Goal: Task Accomplishment & Management: Manage account settings

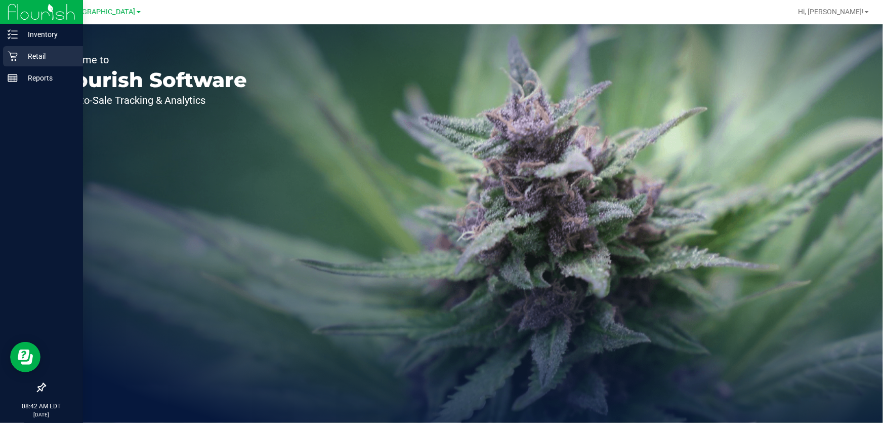
click at [15, 54] on icon at bounding box center [13, 56] width 10 height 10
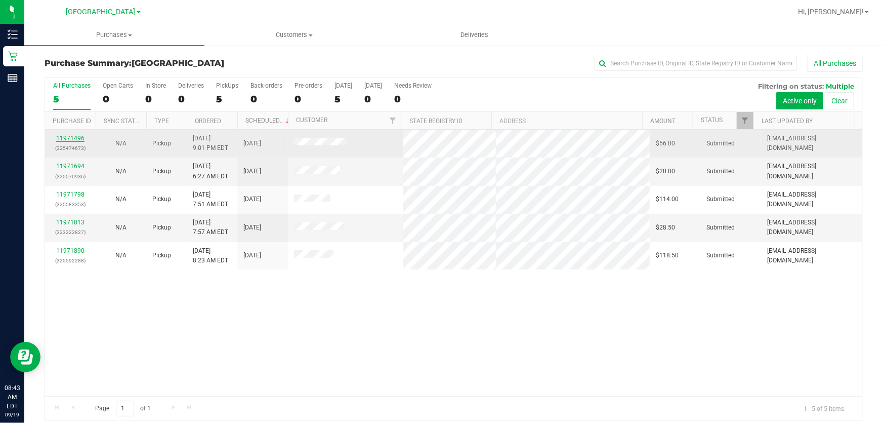
click at [77, 136] on link "11971496" at bounding box center [70, 138] width 28 height 7
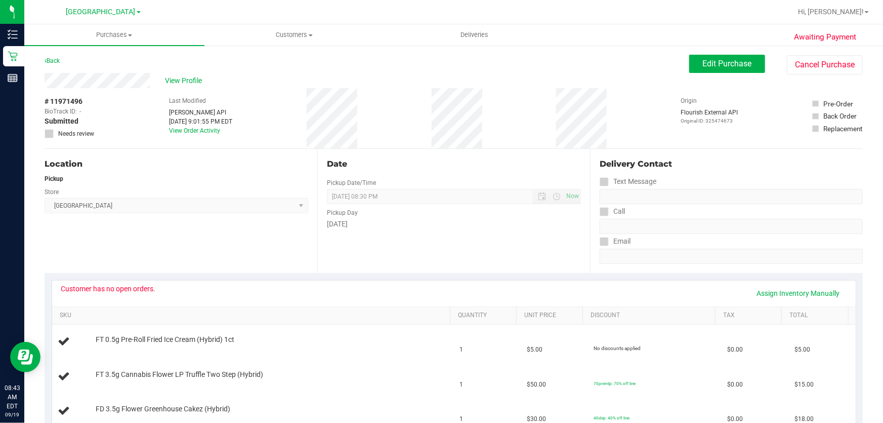
click at [65, 101] on span "# 11971496" at bounding box center [64, 101] width 38 height 11
drag, startPoint x: 100, startPoint y: 100, endPoint x: 217, endPoint y: 76, distance: 119.4
click at [103, 100] on div "# 11971496 BioTrack ID: - Submitted Needs review Last Modified Jane API Sep 18,…" at bounding box center [454, 118] width 819 height 60
click at [201, 78] on span "View Profile" at bounding box center [185, 80] width 41 height 11
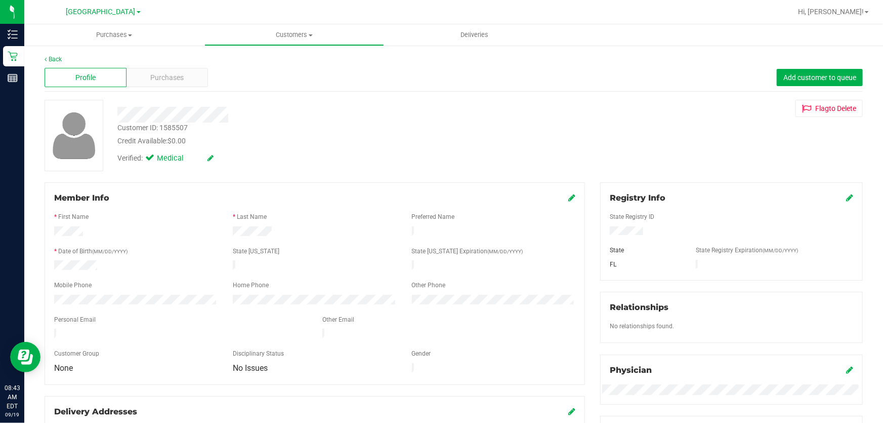
click at [178, 128] on div "Customer ID: 1585507" at bounding box center [152, 128] width 70 height 11
copy div "1585507"
click at [82, 184] on div "Member Info * First Name * Last Name Preferred Name * Date of Birth (MM/DD/YYYY…" at bounding box center [315, 283] width 541 height 203
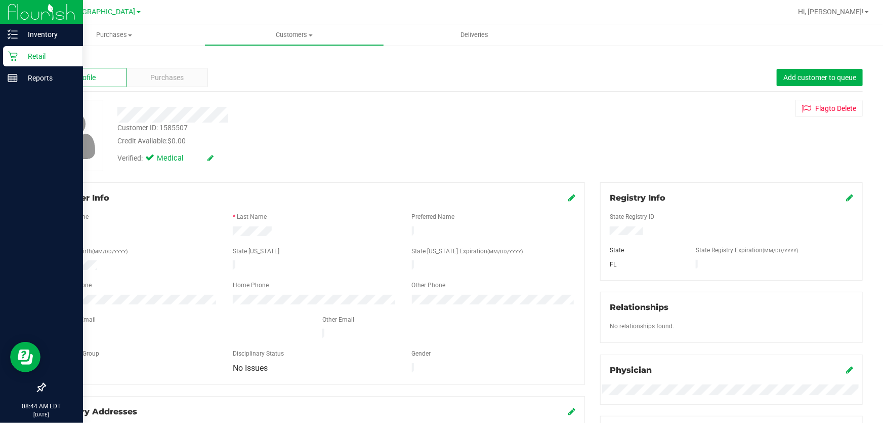
click at [17, 51] on icon at bounding box center [13, 56] width 10 height 10
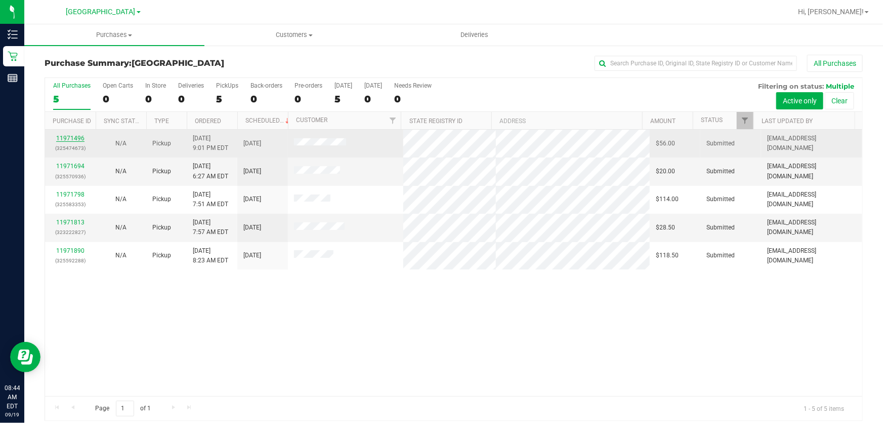
click at [77, 139] on link "11971496" at bounding box center [70, 138] width 28 height 7
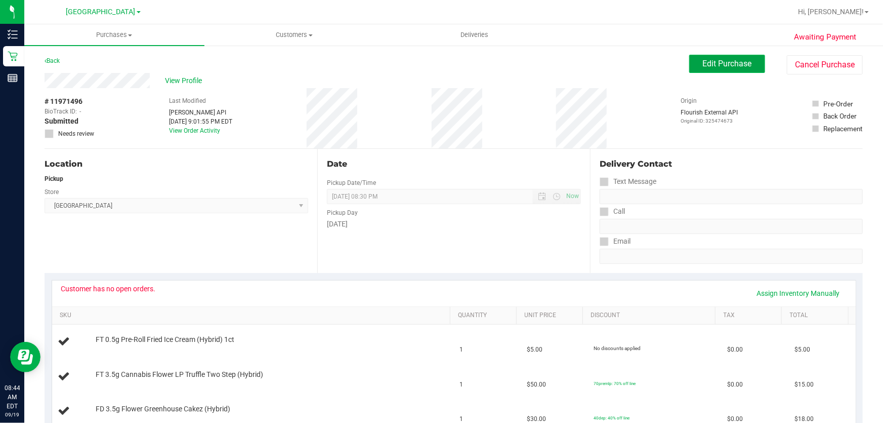
click at [743, 66] on span "Edit Purchase" at bounding box center [727, 64] width 49 height 10
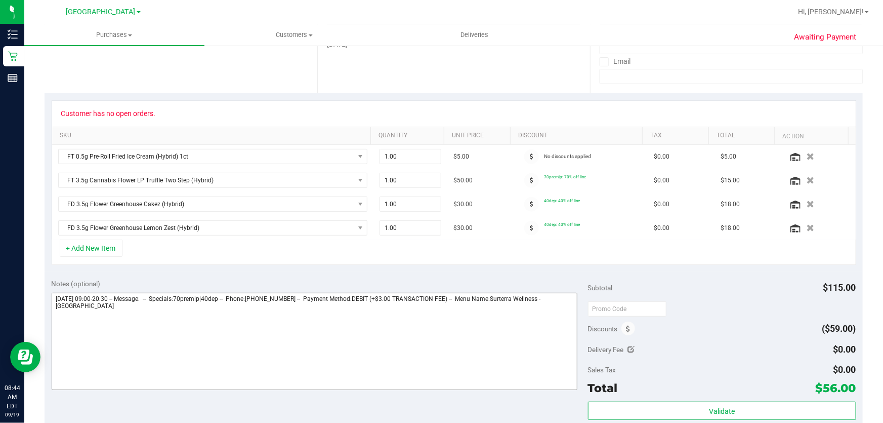
scroll to position [184, 0]
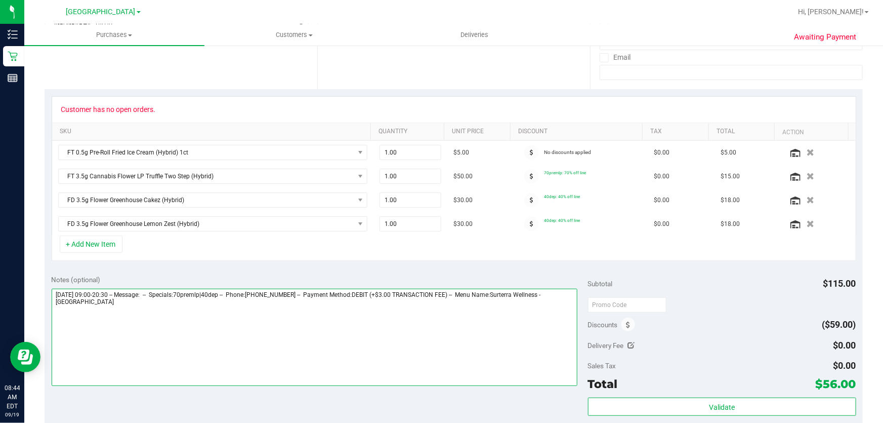
click at [305, 337] on textarea at bounding box center [315, 337] width 527 height 97
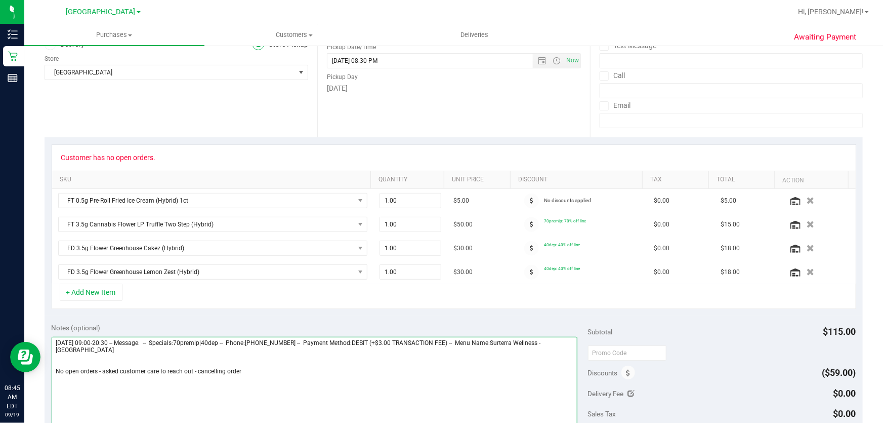
scroll to position [0, 0]
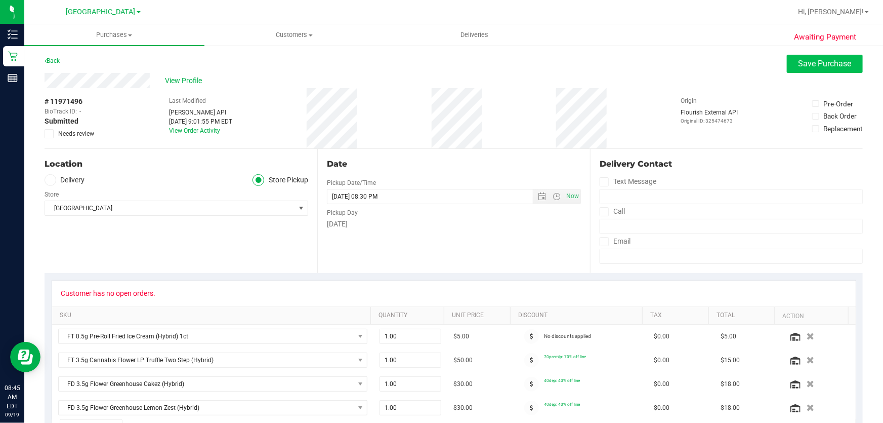
type textarea "Friday 09/19/2025 09:00-20:30 -- Message: -- Specials:70premlp|40dep -- Phone:9…"
click at [815, 64] on span "Save Purchase" at bounding box center [825, 64] width 53 height 10
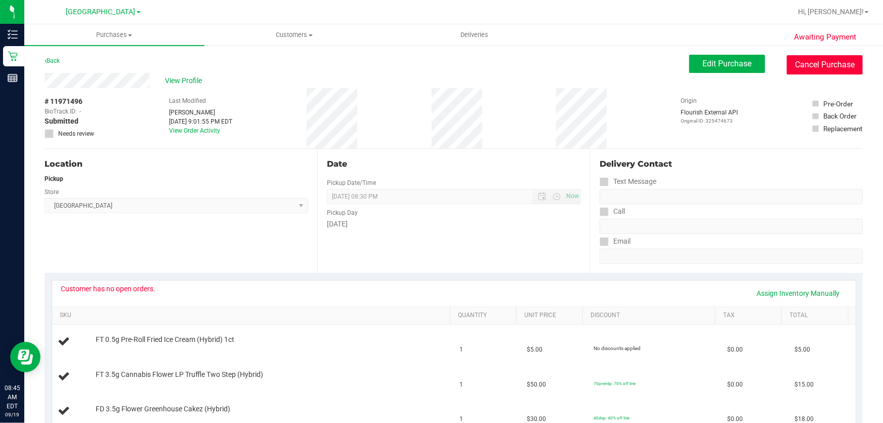
click at [823, 67] on button "Cancel Purchase" at bounding box center [825, 64] width 76 height 19
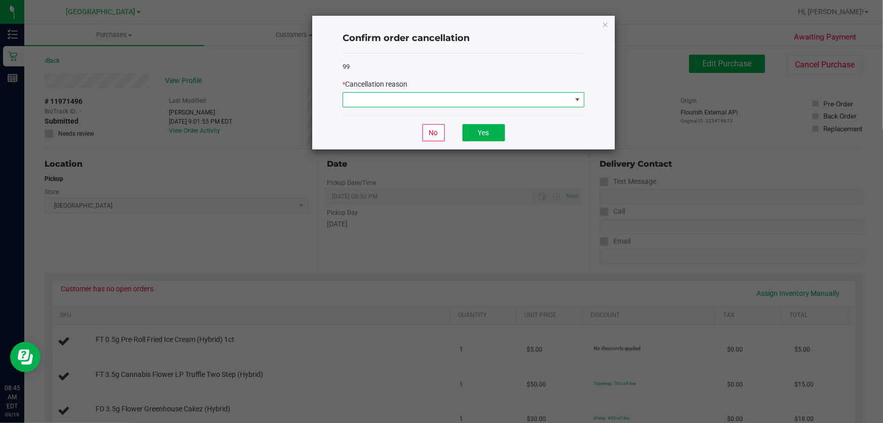
click at [475, 95] on span at bounding box center [457, 100] width 228 height 14
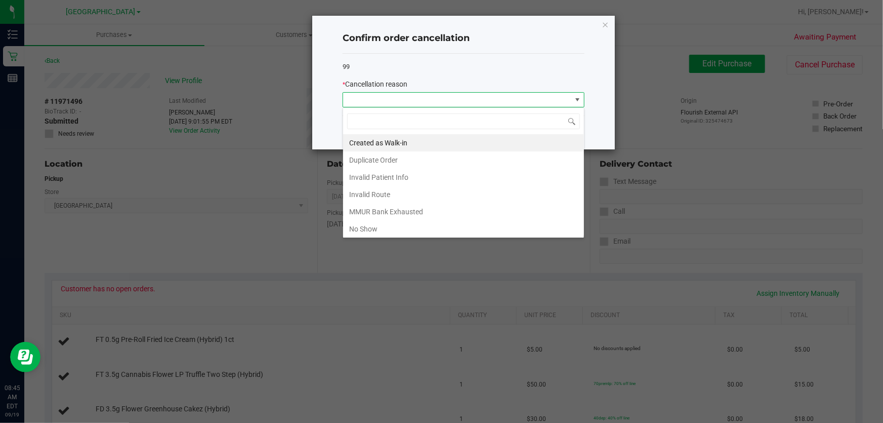
scroll to position [15, 242]
click at [424, 206] on li "MMUR Bank Exhausted" at bounding box center [463, 211] width 241 height 17
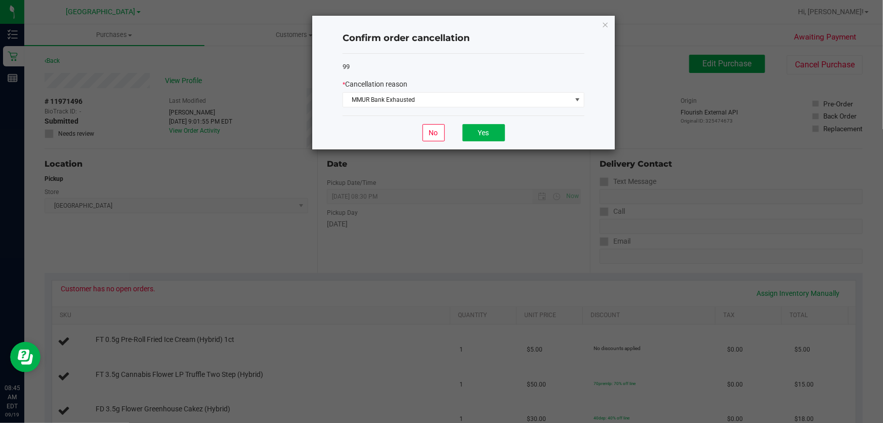
click at [470, 123] on div "No Yes" at bounding box center [464, 132] width 242 height 34
click at [481, 136] on button "Yes" at bounding box center [484, 132] width 43 height 17
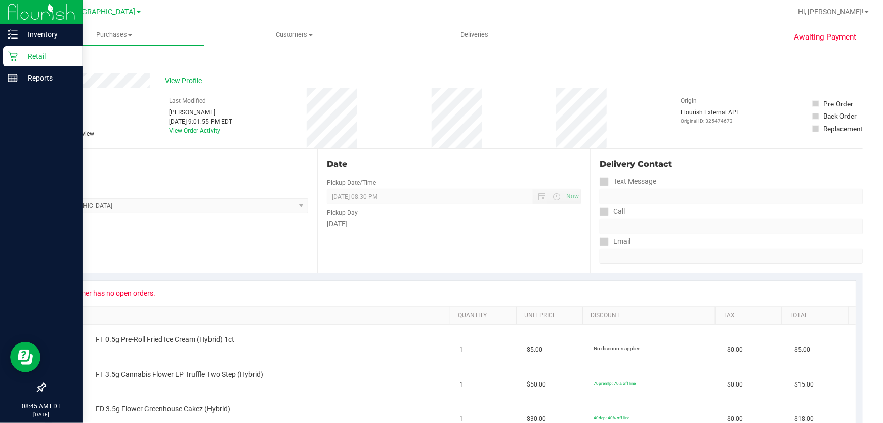
click at [20, 57] on p "Retail" at bounding box center [48, 56] width 61 height 12
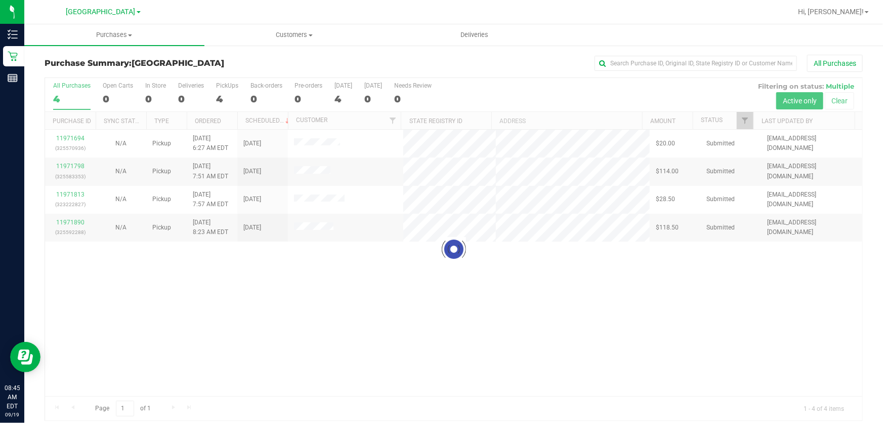
click at [268, 335] on div at bounding box center [454, 249] width 818 height 342
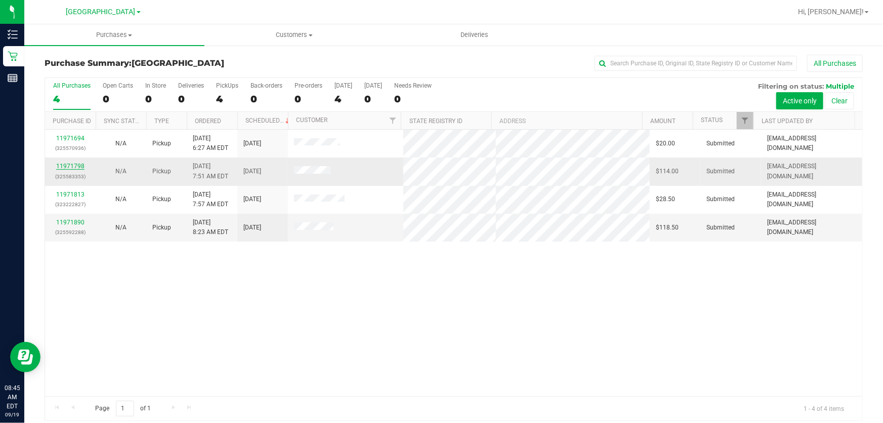
click at [77, 166] on link "11971798" at bounding box center [70, 166] width 28 height 7
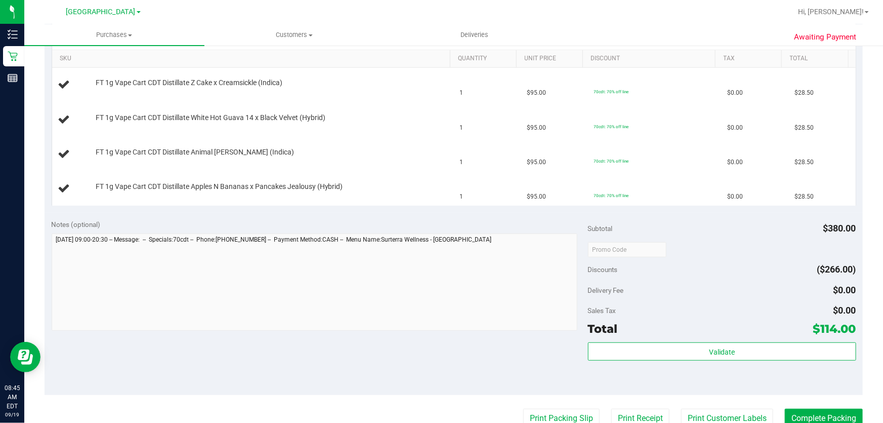
scroll to position [414, 0]
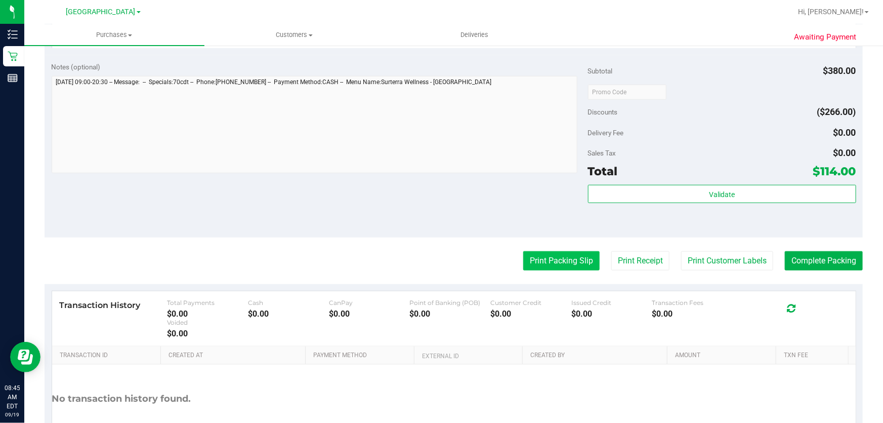
click at [562, 263] on button "Print Packing Slip" at bounding box center [561, 260] width 76 height 19
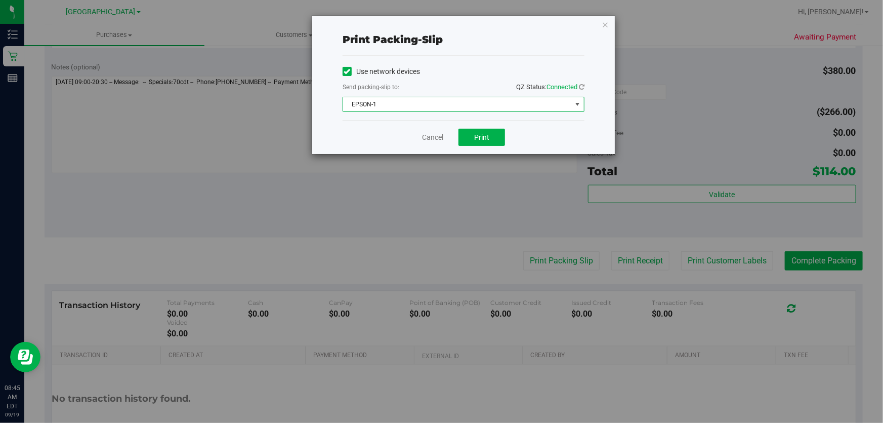
click at [571, 104] on span "EPSON-1" at bounding box center [457, 104] width 228 height 14
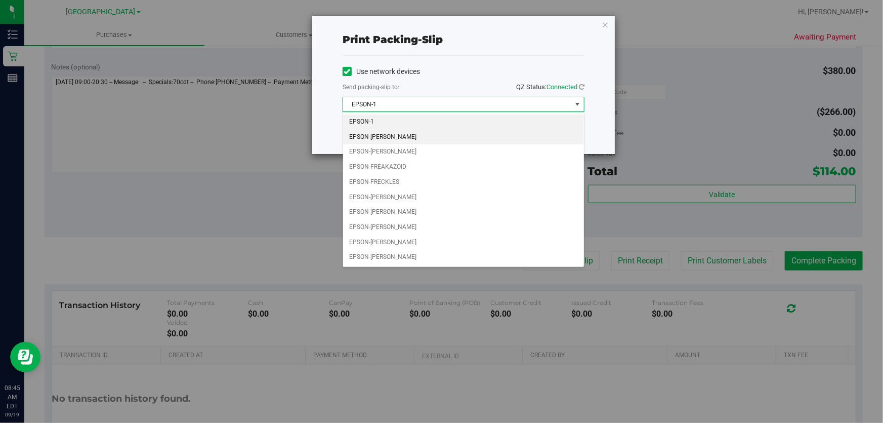
click at [446, 136] on li "EPSON-[PERSON_NAME]" at bounding box center [463, 137] width 241 height 15
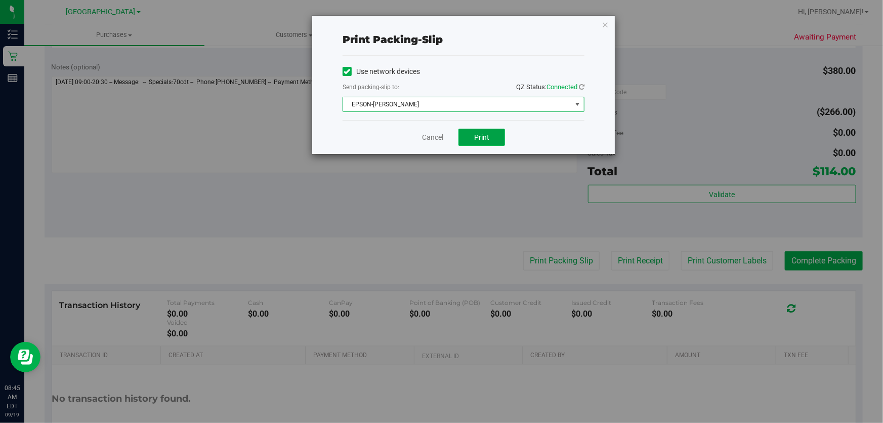
click at [471, 133] on button "Print" at bounding box center [482, 137] width 47 height 17
click at [435, 140] on link "Cancel" at bounding box center [432, 137] width 21 height 11
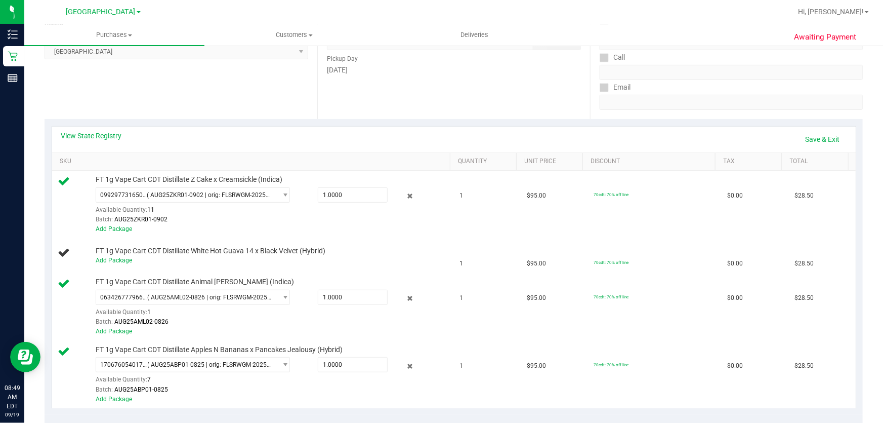
scroll to position [138, 0]
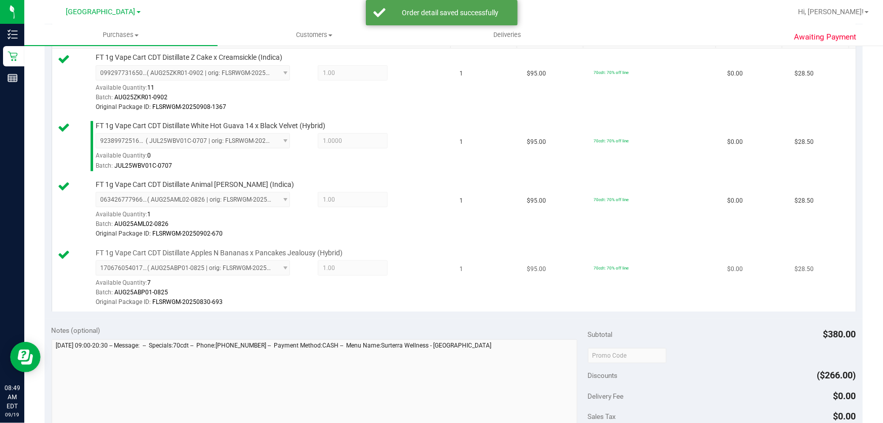
scroll to position [460, 0]
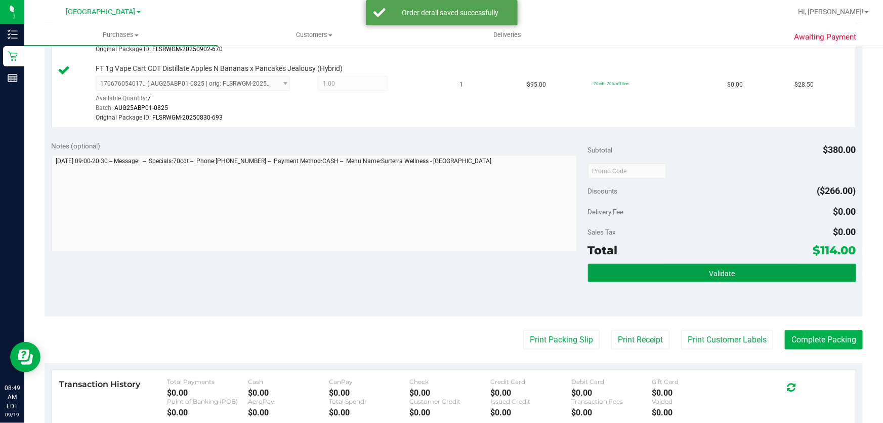
click at [723, 279] on button "Validate" at bounding box center [722, 273] width 268 height 18
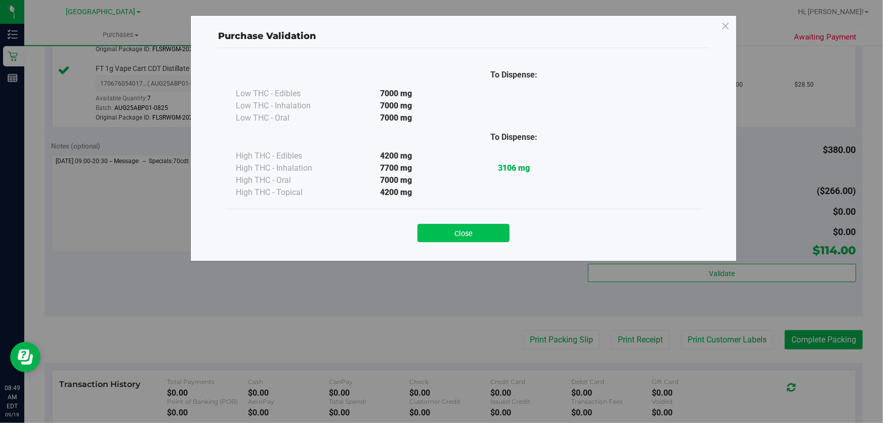
click at [457, 227] on button "Close" at bounding box center [464, 233] width 92 height 18
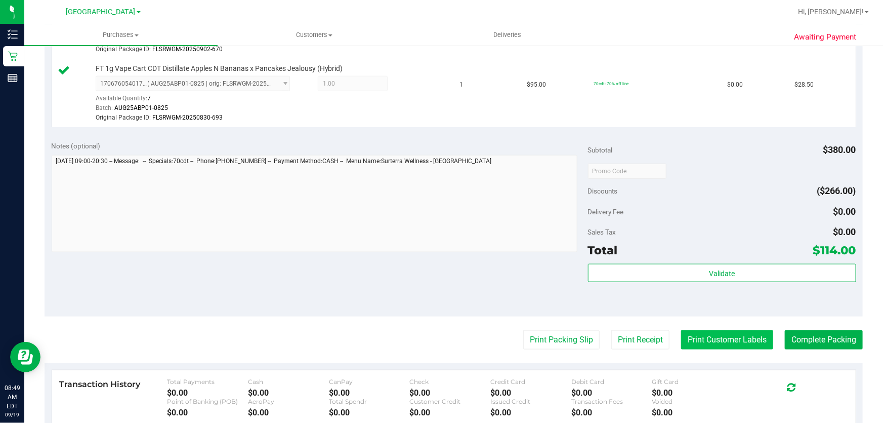
click at [699, 333] on button "Print Customer Labels" at bounding box center [727, 339] width 92 height 19
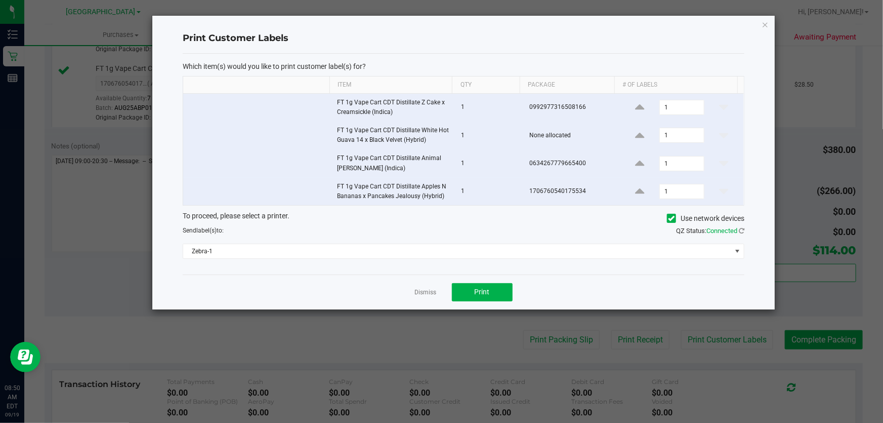
click at [503, 229] on div "QZ Status: Connected" at bounding box center [608, 231] width 289 height 10
click at [497, 246] on span "Zebra-1" at bounding box center [457, 251] width 548 height 14
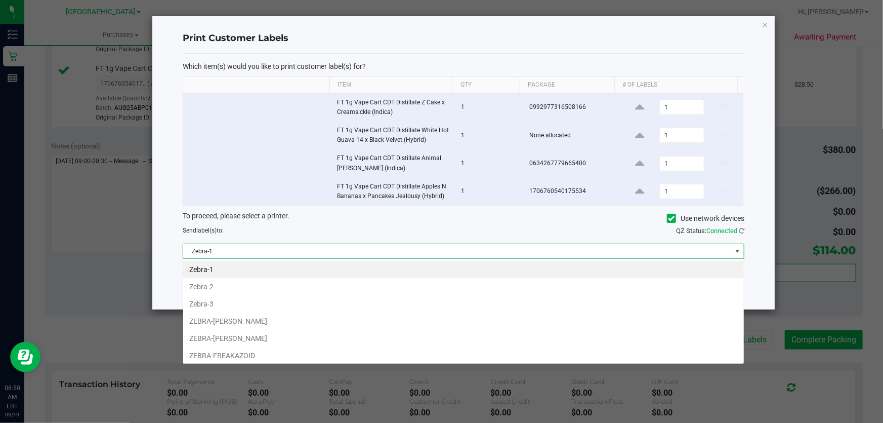
scroll to position [15, 562]
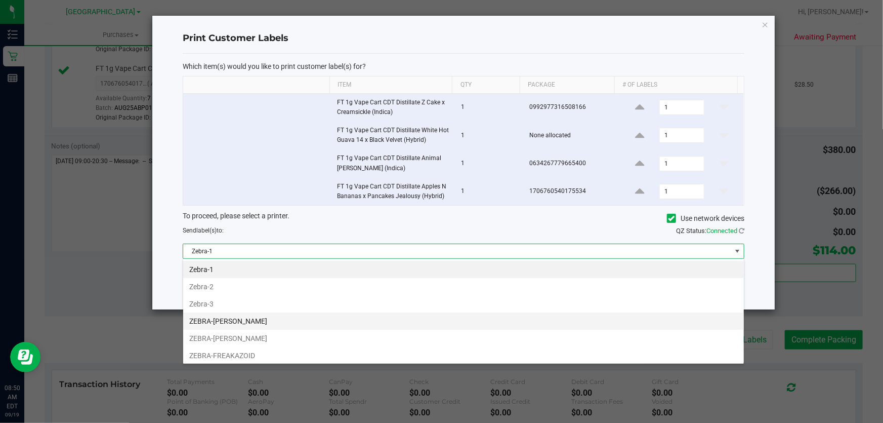
click at [301, 318] on li "ZEBRA-[PERSON_NAME]" at bounding box center [463, 320] width 561 height 17
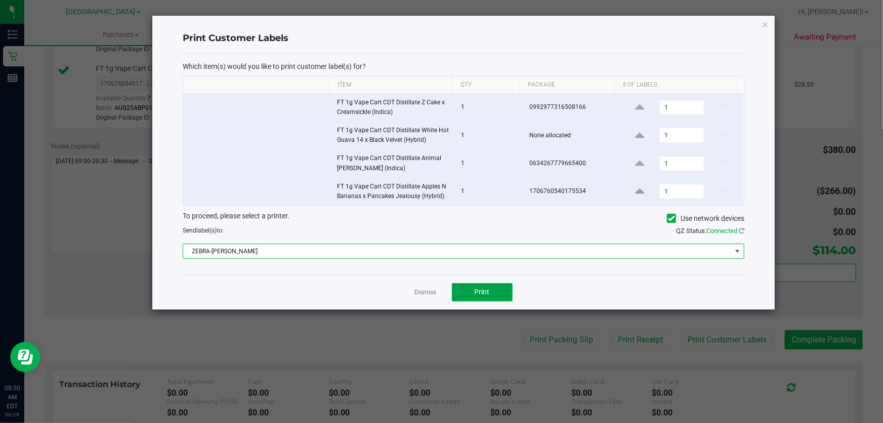
click at [485, 297] on button "Print" at bounding box center [482, 292] width 61 height 18
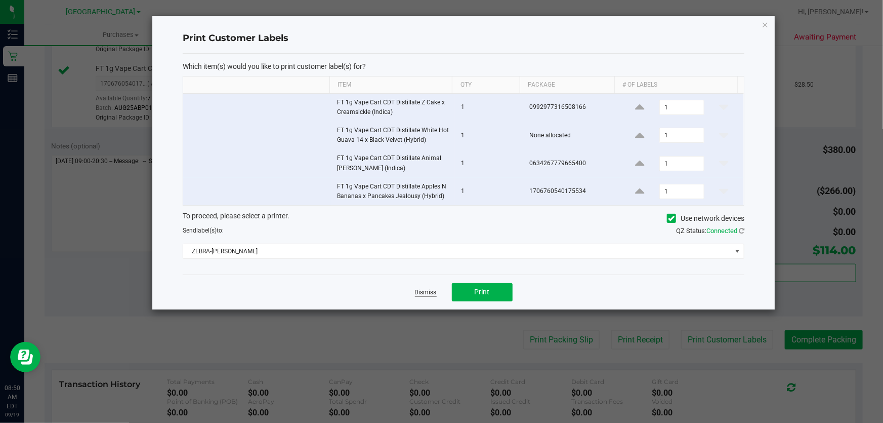
click at [433, 292] on link "Dismiss" at bounding box center [426, 292] width 22 height 9
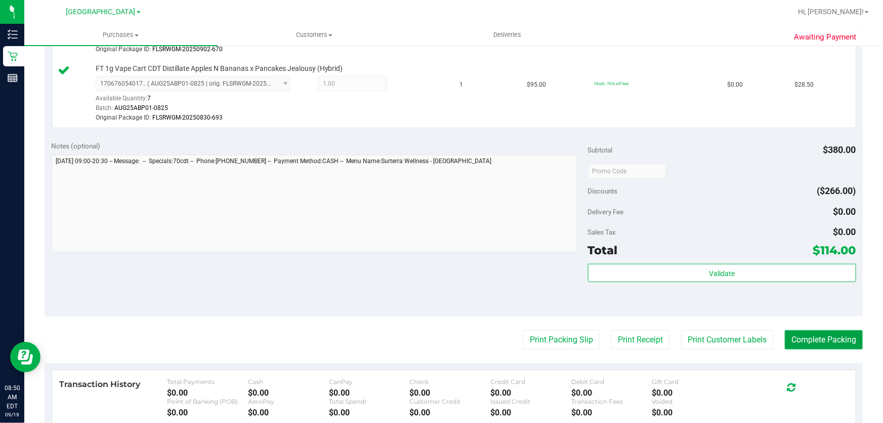
click at [796, 338] on button "Complete Packing" at bounding box center [824, 339] width 78 height 19
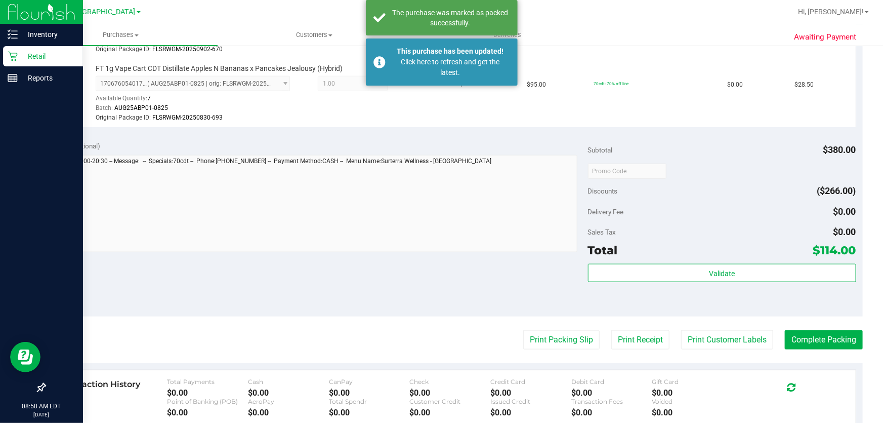
click at [20, 55] on p "Retail" at bounding box center [48, 56] width 61 height 12
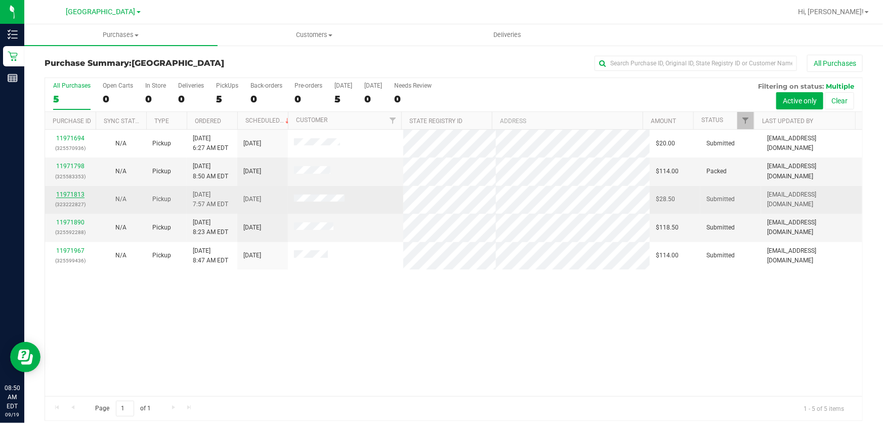
click at [78, 195] on link "11971813" at bounding box center [70, 194] width 28 height 7
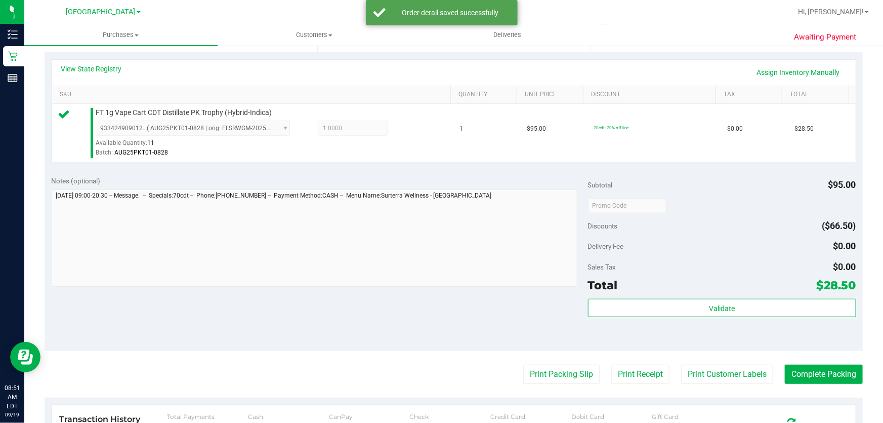
scroll to position [322, 0]
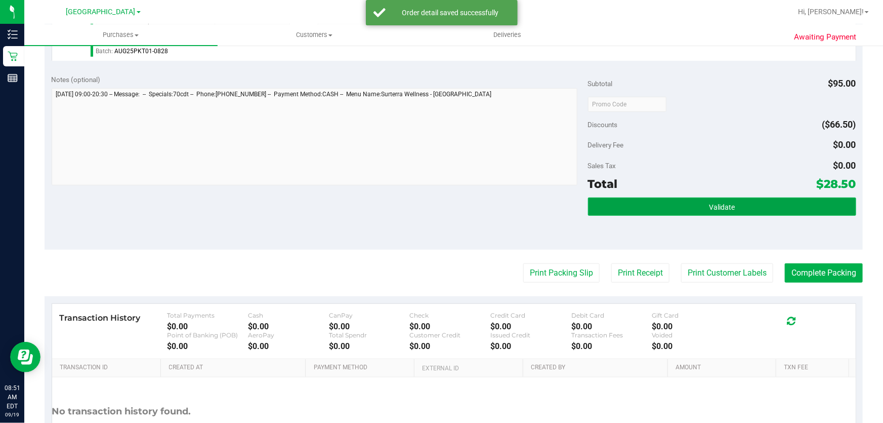
click at [684, 199] on button "Validate" at bounding box center [722, 206] width 268 height 18
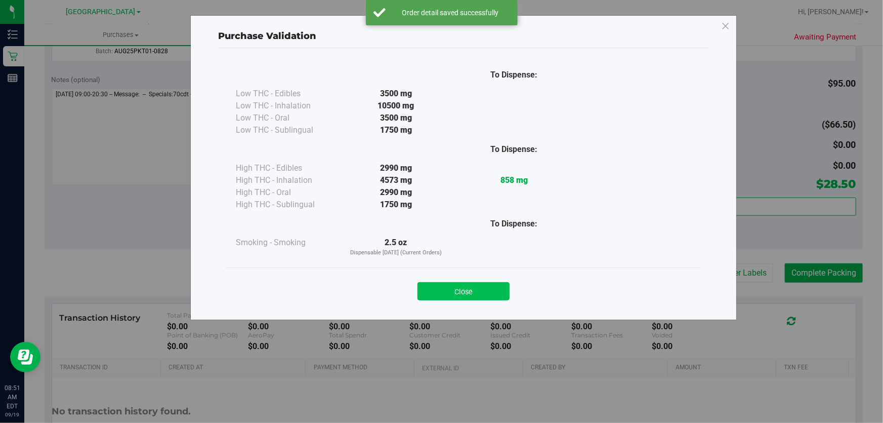
click at [497, 294] on button "Close" at bounding box center [464, 291] width 92 height 18
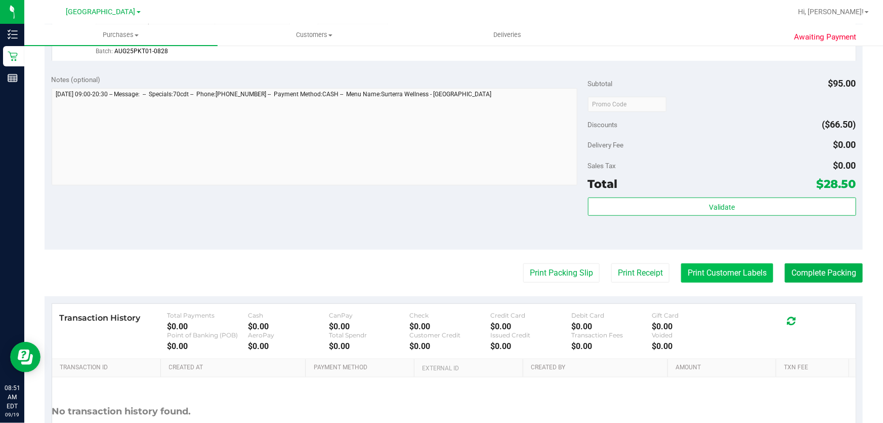
click at [696, 275] on button "Print Customer Labels" at bounding box center [727, 272] width 92 height 19
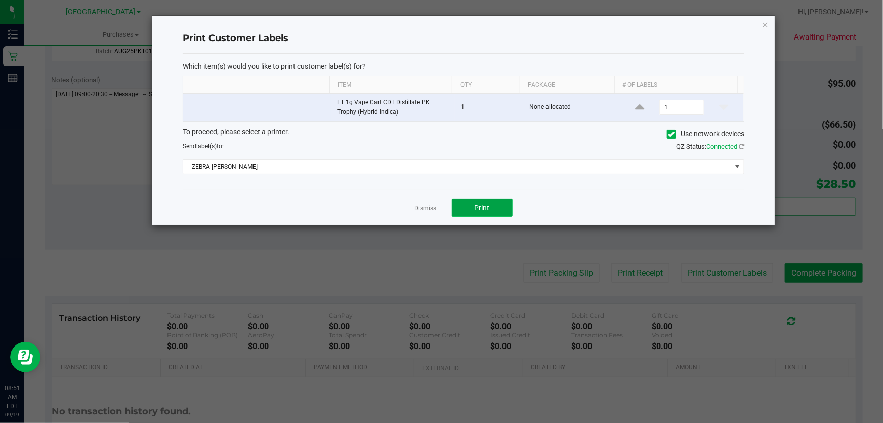
click at [497, 208] on button "Print" at bounding box center [482, 207] width 61 height 18
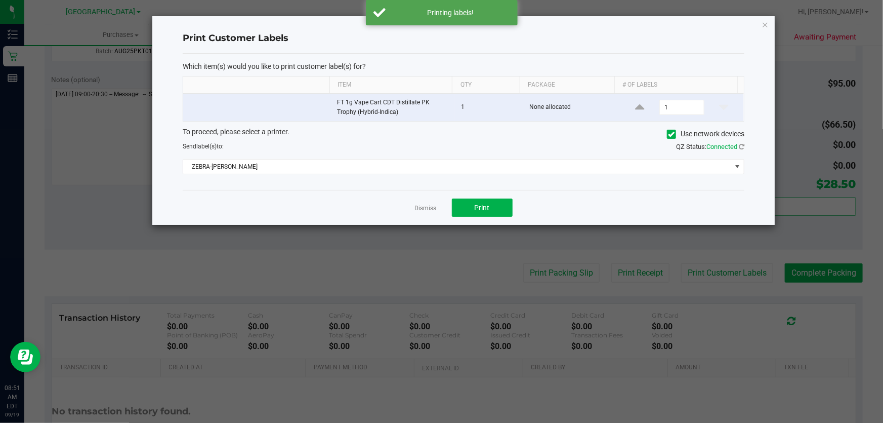
drag, startPoint x: 419, startPoint y: 206, endPoint x: 480, endPoint y: 232, distance: 66.9
click at [433, 212] on link "Dismiss" at bounding box center [426, 208] width 22 height 9
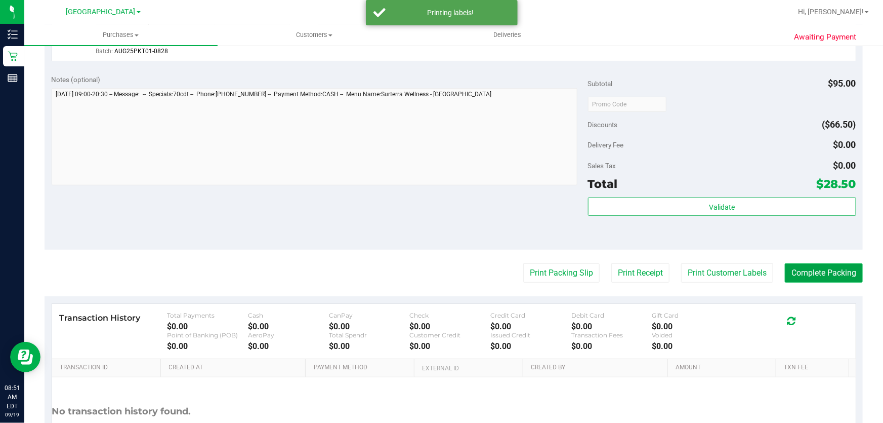
click at [789, 269] on button "Complete Packing" at bounding box center [824, 272] width 78 height 19
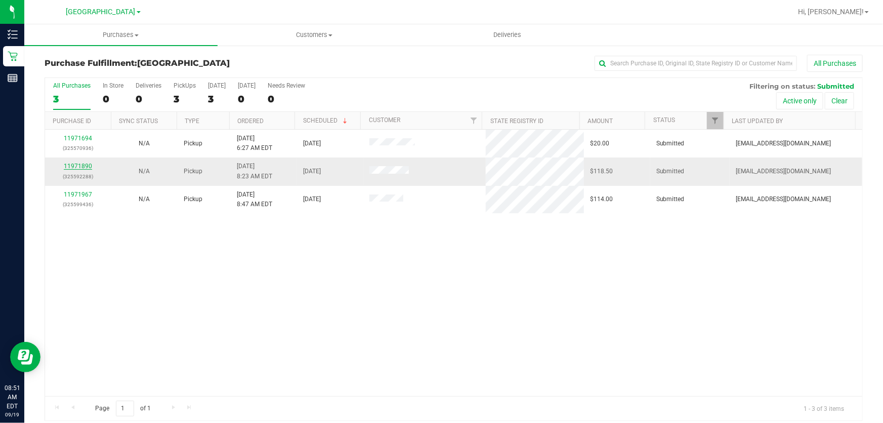
click at [66, 164] on link "11971890" at bounding box center [78, 166] width 28 height 7
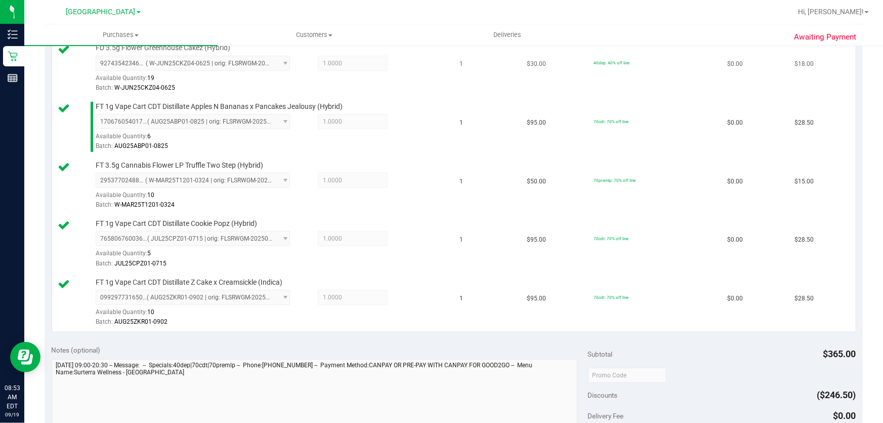
scroll to position [368, 0]
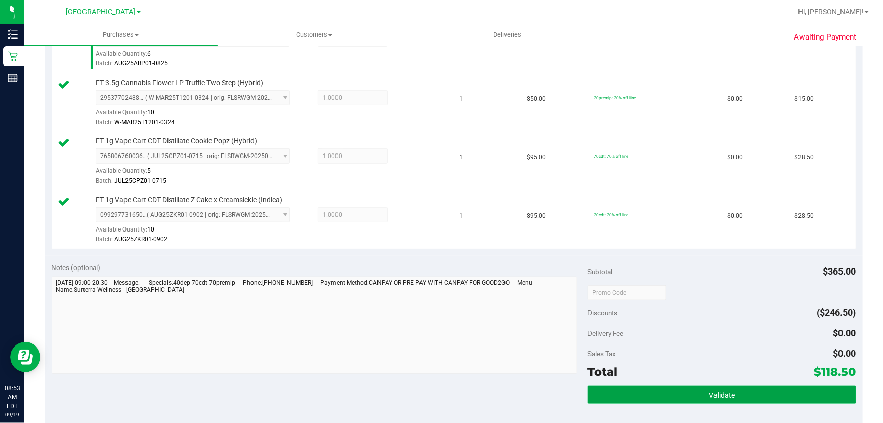
click at [693, 389] on button "Validate" at bounding box center [722, 394] width 268 height 18
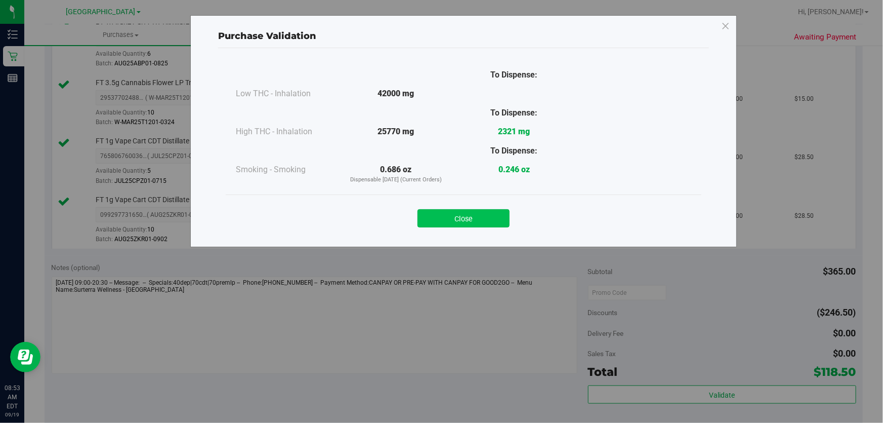
click at [485, 223] on button "Close" at bounding box center [464, 218] width 92 height 18
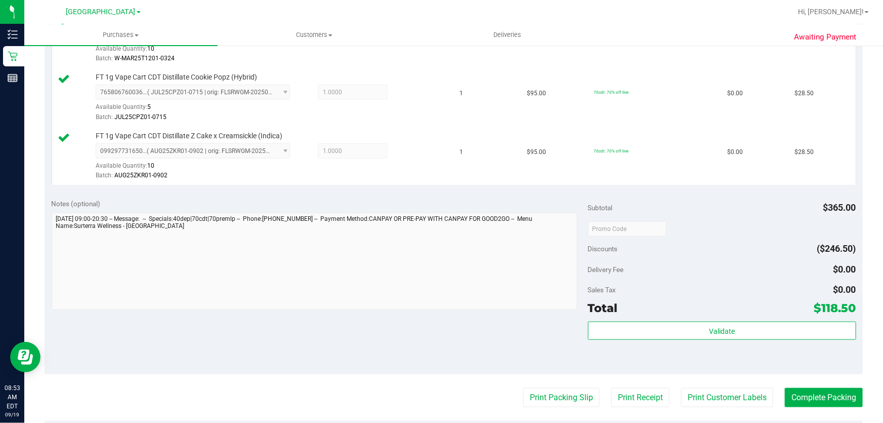
scroll to position [506, 0]
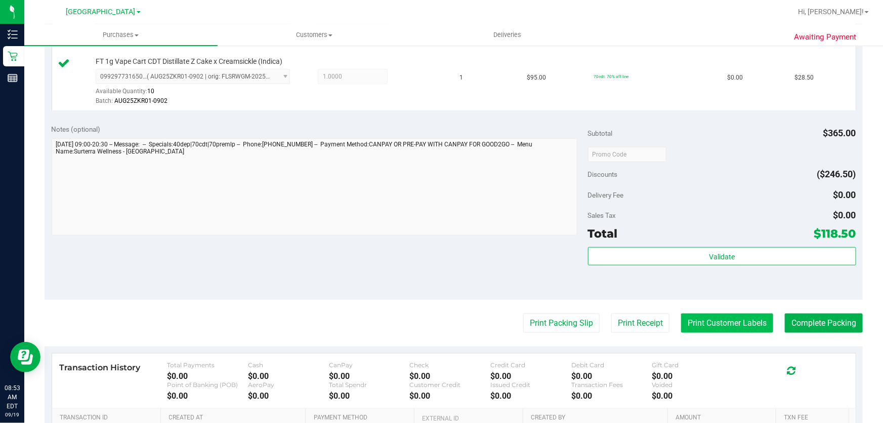
click at [733, 324] on button "Print Customer Labels" at bounding box center [727, 322] width 92 height 19
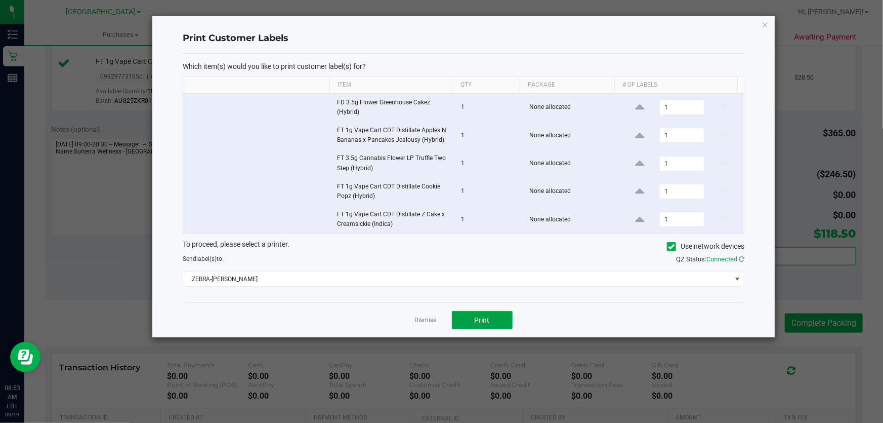
click at [496, 315] on button "Print" at bounding box center [482, 320] width 61 height 18
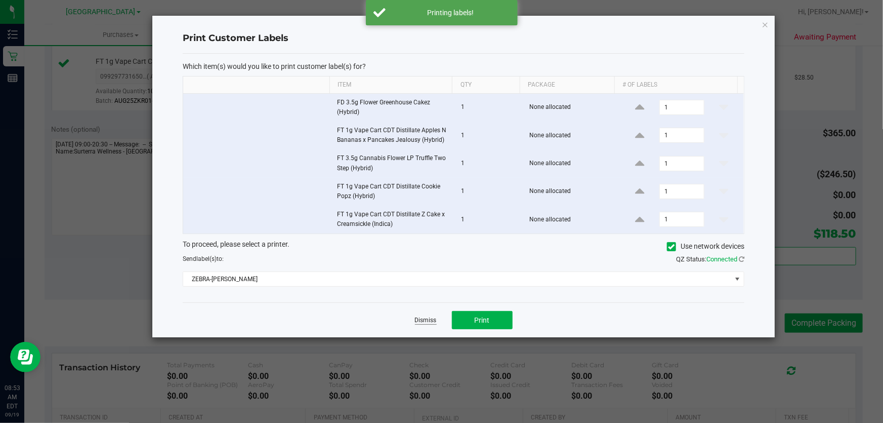
click at [425, 321] on link "Dismiss" at bounding box center [426, 320] width 22 height 9
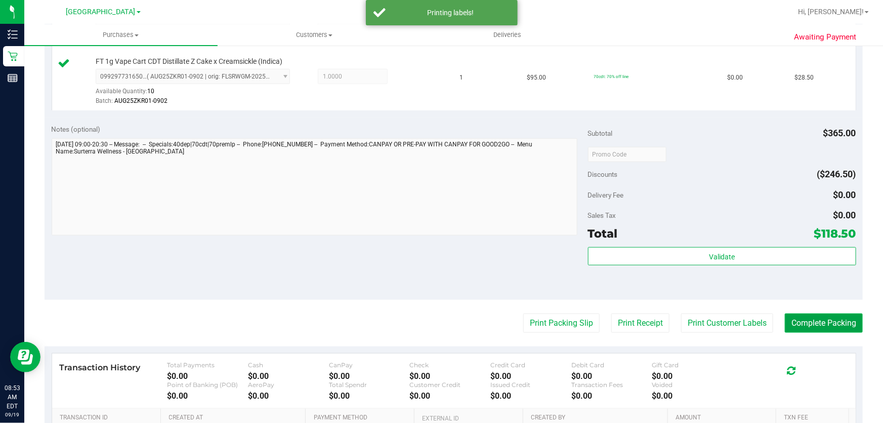
click at [801, 322] on button "Complete Packing" at bounding box center [824, 322] width 78 height 19
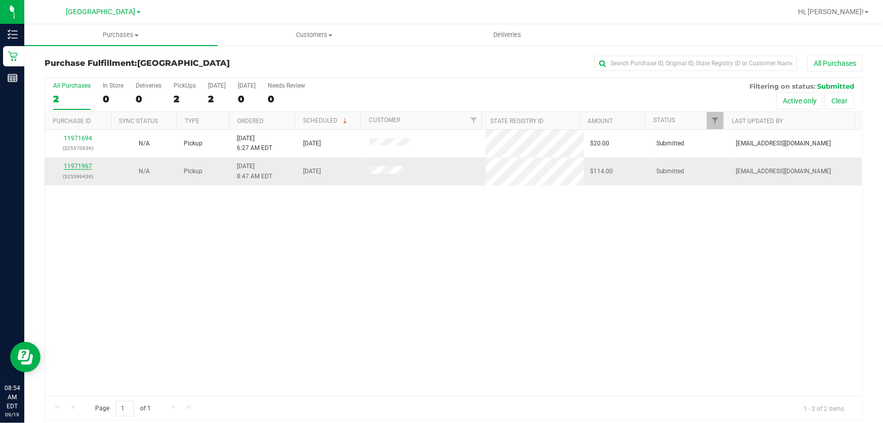
click at [71, 167] on link "11971967" at bounding box center [78, 166] width 28 height 7
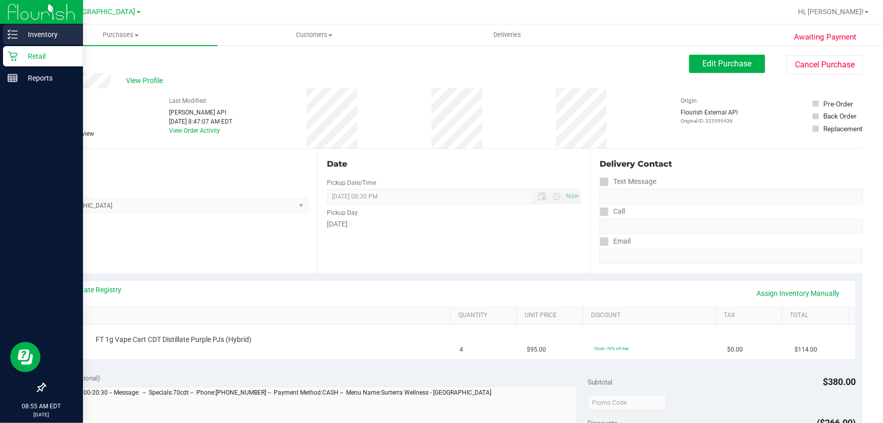
click at [13, 32] on icon at bounding box center [13, 34] width 10 height 10
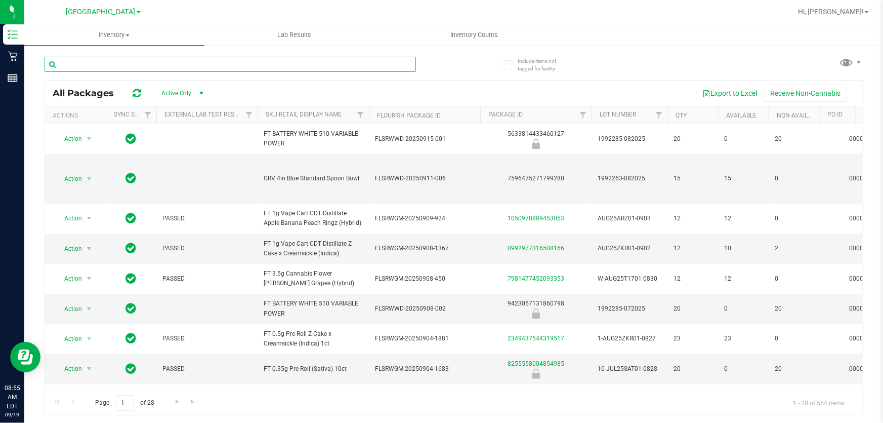
click at [203, 61] on input "text" at bounding box center [231, 64] width 372 height 15
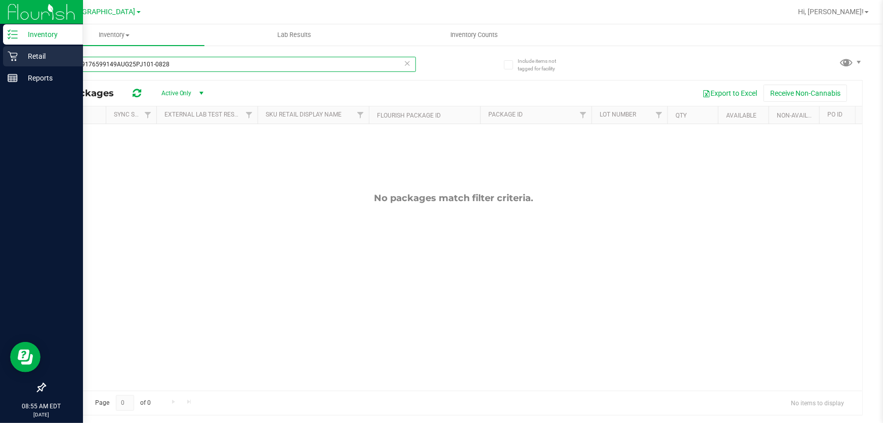
type input "8464029176599149AUG25PJ101-0828"
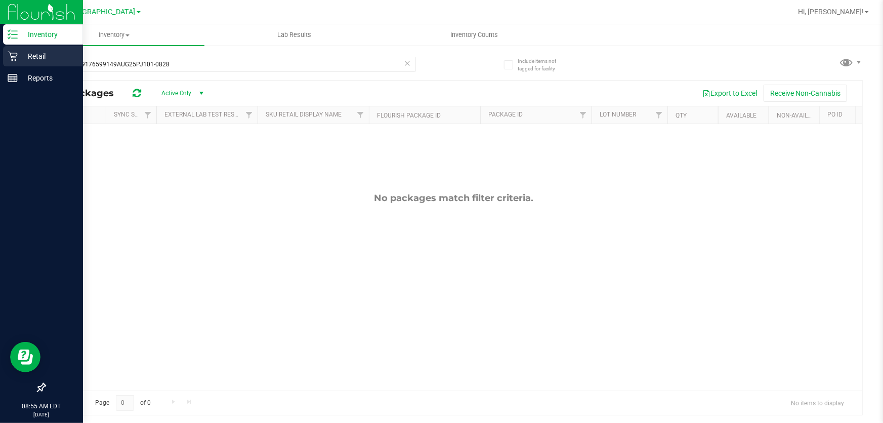
click at [20, 57] on p "Retail" at bounding box center [48, 56] width 61 height 12
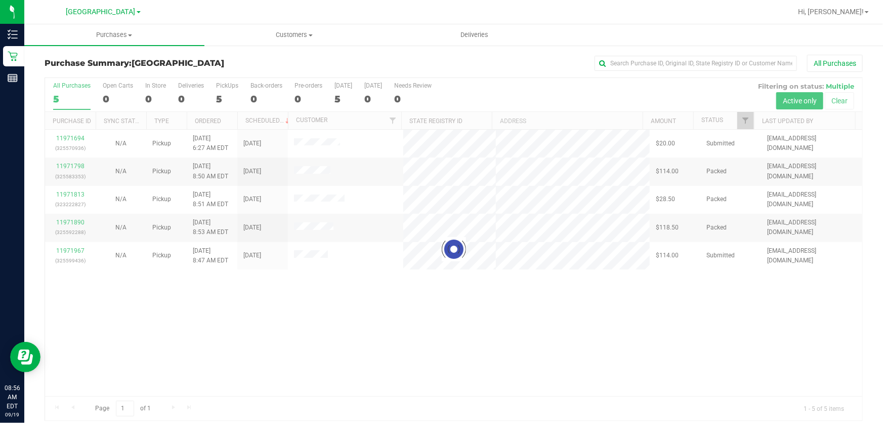
click at [456, 326] on div at bounding box center [454, 249] width 818 height 342
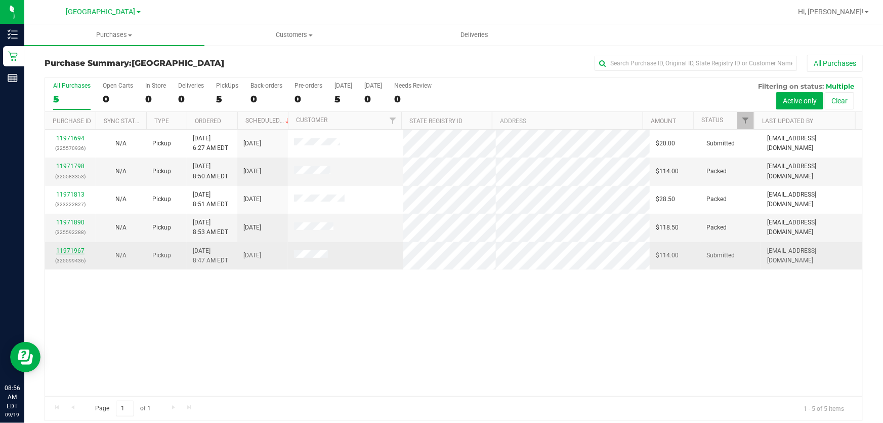
click at [73, 253] on link "11971967" at bounding box center [70, 250] width 28 height 7
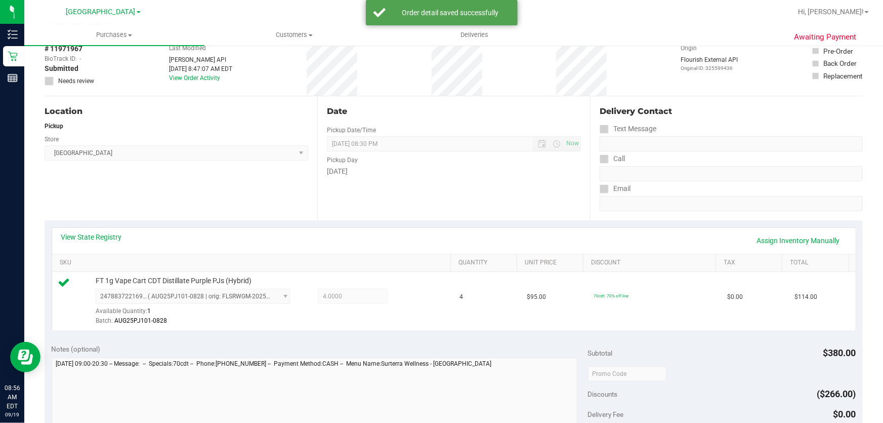
scroll to position [230, 0]
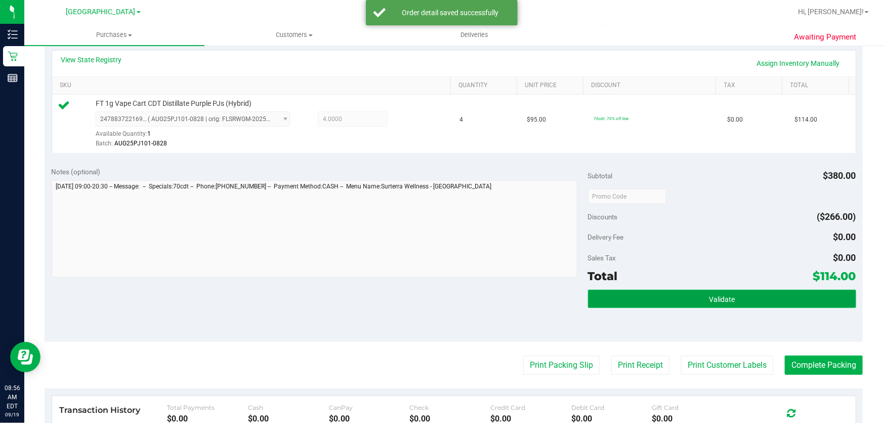
click at [747, 298] on button "Validate" at bounding box center [722, 299] width 268 height 18
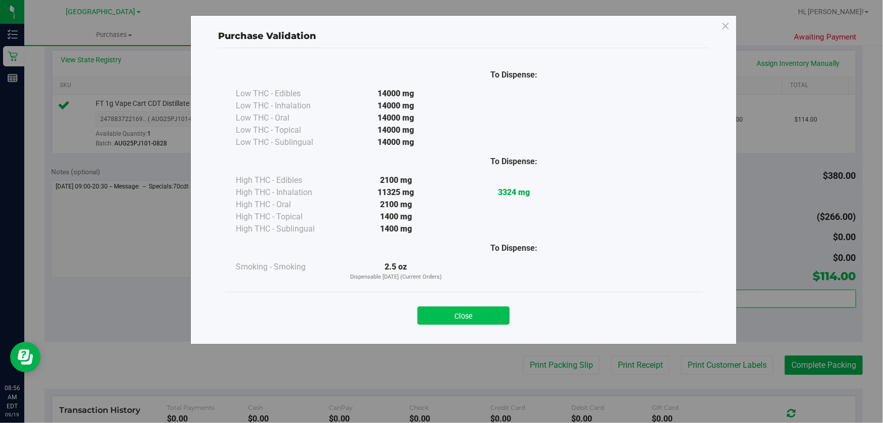
click at [481, 318] on button "Close" at bounding box center [464, 315] width 92 height 18
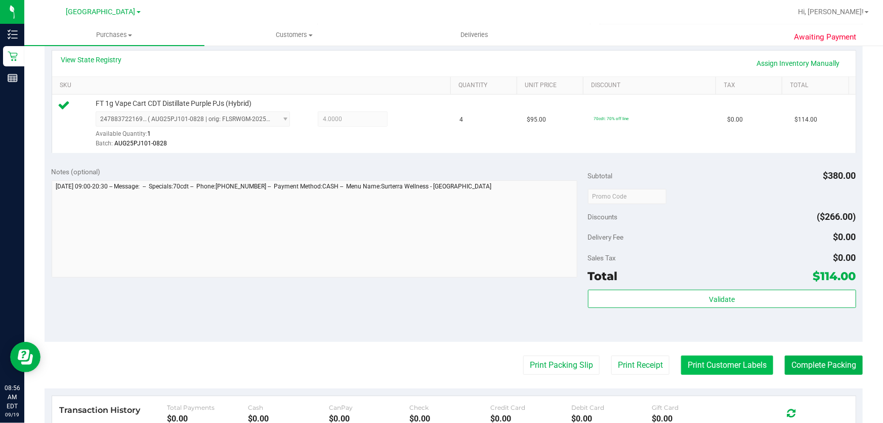
click at [735, 370] on button "Print Customer Labels" at bounding box center [727, 364] width 92 height 19
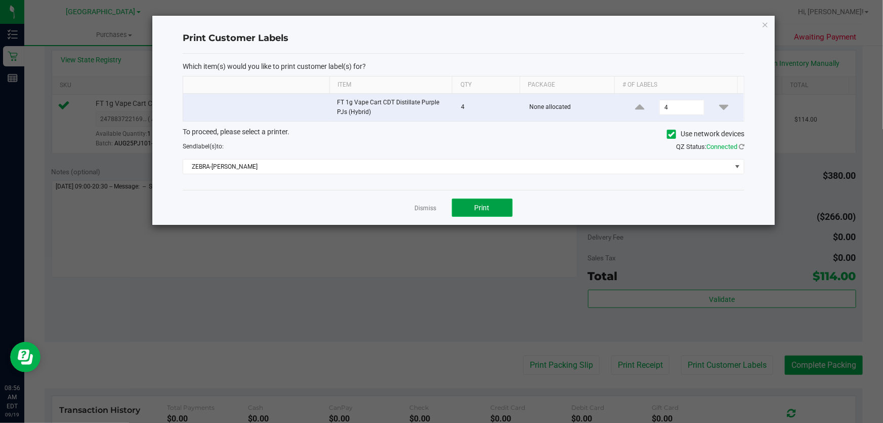
click at [501, 206] on button "Print" at bounding box center [482, 207] width 61 height 18
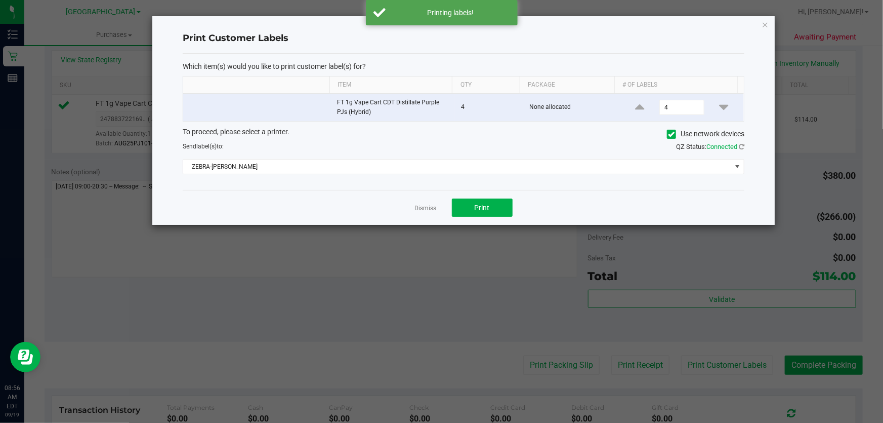
drag, startPoint x: 418, startPoint y: 206, endPoint x: 477, endPoint y: 248, distance: 71.9
click at [421, 206] on link "Dismiss" at bounding box center [426, 208] width 22 height 9
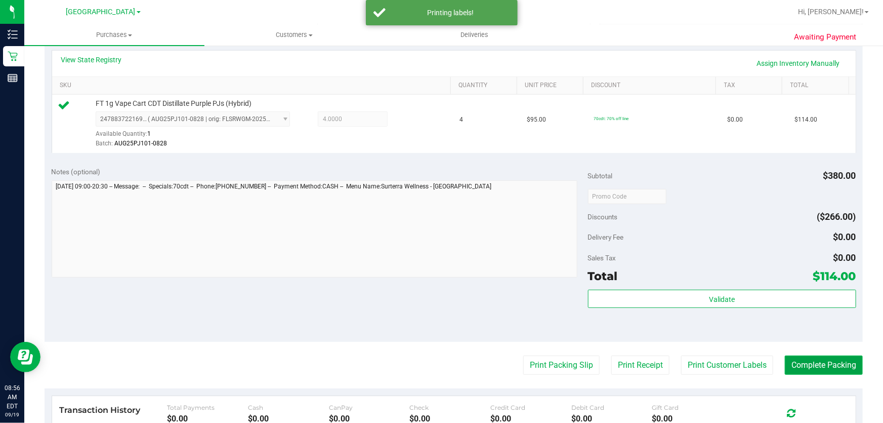
click at [795, 363] on button "Complete Packing" at bounding box center [824, 364] width 78 height 19
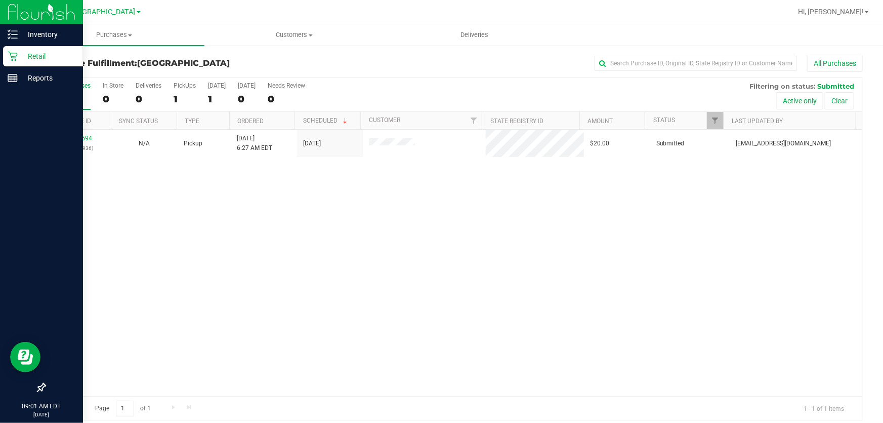
click at [28, 57] on p "Retail" at bounding box center [48, 56] width 61 height 12
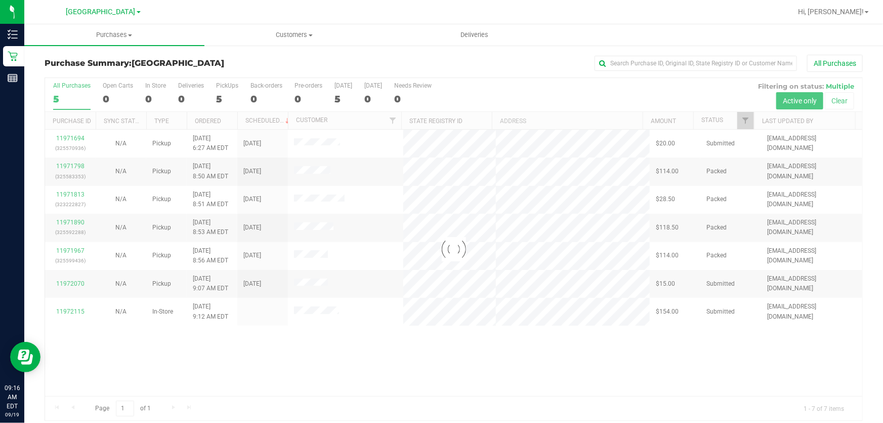
click at [432, 378] on div at bounding box center [454, 249] width 818 height 342
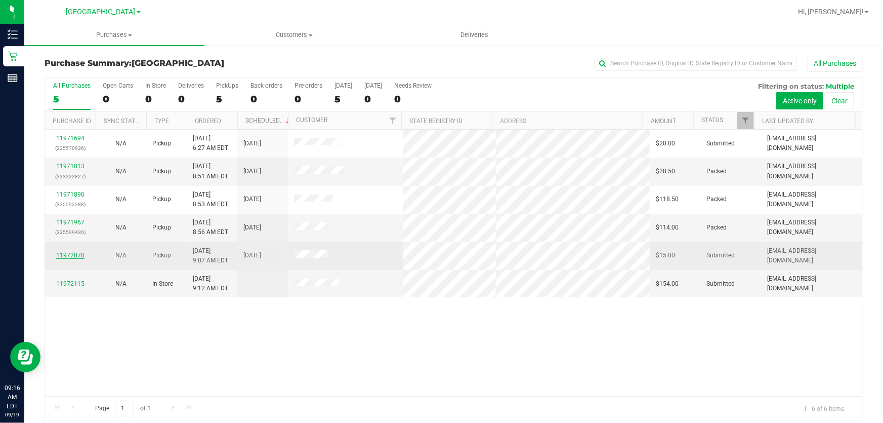
click at [69, 254] on link "11972070" at bounding box center [70, 255] width 28 height 7
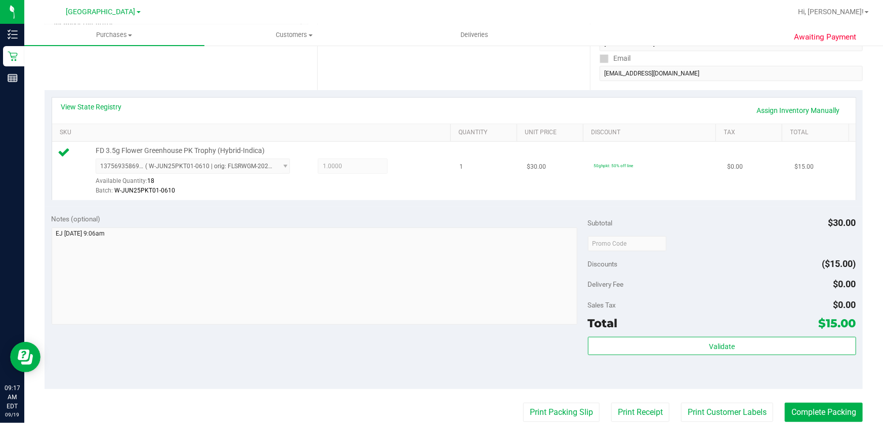
scroll to position [184, 0]
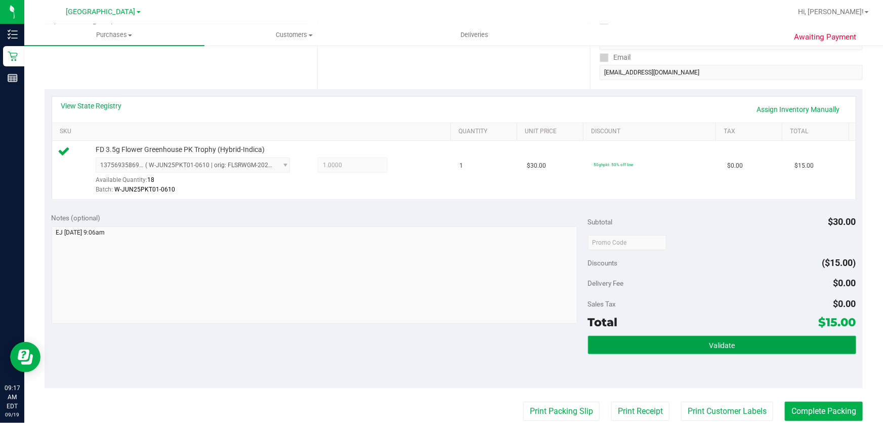
click at [739, 352] on button "Validate" at bounding box center [722, 345] width 268 height 18
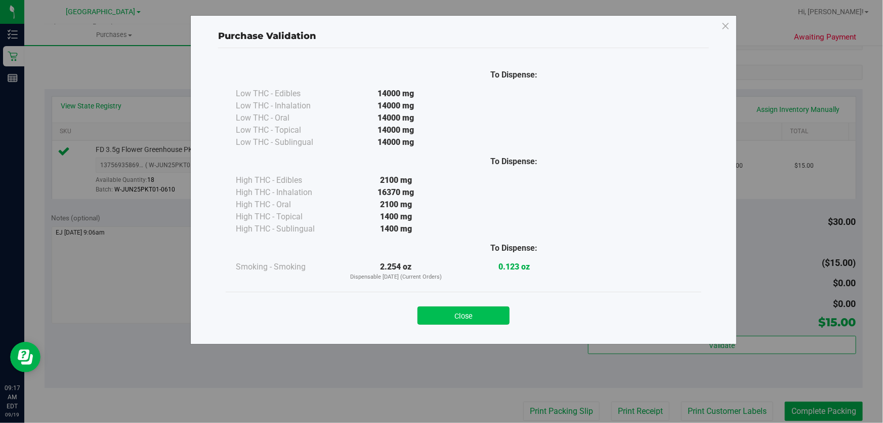
click at [485, 315] on button "Close" at bounding box center [464, 315] width 92 height 18
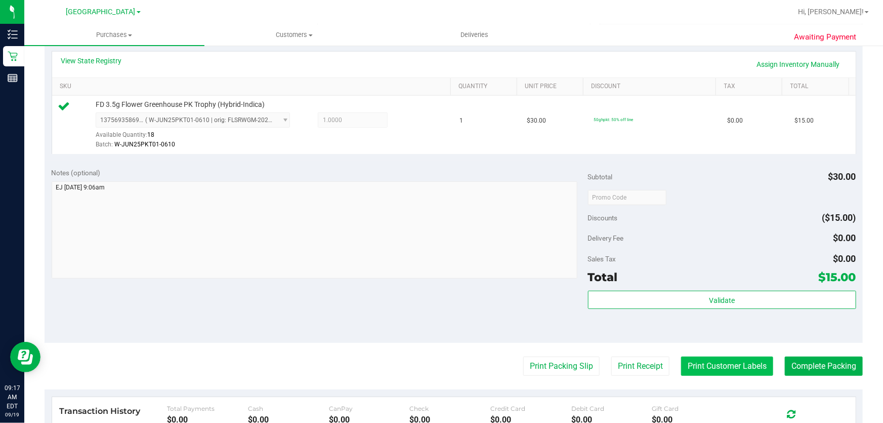
scroll to position [322, 0]
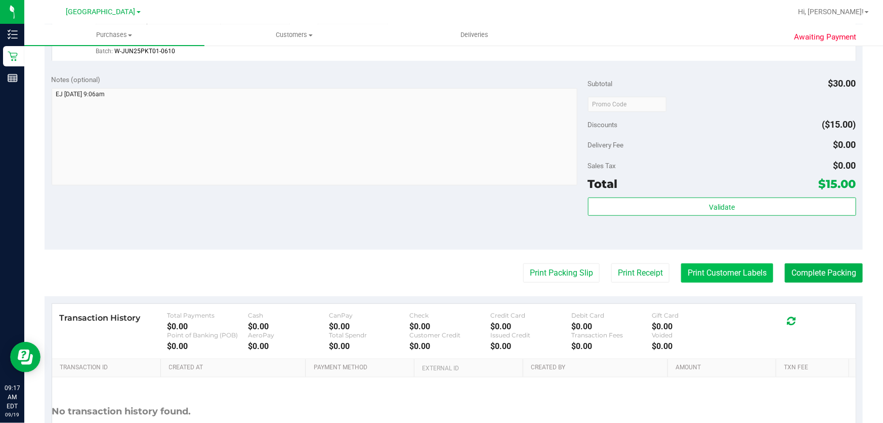
click at [699, 276] on button "Print Customer Labels" at bounding box center [727, 272] width 92 height 19
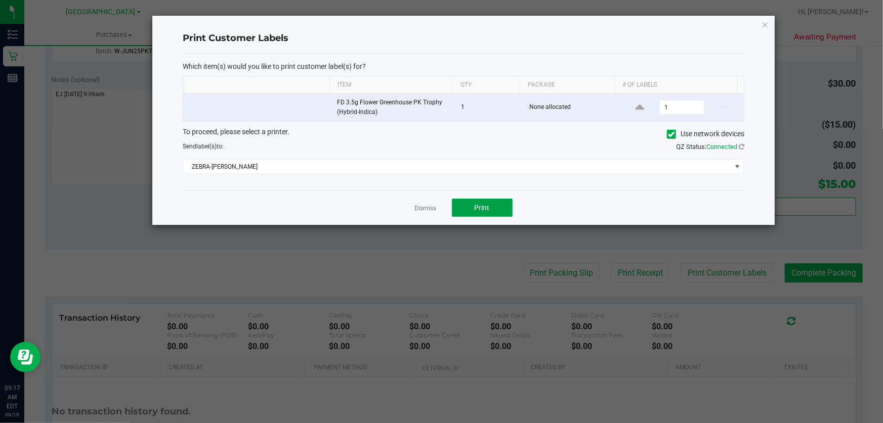
click at [470, 203] on button "Print" at bounding box center [482, 207] width 61 height 18
click at [419, 208] on link "Dismiss" at bounding box center [426, 208] width 22 height 9
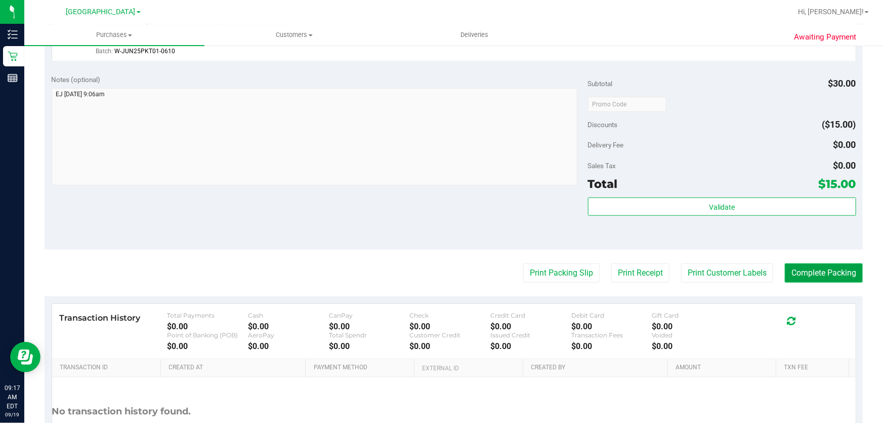
click at [835, 276] on button "Complete Packing" at bounding box center [824, 272] width 78 height 19
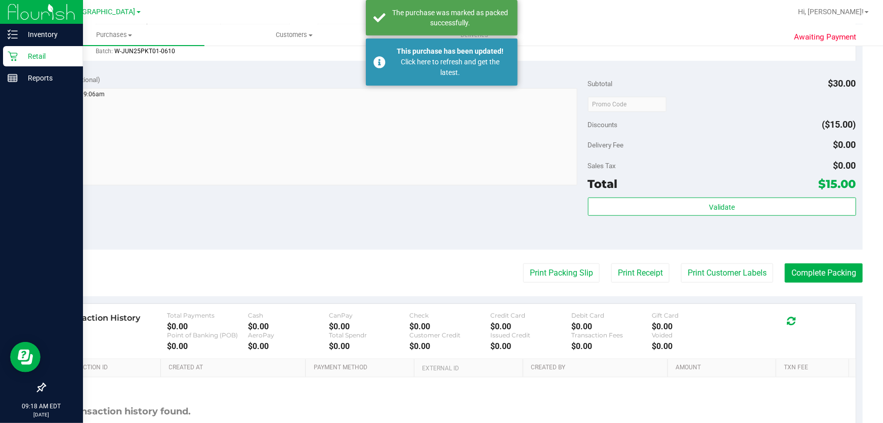
click at [13, 50] on div "Retail" at bounding box center [43, 56] width 80 height 20
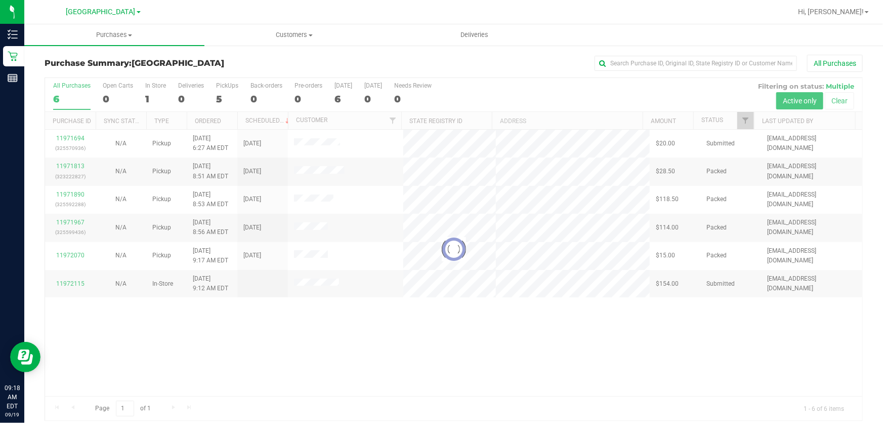
click at [417, 345] on div at bounding box center [454, 249] width 818 height 342
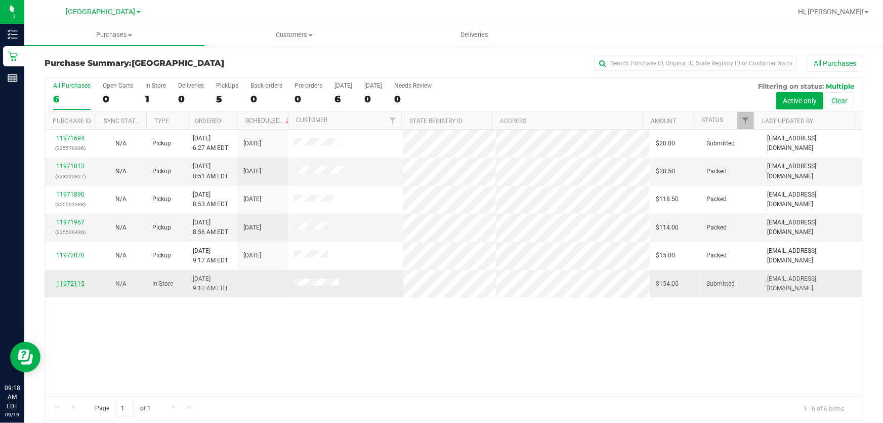
click at [72, 284] on link "11972115" at bounding box center [70, 283] width 28 height 7
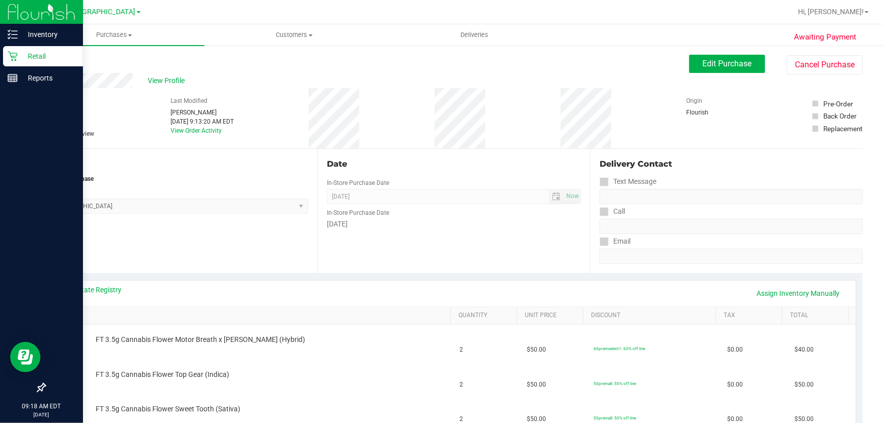
click at [16, 55] on icon at bounding box center [13, 57] width 10 height 10
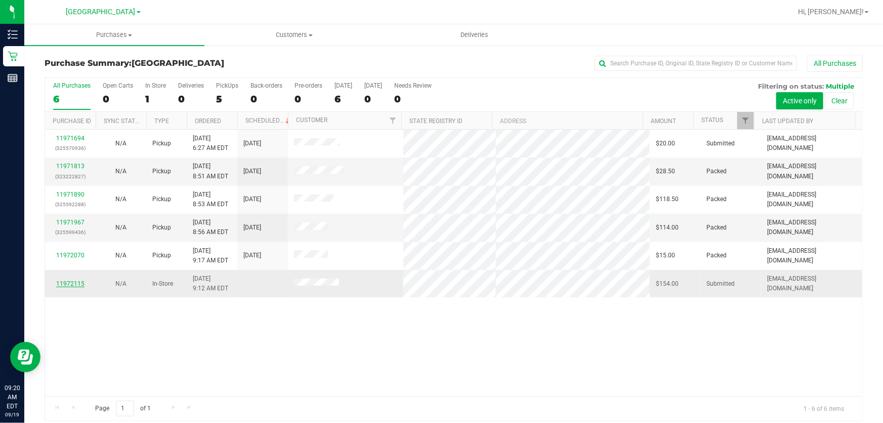
click at [80, 282] on link "11972115" at bounding box center [70, 283] width 28 height 7
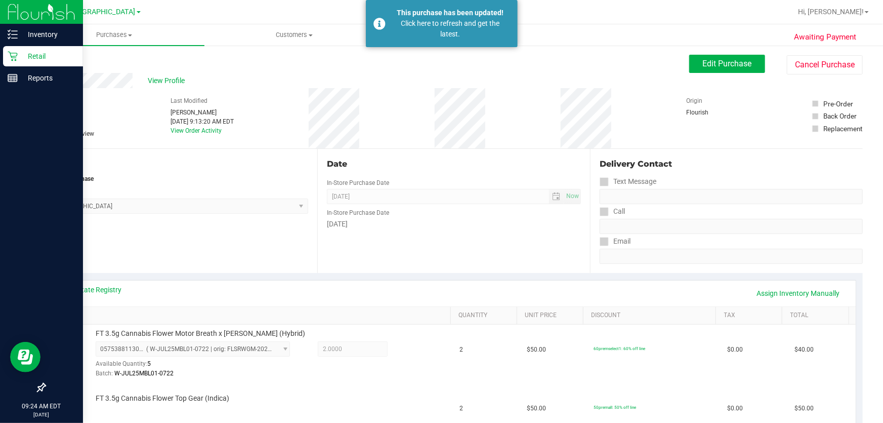
click at [33, 66] on div "Retail" at bounding box center [43, 56] width 80 height 20
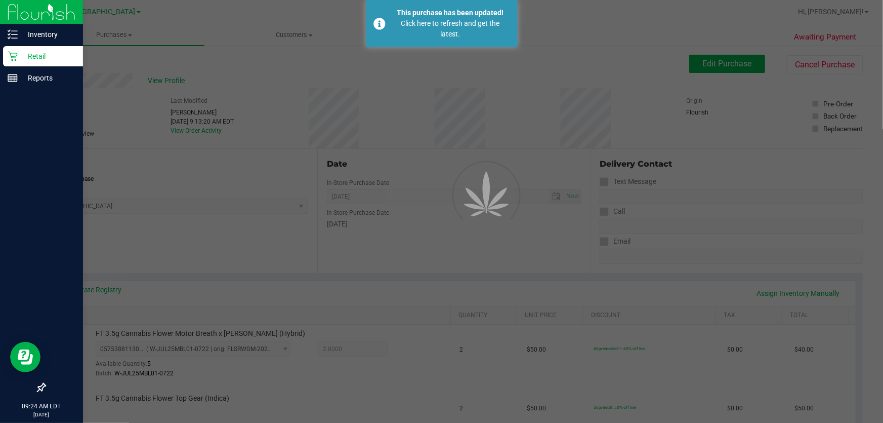
click at [33, 61] on p "Retail" at bounding box center [48, 56] width 61 height 12
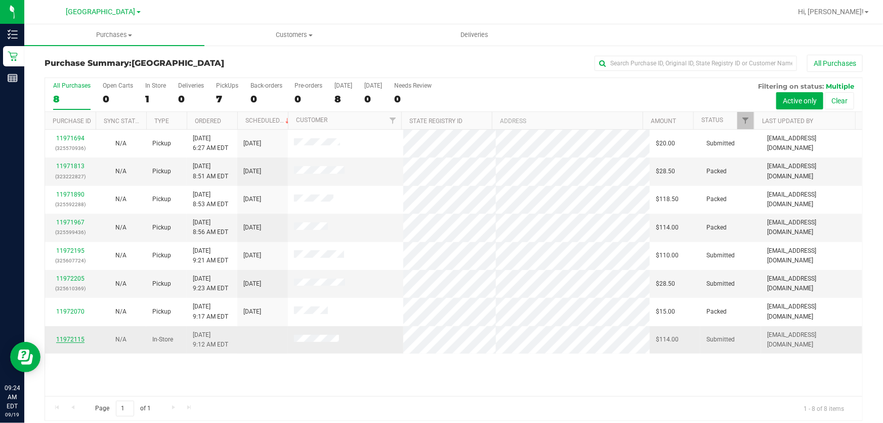
click at [66, 336] on link "11972115" at bounding box center [70, 339] width 28 height 7
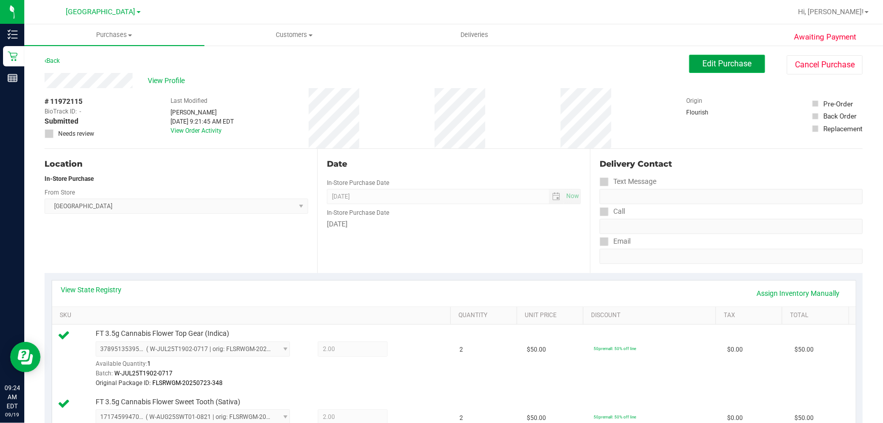
click at [737, 62] on span "Edit Purchase" at bounding box center [727, 64] width 49 height 10
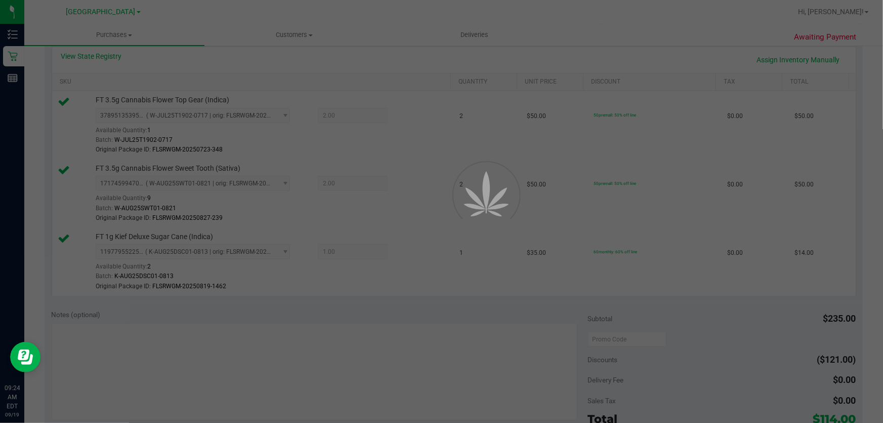
scroll to position [276, 0]
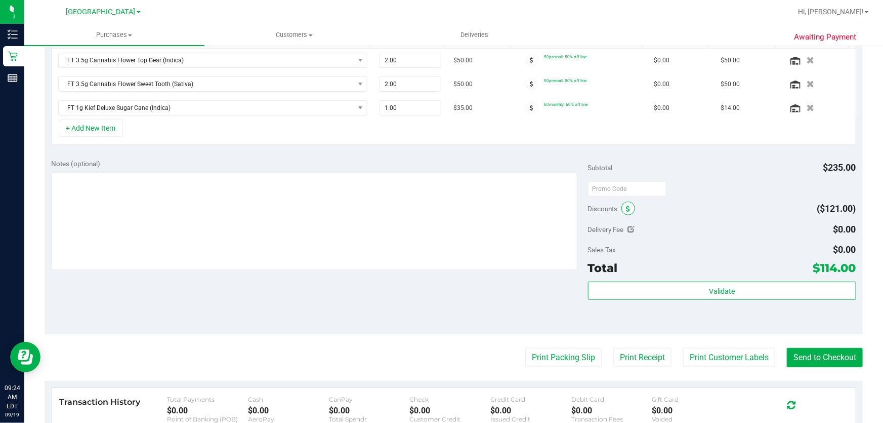
click at [623, 212] on span at bounding box center [629, 208] width 14 height 14
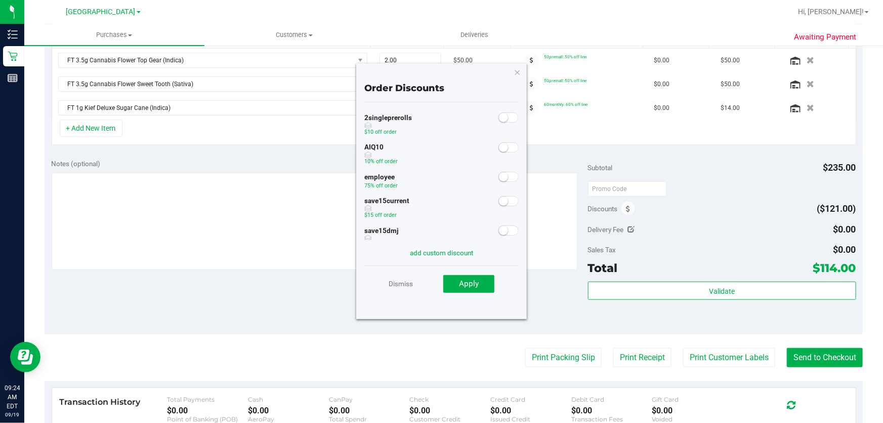
click at [499, 176] on small at bounding box center [503, 176] width 9 height 9
click at [471, 287] on span "Apply" at bounding box center [469, 283] width 20 height 9
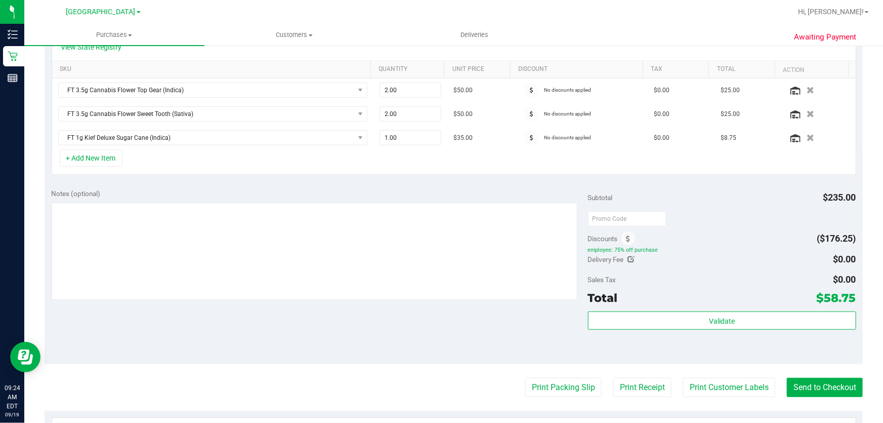
scroll to position [230, 0]
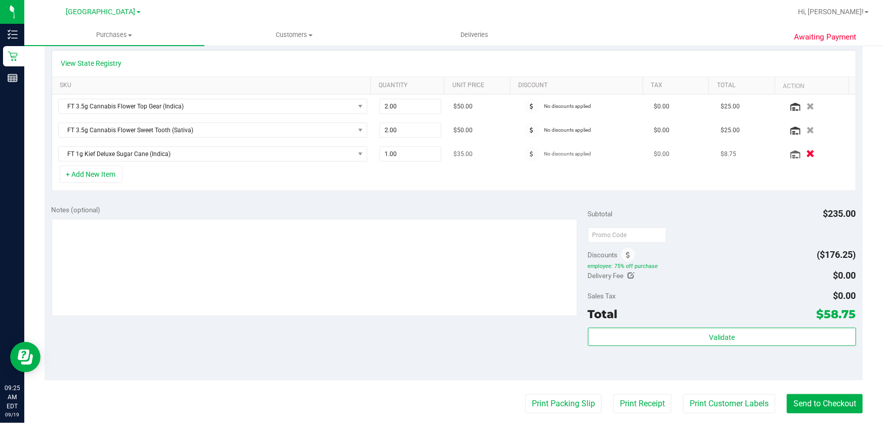
click at [806, 155] on icon "button" at bounding box center [810, 154] width 9 height 8
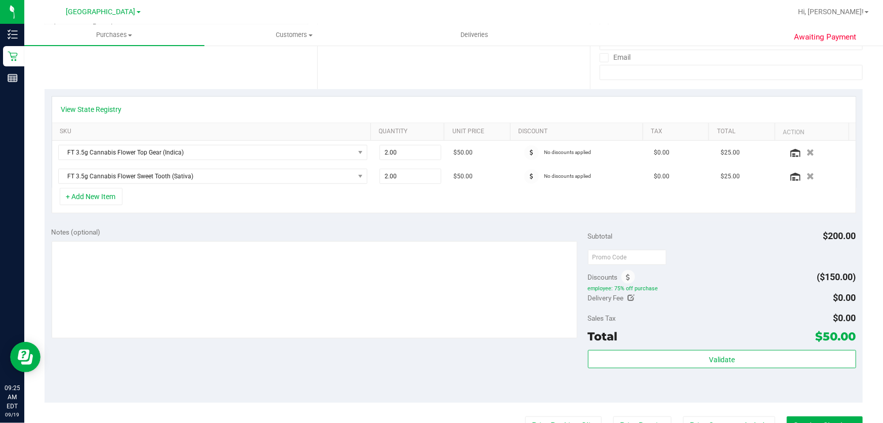
scroll to position [0, 0]
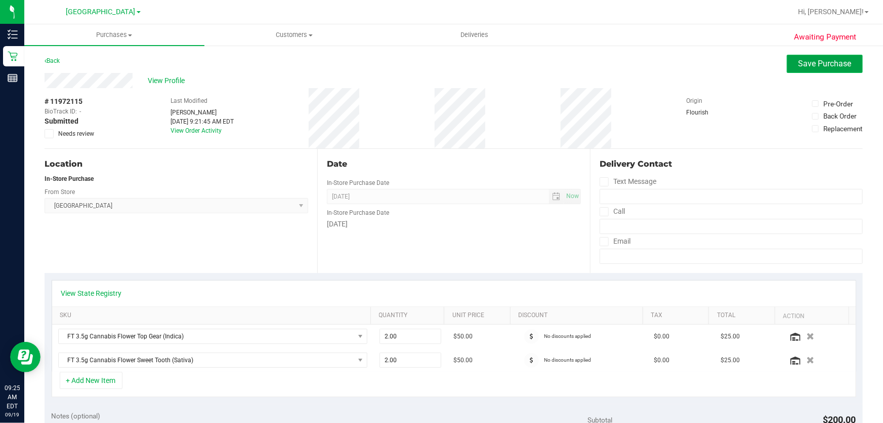
click at [807, 66] on span "Save Purchase" at bounding box center [825, 64] width 53 height 10
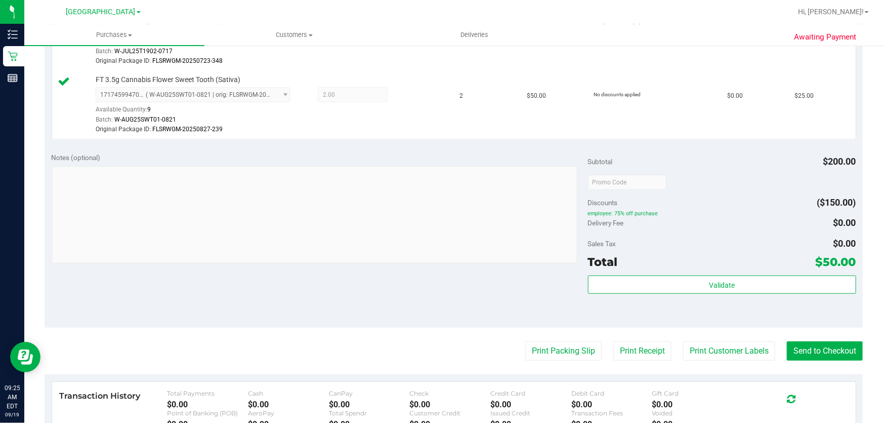
scroll to position [368, 0]
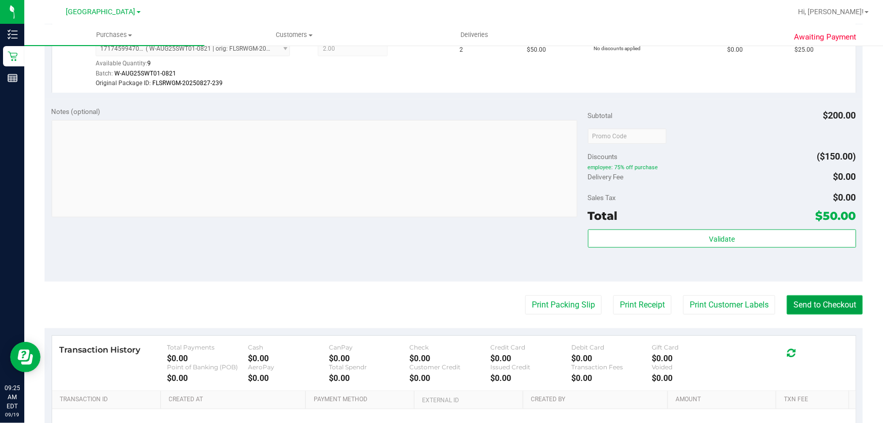
click at [818, 302] on button "Send to Checkout" at bounding box center [825, 304] width 76 height 19
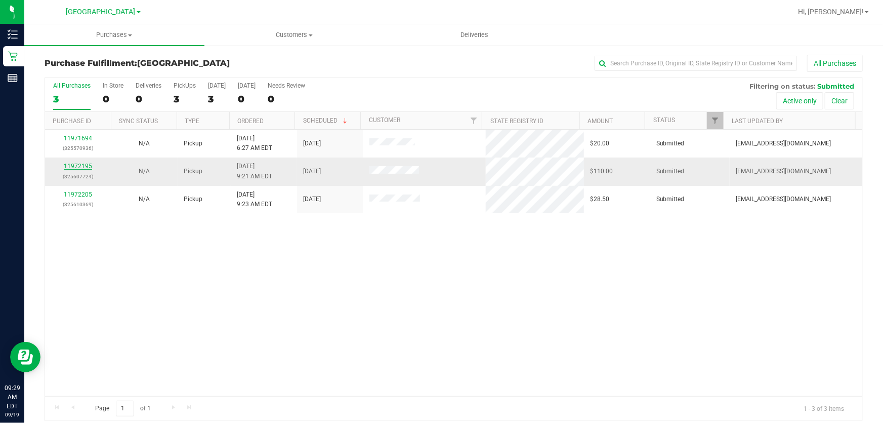
click at [86, 167] on link "11972195" at bounding box center [78, 166] width 28 height 7
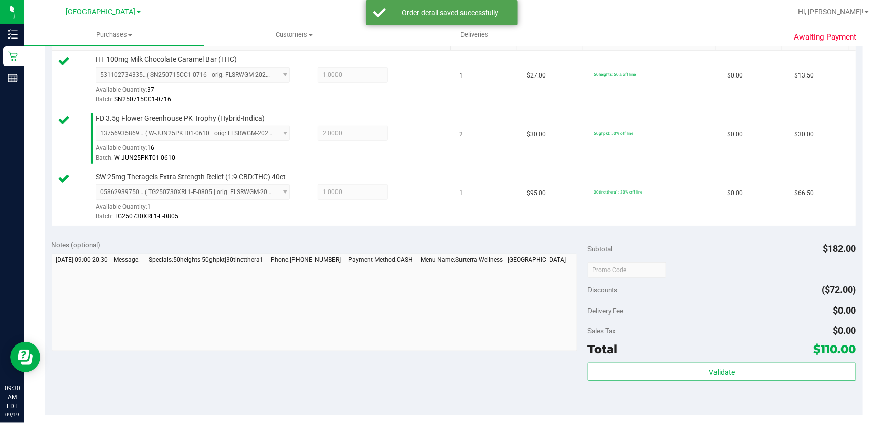
scroll to position [276, 0]
click at [723, 358] on div "Subtotal $182.00 Discounts ($72.00) Delivery Fee $0.00 Sales Tax $0.00 Total $1…" at bounding box center [722, 321] width 268 height 169
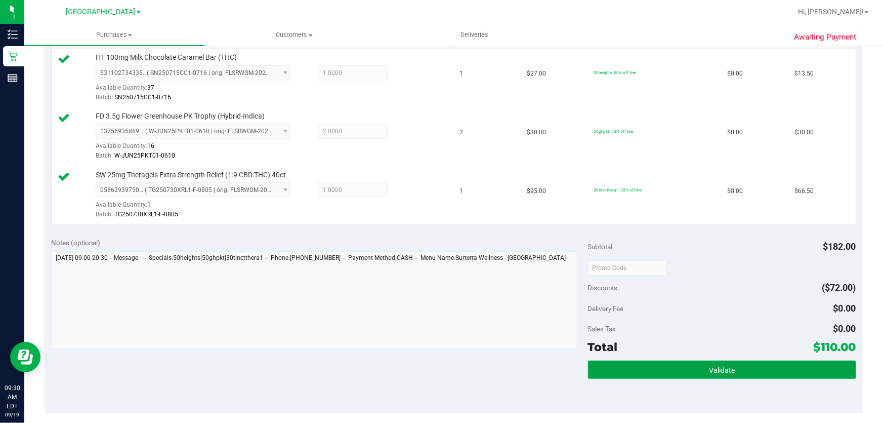
click at [723, 367] on span "Validate" at bounding box center [722, 370] width 26 height 8
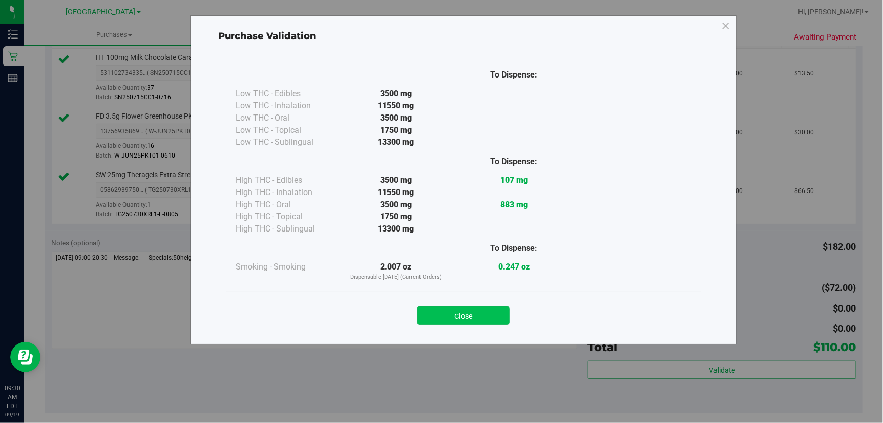
click at [455, 316] on button "Close" at bounding box center [464, 315] width 92 height 18
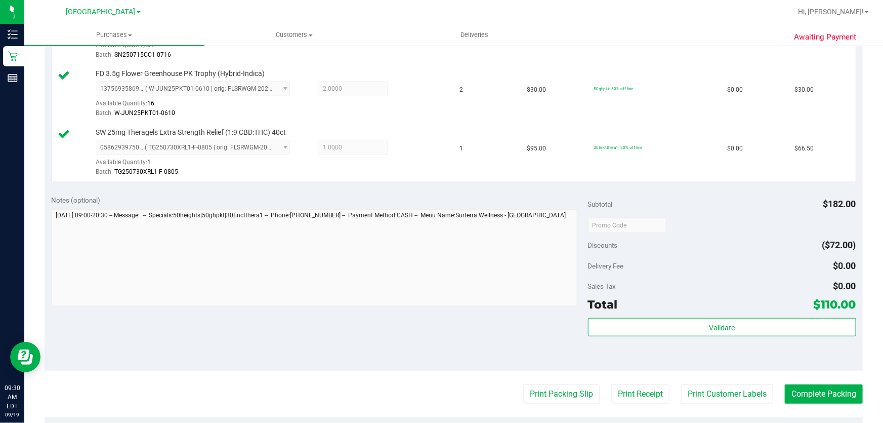
scroll to position [414, 0]
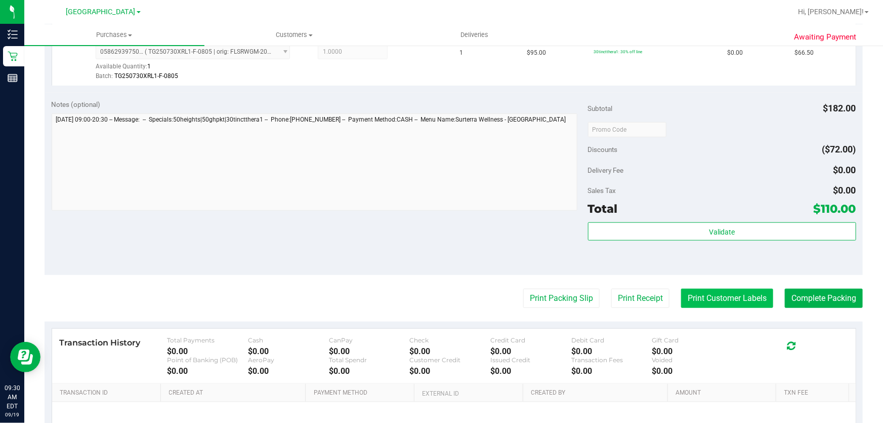
click at [686, 298] on button "Print Customer Labels" at bounding box center [727, 298] width 92 height 19
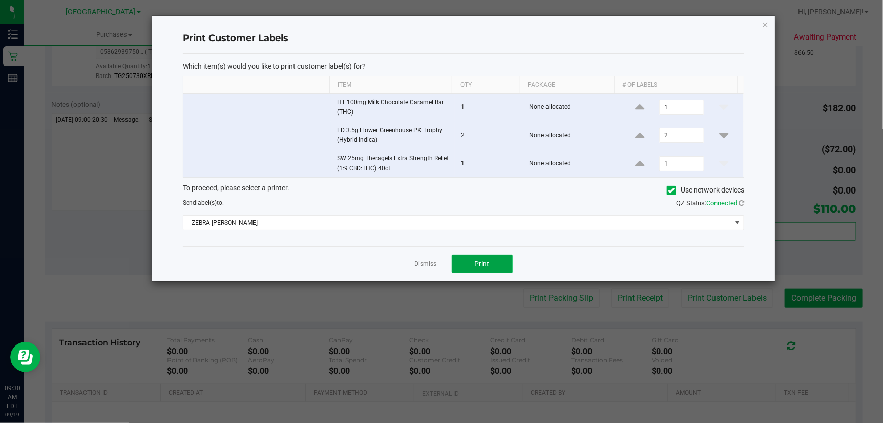
click at [476, 263] on span "Print" at bounding box center [482, 264] width 15 height 8
click at [410, 264] on div "Dismiss Print" at bounding box center [464, 263] width 562 height 35
click at [415, 264] on link "Dismiss" at bounding box center [426, 264] width 22 height 9
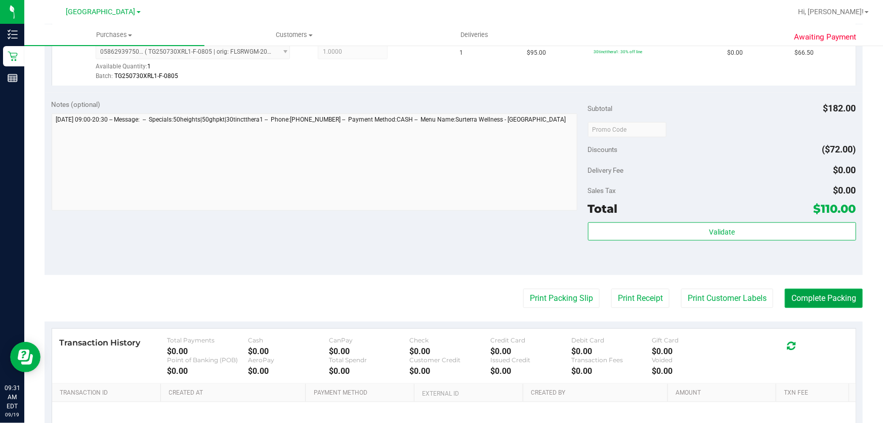
click at [823, 300] on button "Complete Packing" at bounding box center [824, 298] width 78 height 19
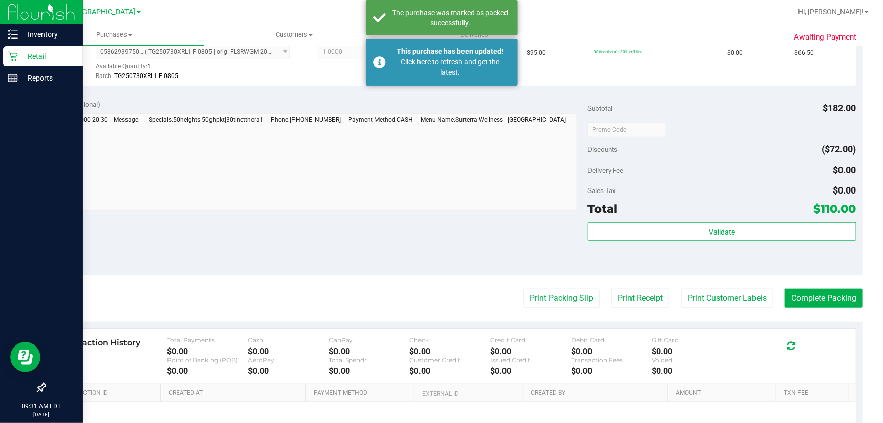
click at [26, 52] on p "Retail" at bounding box center [48, 56] width 61 height 12
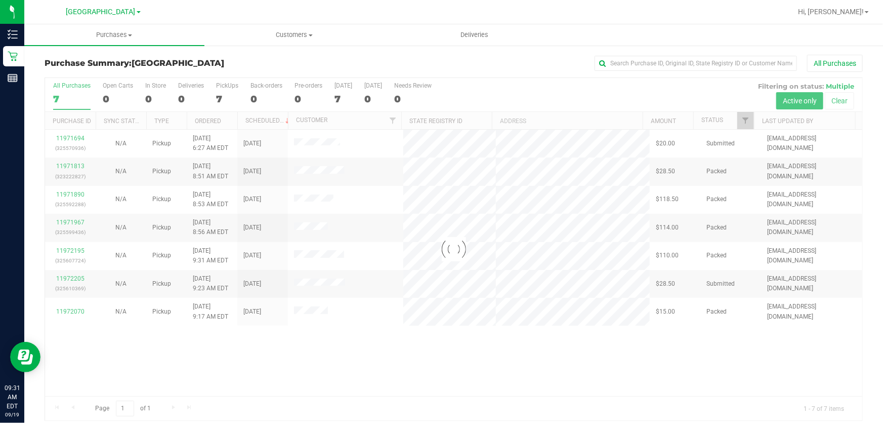
click at [587, 387] on div at bounding box center [454, 249] width 818 height 342
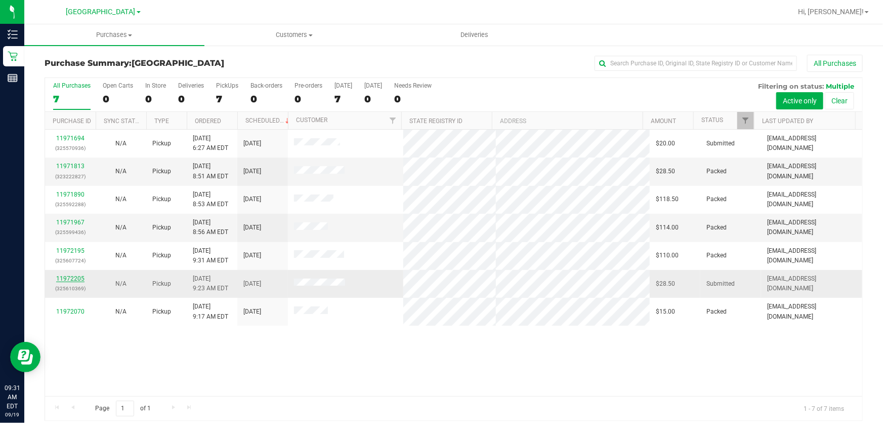
click at [80, 277] on link "11972205" at bounding box center [70, 278] width 28 height 7
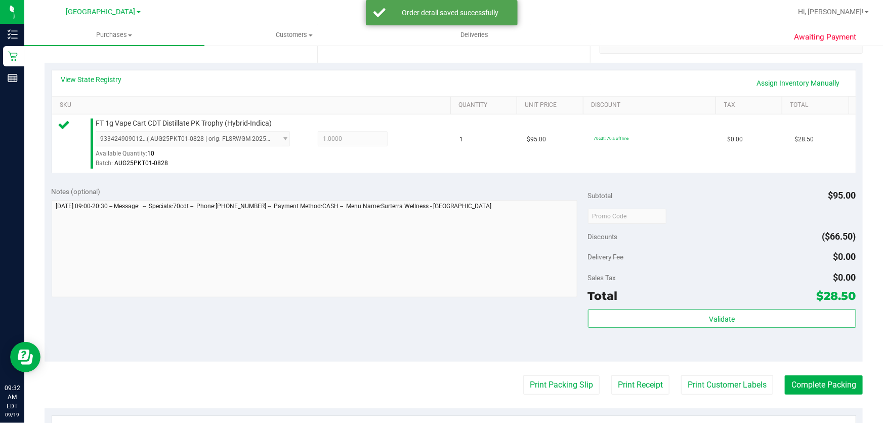
scroll to position [230, 0]
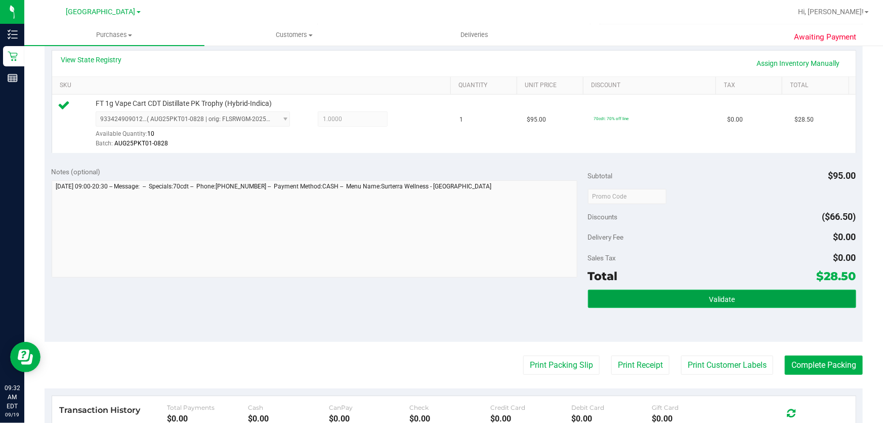
click at [743, 300] on button "Validate" at bounding box center [722, 299] width 268 height 18
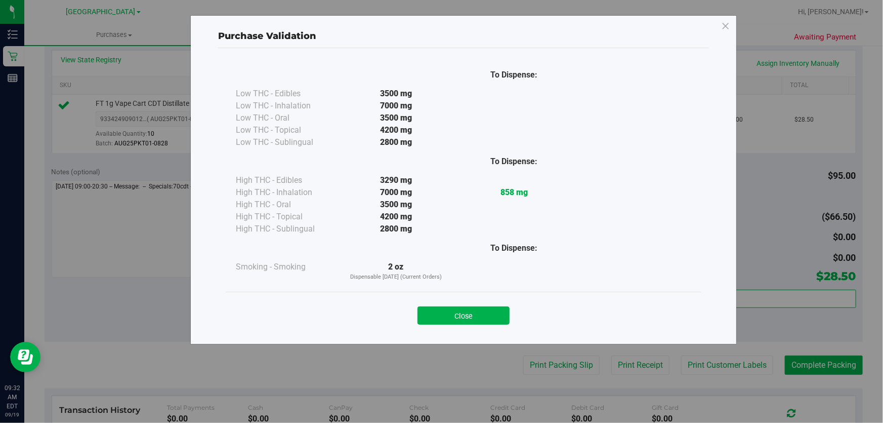
drag, startPoint x: 487, startPoint y: 308, endPoint x: 496, endPoint y: 314, distance: 10.8
click at [488, 308] on button "Close" at bounding box center [464, 315] width 92 height 18
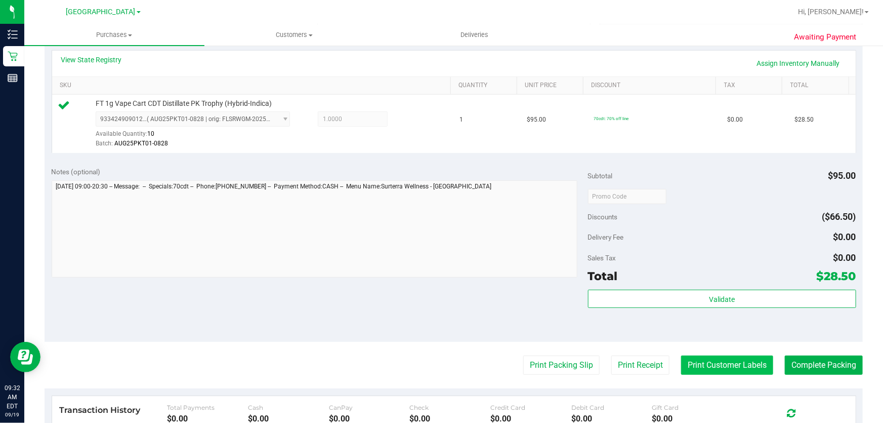
click at [737, 365] on button "Print Customer Labels" at bounding box center [727, 364] width 92 height 19
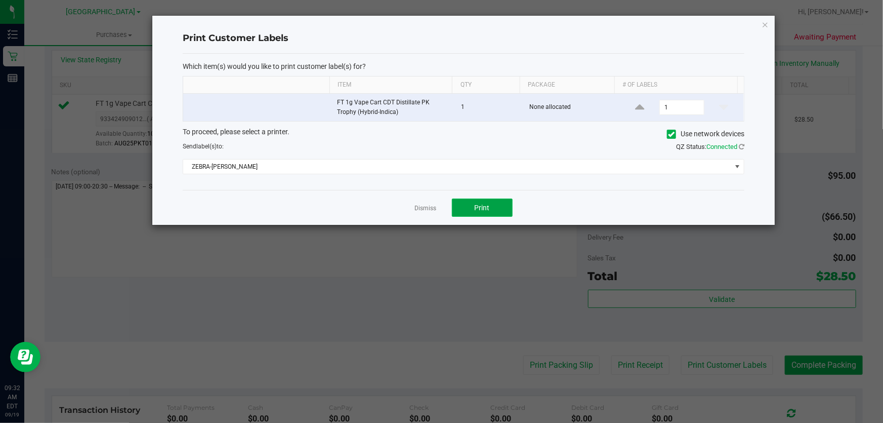
click at [497, 211] on button "Print" at bounding box center [482, 207] width 61 height 18
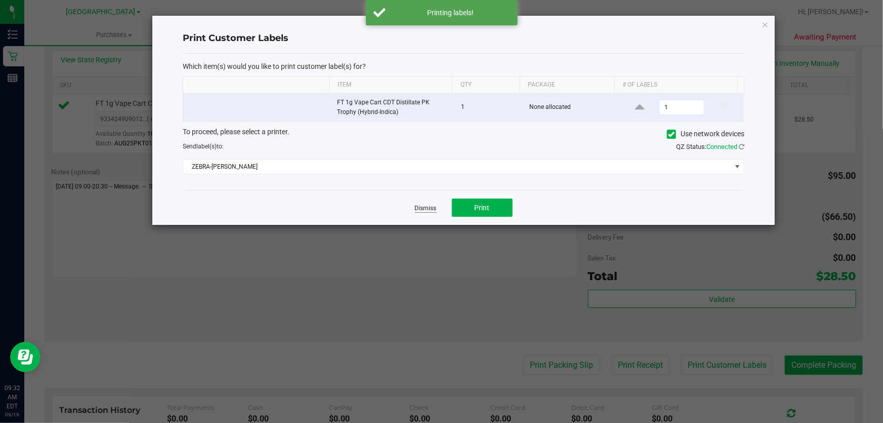
click at [431, 209] on link "Dismiss" at bounding box center [426, 208] width 22 height 9
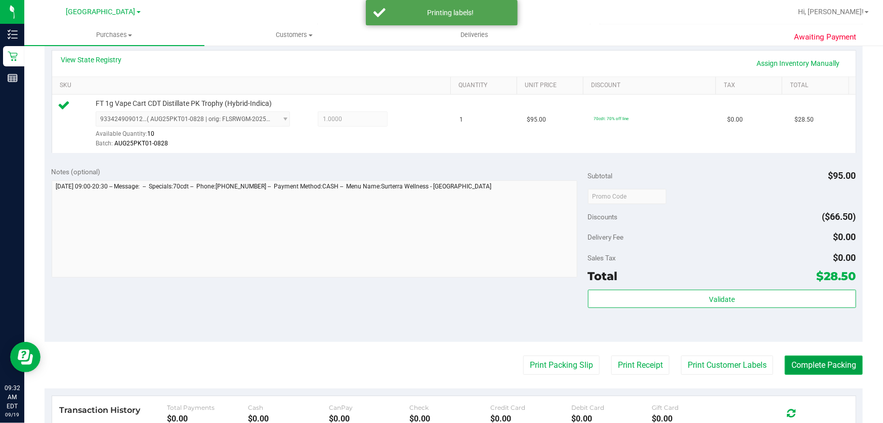
click at [831, 368] on button "Complete Packing" at bounding box center [824, 364] width 78 height 19
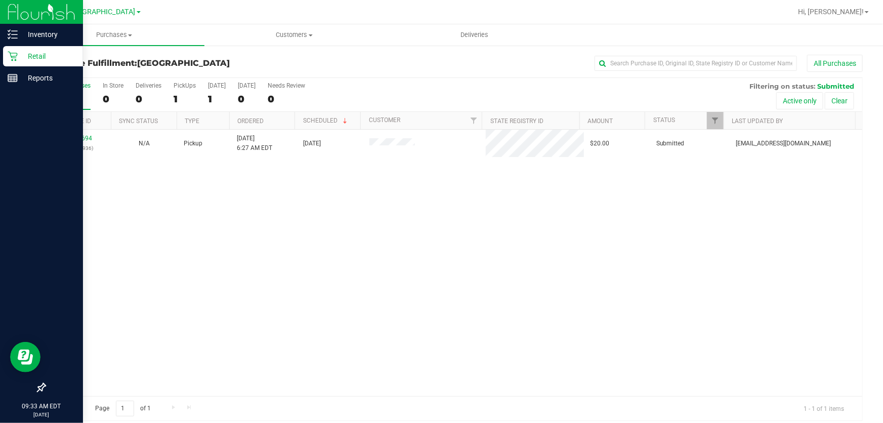
click at [15, 53] on icon at bounding box center [13, 57] width 10 height 10
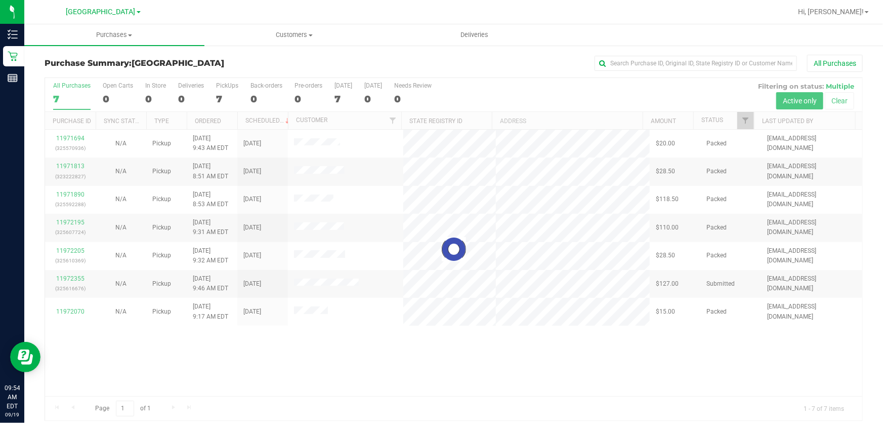
click at [404, 354] on div at bounding box center [454, 249] width 818 height 342
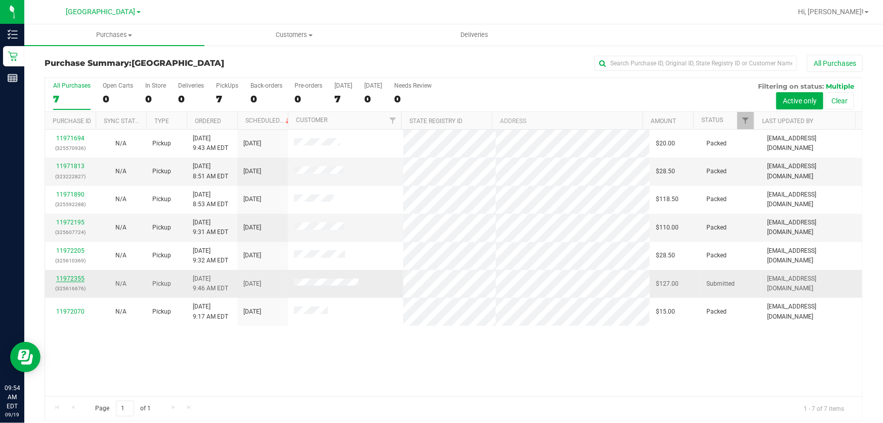
click at [66, 277] on link "11972355" at bounding box center [70, 278] width 28 height 7
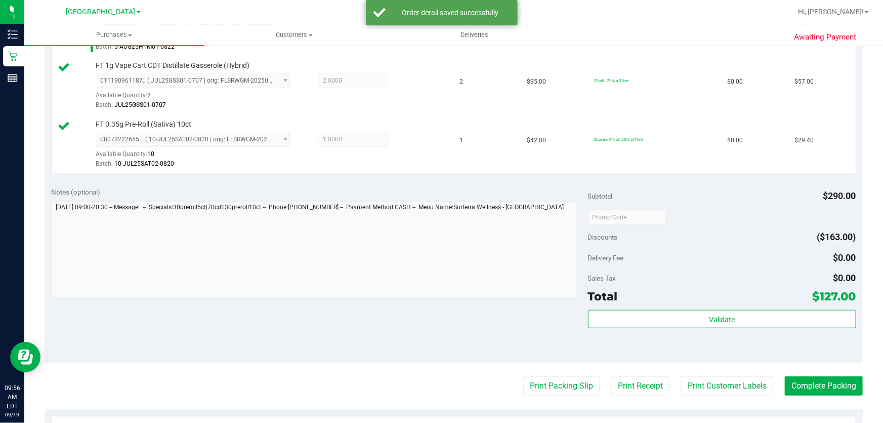
scroll to position [460, 0]
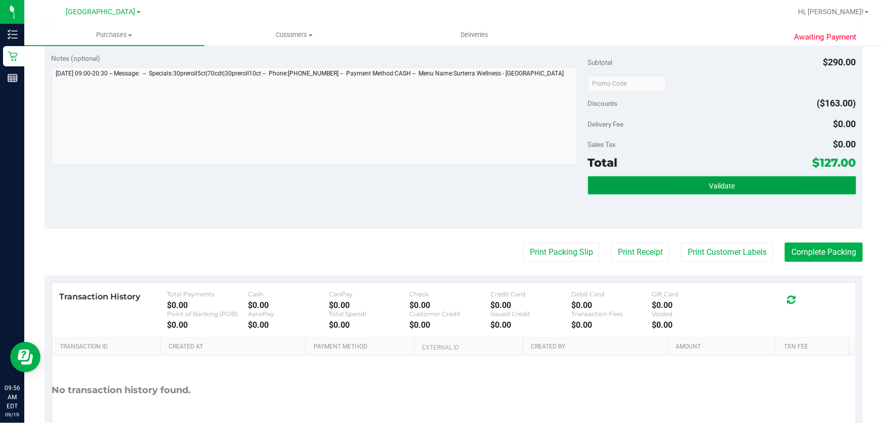
click at [695, 188] on button "Validate" at bounding box center [722, 185] width 268 height 18
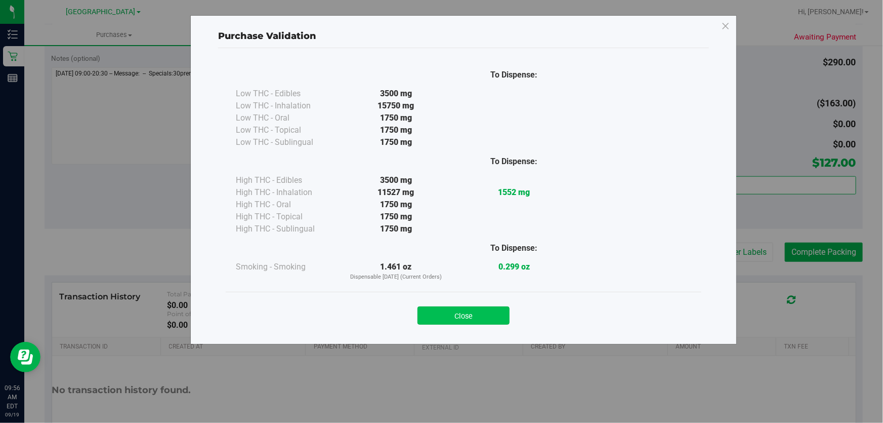
click at [462, 309] on button "Close" at bounding box center [464, 315] width 92 height 18
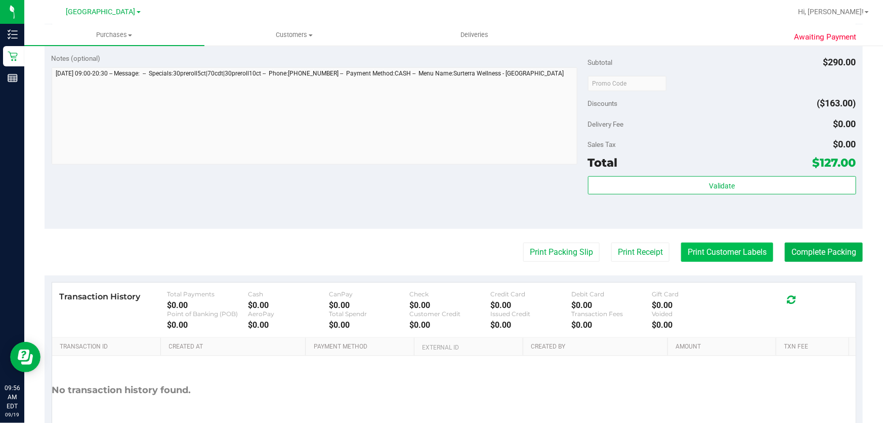
click at [704, 245] on button "Print Customer Labels" at bounding box center [727, 251] width 92 height 19
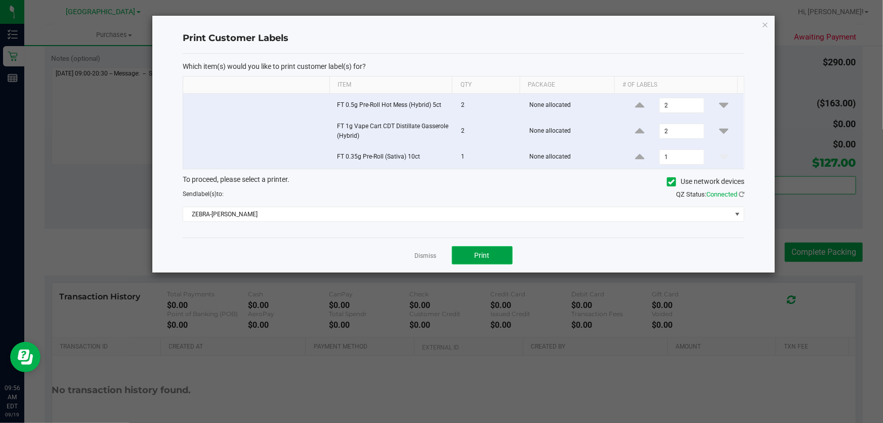
click at [467, 256] on button "Print" at bounding box center [482, 255] width 61 height 18
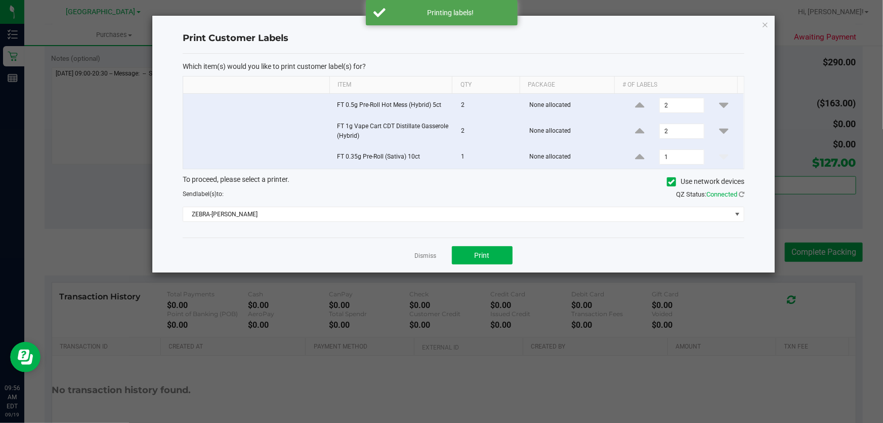
click at [425, 258] on link "Dismiss" at bounding box center [426, 256] width 22 height 9
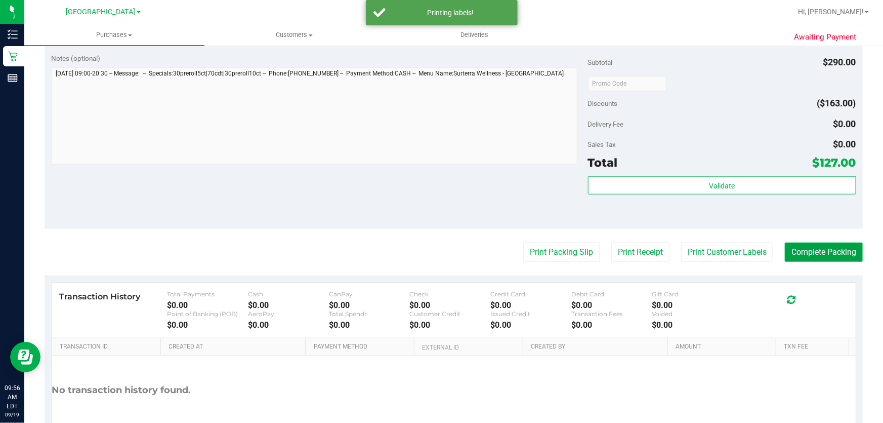
click at [795, 249] on button "Complete Packing" at bounding box center [824, 251] width 78 height 19
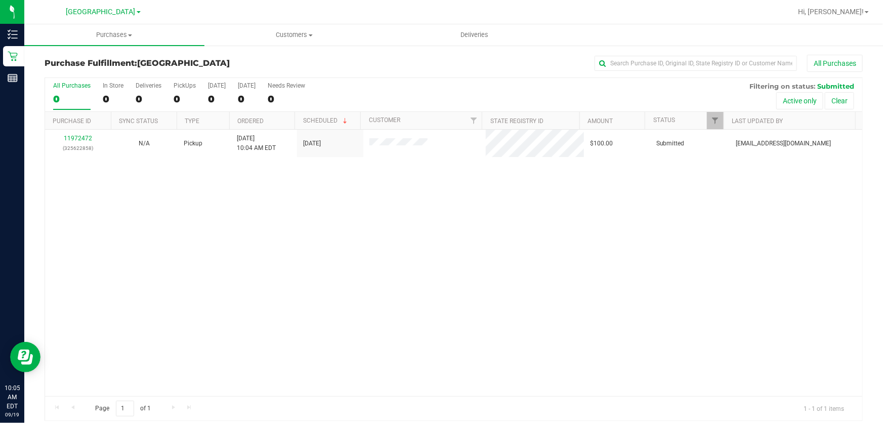
click at [327, 254] on div "11972472 (325622858) N/A Pickup 9/19/2025 10:04 AM EDT 9/19/2025 $100.00 Submit…" at bounding box center [454, 263] width 818 height 266
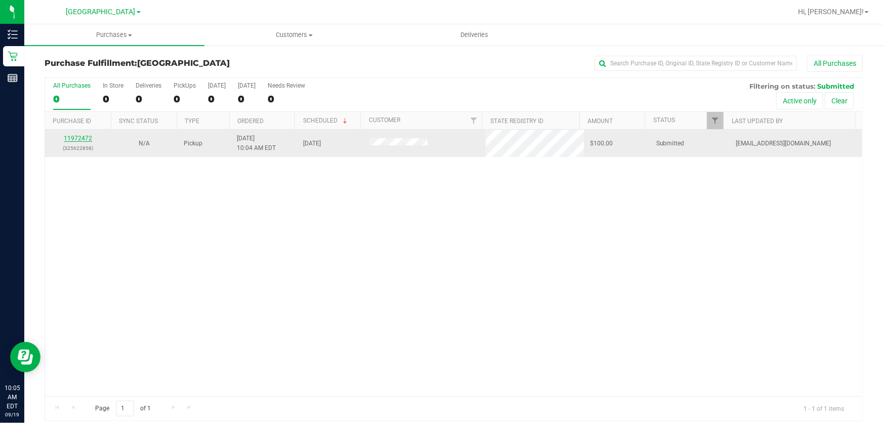
click at [81, 139] on link "11972472" at bounding box center [78, 138] width 28 height 7
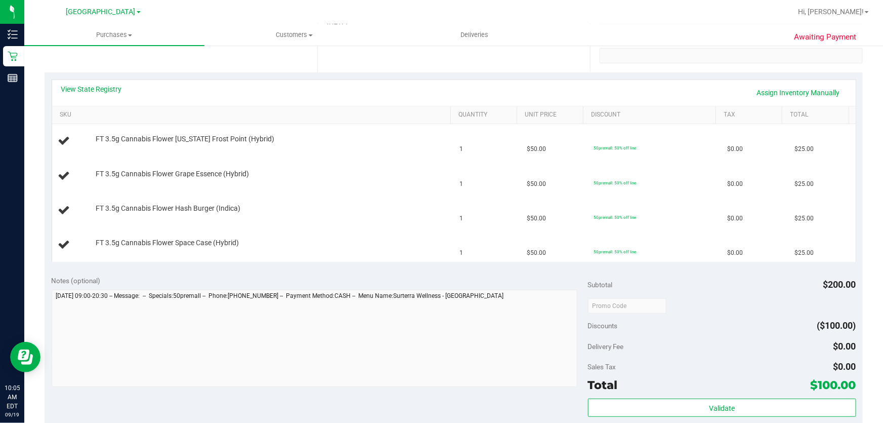
scroll to position [322, 0]
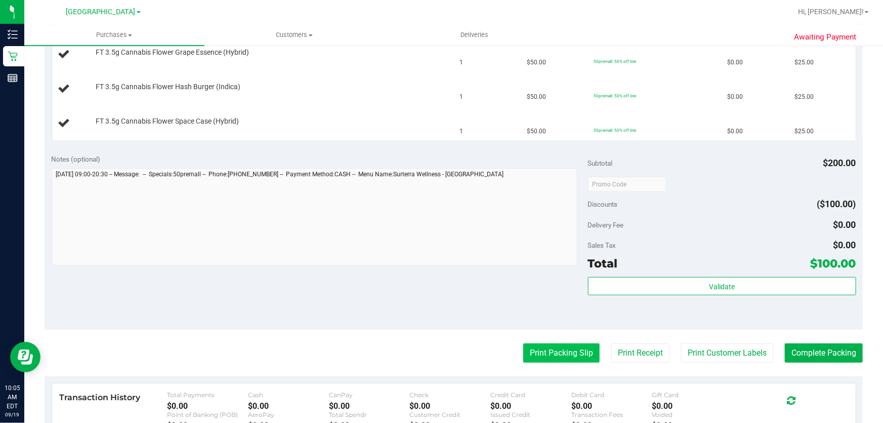
click at [567, 354] on button "Print Packing Slip" at bounding box center [561, 352] width 76 height 19
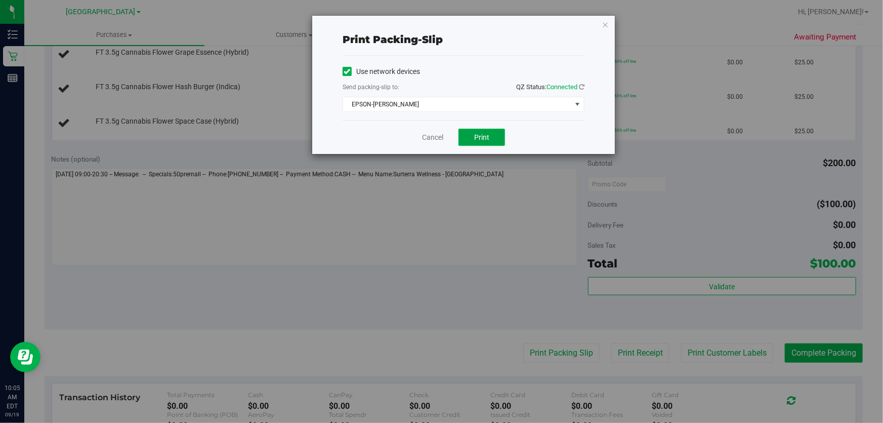
click at [492, 137] on button "Print" at bounding box center [482, 137] width 47 height 17
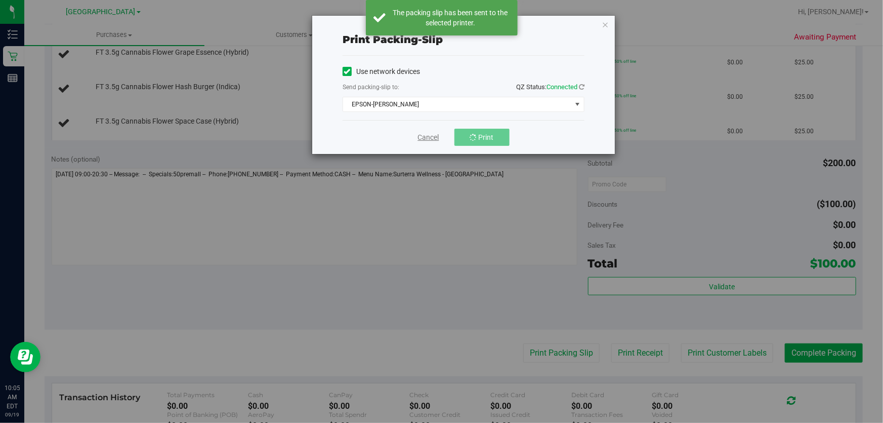
click at [433, 136] on link "Cancel" at bounding box center [428, 137] width 21 height 11
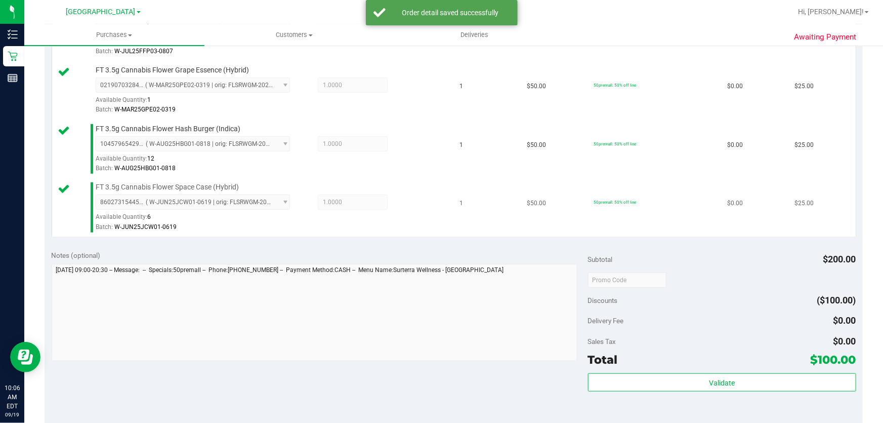
scroll to position [506, 0]
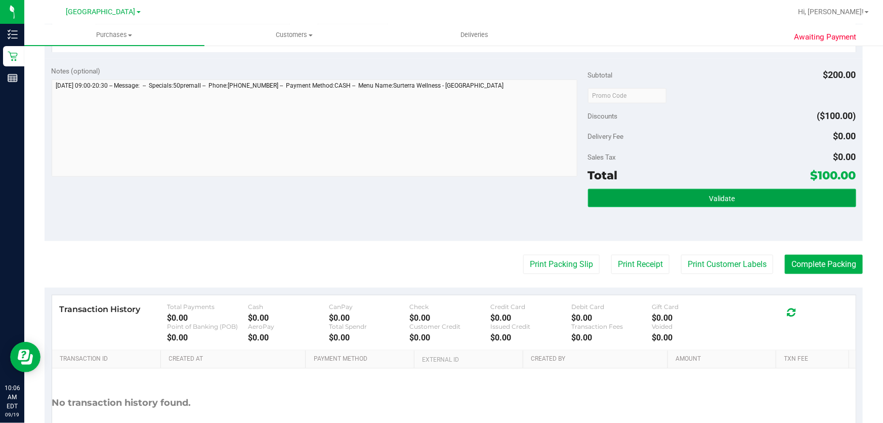
click at [676, 191] on button "Validate" at bounding box center [722, 198] width 268 height 18
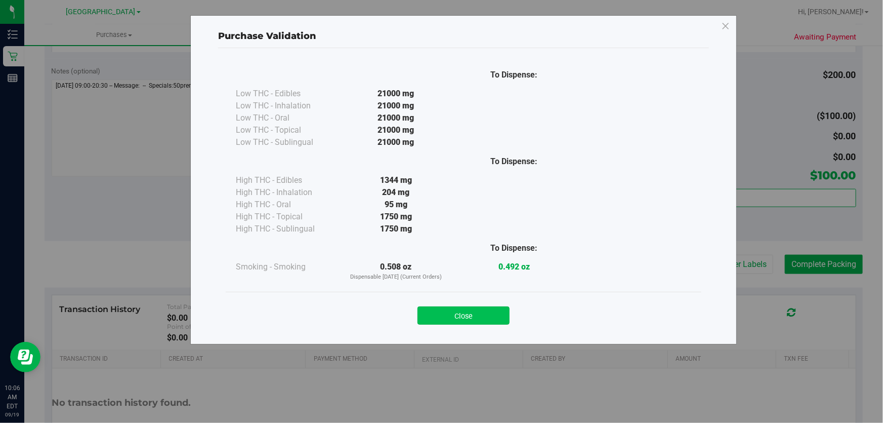
click at [484, 314] on button "Close" at bounding box center [464, 315] width 92 height 18
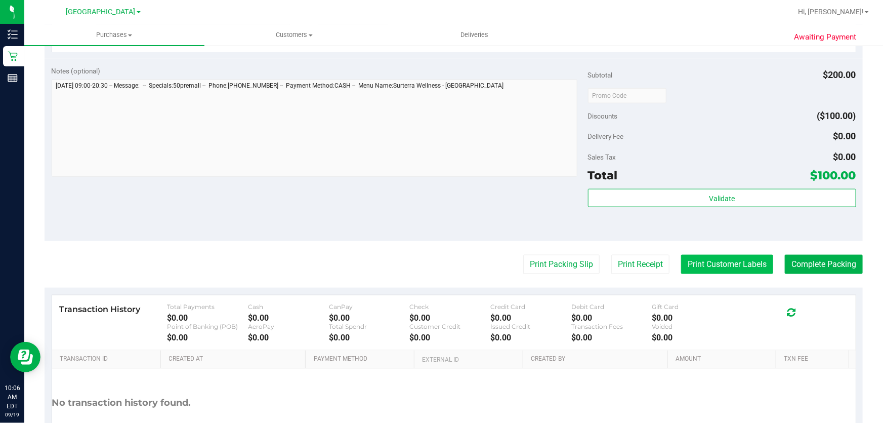
click at [709, 268] on button "Print Customer Labels" at bounding box center [727, 264] width 92 height 19
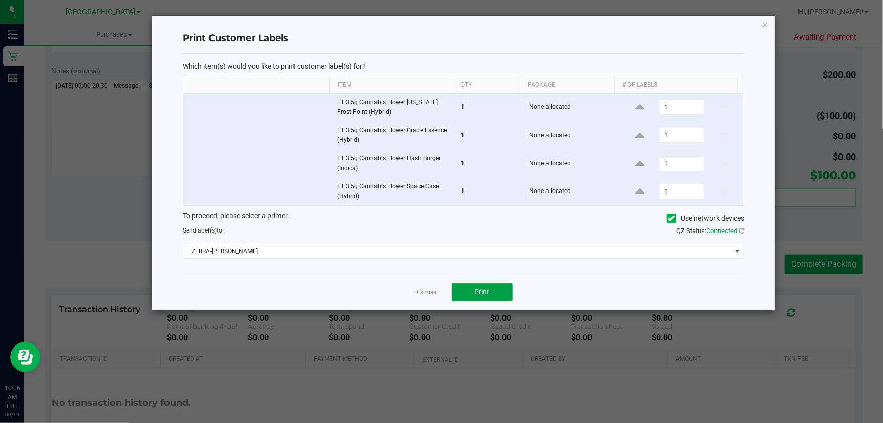
click at [491, 294] on button "Print" at bounding box center [482, 292] width 61 height 18
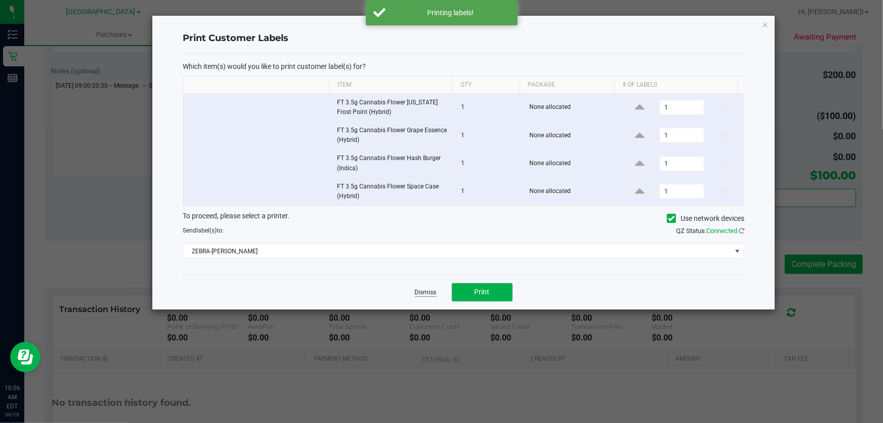
click at [427, 293] on link "Dismiss" at bounding box center [426, 292] width 22 height 9
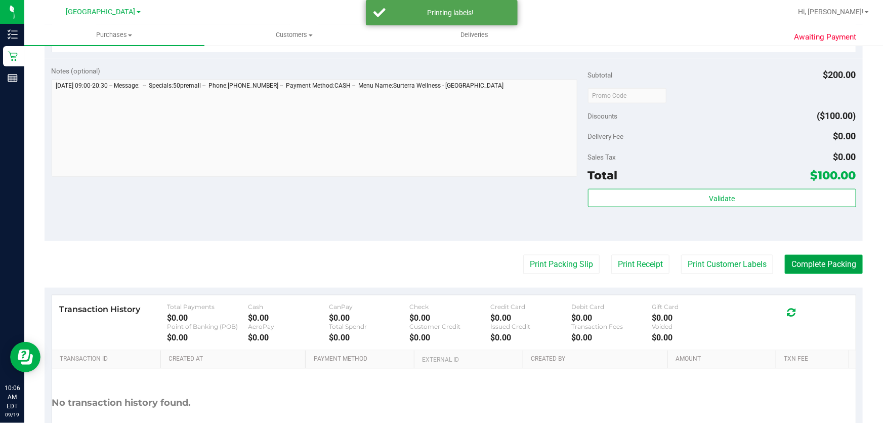
click at [804, 261] on button "Complete Packing" at bounding box center [824, 264] width 78 height 19
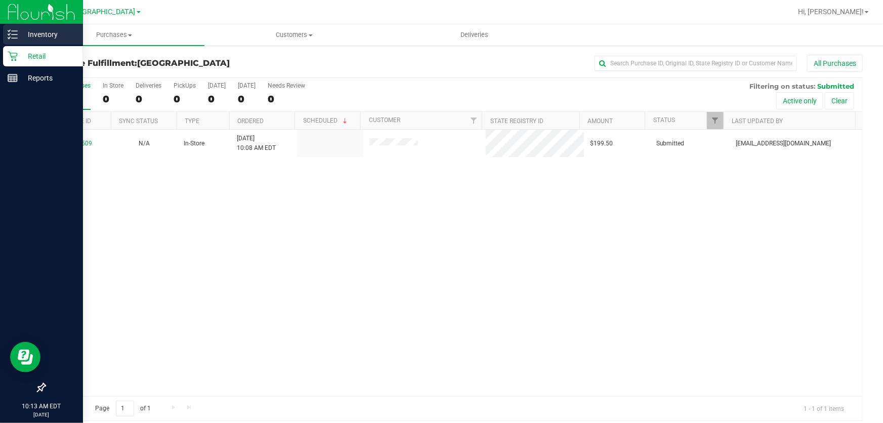
click at [27, 36] on p "Inventory" at bounding box center [48, 34] width 61 height 12
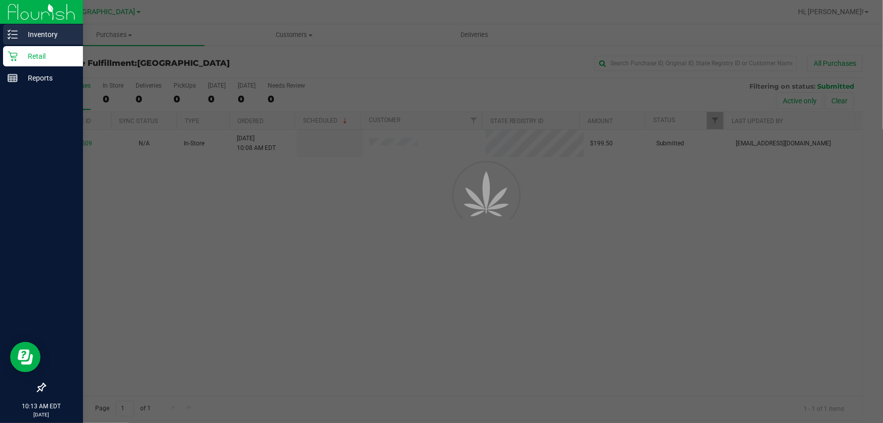
click at [27, 36] on p "Inventory" at bounding box center [48, 34] width 61 height 12
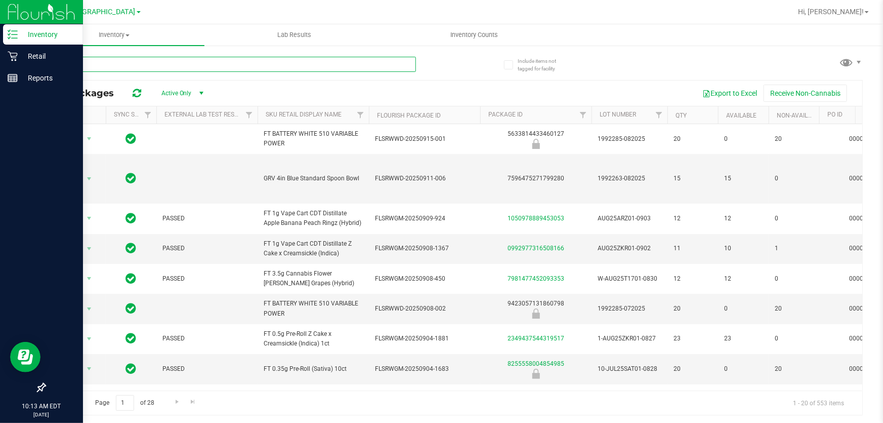
click at [196, 63] on input "text" at bounding box center [231, 64] width 372 height 15
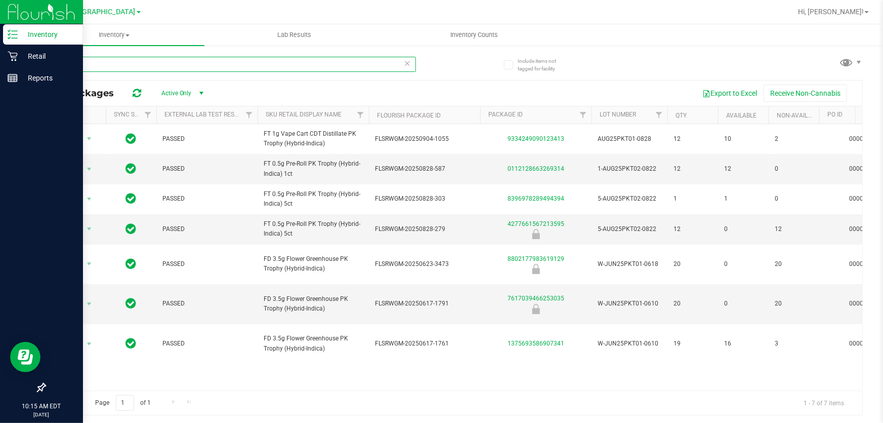
type input "pkt"
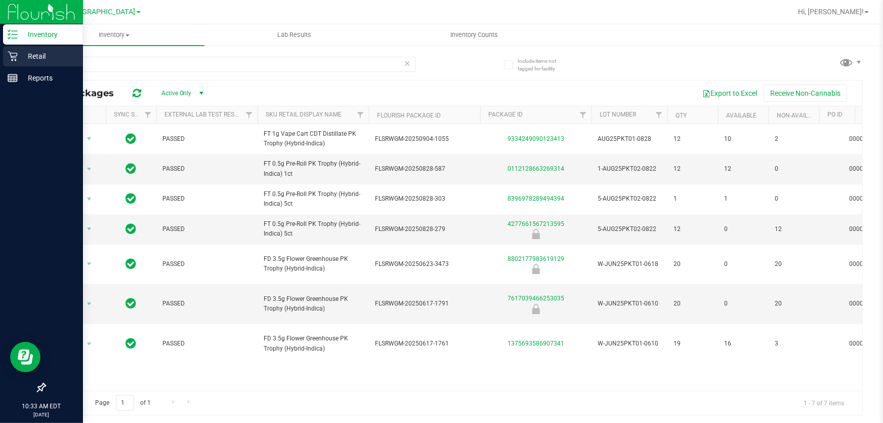
click at [10, 51] on div "Retail" at bounding box center [43, 56] width 80 height 20
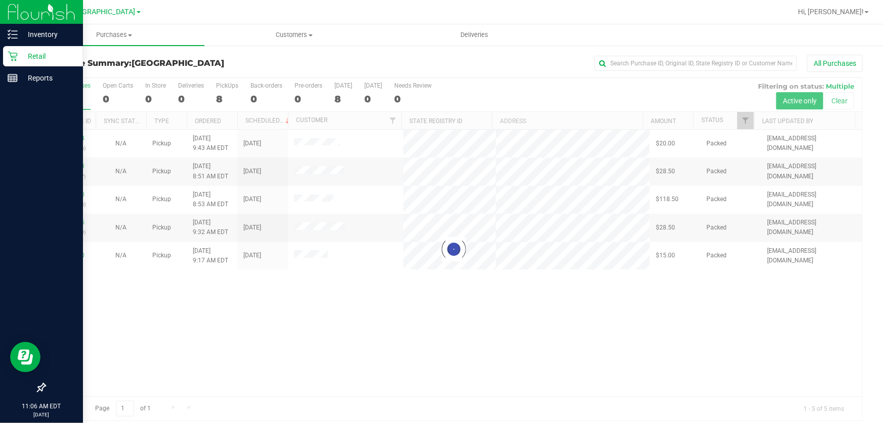
click at [611, 390] on div at bounding box center [454, 249] width 818 height 342
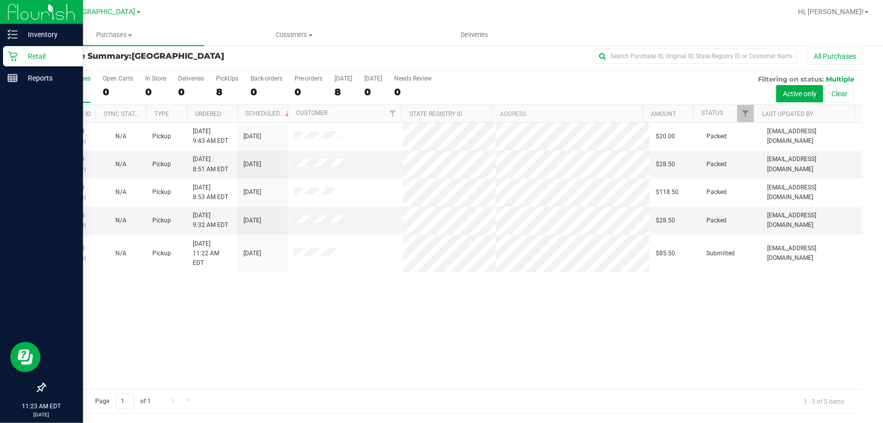
scroll to position [8, 0]
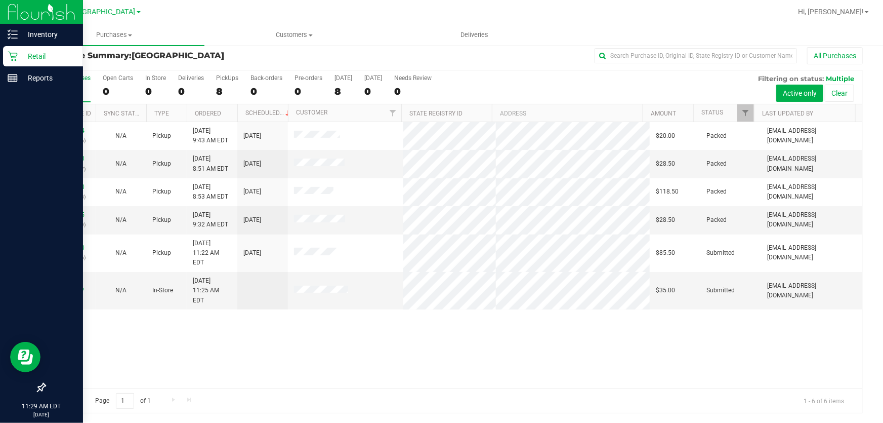
click at [582, 317] on div "11971694 (325570936) N/A Pickup 9/19/2025 9:43 AM EDT 9/19/2025 $20.00 Packed j…" at bounding box center [454, 255] width 818 height 266
click at [77, 287] on link "11973157" at bounding box center [70, 290] width 28 height 7
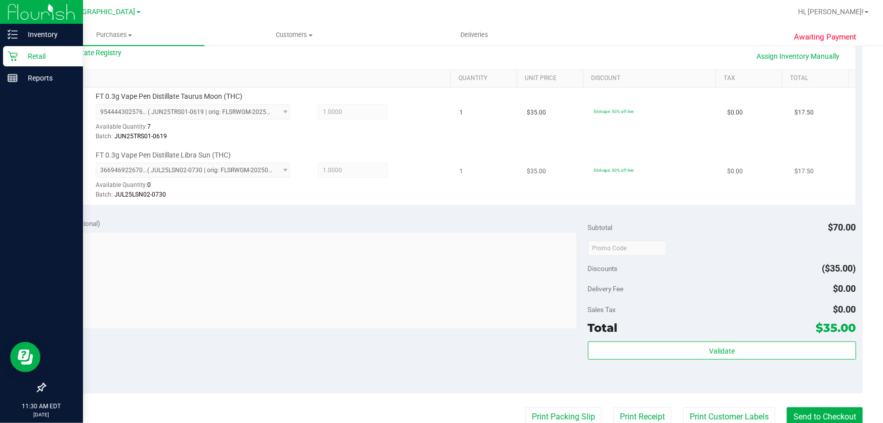
scroll to position [376, 0]
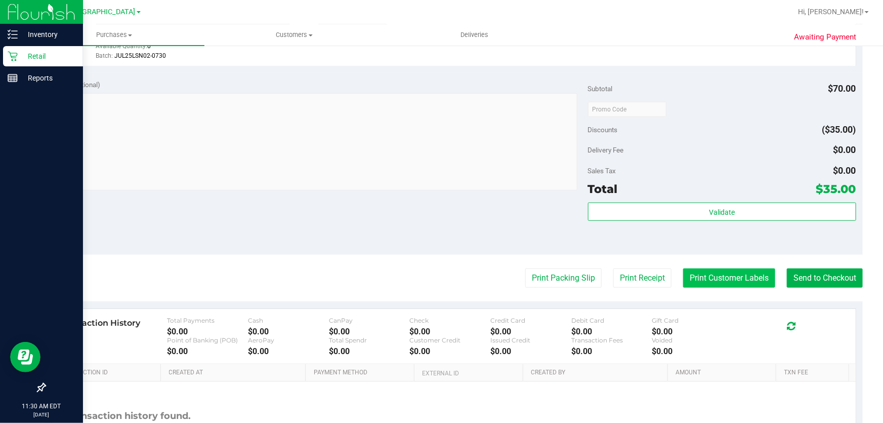
click at [724, 279] on button "Print Customer Labels" at bounding box center [729, 277] width 92 height 19
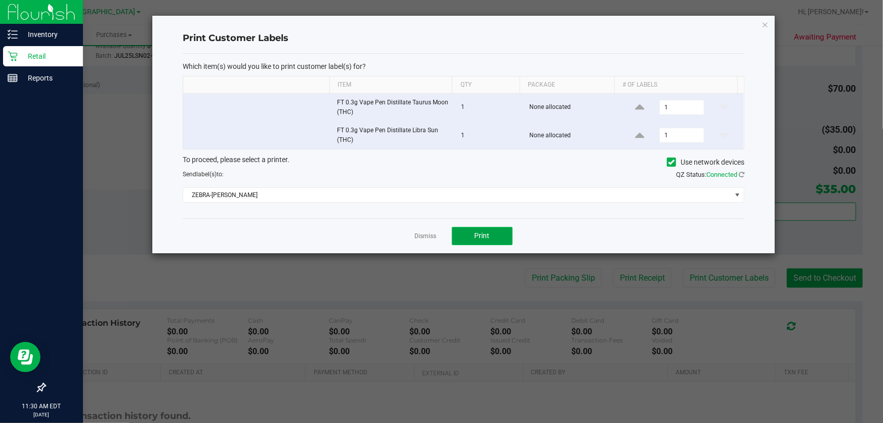
click at [466, 237] on button "Print" at bounding box center [482, 236] width 61 height 18
click at [415, 236] on link "Dismiss" at bounding box center [426, 236] width 22 height 9
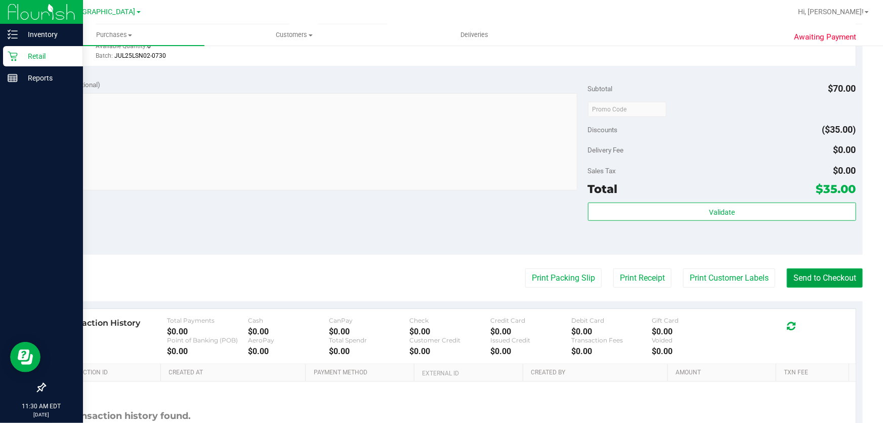
click at [801, 273] on button "Send to Checkout" at bounding box center [825, 277] width 76 height 19
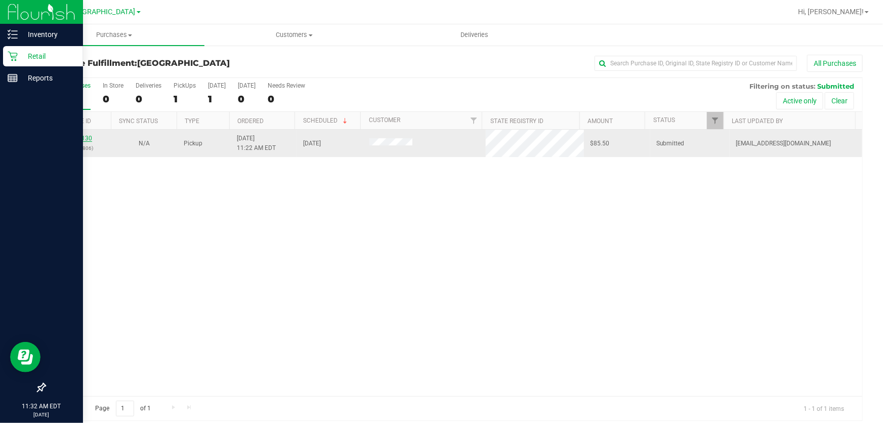
click at [76, 137] on link "11973130" at bounding box center [78, 138] width 28 height 7
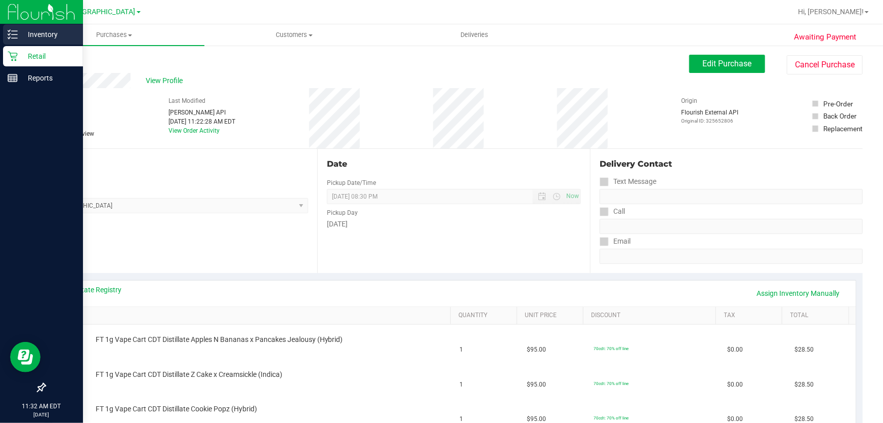
click at [39, 32] on p "Inventory" at bounding box center [48, 34] width 61 height 12
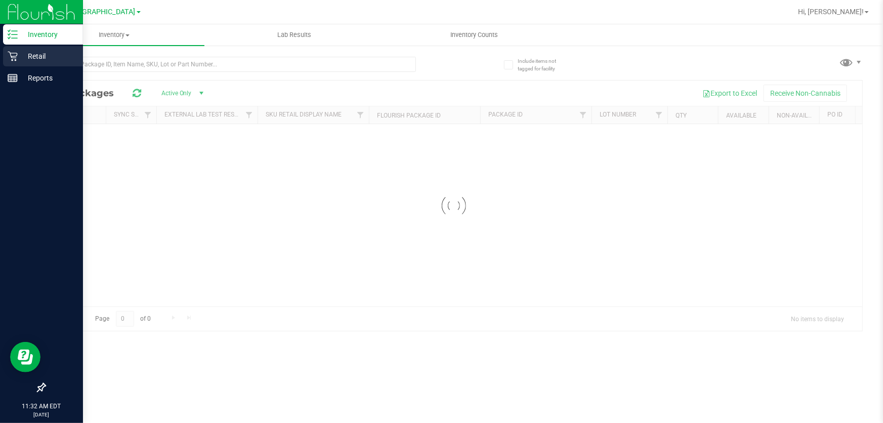
click at [39, 53] on p "Retail" at bounding box center [48, 56] width 61 height 12
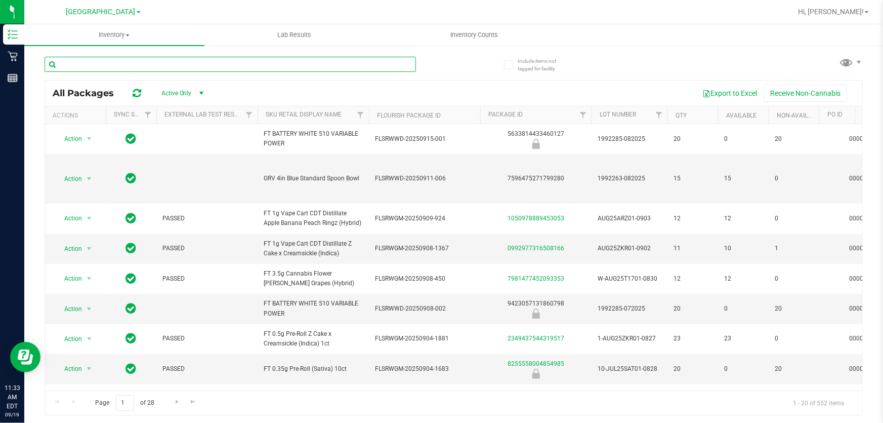
click at [237, 67] on input "text" at bounding box center [231, 64] width 372 height 15
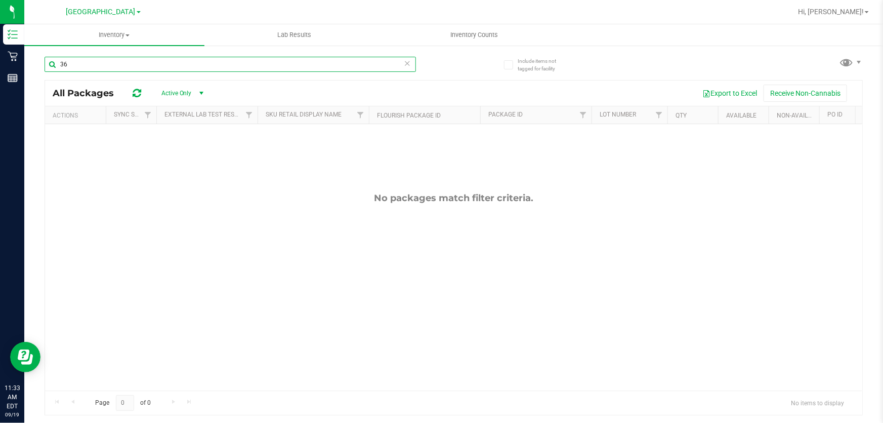
type input "3"
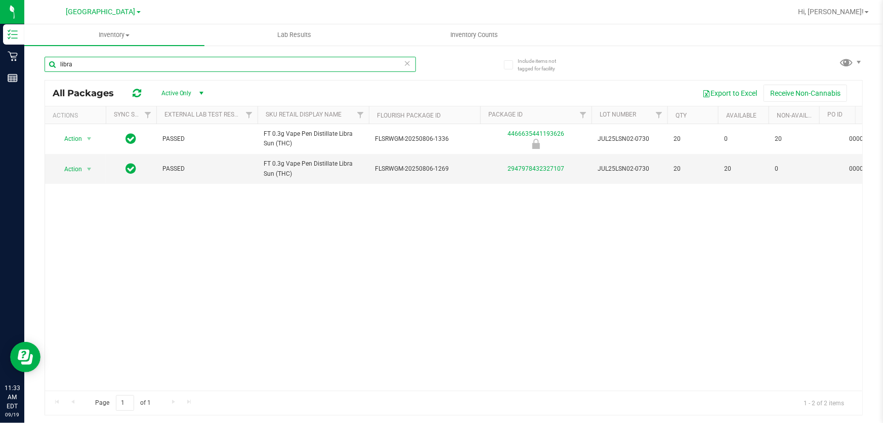
type input "libra"
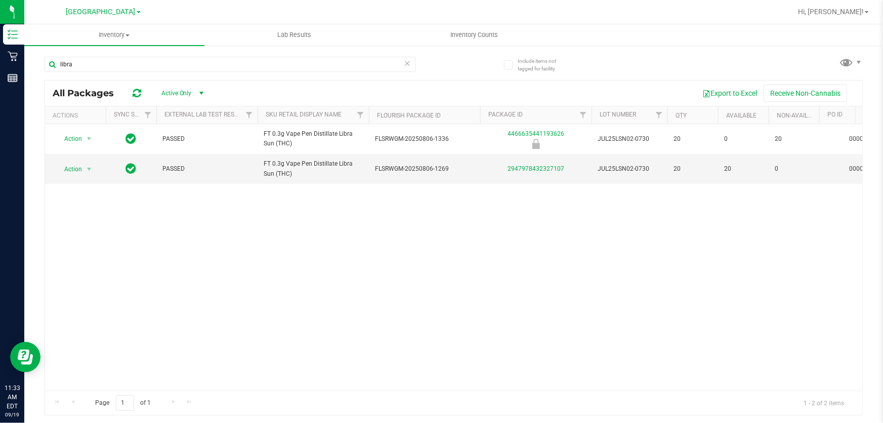
click at [409, 63] on icon at bounding box center [407, 63] width 7 height 12
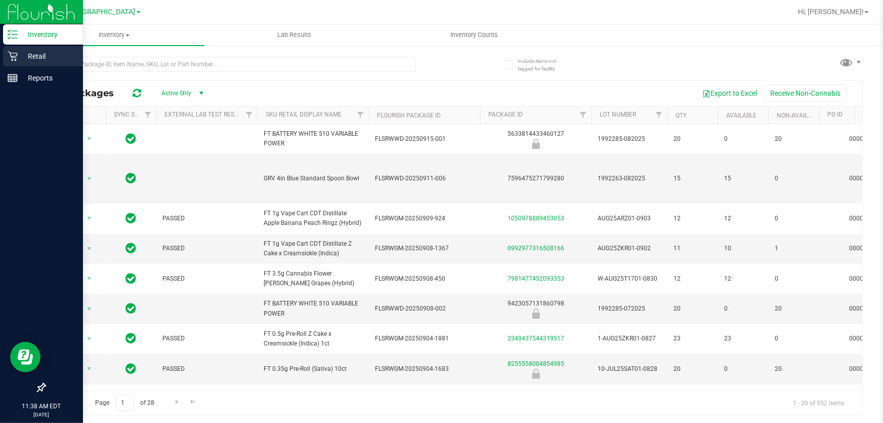
click at [47, 52] on p "Retail" at bounding box center [48, 56] width 61 height 12
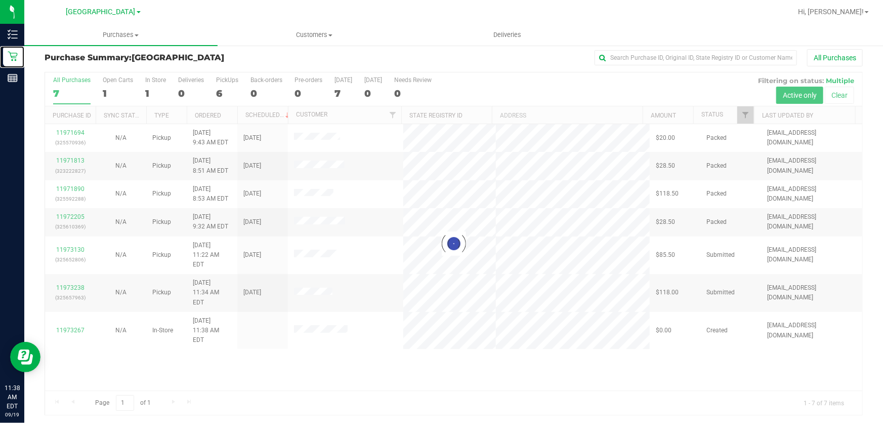
scroll to position [8, 0]
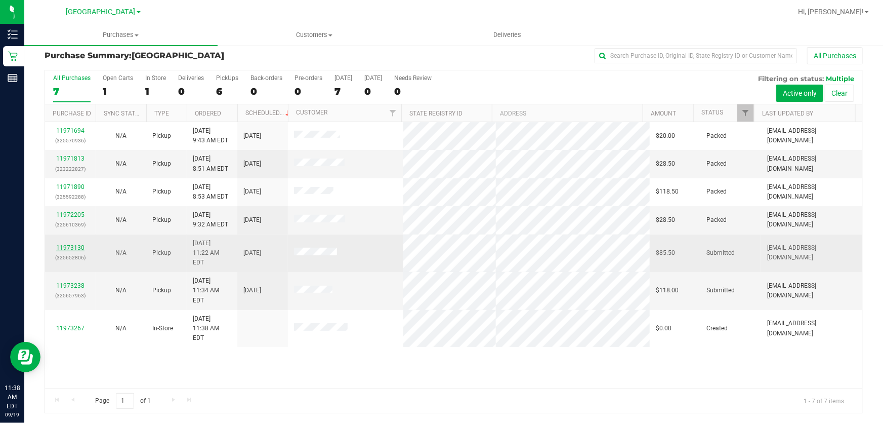
click at [67, 244] on link "11973130" at bounding box center [70, 247] width 28 height 7
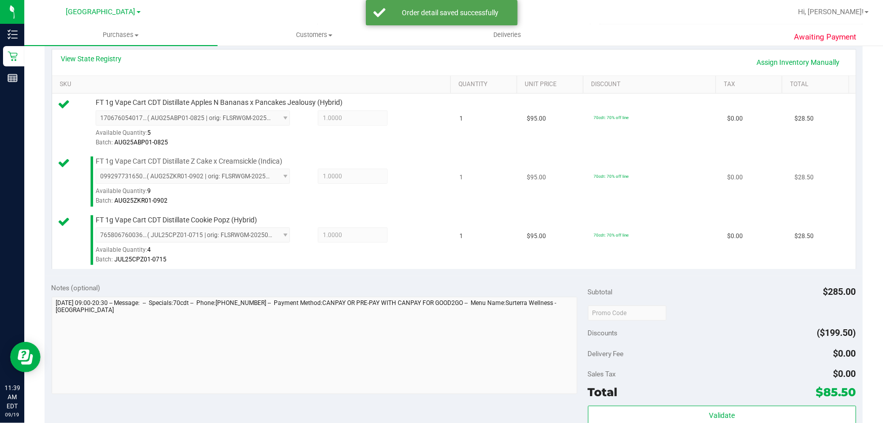
scroll to position [284, 0]
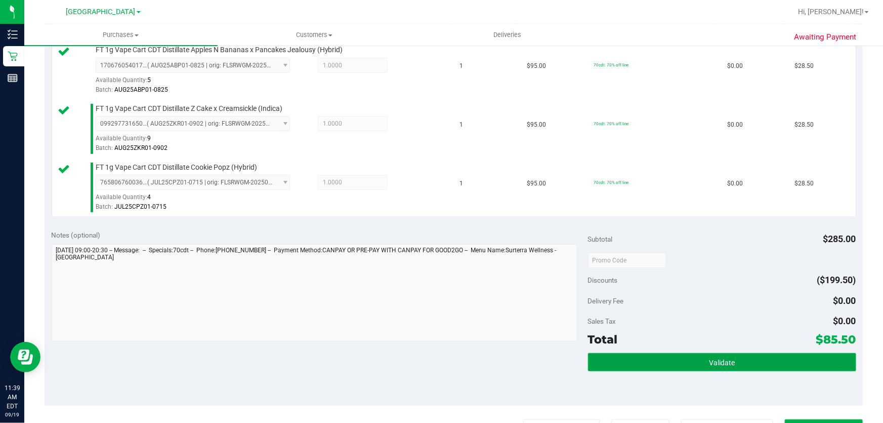
click at [688, 359] on button "Validate" at bounding box center [722, 362] width 268 height 18
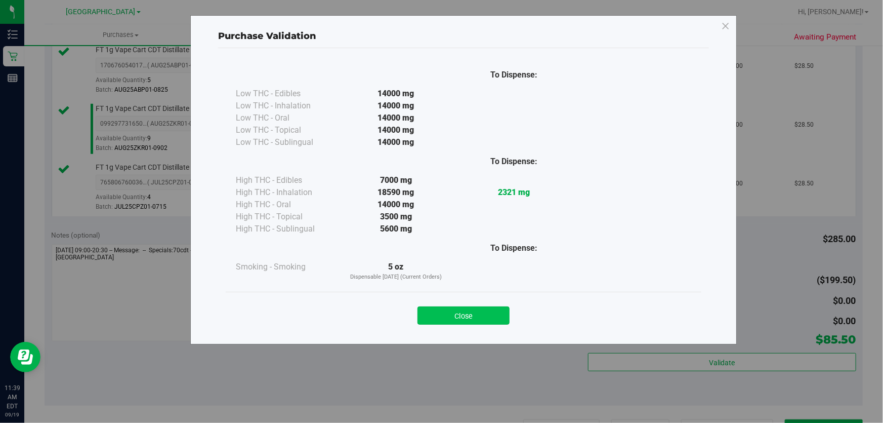
click at [490, 316] on button "Close" at bounding box center [464, 315] width 92 height 18
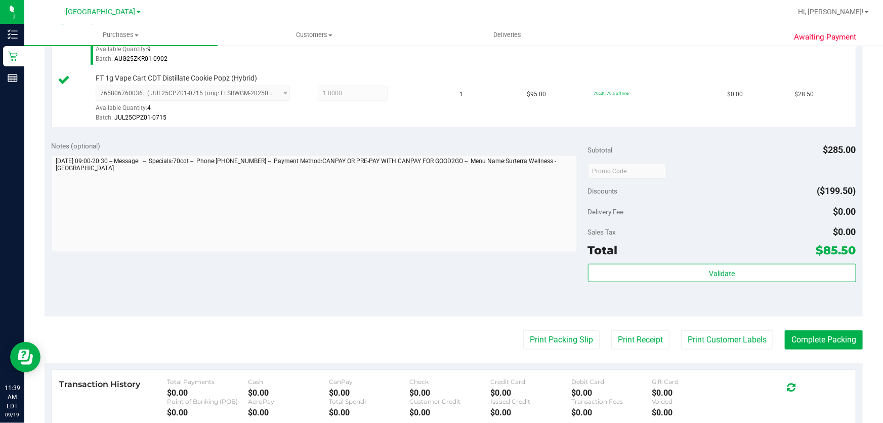
scroll to position [376, 0]
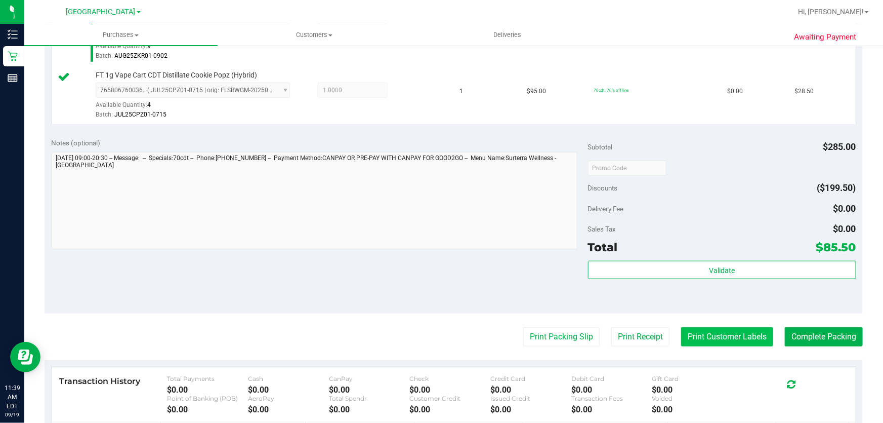
click at [739, 335] on button "Print Customer Labels" at bounding box center [727, 336] width 92 height 19
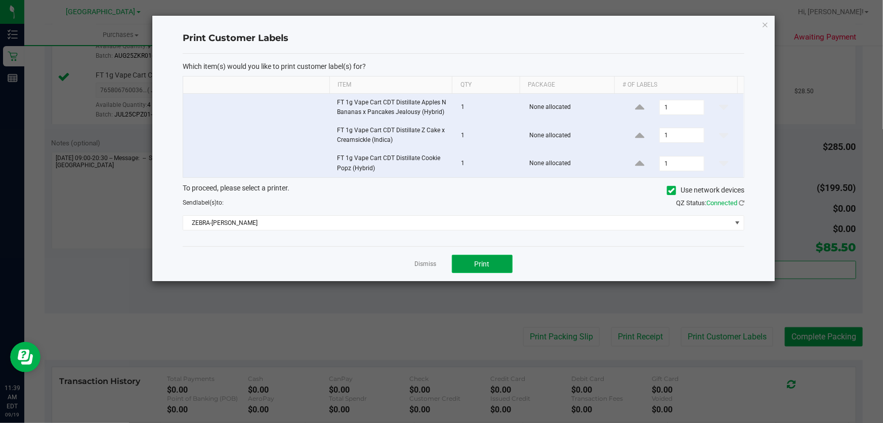
click at [475, 267] on span "Print" at bounding box center [482, 264] width 15 height 8
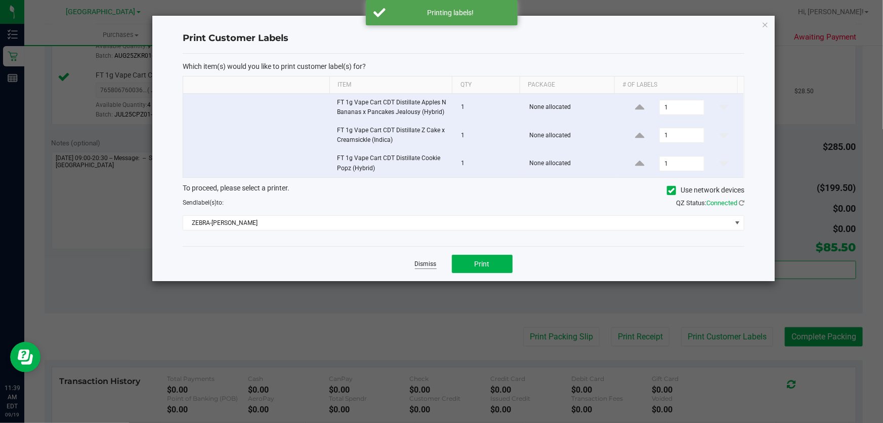
click at [435, 264] on link "Dismiss" at bounding box center [426, 264] width 22 height 9
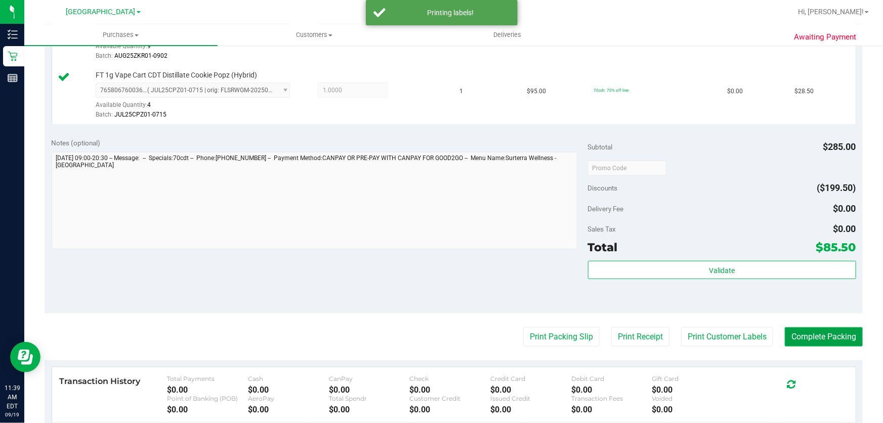
click at [803, 331] on button "Complete Packing" at bounding box center [824, 336] width 78 height 19
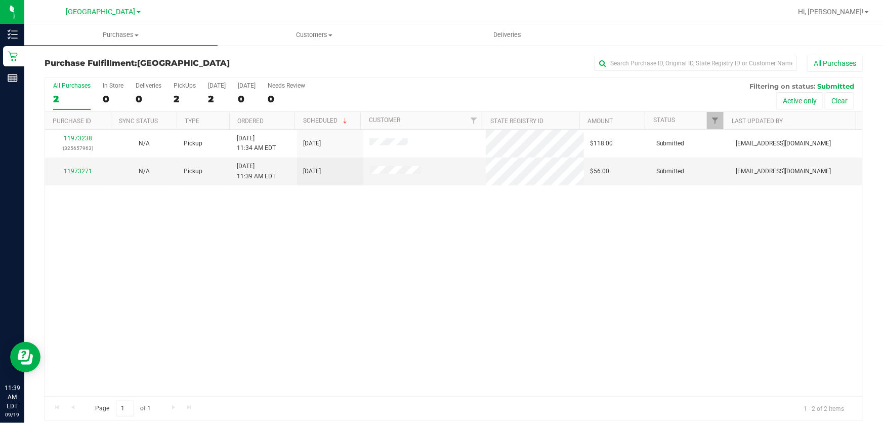
click at [555, 360] on div "11973238 (325657963) N/A Pickup 9/19/2025 11:34 AM EDT 9/19/2025 $118.00 Submit…" at bounding box center [454, 263] width 818 height 266
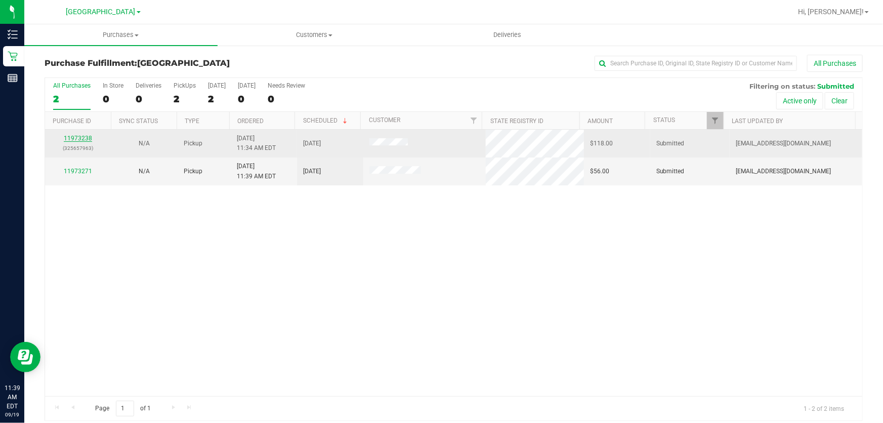
click at [72, 141] on link "11973238" at bounding box center [78, 138] width 28 height 7
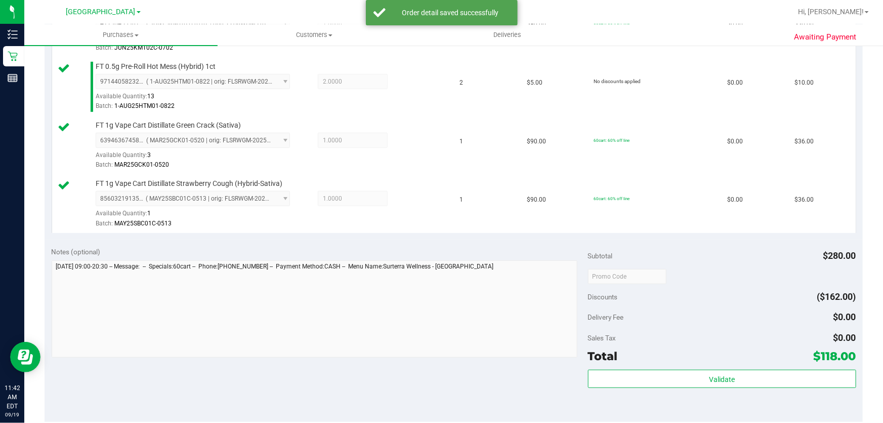
scroll to position [579, 0]
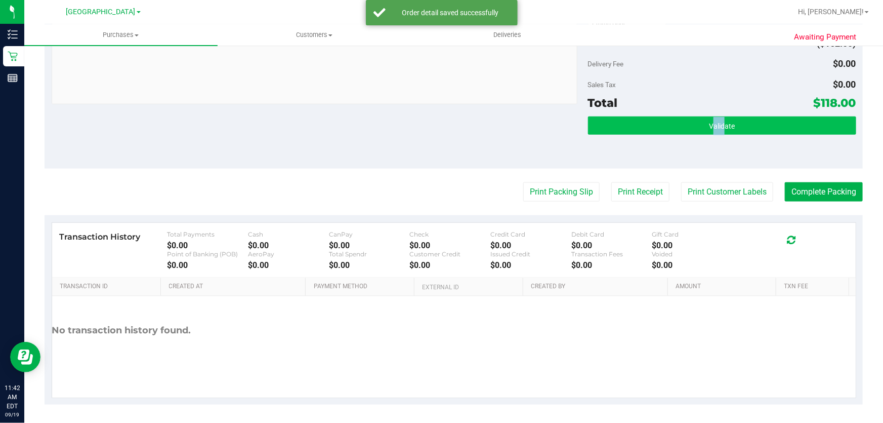
click at [715, 116] on div "Subtotal $280.00 Discounts ($162.00) Delivery Fee $0.00 Sales Tax $0.00 Total $…" at bounding box center [722, 77] width 268 height 169
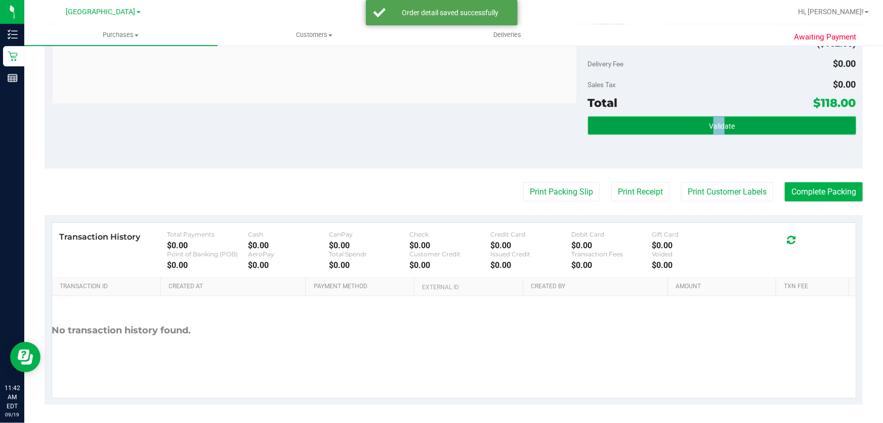
click at [714, 124] on span "Validate" at bounding box center [722, 126] width 26 height 8
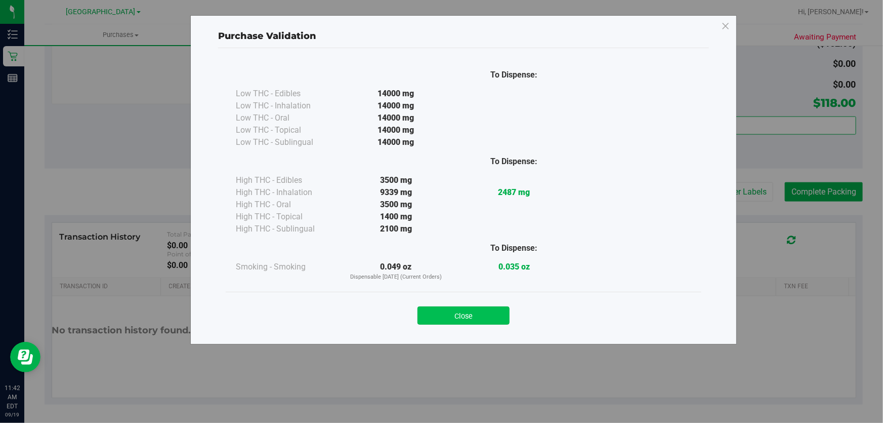
click at [484, 318] on button "Close" at bounding box center [464, 315] width 92 height 18
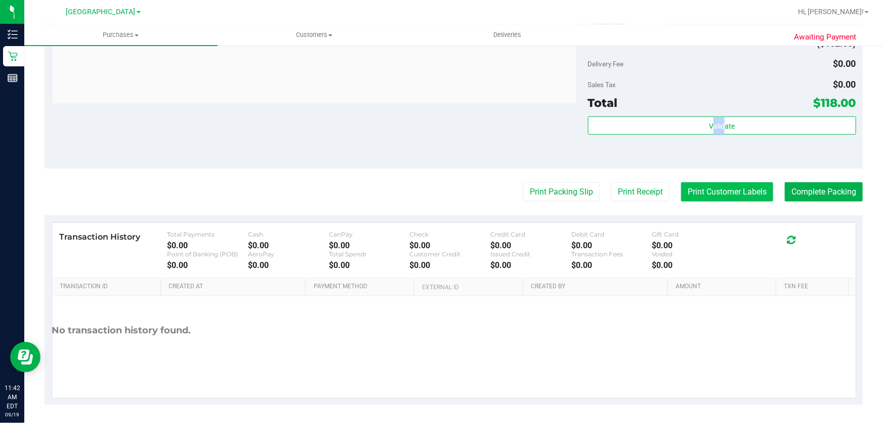
click at [699, 194] on button "Print Customer Labels" at bounding box center [727, 191] width 92 height 19
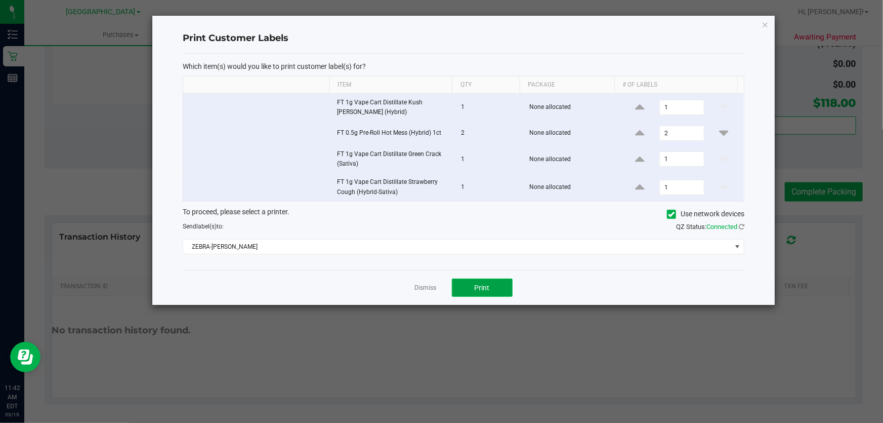
click at [464, 287] on button "Print" at bounding box center [482, 287] width 61 height 18
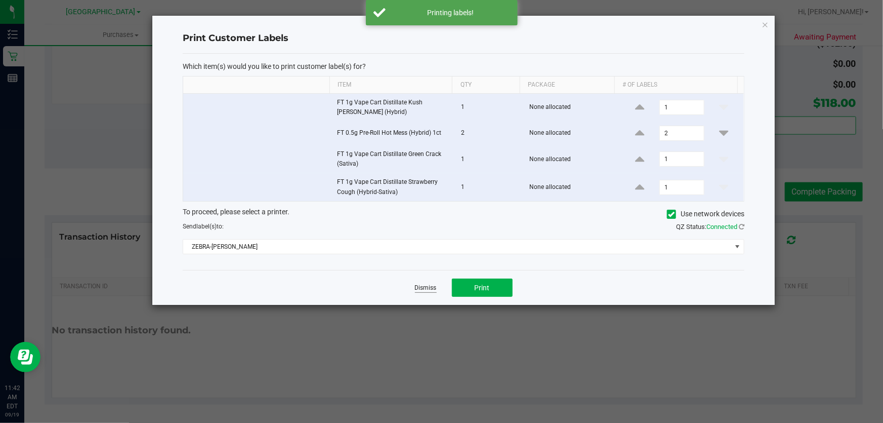
click at [424, 284] on link "Dismiss" at bounding box center [426, 288] width 22 height 9
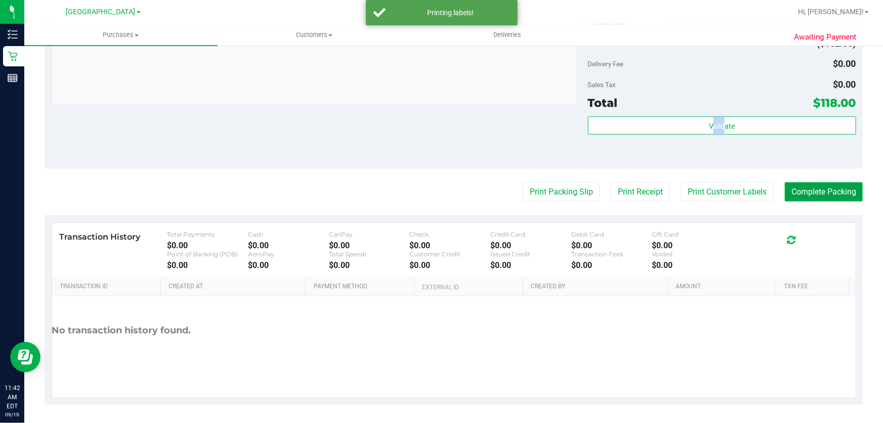
click at [800, 186] on button "Complete Packing" at bounding box center [824, 191] width 78 height 19
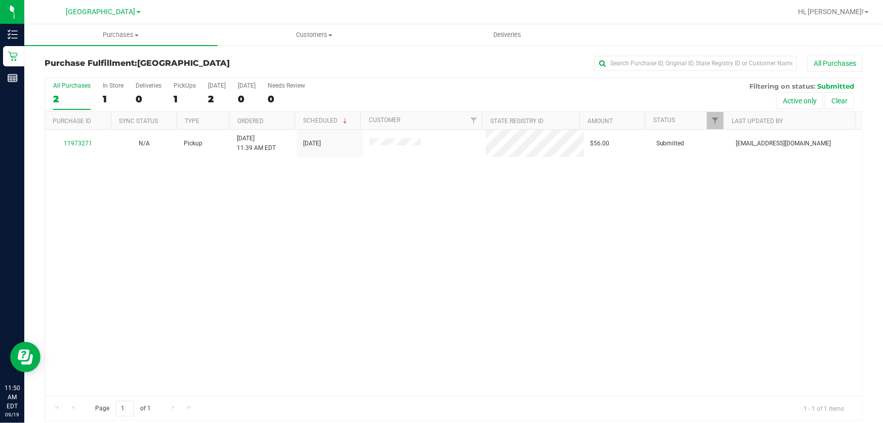
click at [208, 253] on div "11973271 N/A Pickup 9/19/2025 11:39 AM EDT 9/19/2025 $56.00 Submitted lcousin@l…" at bounding box center [454, 263] width 818 height 266
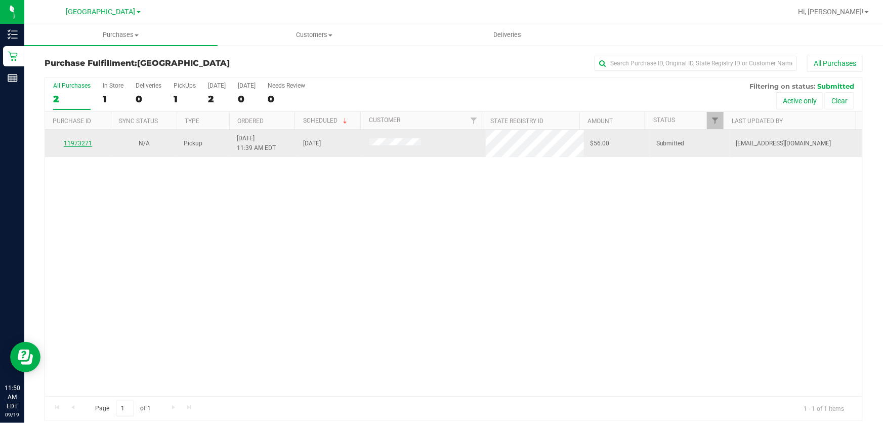
click at [88, 143] on link "11973271" at bounding box center [78, 143] width 28 height 7
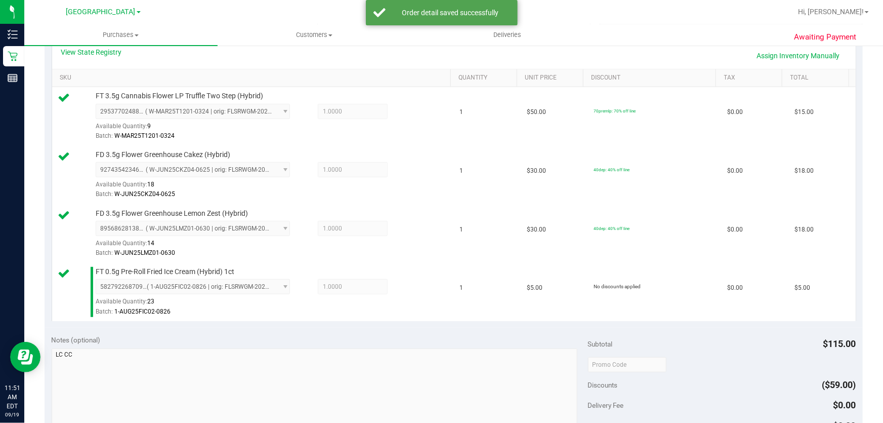
scroll to position [322, 0]
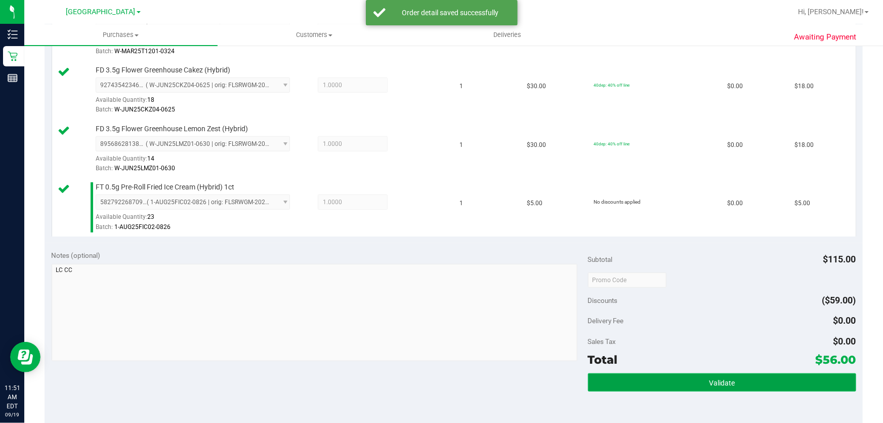
click at [668, 377] on button "Validate" at bounding box center [722, 382] width 268 height 18
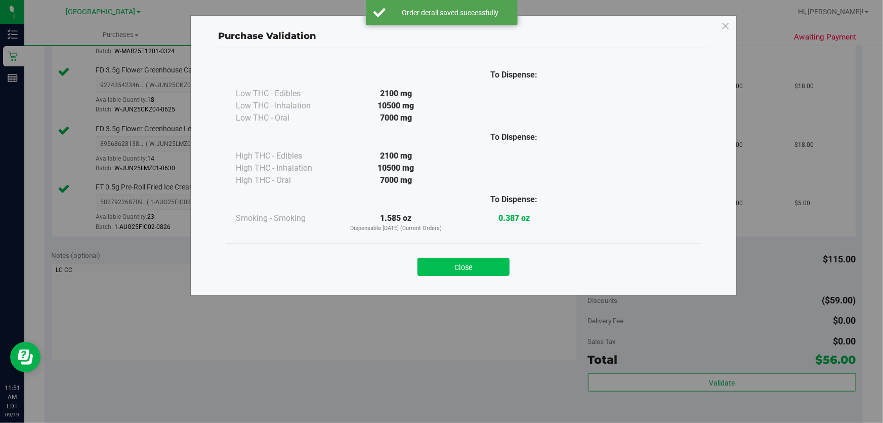
click at [453, 274] on button "Close" at bounding box center [464, 267] width 92 height 18
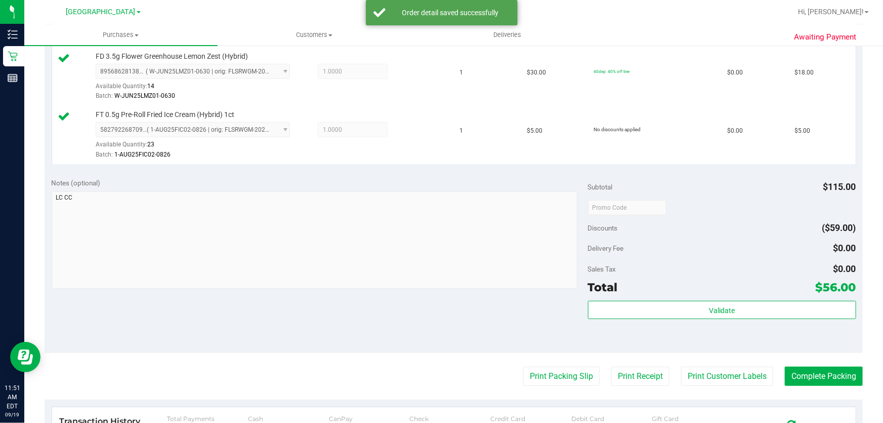
scroll to position [460, 0]
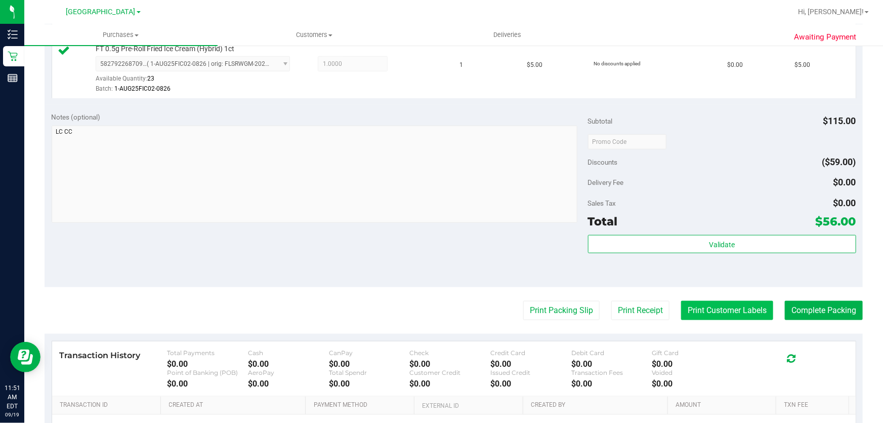
click at [684, 308] on button "Print Customer Labels" at bounding box center [727, 310] width 92 height 19
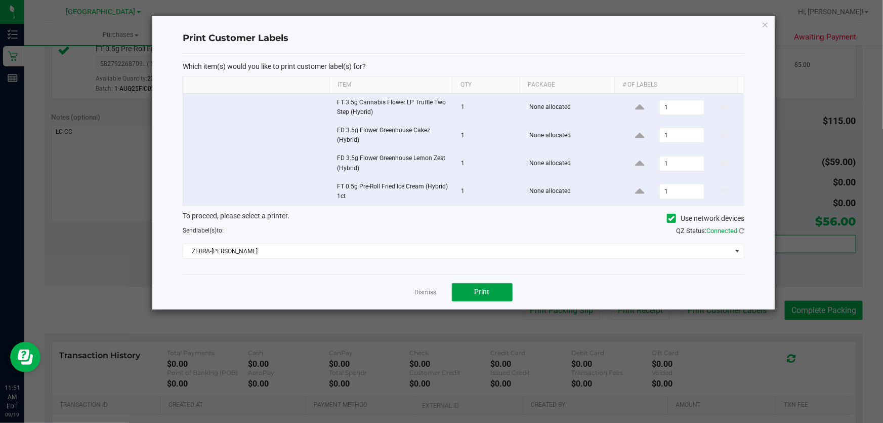
click at [475, 296] on button "Print" at bounding box center [482, 292] width 61 height 18
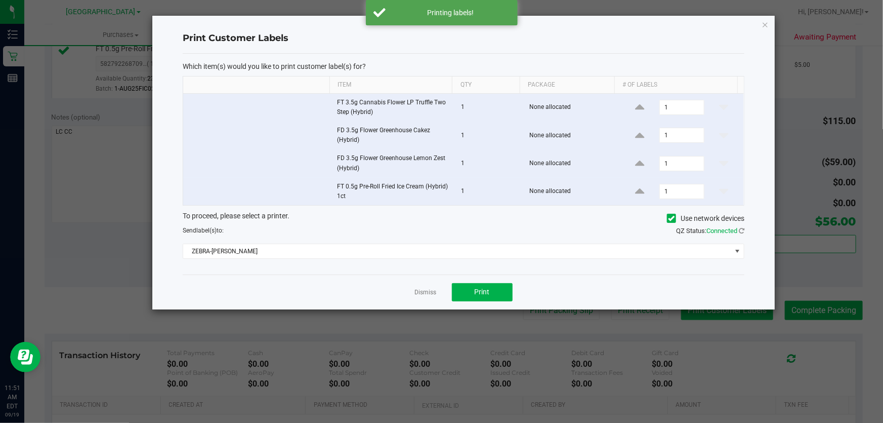
drag, startPoint x: 419, startPoint y: 290, endPoint x: 728, endPoint y: 307, distance: 309.8
click at [419, 290] on link "Dismiss" at bounding box center [426, 292] width 22 height 9
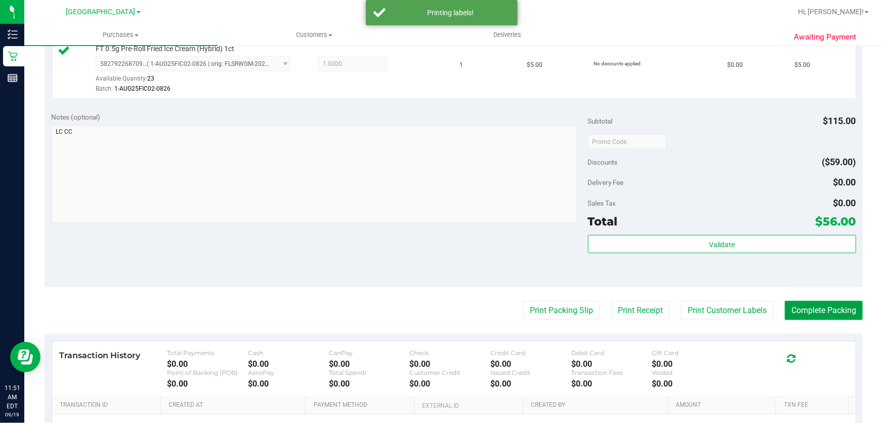
click at [819, 307] on button "Complete Packing" at bounding box center [824, 310] width 78 height 19
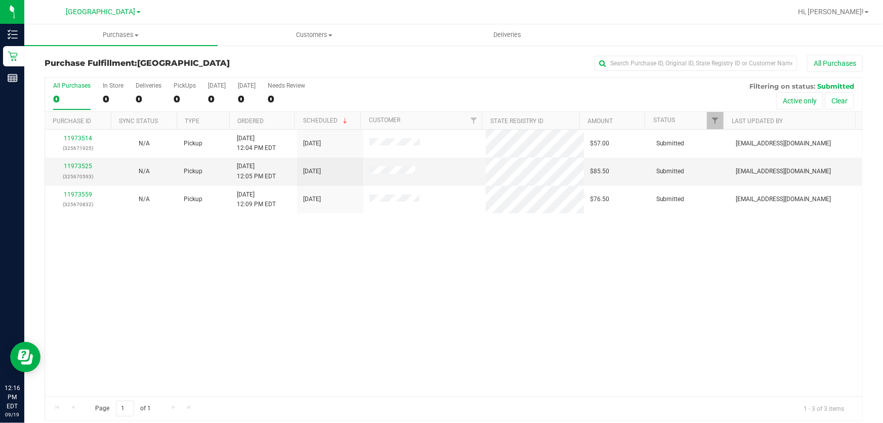
click at [286, 287] on div "11973514 (325671925) N/A Pickup 9/19/2025 12:04 PM EDT 9/19/2025 $57.00 Submitt…" at bounding box center [454, 263] width 818 height 266
click at [294, 304] on div "11973514 (325671925) N/A Pickup 9/19/2025 12:04 PM EDT 9/19/2025 $57.00 Submitt…" at bounding box center [454, 263] width 818 height 266
click at [305, 330] on div "11973514 (325671925) N/A Pickup 9/19/2025 12:04 PM EDT 9/19/2025 $57.00 Submitt…" at bounding box center [454, 263] width 818 height 266
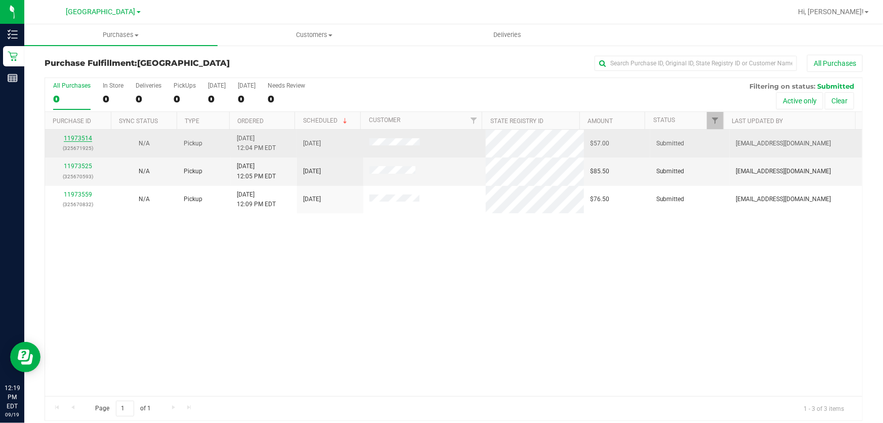
click at [75, 138] on link "11973514" at bounding box center [78, 138] width 28 height 7
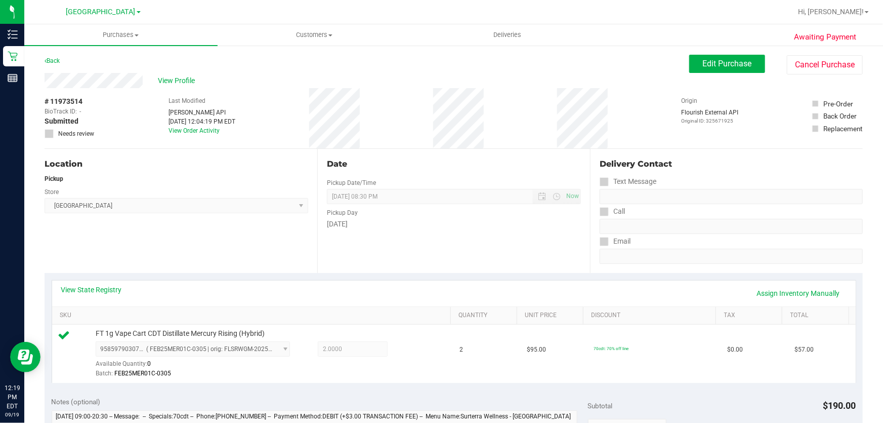
scroll to position [276, 0]
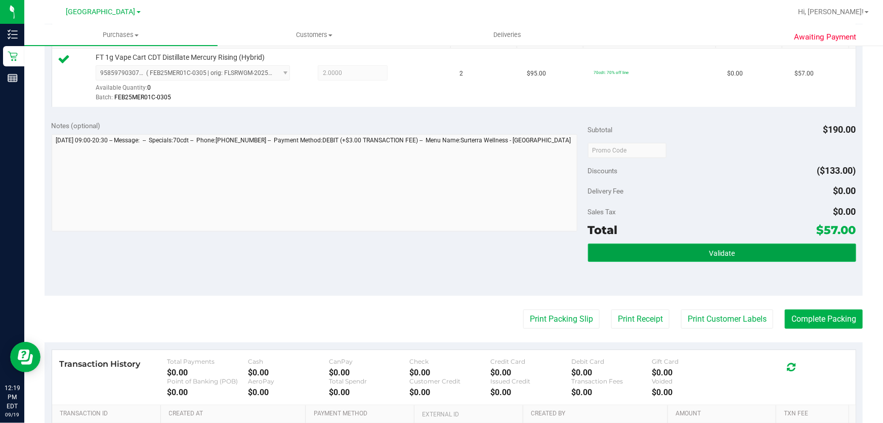
click at [672, 247] on button "Validate" at bounding box center [722, 253] width 268 height 18
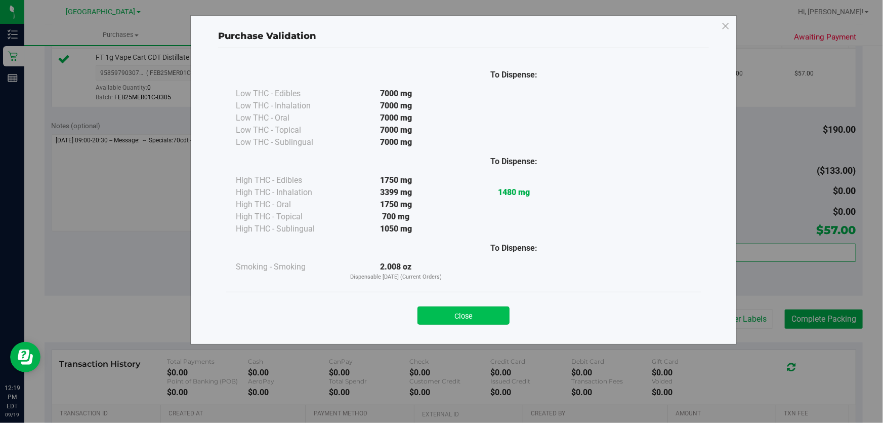
click at [472, 316] on button "Close" at bounding box center [464, 315] width 92 height 18
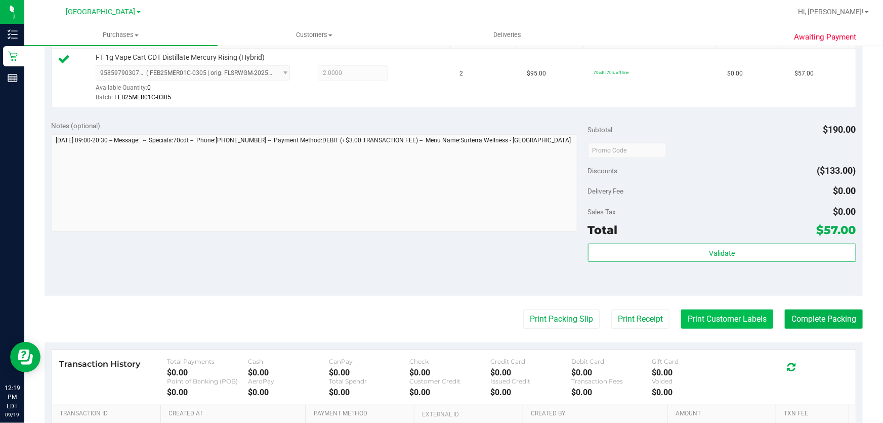
click at [740, 316] on button "Print Customer Labels" at bounding box center [727, 318] width 92 height 19
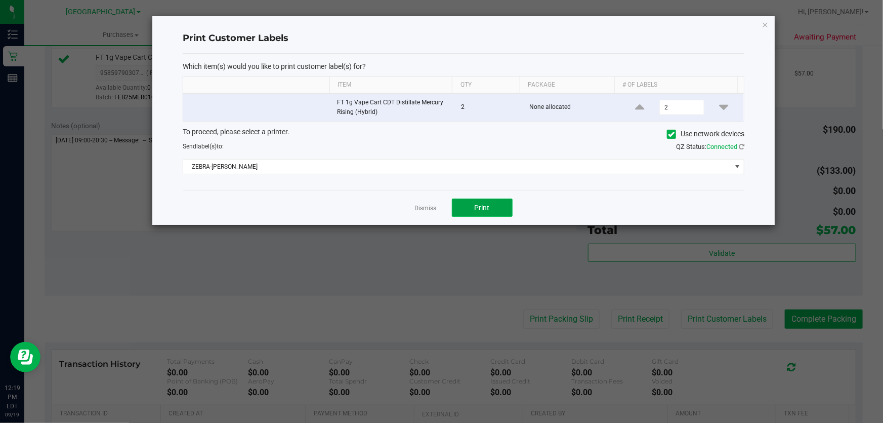
click at [500, 208] on button "Print" at bounding box center [482, 207] width 61 height 18
click at [426, 203] on app-cancel-button "Dismiss" at bounding box center [426, 208] width 22 height 11
drag, startPoint x: 426, startPoint y: 208, endPoint x: 743, endPoint y: 277, distance: 324.0
click at [426, 209] on link "Dismiss" at bounding box center [426, 208] width 22 height 9
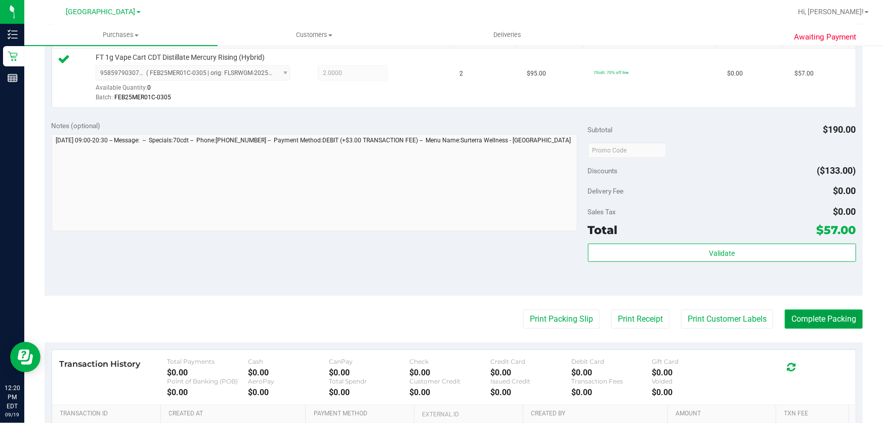
click at [799, 322] on button "Complete Packing" at bounding box center [824, 318] width 78 height 19
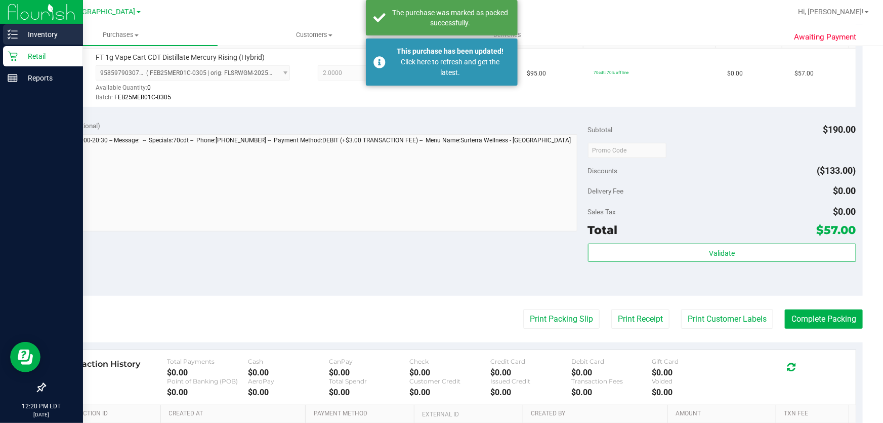
click at [38, 35] on p "Inventory" at bounding box center [48, 34] width 61 height 12
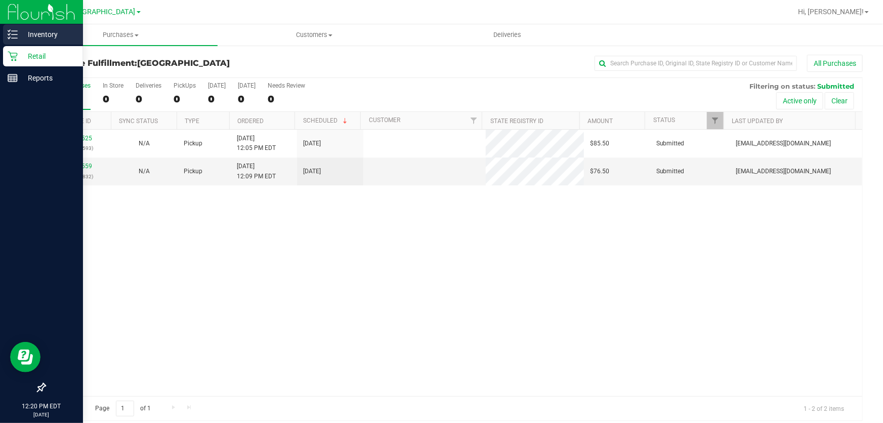
click at [41, 30] on p "Inventory" at bounding box center [48, 34] width 61 height 12
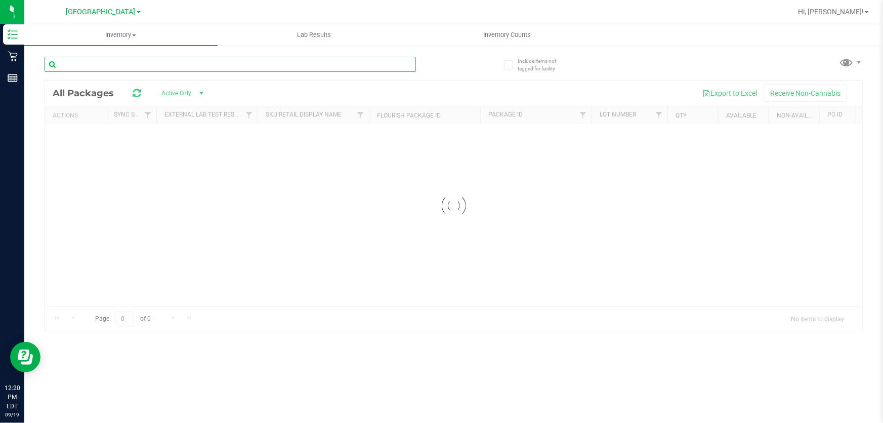
click at [193, 63] on input "text" at bounding box center [231, 64] width 372 height 15
click at [193, 63] on div "Inventory All packages All inventory Waste log Lab Results Inventory Counts" at bounding box center [453, 223] width 859 height 398
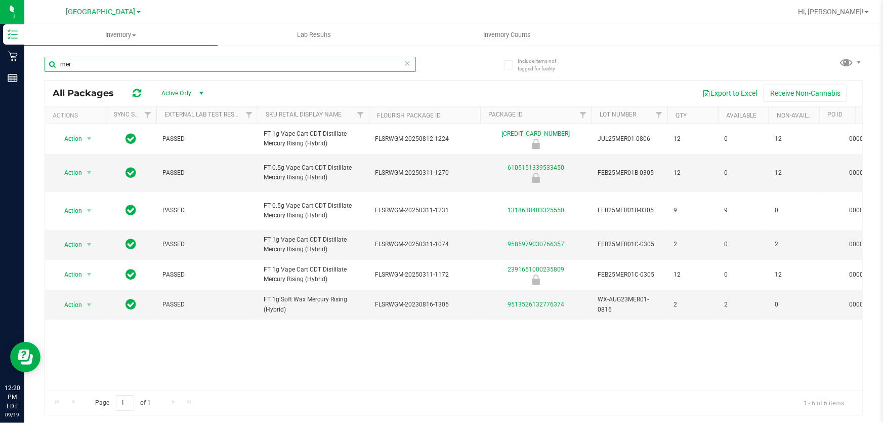
type input "mer"
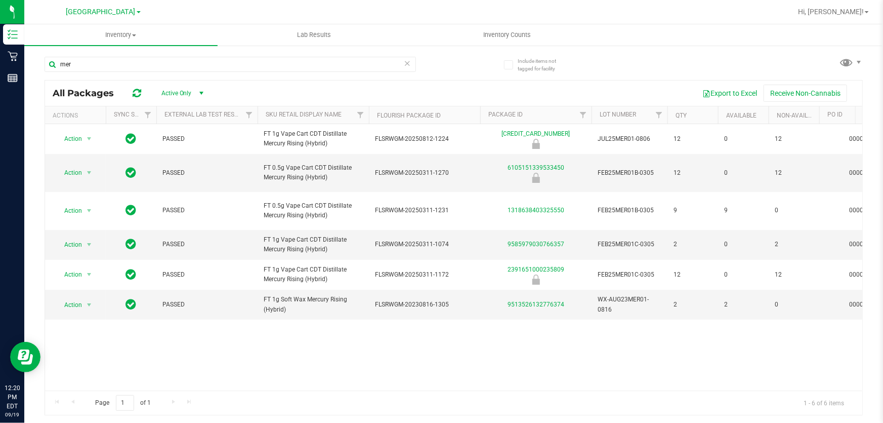
click at [409, 62] on icon at bounding box center [407, 63] width 7 height 12
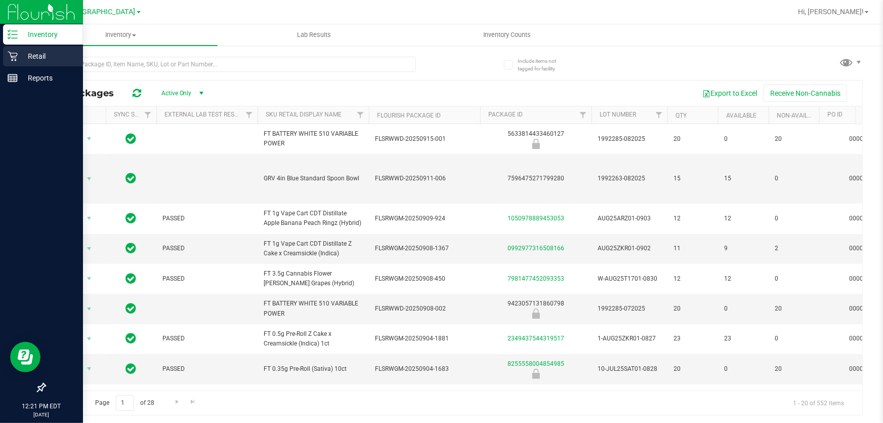
click at [11, 53] on icon at bounding box center [13, 57] width 10 height 10
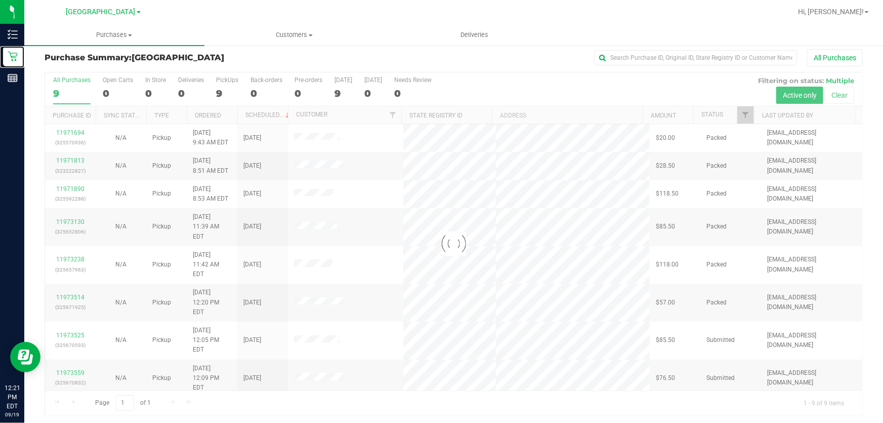
scroll to position [8, 0]
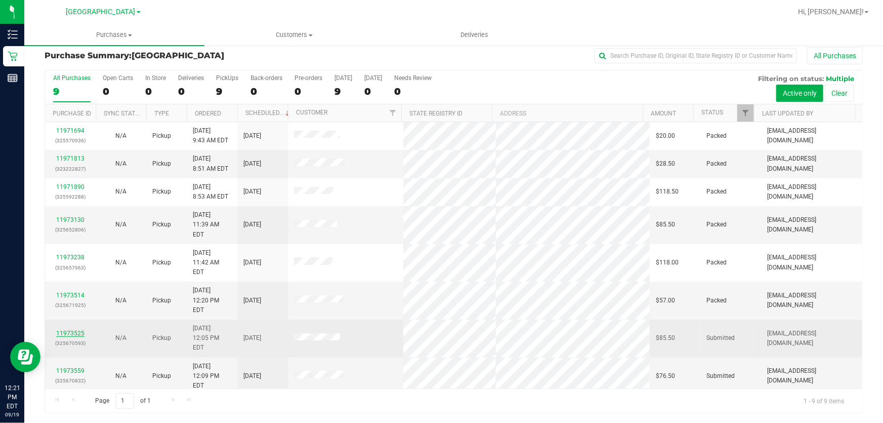
click at [81, 330] on link "11973525" at bounding box center [70, 333] width 28 height 7
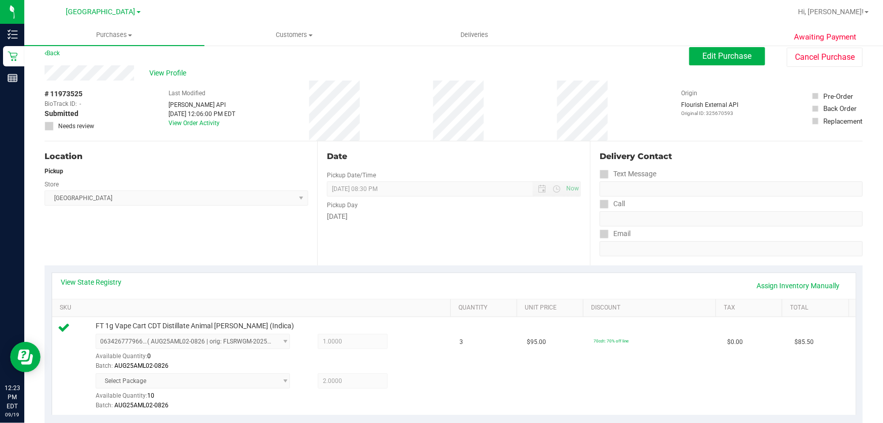
scroll to position [238, 0]
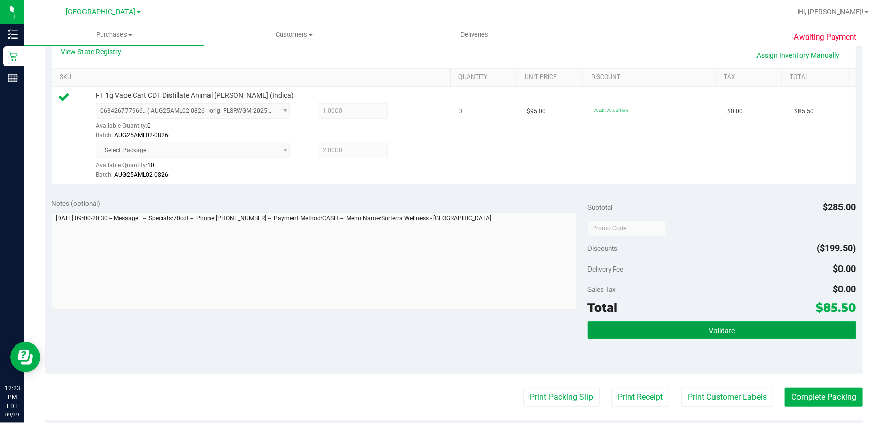
click at [730, 330] on button "Validate" at bounding box center [722, 330] width 268 height 18
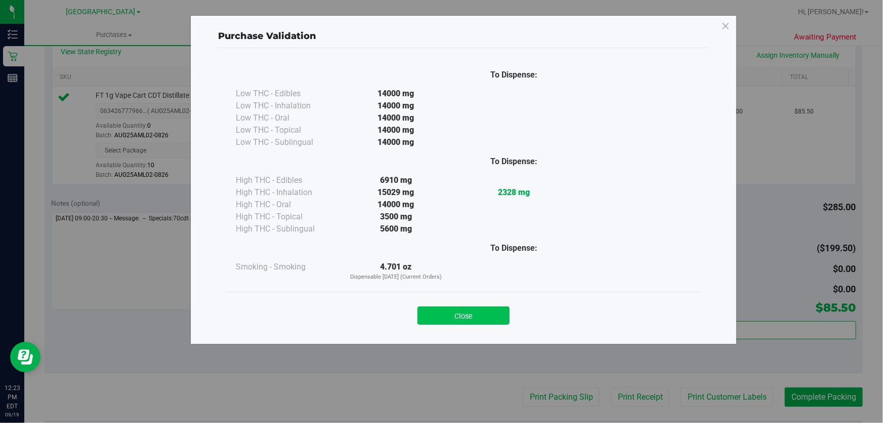
click at [448, 319] on button "Close" at bounding box center [464, 315] width 92 height 18
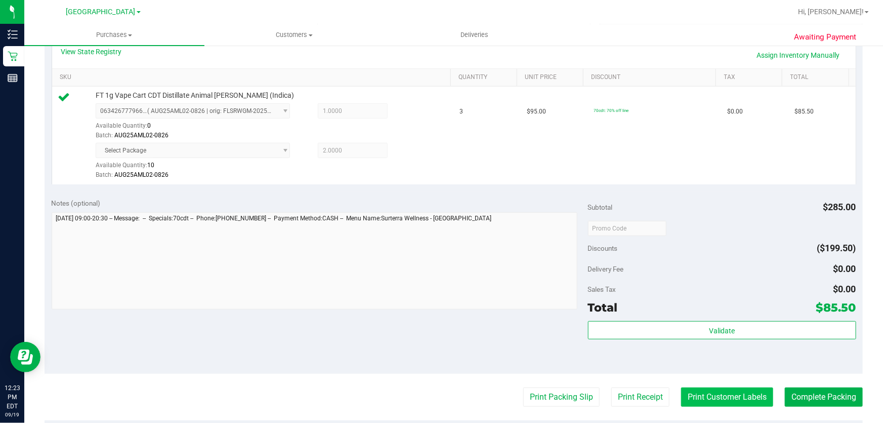
click at [700, 392] on button "Print Customer Labels" at bounding box center [727, 396] width 92 height 19
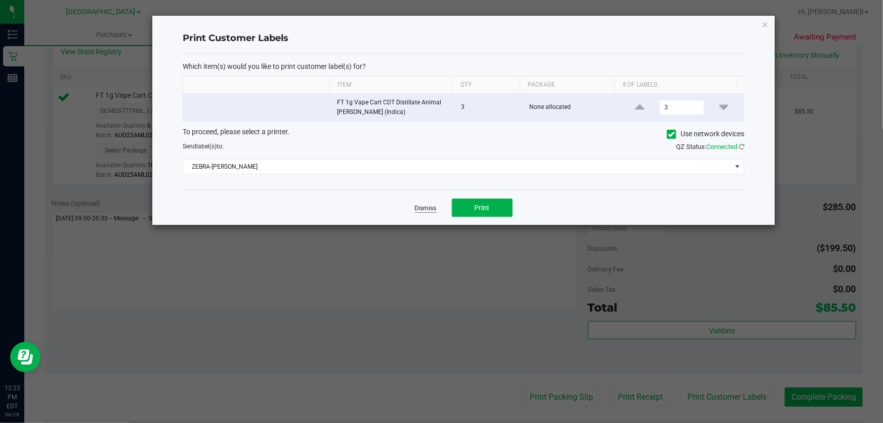
click at [434, 212] on link "Dismiss" at bounding box center [426, 208] width 22 height 9
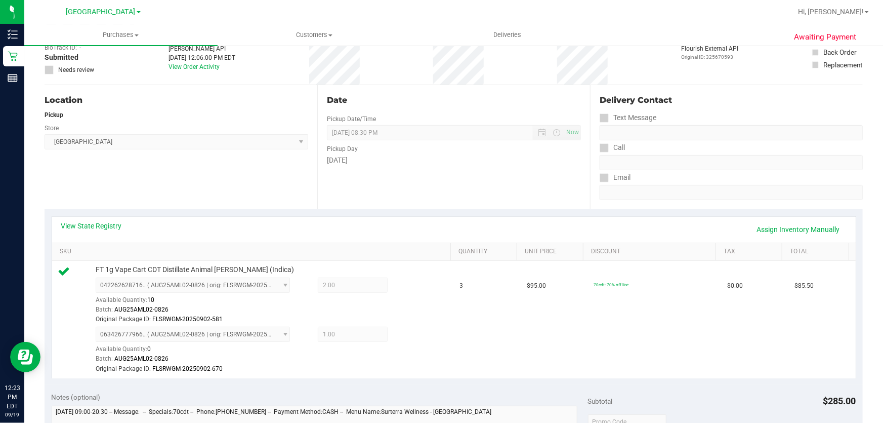
scroll to position [230, 0]
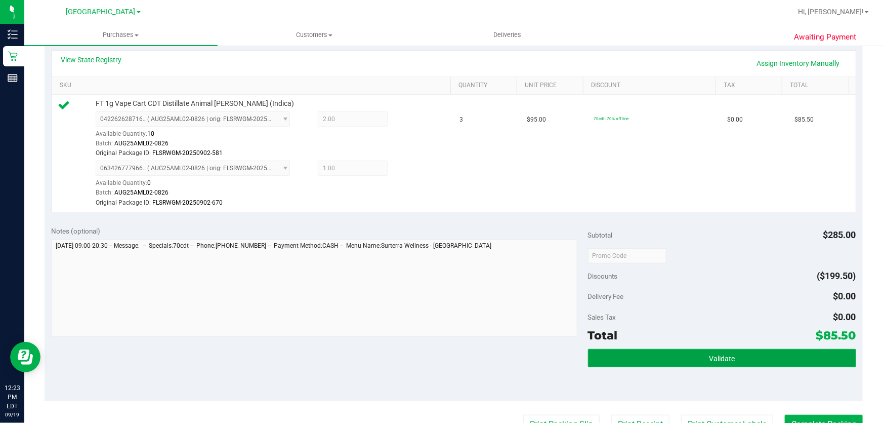
click at [740, 359] on button "Validate" at bounding box center [722, 358] width 268 height 18
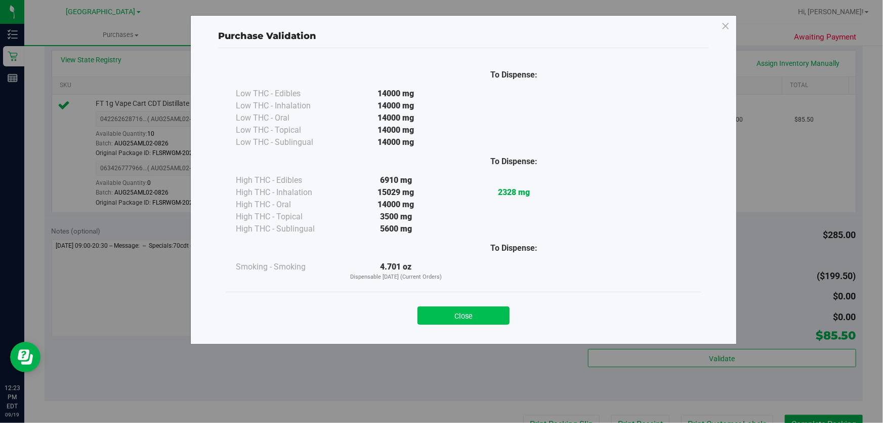
click at [456, 314] on button "Close" at bounding box center [464, 315] width 92 height 18
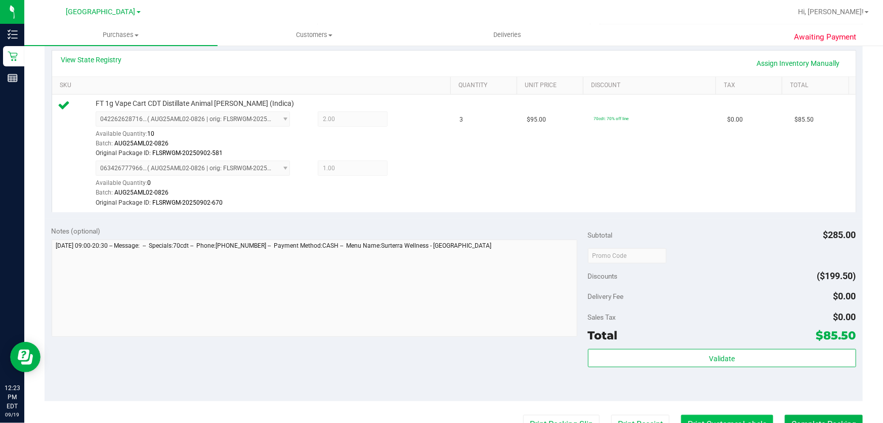
scroll to position [322, 0]
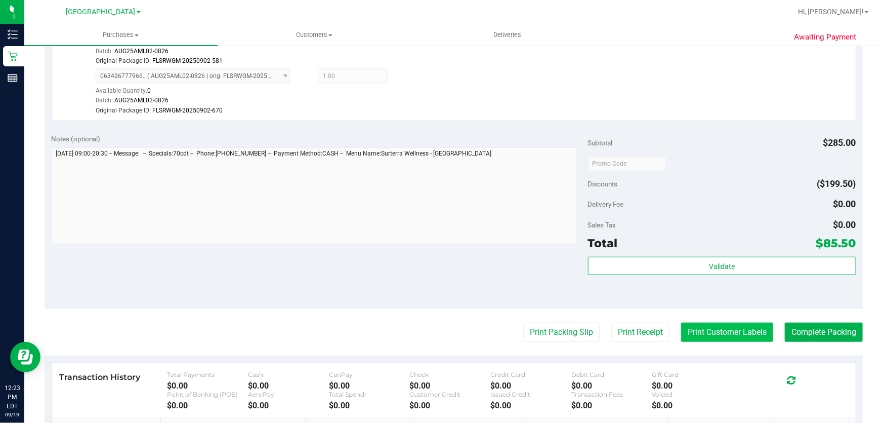
click at [731, 337] on button "Print Customer Labels" at bounding box center [727, 331] width 92 height 19
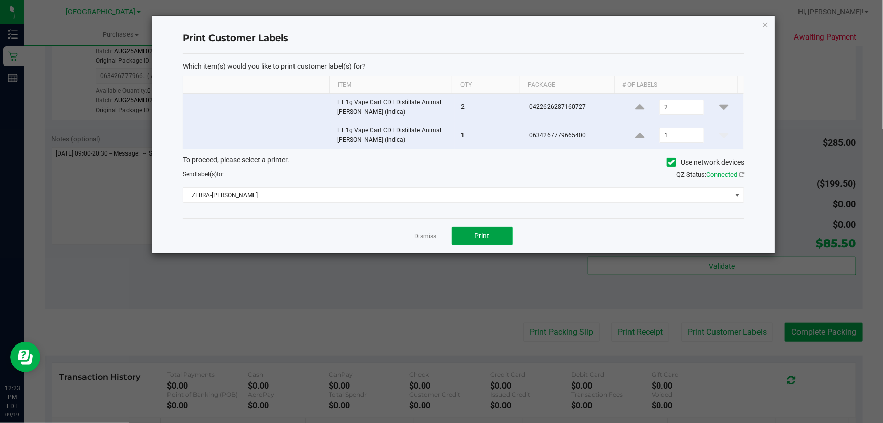
click at [475, 240] on button "Print" at bounding box center [482, 236] width 61 height 18
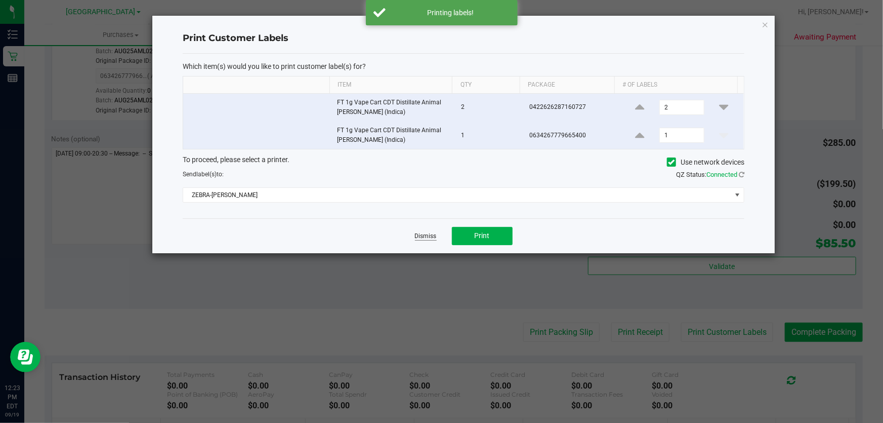
click at [424, 236] on link "Dismiss" at bounding box center [426, 236] width 22 height 9
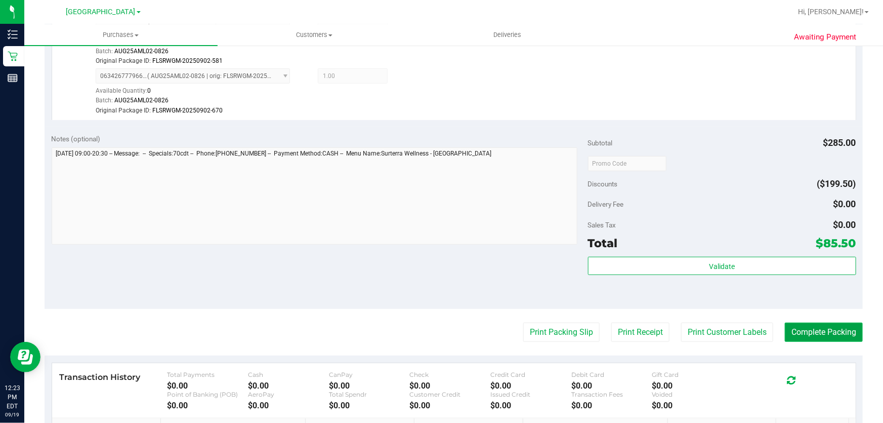
click at [808, 331] on button "Complete Packing" at bounding box center [824, 331] width 78 height 19
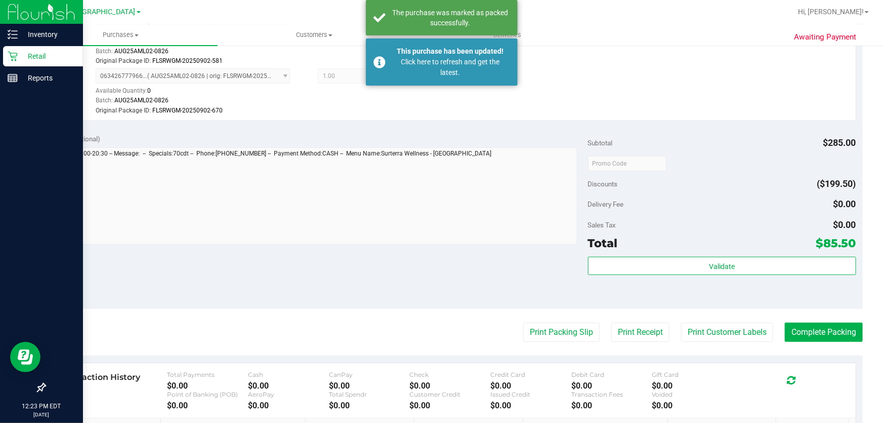
click at [27, 57] on p "Retail" at bounding box center [48, 56] width 61 height 12
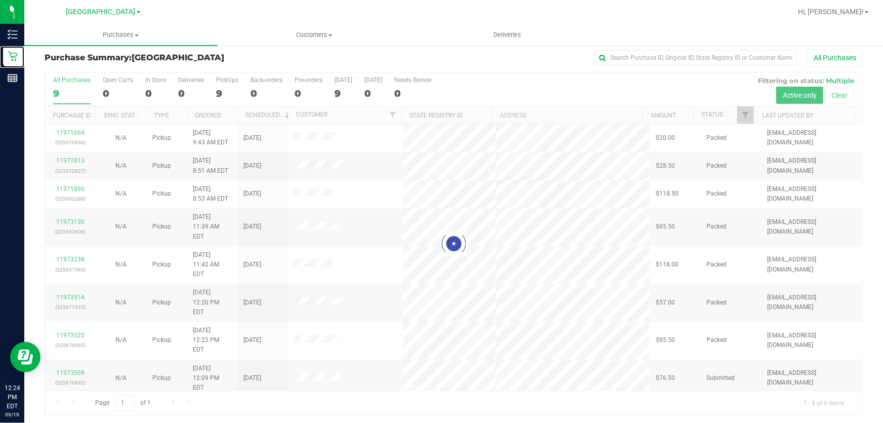
scroll to position [8, 0]
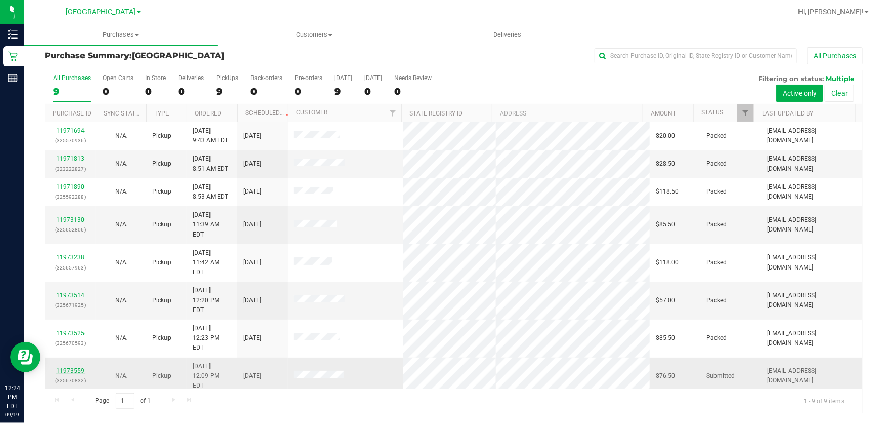
click at [71, 367] on link "11973559" at bounding box center [70, 370] width 28 height 7
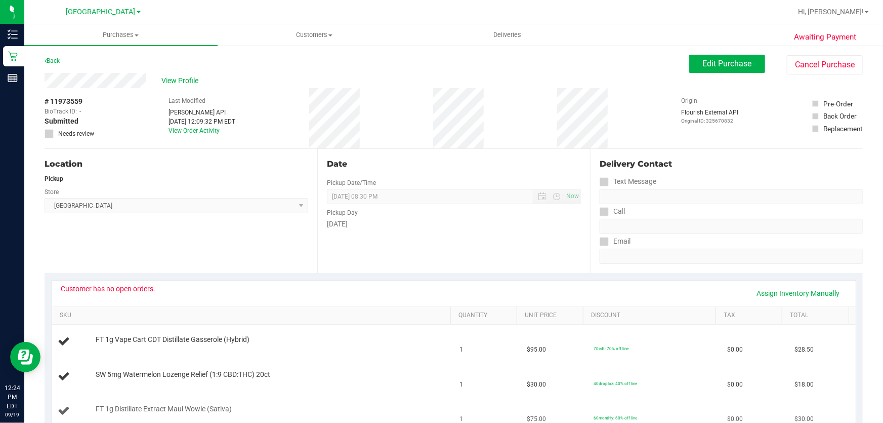
click at [417, 397] on td "FT 1g Distillate Extract Maui Wowie (Sativa)" at bounding box center [253, 411] width 402 height 34
click at [178, 83] on span "View Profile" at bounding box center [181, 80] width 41 height 11
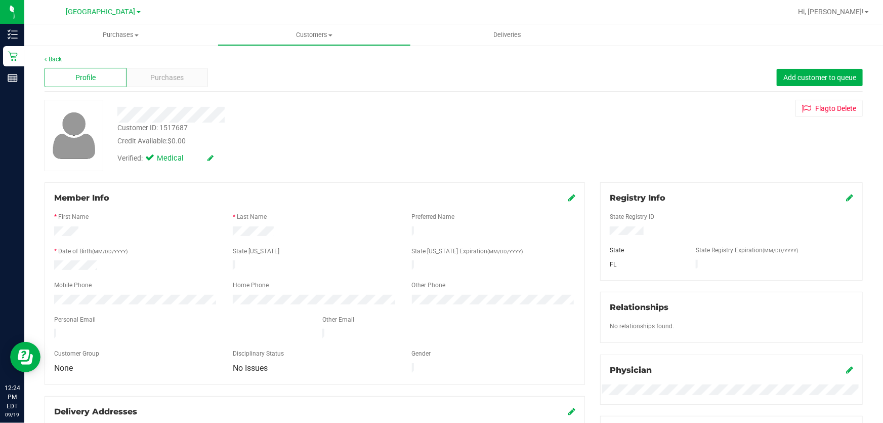
click at [173, 126] on div "Customer ID: 1517687" at bounding box center [152, 128] width 70 height 11
copy div "1517687"
click at [86, 227] on div at bounding box center [136, 232] width 179 height 12
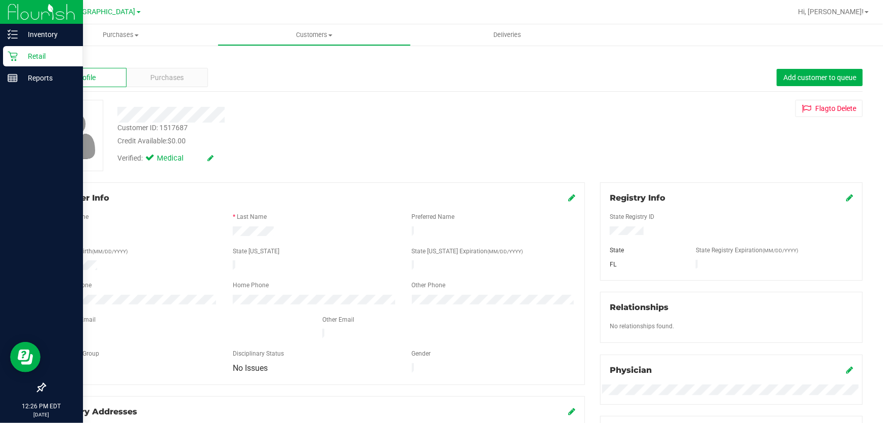
click at [28, 52] on p "Retail" at bounding box center [48, 56] width 61 height 12
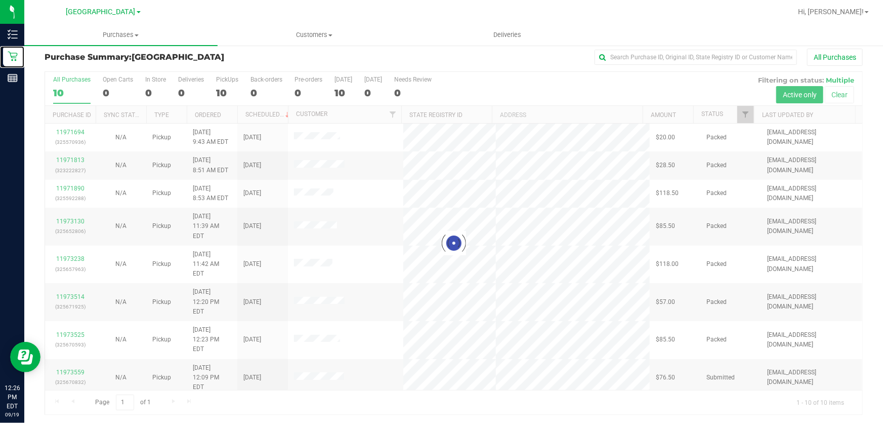
scroll to position [8, 0]
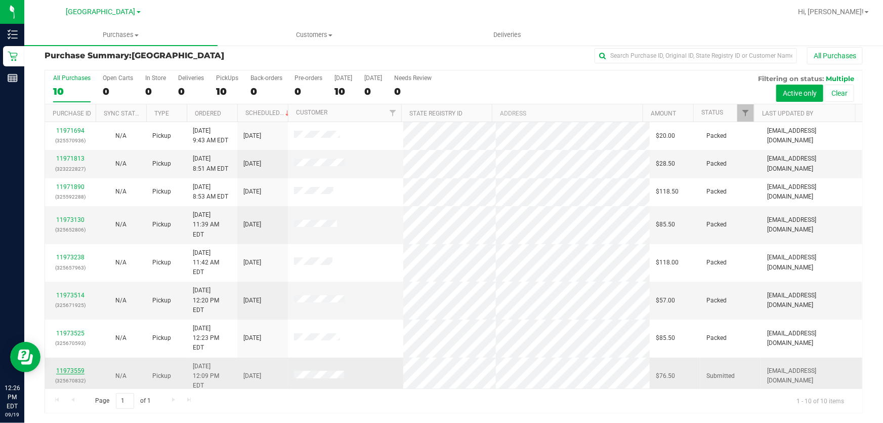
click at [65, 367] on link "11973559" at bounding box center [70, 370] width 28 height 7
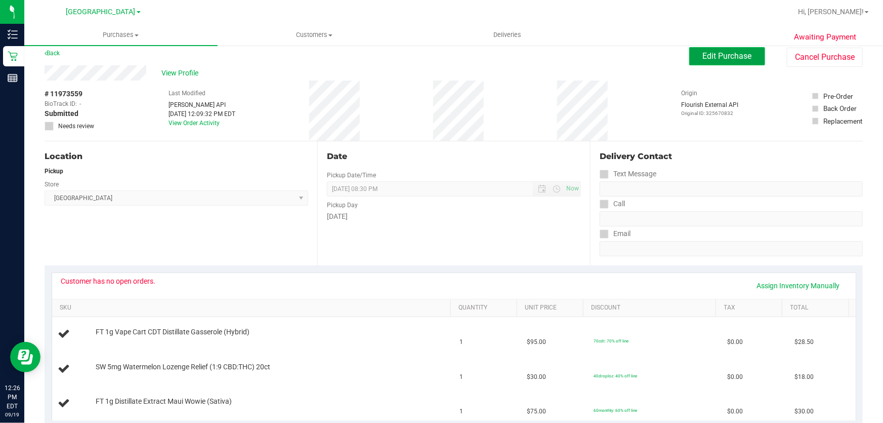
click at [714, 51] on span "Edit Purchase" at bounding box center [727, 56] width 49 height 10
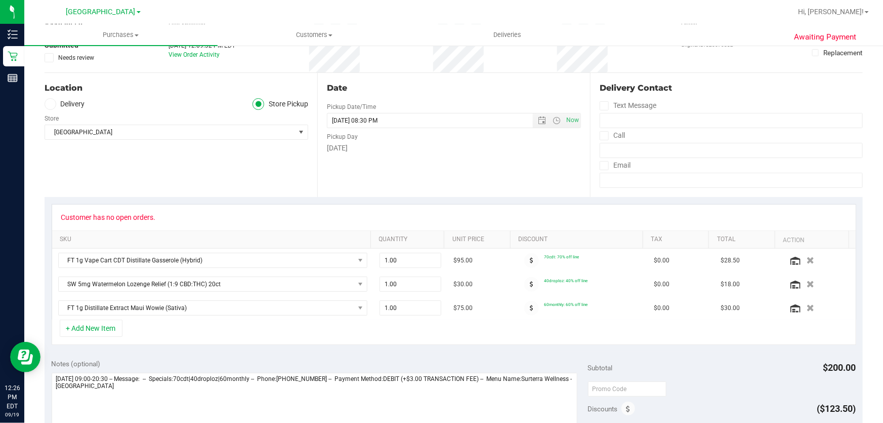
scroll to position [146, 0]
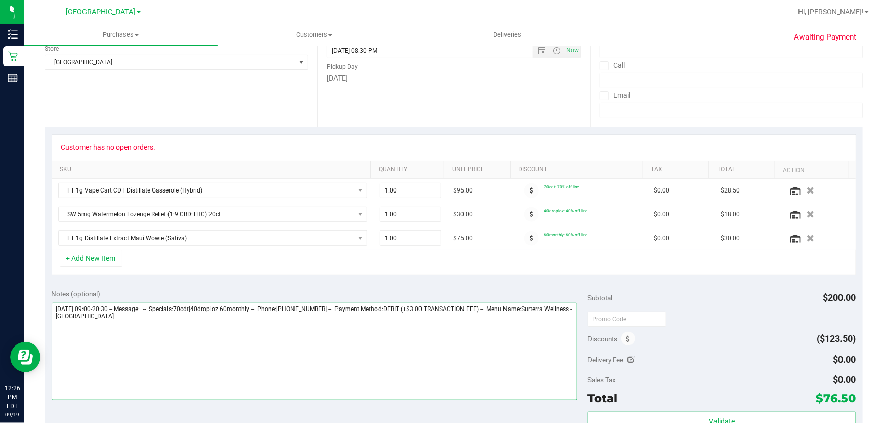
click at [199, 371] on textarea at bounding box center [315, 351] width 527 height 97
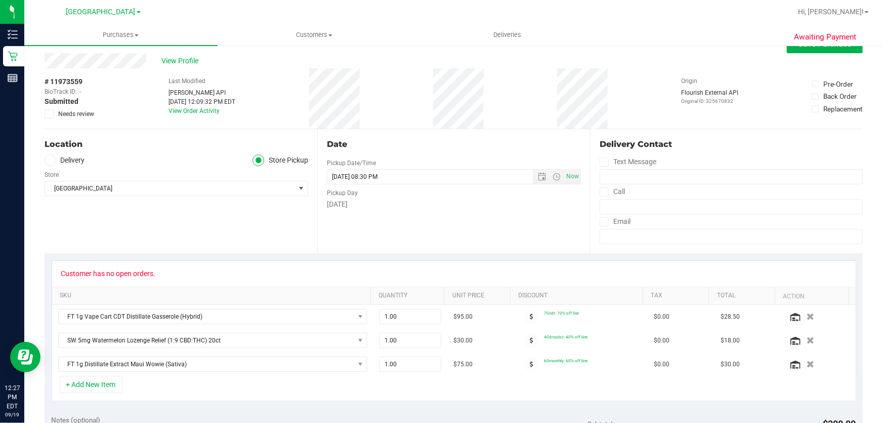
scroll to position [8, 0]
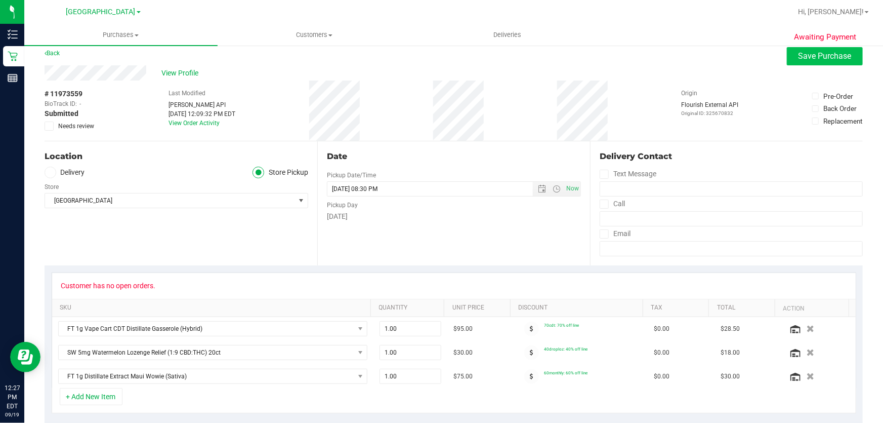
type textarea "[DATE] 09:00-20:30 -- Message: -- Specials:70cdt|40droploz|60monthly -- Phone:[…"
click at [799, 53] on span "Save Purchase" at bounding box center [825, 56] width 53 height 10
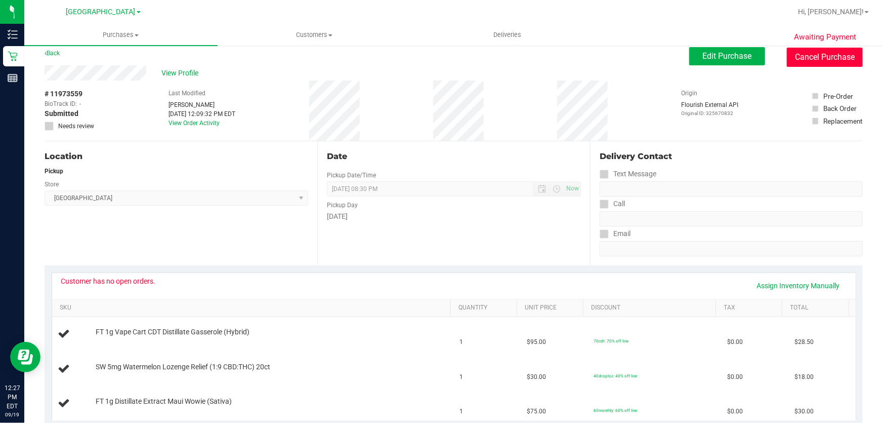
click at [820, 60] on button "Cancel Purchase" at bounding box center [825, 57] width 76 height 19
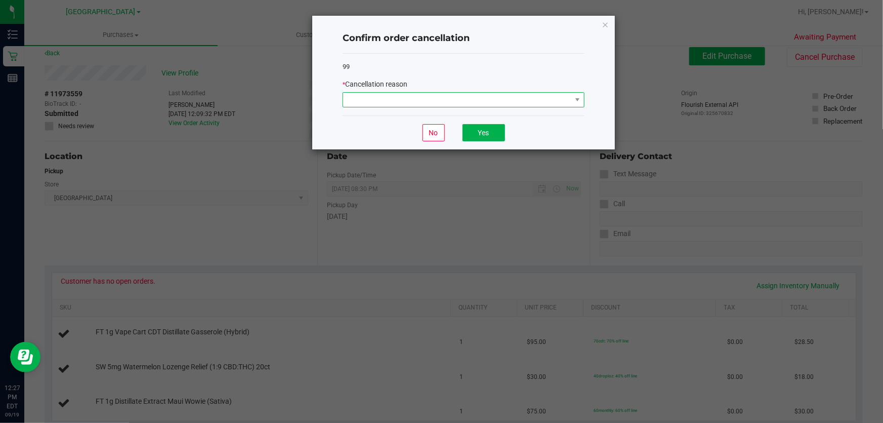
click at [558, 96] on span at bounding box center [457, 100] width 228 height 14
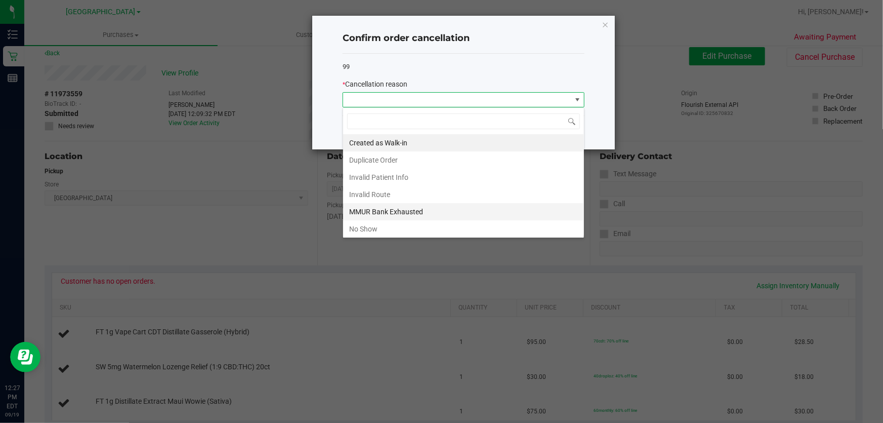
click at [431, 206] on li "MMUR Bank Exhausted" at bounding box center [463, 211] width 241 height 17
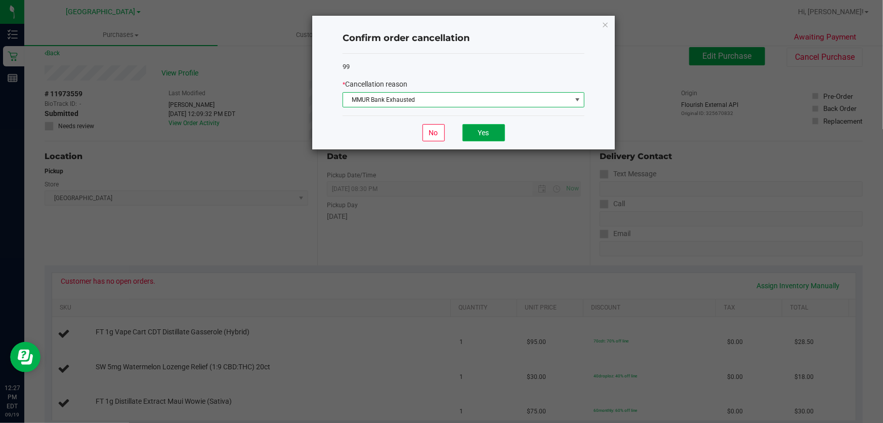
click at [492, 137] on button "Yes" at bounding box center [484, 132] width 43 height 17
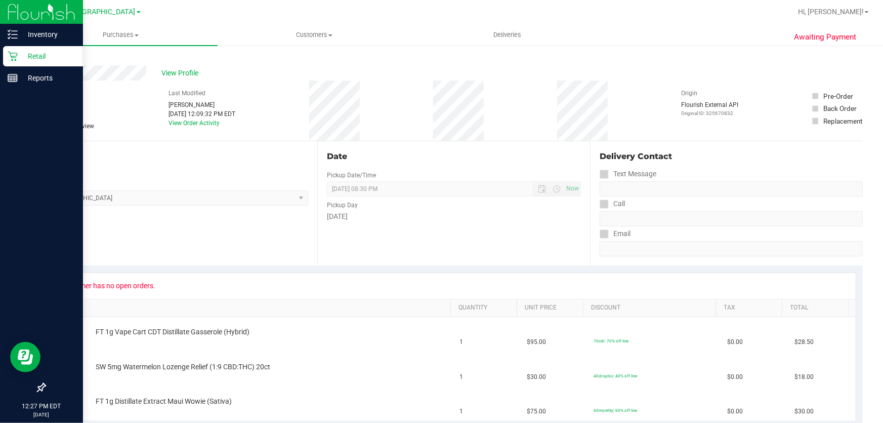
click at [18, 50] on p "Retail" at bounding box center [48, 56] width 61 height 12
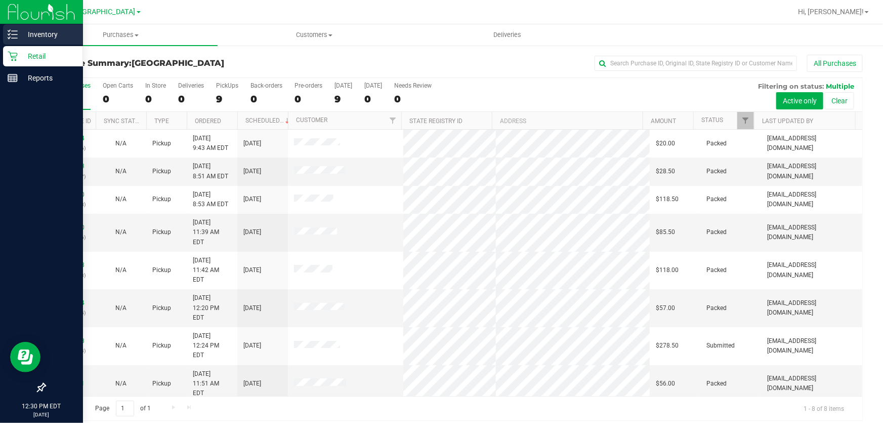
click at [27, 31] on p "Inventory" at bounding box center [48, 34] width 61 height 12
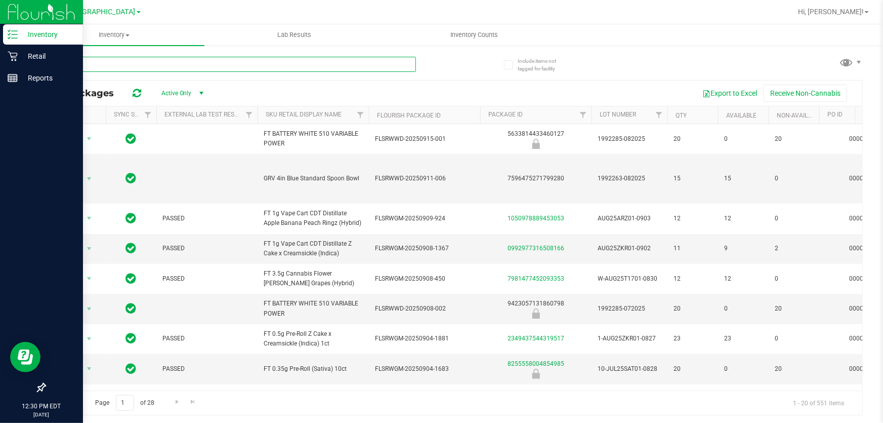
click at [216, 66] on input "text" at bounding box center [231, 64] width 372 height 15
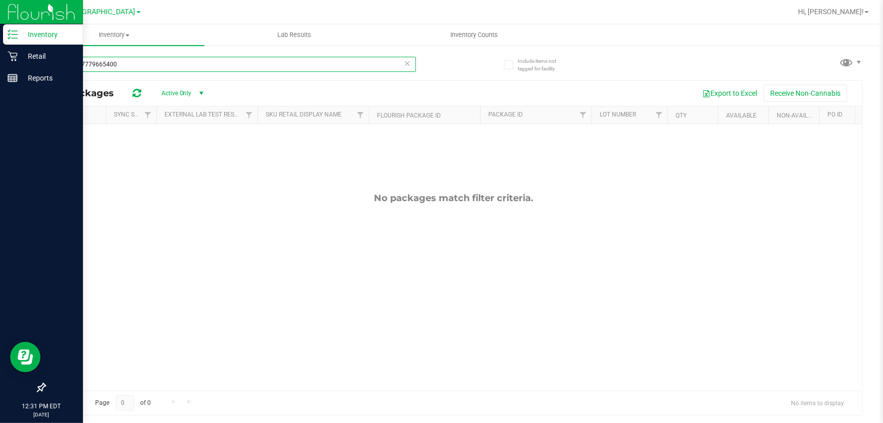
type input "0634267779665400"
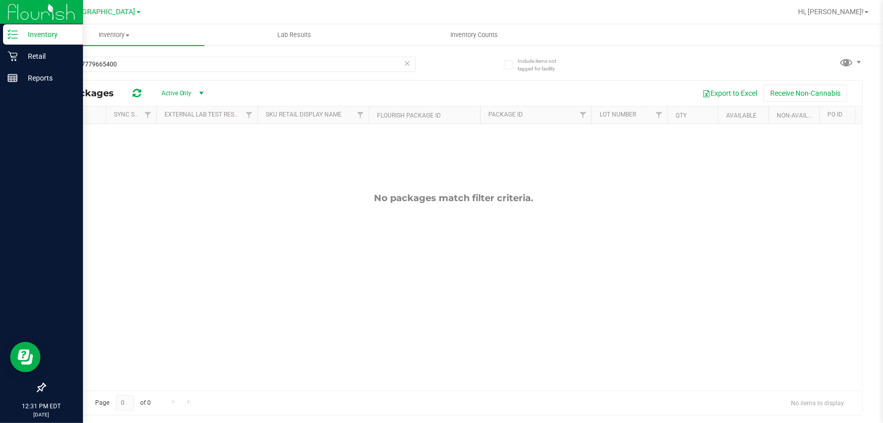
click at [407, 64] on icon at bounding box center [407, 63] width 7 height 12
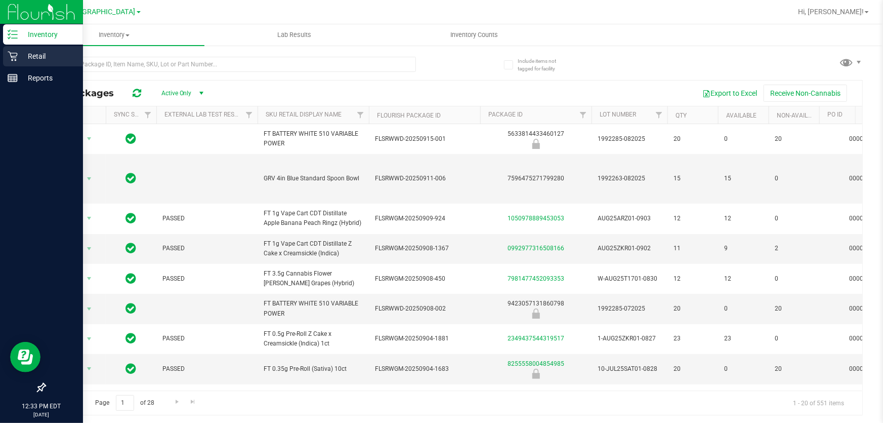
click at [14, 53] on icon at bounding box center [13, 57] width 10 height 10
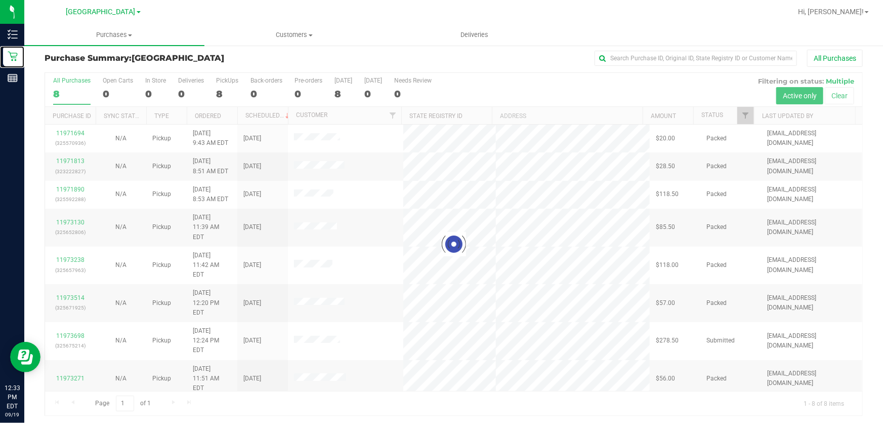
scroll to position [8, 0]
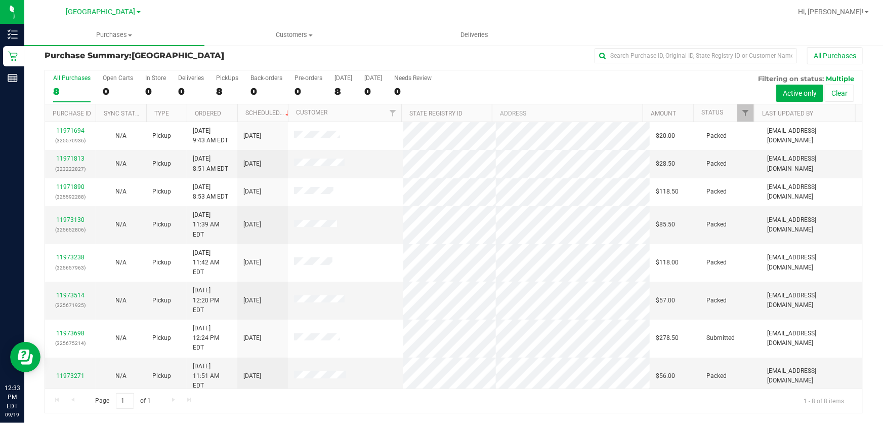
click at [174, 408] on div "Page 1 of 1 1 - 8 of 8 items" at bounding box center [454, 400] width 818 height 24
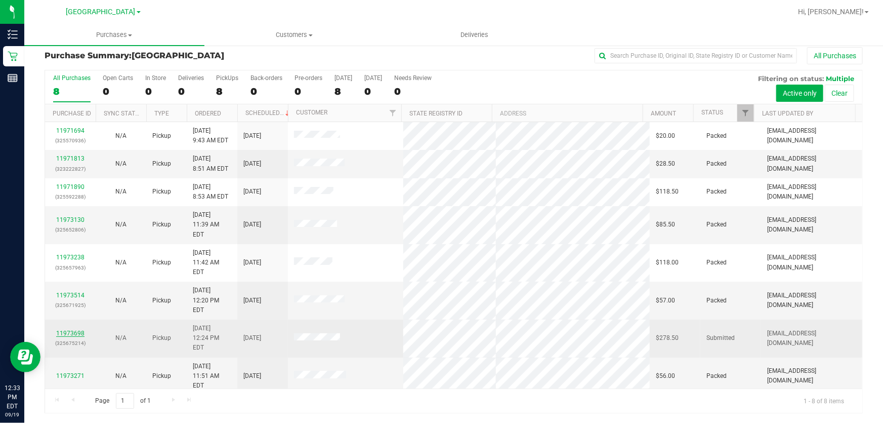
click at [77, 330] on link "11973698" at bounding box center [70, 333] width 28 height 7
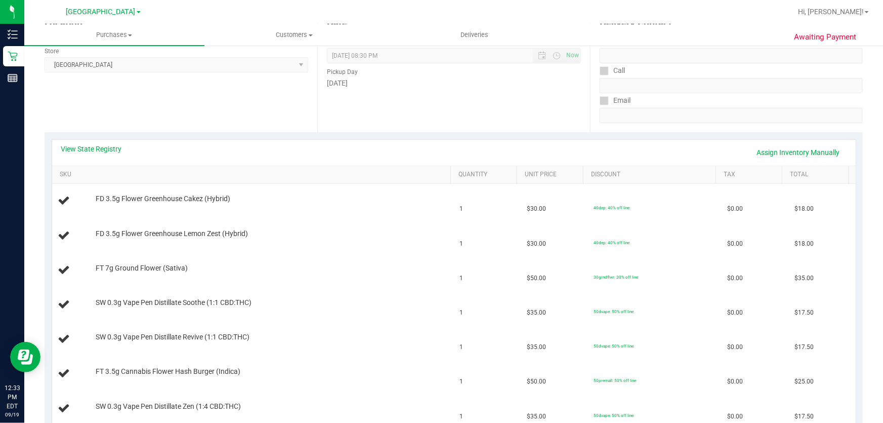
scroll to position [146, 0]
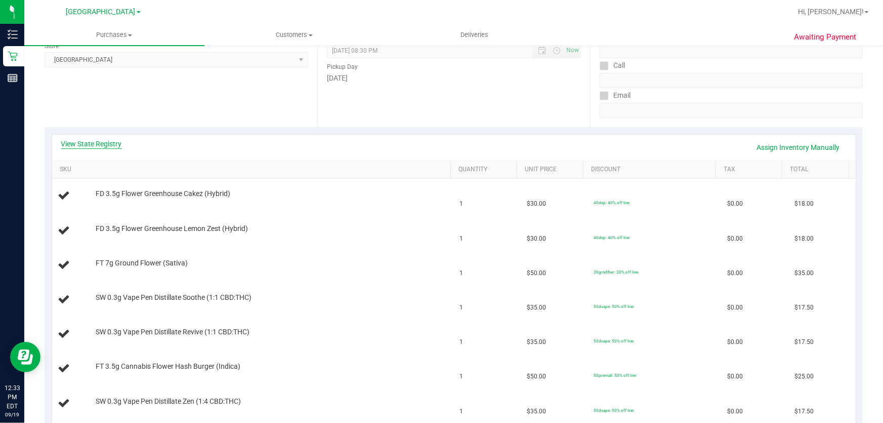
click at [110, 146] on link "View State Registry" at bounding box center [91, 144] width 61 height 10
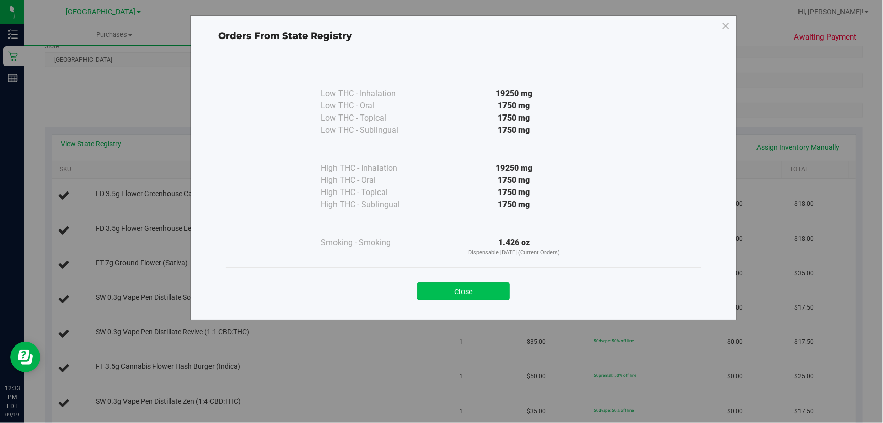
click at [435, 289] on button "Close" at bounding box center [464, 291] width 92 height 18
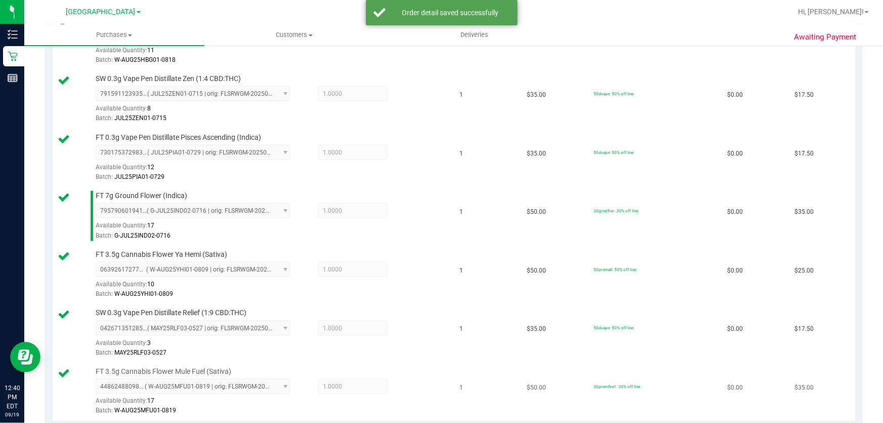
scroll to position [836, 0]
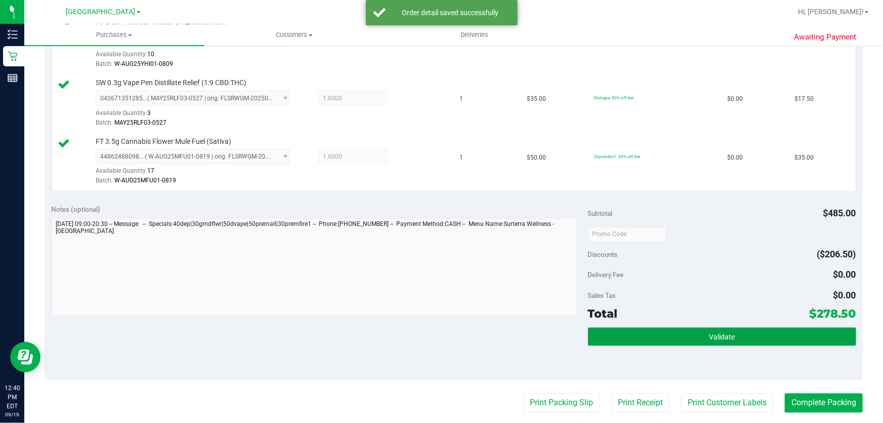
click at [712, 339] on span "Validate" at bounding box center [722, 337] width 26 height 8
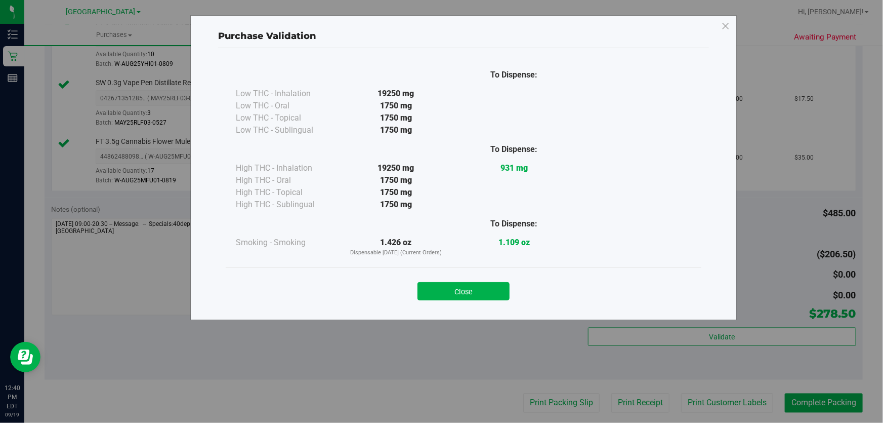
drag, startPoint x: 455, startPoint y: 285, endPoint x: 724, endPoint y: 299, distance: 269.7
click at [455, 286] on button "Close" at bounding box center [464, 291] width 92 height 18
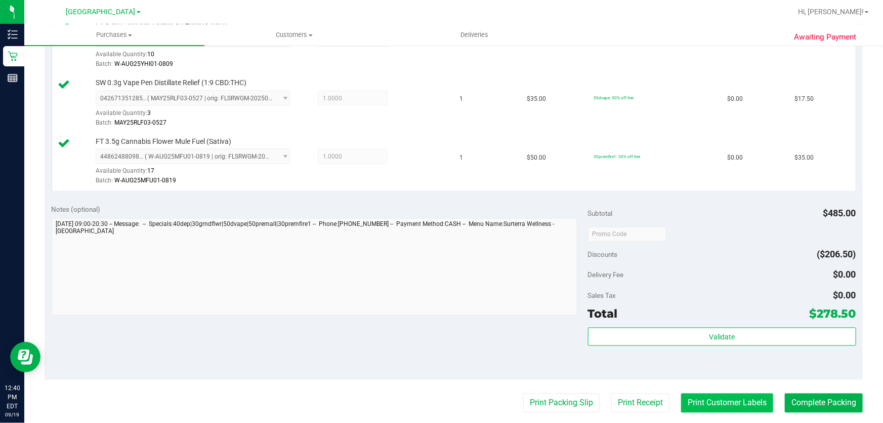
click at [743, 395] on button "Print Customer Labels" at bounding box center [727, 402] width 92 height 19
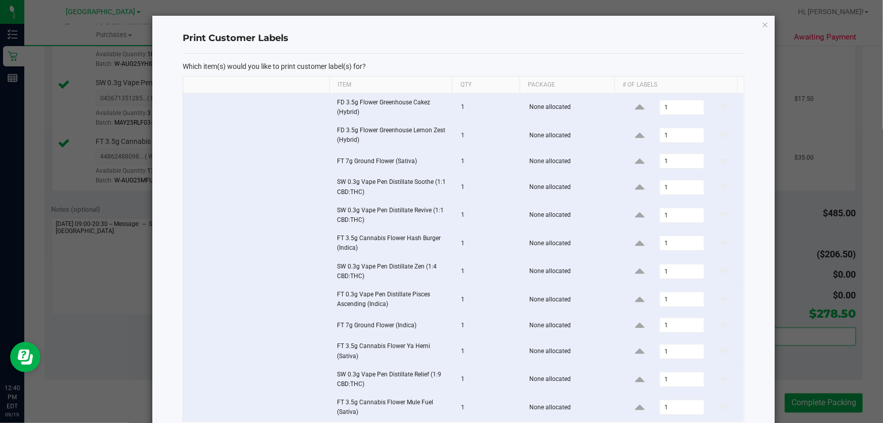
scroll to position [116, 0]
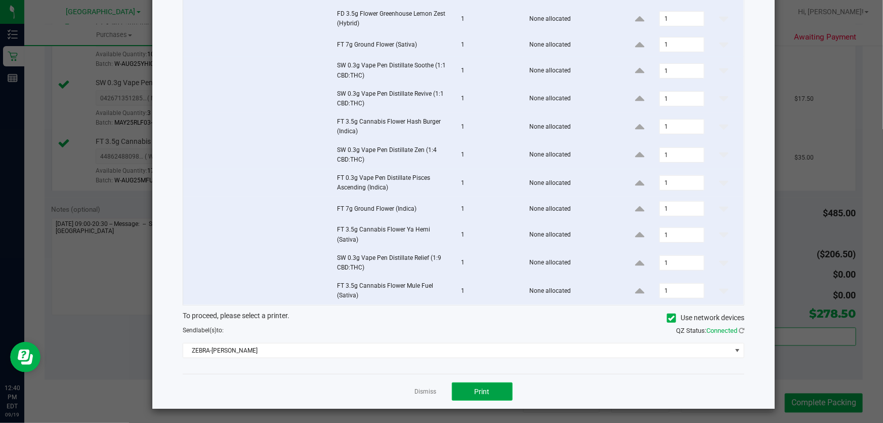
click at [476, 387] on span "Print" at bounding box center [482, 391] width 15 height 8
click at [419, 390] on link "Dismiss" at bounding box center [426, 391] width 22 height 9
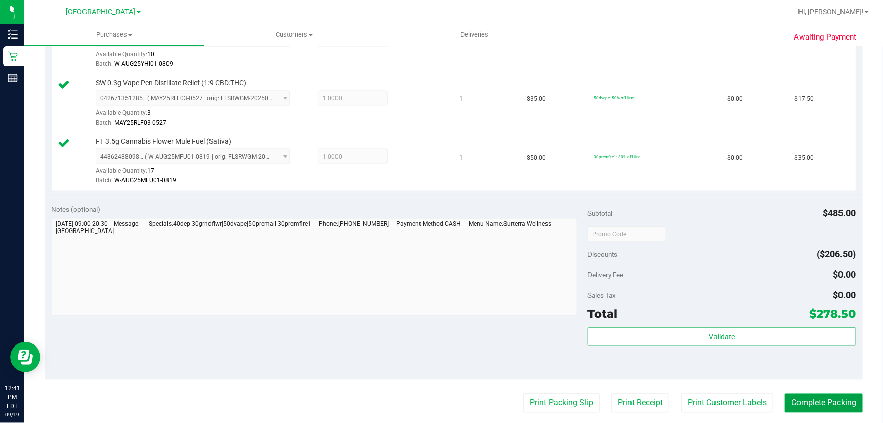
click at [808, 402] on button "Complete Packing" at bounding box center [824, 402] width 78 height 19
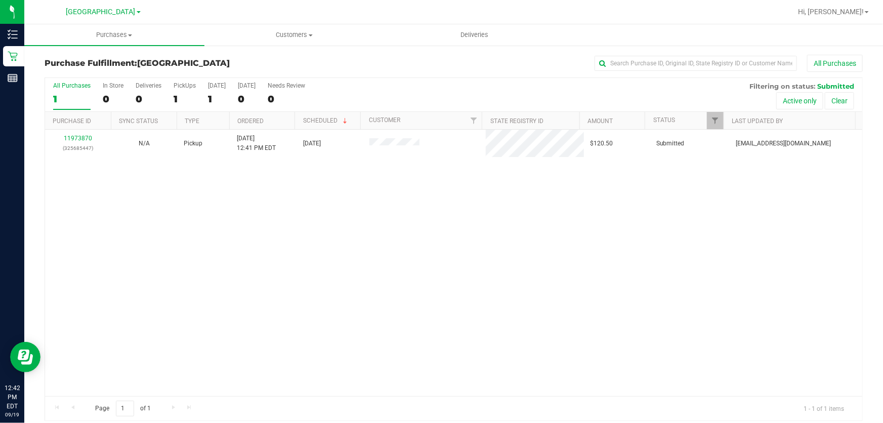
click at [274, 258] on div "11973870 (325685447) N/A Pickup 9/19/2025 12:41 PM EDT 9/19/2025 $120.50 Submit…" at bounding box center [454, 263] width 818 height 266
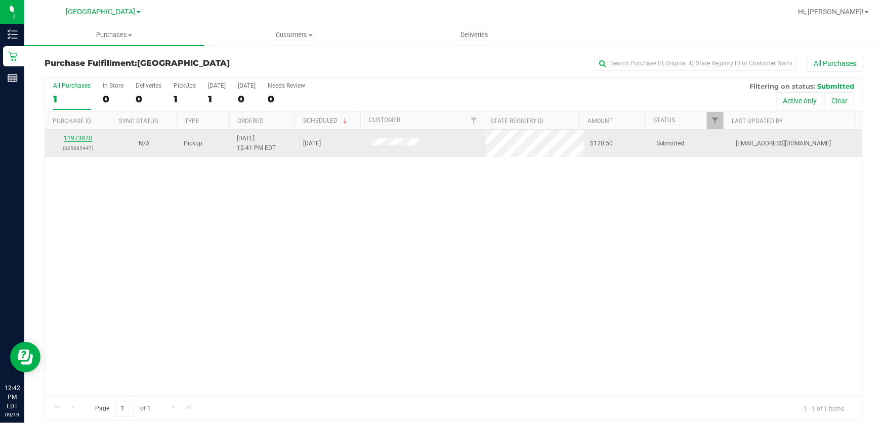
click at [81, 138] on link "11973870" at bounding box center [78, 138] width 28 height 7
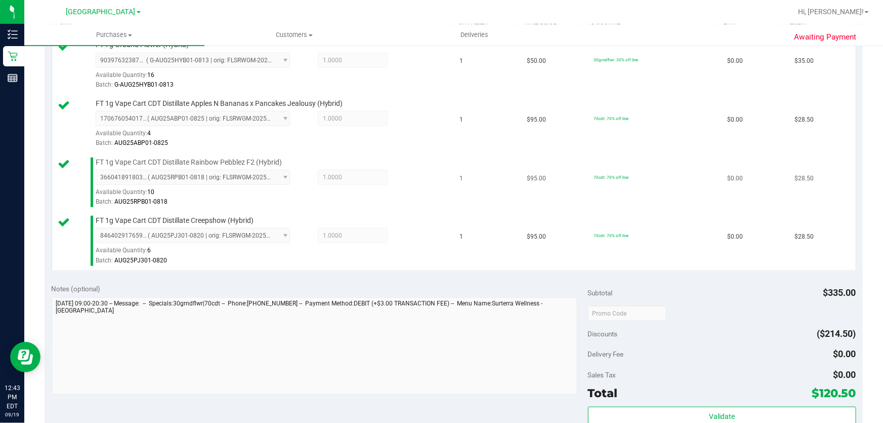
scroll to position [322, 0]
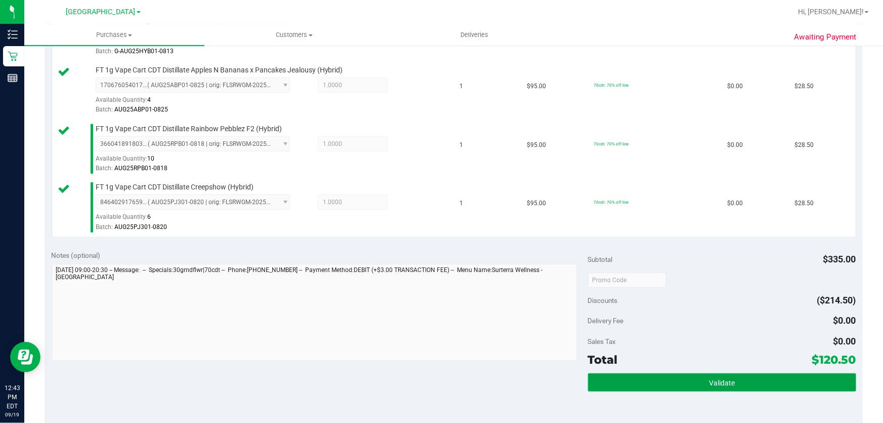
click at [704, 373] on button "Validate" at bounding box center [722, 382] width 268 height 18
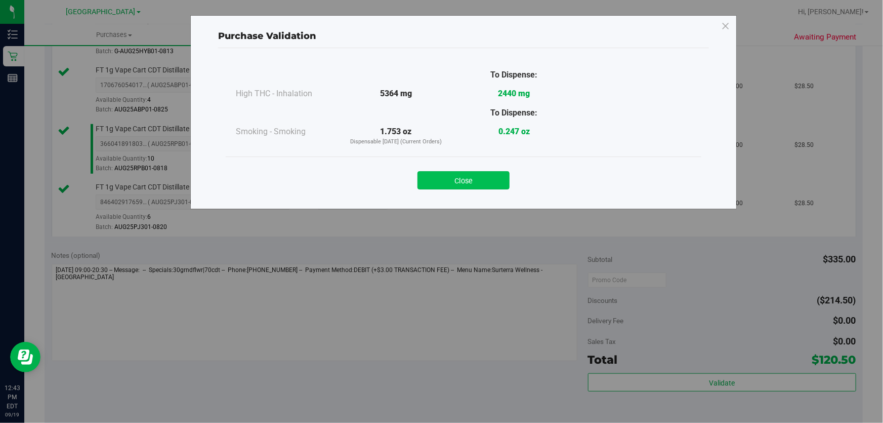
click at [478, 174] on button "Close" at bounding box center [464, 180] width 92 height 18
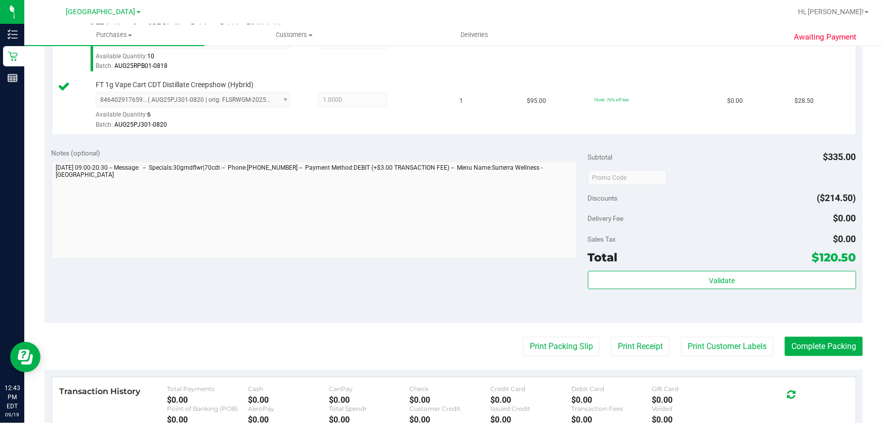
scroll to position [552, 0]
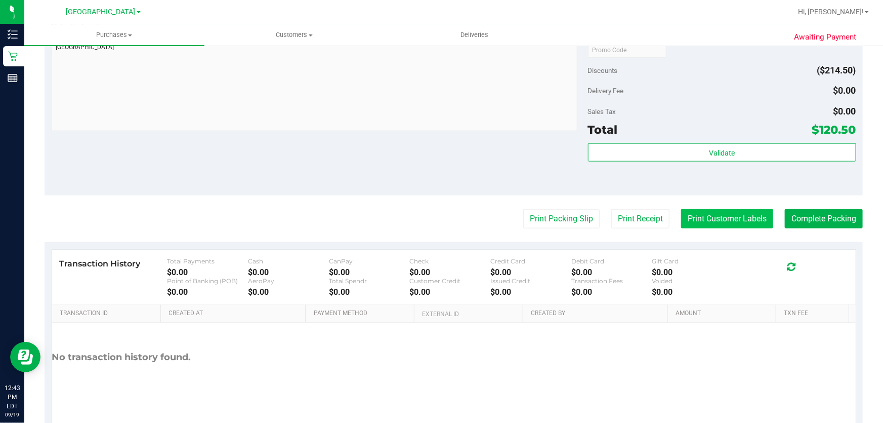
click at [724, 220] on button "Print Customer Labels" at bounding box center [727, 218] width 92 height 19
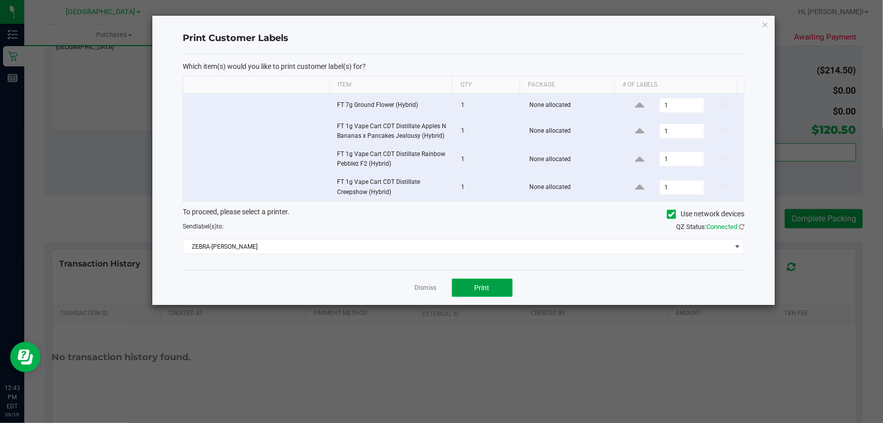
click at [501, 287] on button "Print" at bounding box center [482, 287] width 61 height 18
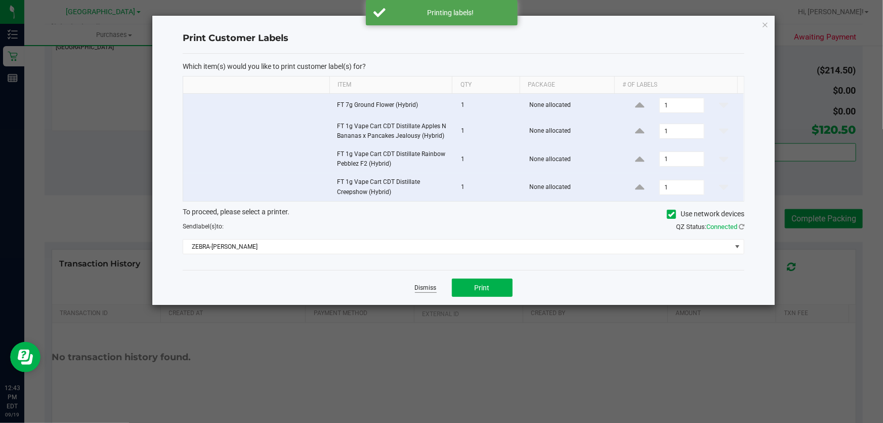
click at [422, 290] on link "Dismiss" at bounding box center [426, 288] width 22 height 9
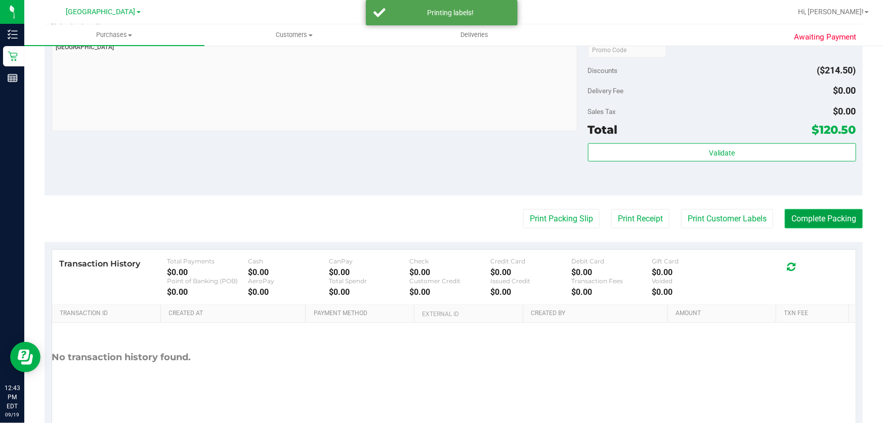
click at [821, 216] on button "Complete Packing" at bounding box center [824, 218] width 78 height 19
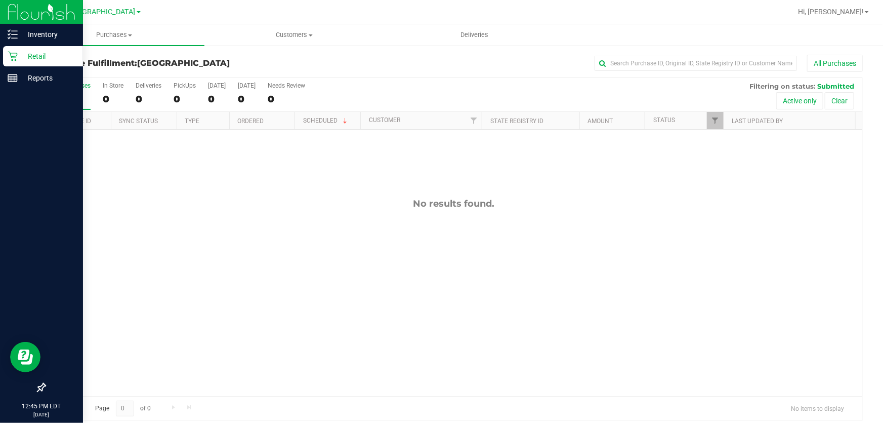
click at [23, 57] on p "Retail" at bounding box center [48, 56] width 61 height 12
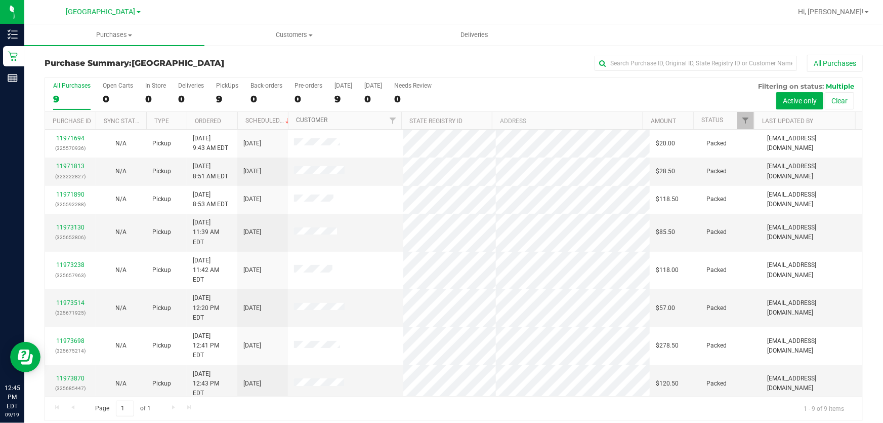
click at [304, 118] on link "Customer" at bounding box center [311, 119] width 31 height 7
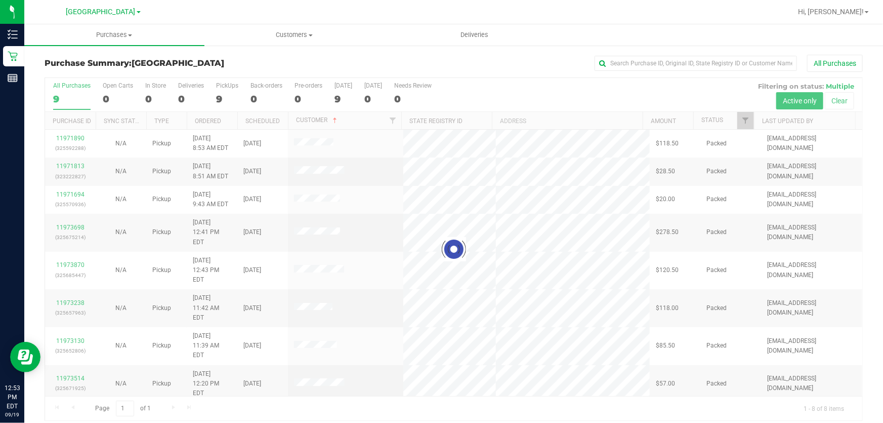
click at [462, 414] on div at bounding box center [454, 249] width 818 height 342
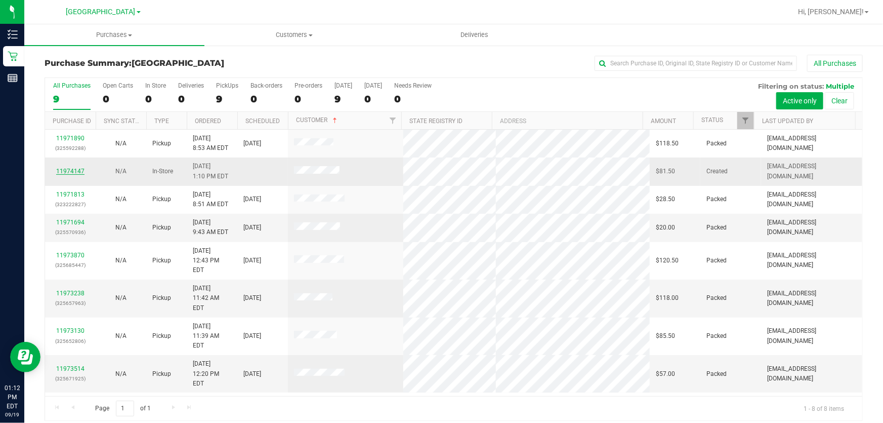
click at [75, 172] on link "11974147" at bounding box center [70, 171] width 28 height 7
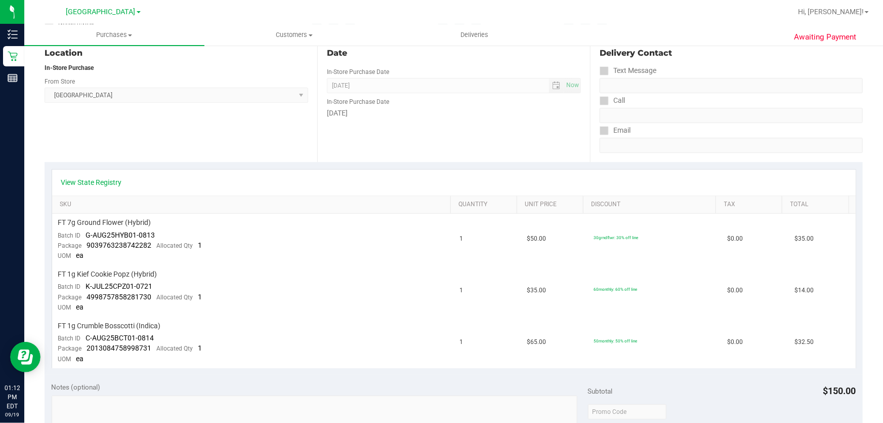
scroll to position [322, 0]
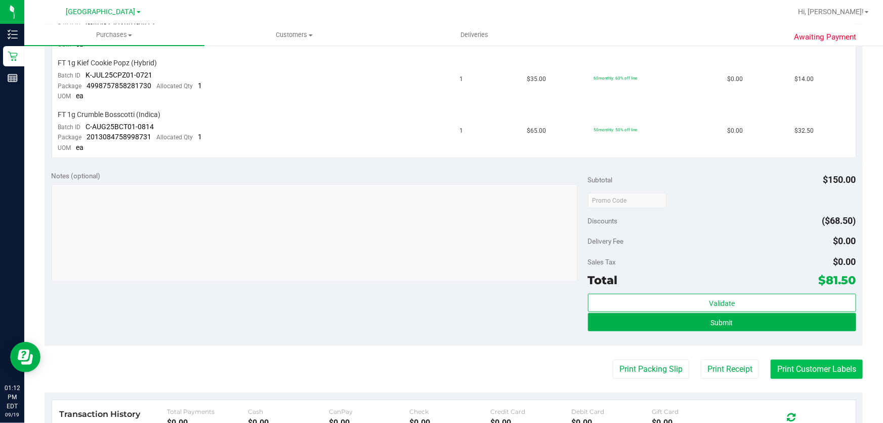
click at [794, 371] on button "Print Customer Labels" at bounding box center [817, 368] width 92 height 19
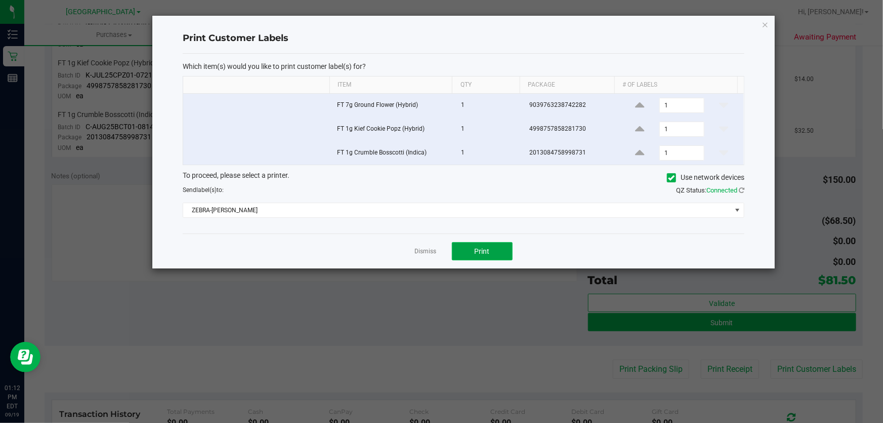
click at [477, 254] on span "Print" at bounding box center [482, 251] width 15 height 8
click at [423, 250] on link "Dismiss" at bounding box center [426, 251] width 22 height 9
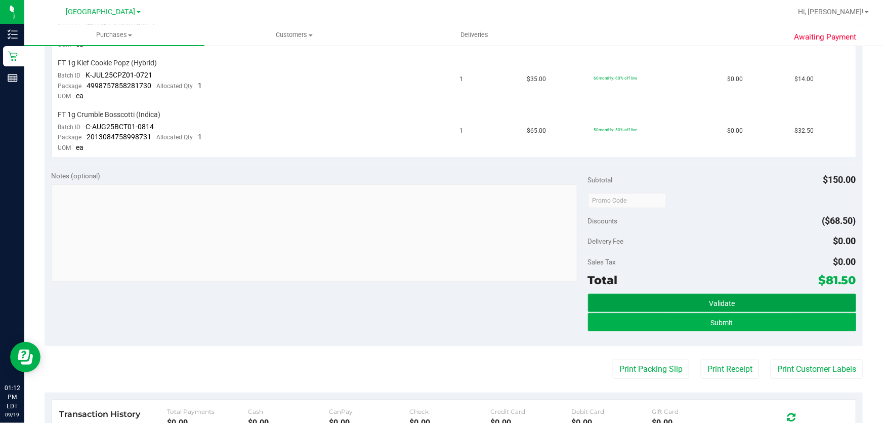
click at [662, 294] on button "Validate" at bounding box center [722, 303] width 268 height 18
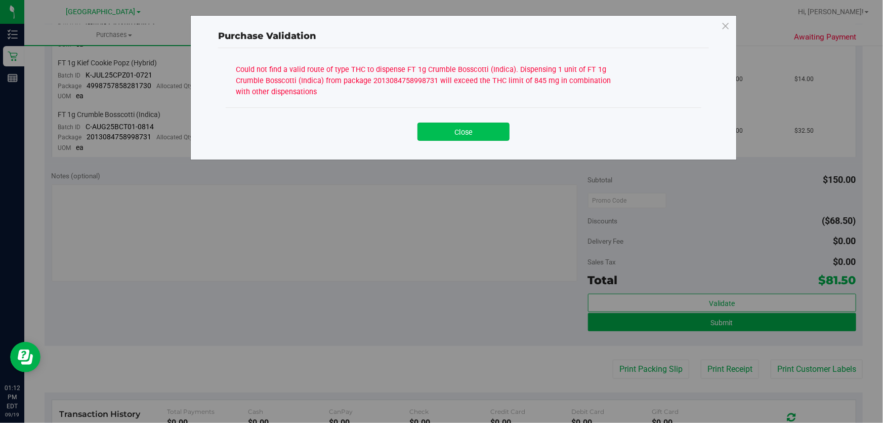
click at [478, 127] on button "Close" at bounding box center [464, 132] width 92 height 18
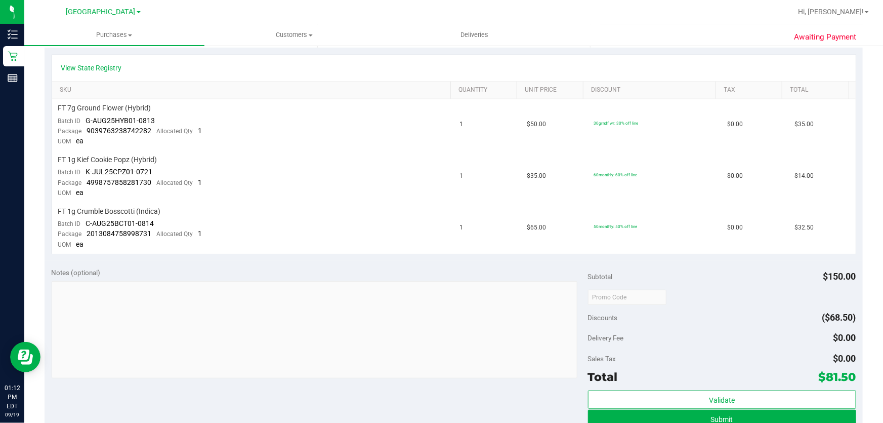
scroll to position [92, 0]
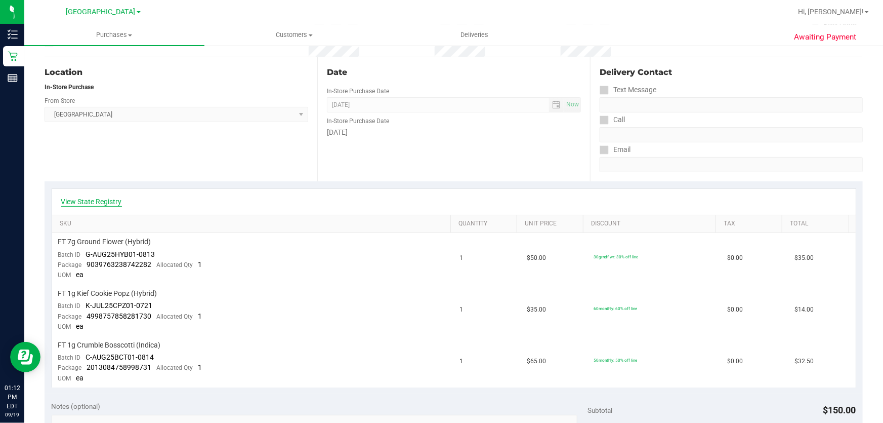
click at [102, 205] on link "View State Registry" at bounding box center [91, 201] width 61 height 10
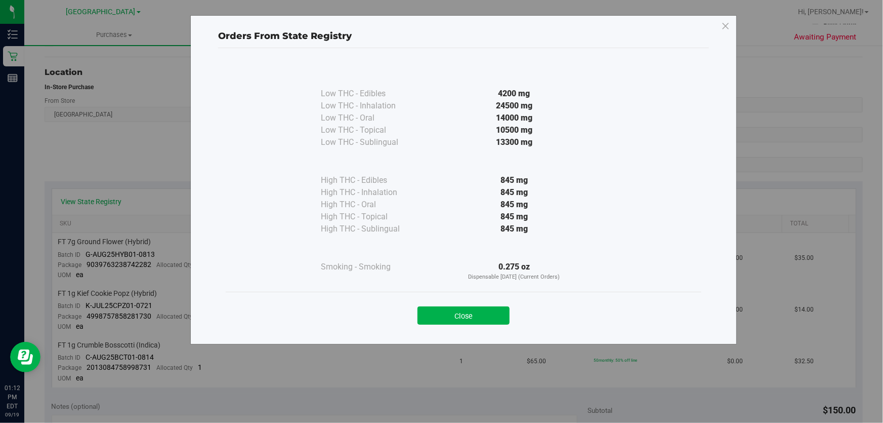
click at [589, 215] on div "845 mg" at bounding box center [514, 217] width 184 height 12
click at [432, 316] on button "Close" at bounding box center [464, 315] width 92 height 18
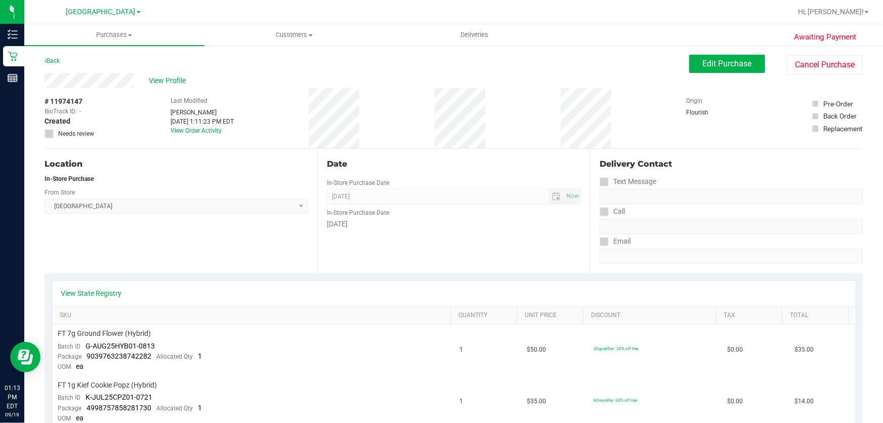
scroll to position [0, 0]
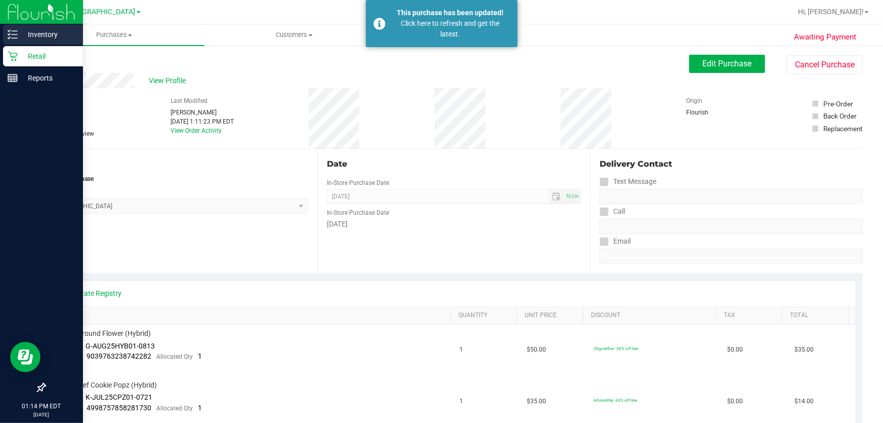
click at [25, 34] on p "Inventory" at bounding box center [48, 34] width 61 height 12
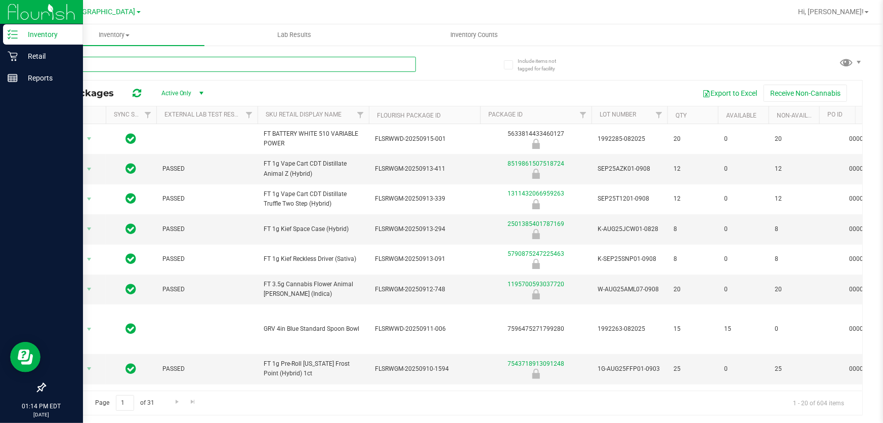
click at [227, 61] on input "text" at bounding box center [231, 64] width 372 height 15
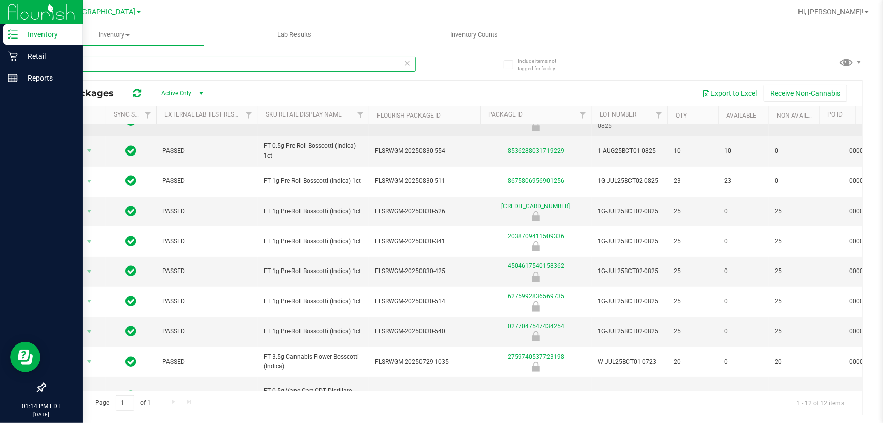
scroll to position [61, 0]
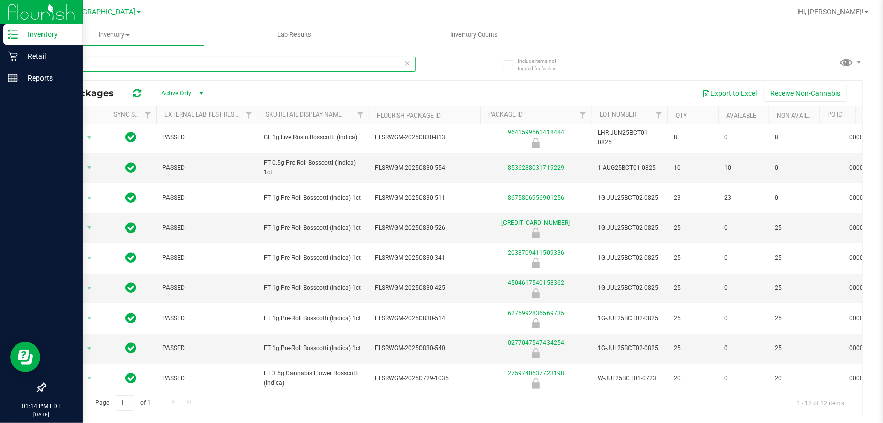
click at [173, 62] on input "bct" at bounding box center [231, 64] width 372 height 15
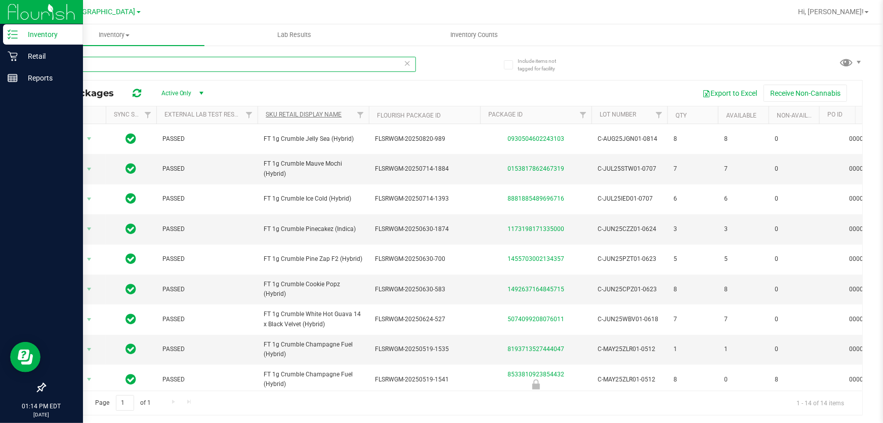
type input "crumbl"
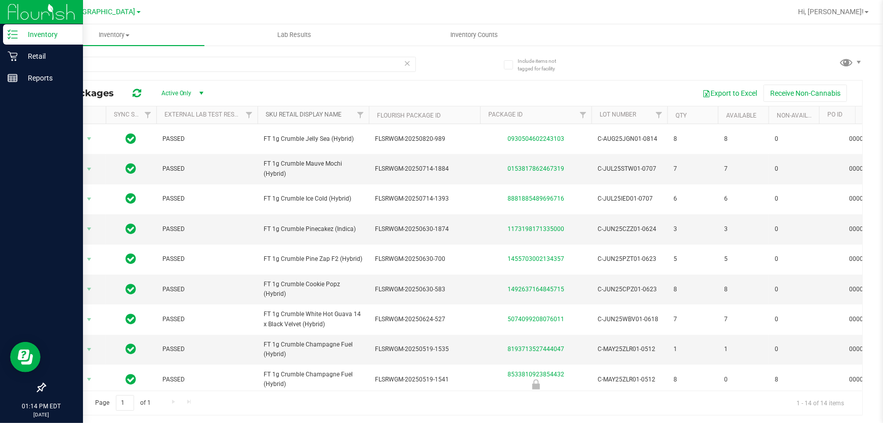
click at [294, 116] on link "Sku Retail Display Name" at bounding box center [304, 114] width 76 height 7
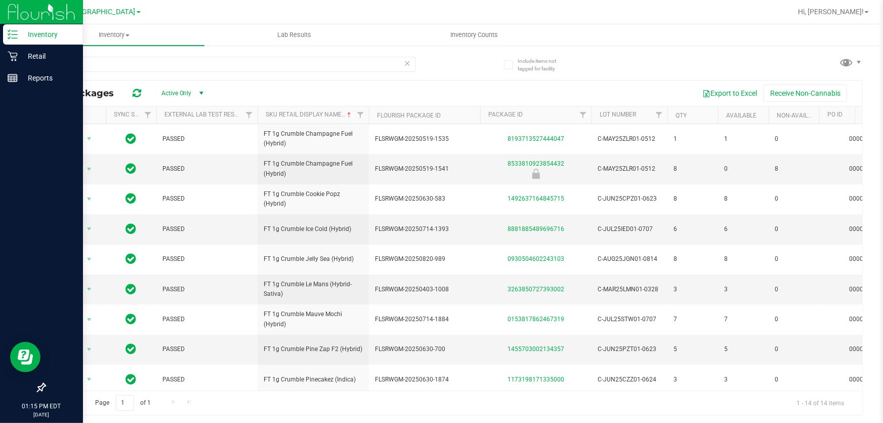
click at [408, 62] on icon at bounding box center [407, 63] width 7 height 12
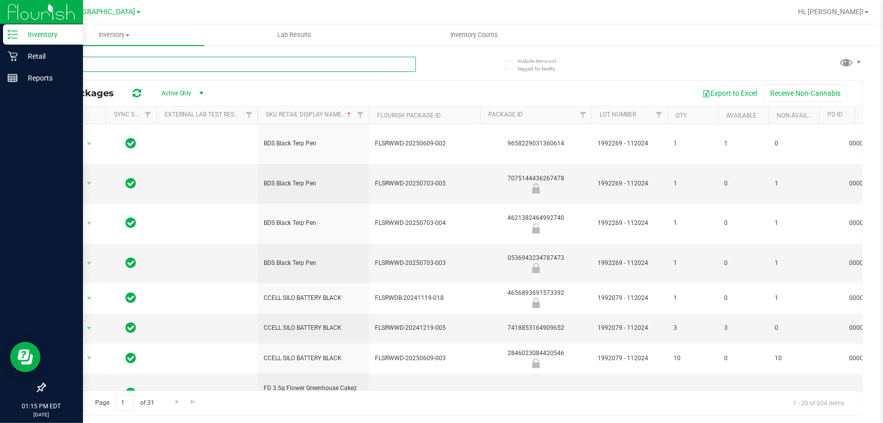
click at [236, 71] on input "text" at bounding box center [231, 64] width 372 height 15
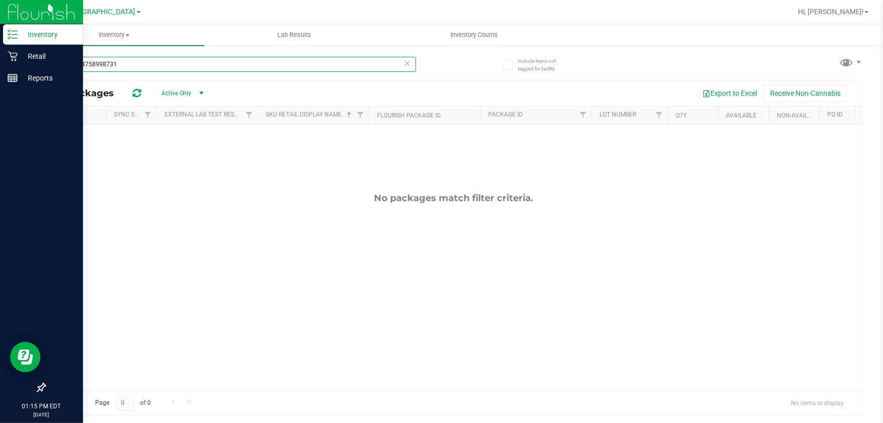
type input "2013084758998731"
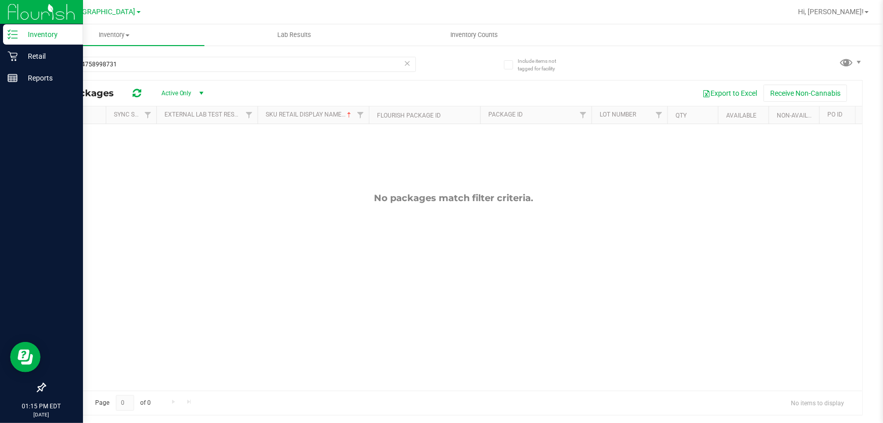
click at [410, 65] on icon at bounding box center [407, 63] width 7 height 12
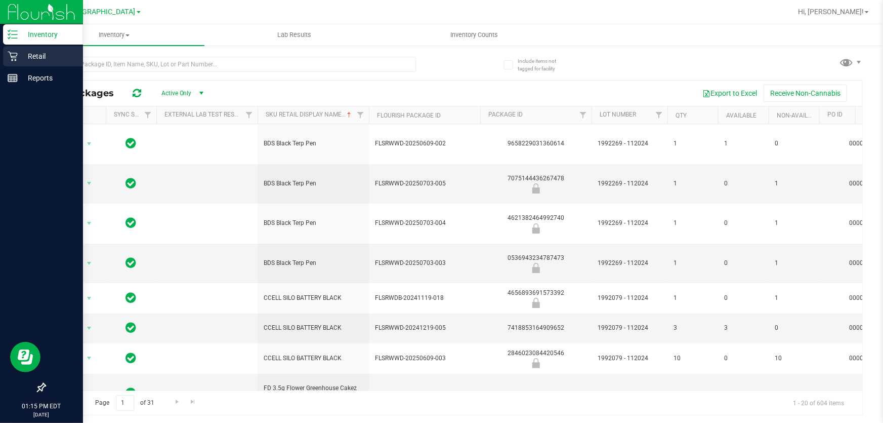
click at [18, 51] on p "Retail" at bounding box center [48, 56] width 61 height 12
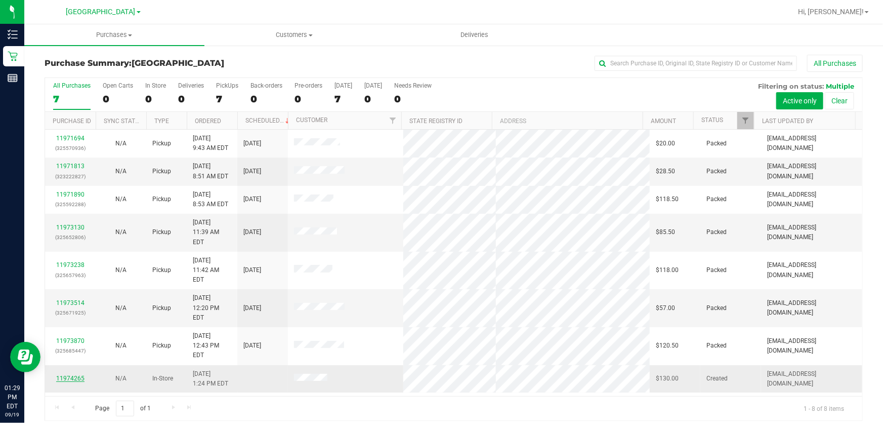
click at [64, 375] on link "11974265" at bounding box center [70, 378] width 28 height 7
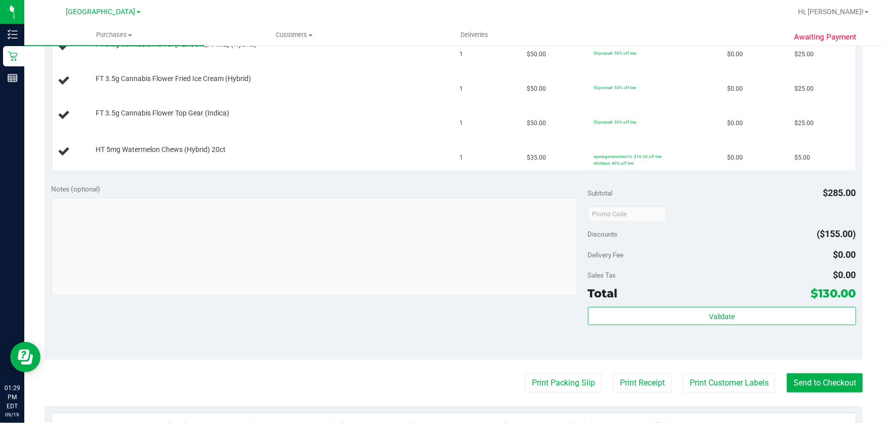
scroll to position [368, 0]
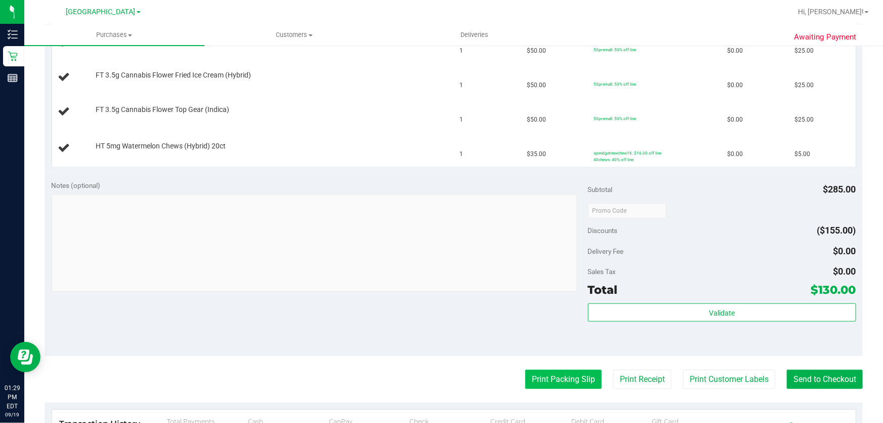
click at [567, 381] on button "Print Packing Slip" at bounding box center [563, 379] width 76 height 19
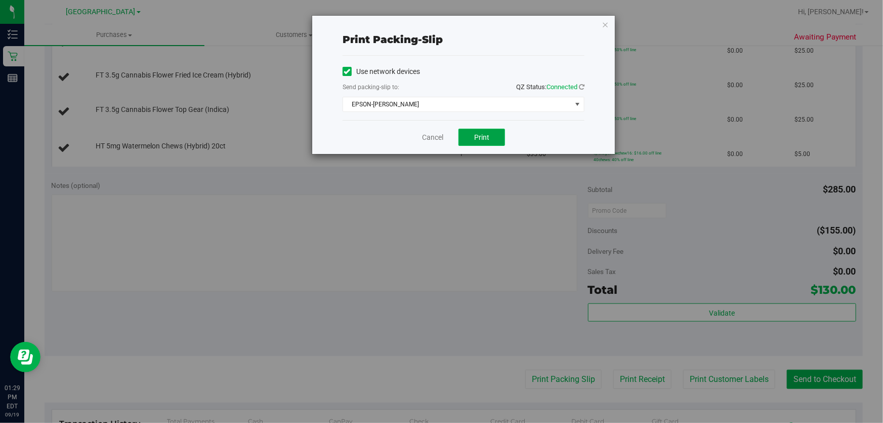
click at [486, 135] on span "Print" at bounding box center [481, 137] width 15 height 8
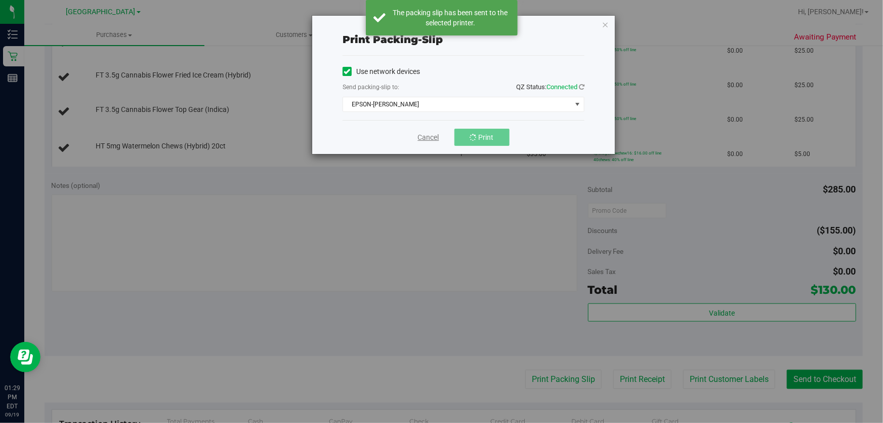
click at [432, 138] on link "Cancel" at bounding box center [428, 137] width 21 height 11
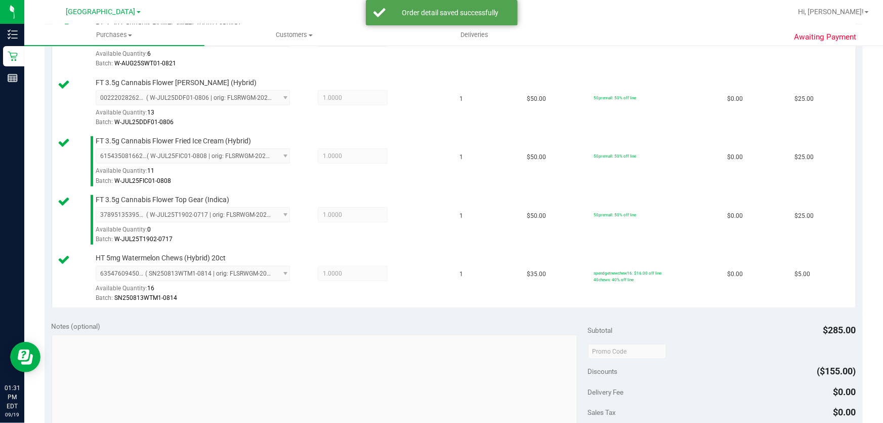
scroll to position [598, 0]
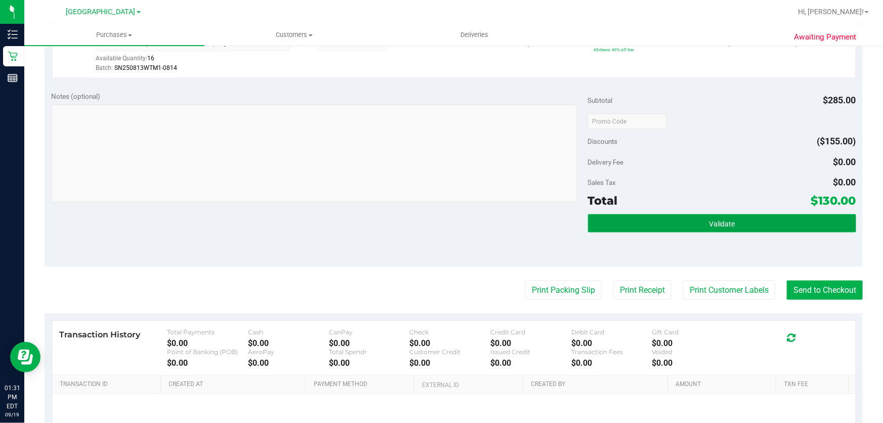
click at [671, 228] on button "Validate" at bounding box center [722, 223] width 268 height 18
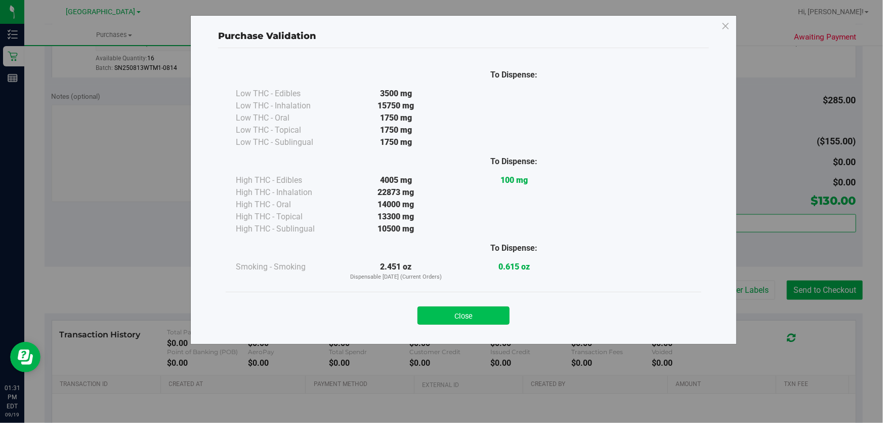
click at [487, 318] on button "Close" at bounding box center [464, 315] width 92 height 18
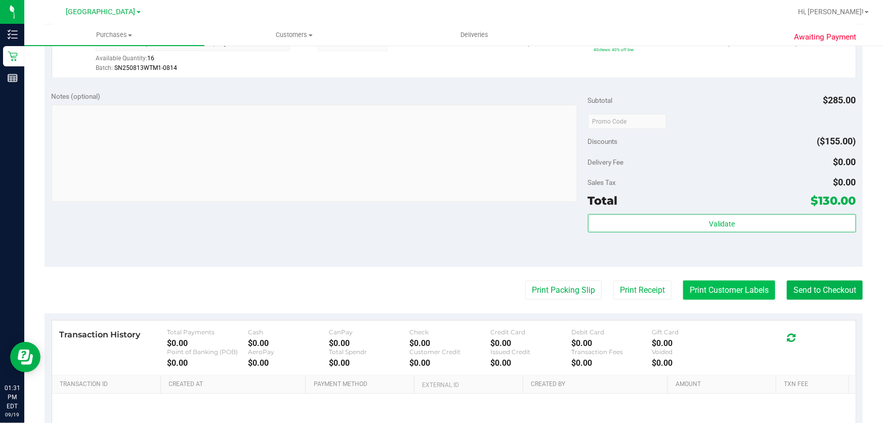
click at [705, 292] on button "Print Customer Labels" at bounding box center [729, 289] width 92 height 19
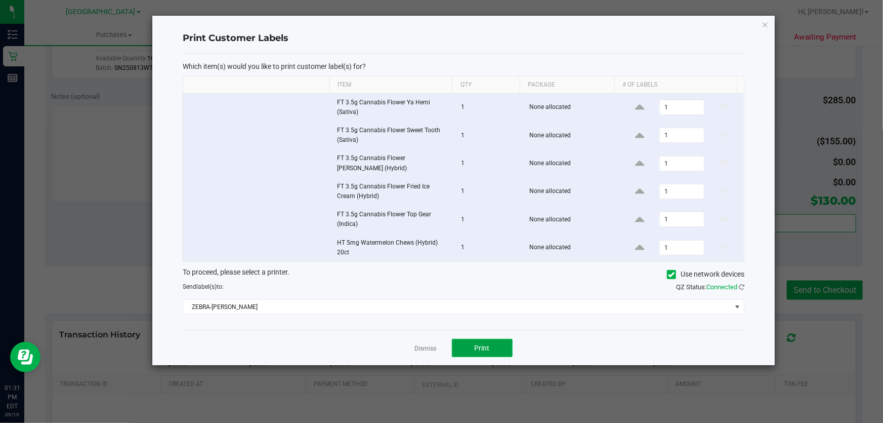
click at [491, 344] on button "Print" at bounding box center [482, 348] width 61 height 18
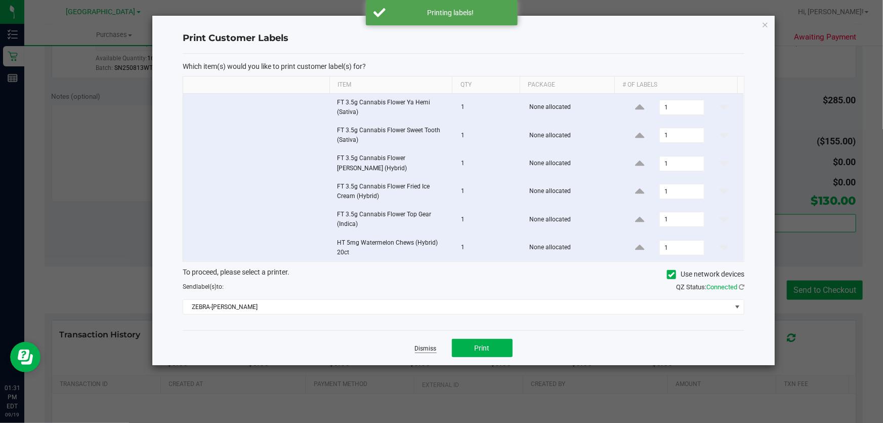
click at [421, 348] on link "Dismiss" at bounding box center [426, 348] width 22 height 9
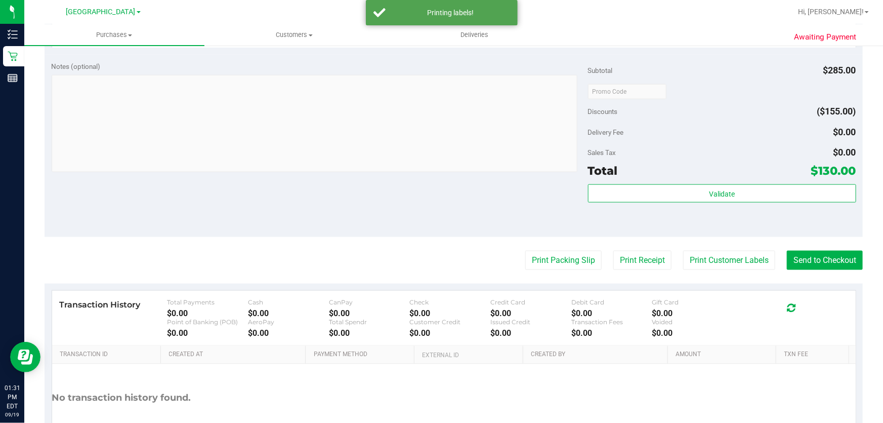
scroll to position [511, 0]
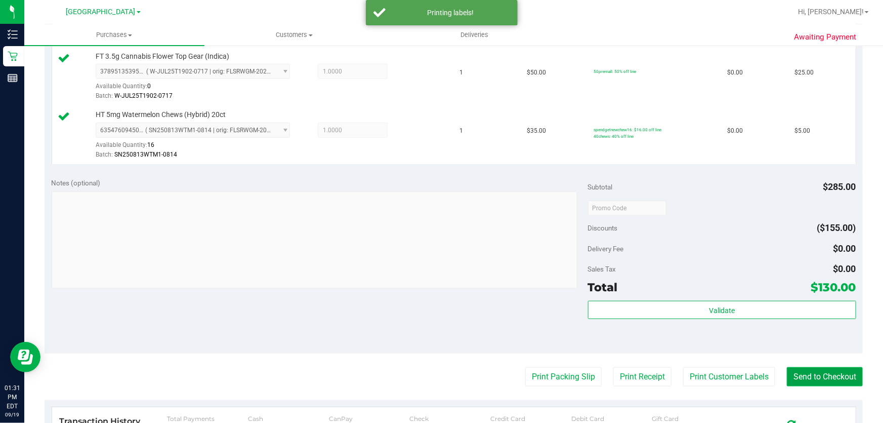
click at [816, 378] on button "Send to Checkout" at bounding box center [825, 376] width 76 height 19
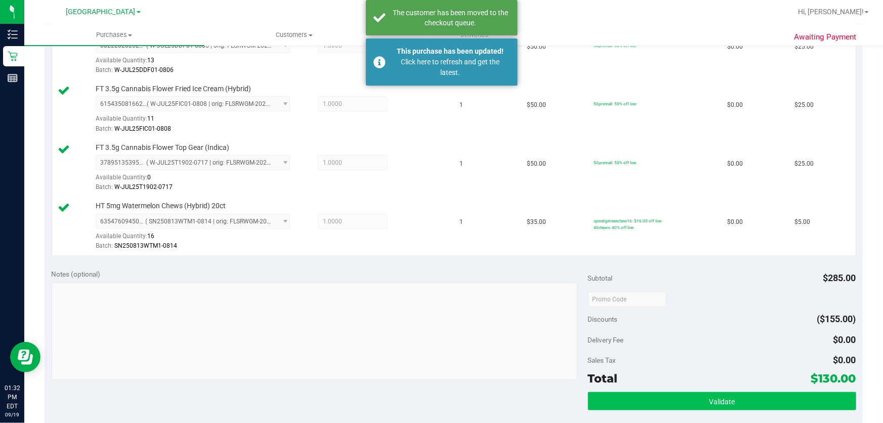
scroll to position [143, 0]
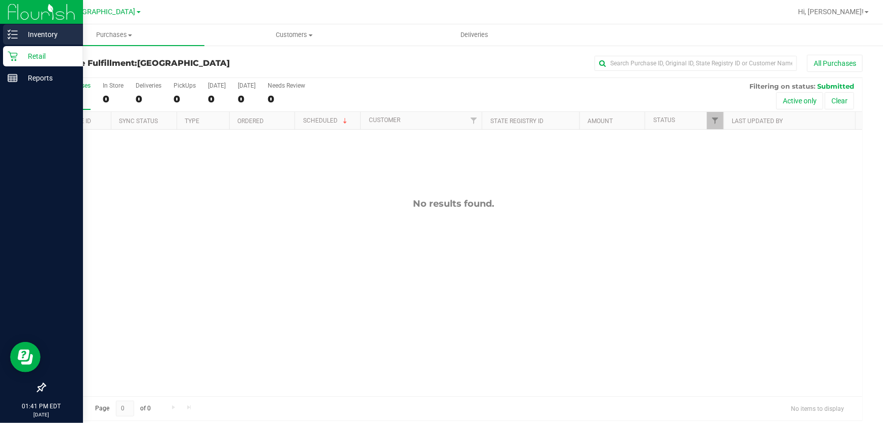
click at [41, 31] on p "Inventory" at bounding box center [48, 34] width 61 height 12
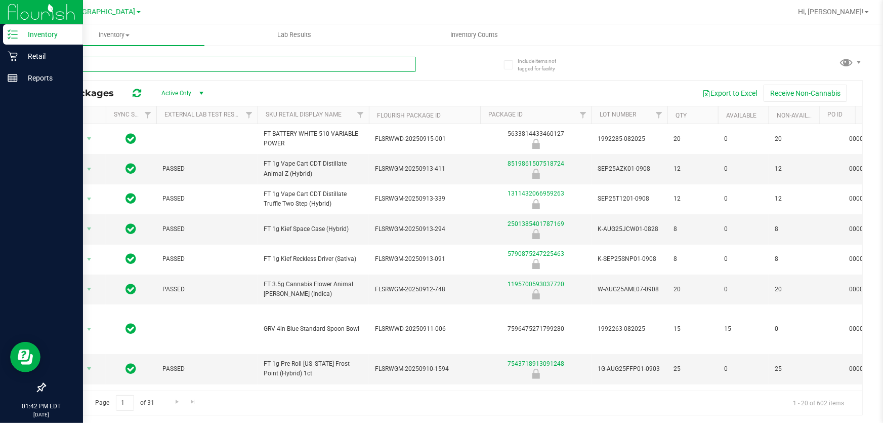
click at [153, 66] on input "text" at bounding box center [231, 64] width 372 height 15
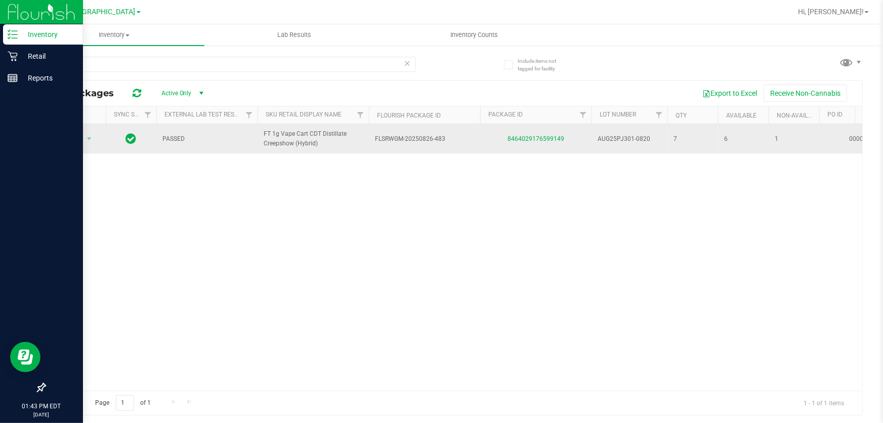
drag, startPoint x: 596, startPoint y: 137, endPoint x: 649, endPoint y: 137, distance: 53.2
click at [649, 137] on td "AUG25PJ301-0820" at bounding box center [630, 138] width 76 height 29
copy span "AUG25PJ301-0820"
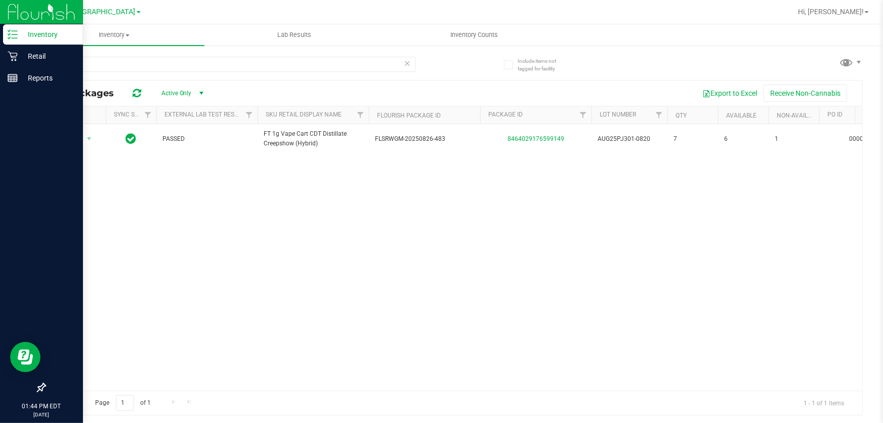
click at [304, 263] on div "Action Action Global inventory Package audit log Print package label Print prod…" at bounding box center [454, 257] width 818 height 266
click at [37, 29] on p "Inventory" at bounding box center [48, 34] width 61 height 12
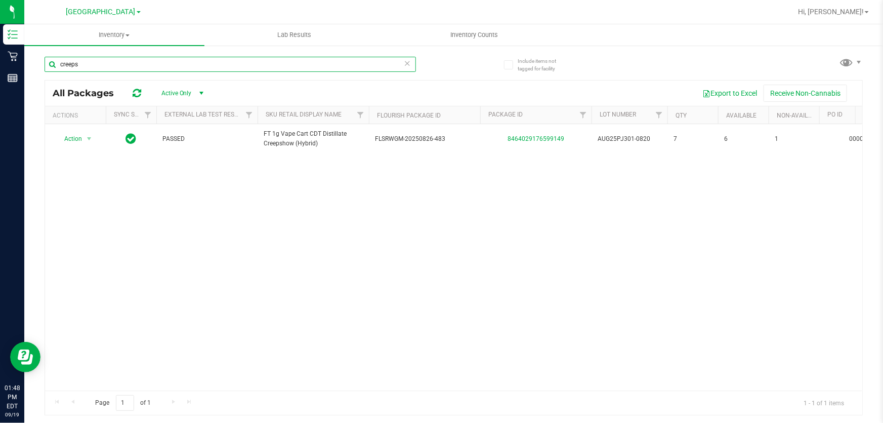
click at [240, 62] on input "creeps" at bounding box center [231, 64] width 372 height 15
click at [293, 65] on input "pj3" at bounding box center [231, 64] width 372 height 15
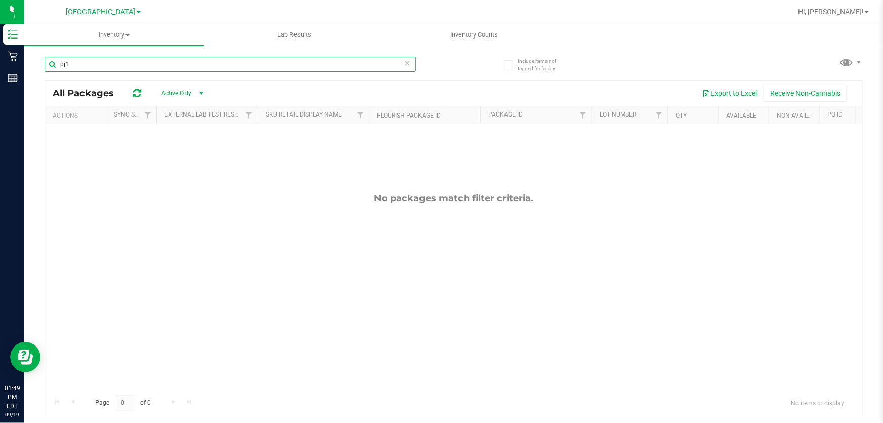
type input "pj1"
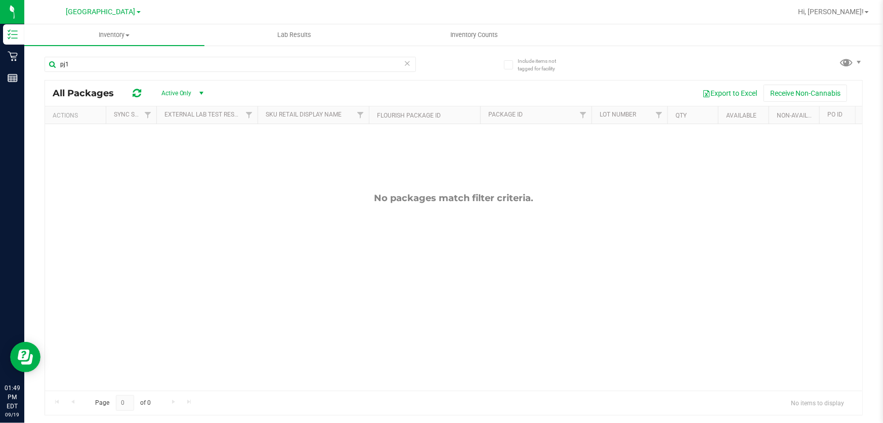
click at [405, 66] on icon at bounding box center [407, 63] width 7 height 12
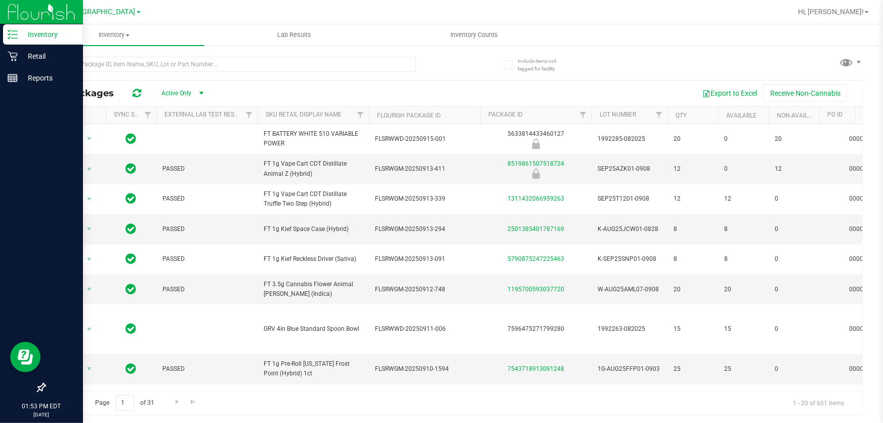
click at [31, 30] on p "Inventory" at bounding box center [48, 34] width 61 height 12
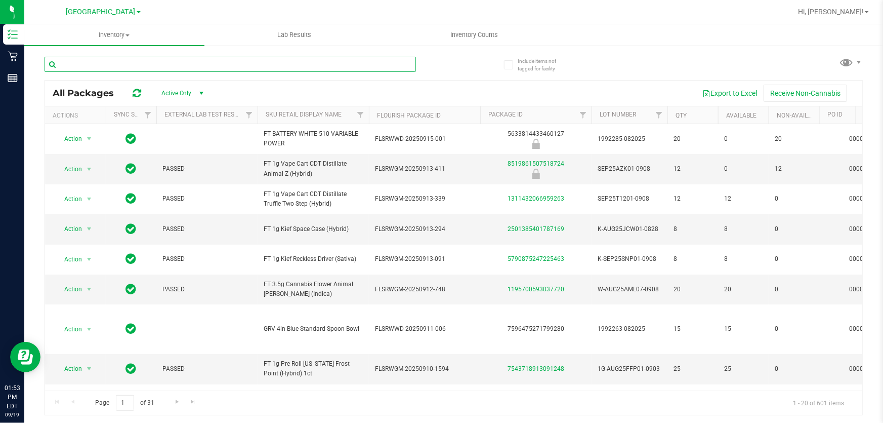
click at [216, 63] on input "text" at bounding box center [231, 64] width 372 height 15
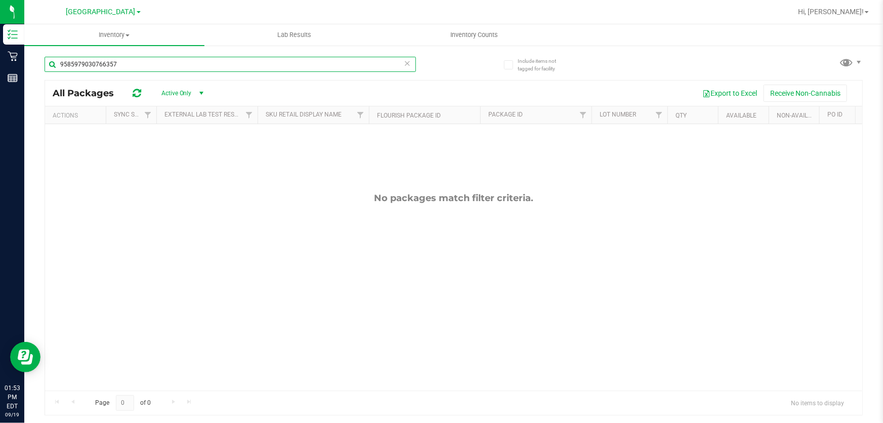
click at [411, 66] on input "9585979030766357" at bounding box center [231, 64] width 372 height 15
click at [232, 69] on input "9585979030766357" at bounding box center [231, 64] width 372 height 15
type input "9585979030766357"
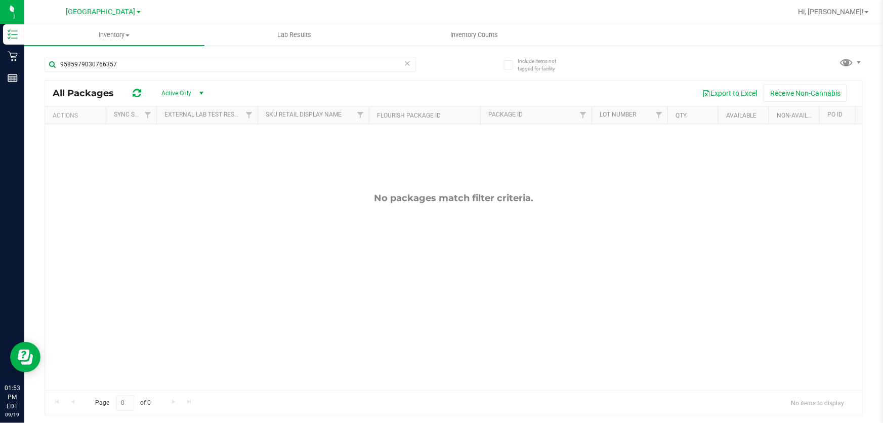
click at [405, 64] on icon at bounding box center [407, 63] width 7 height 12
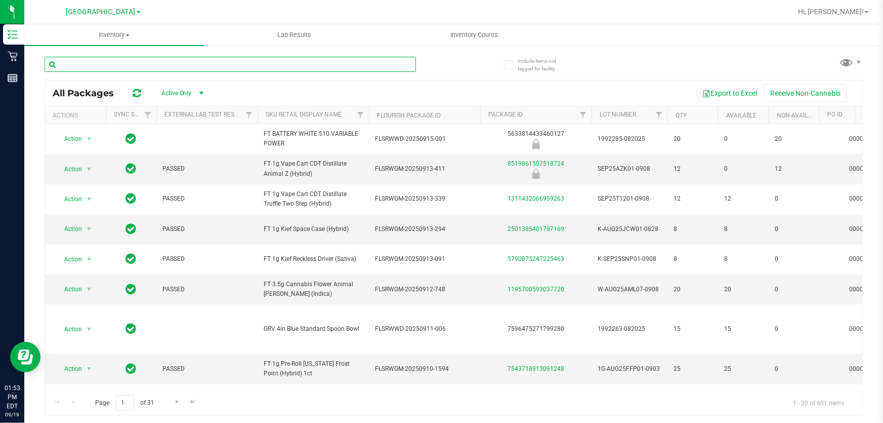
click at [261, 67] on input "text" at bounding box center [231, 64] width 372 height 15
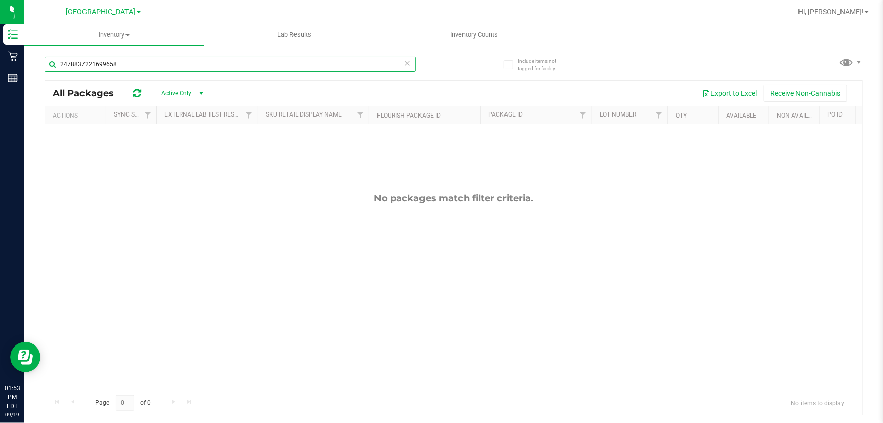
type input "2478837221699658"
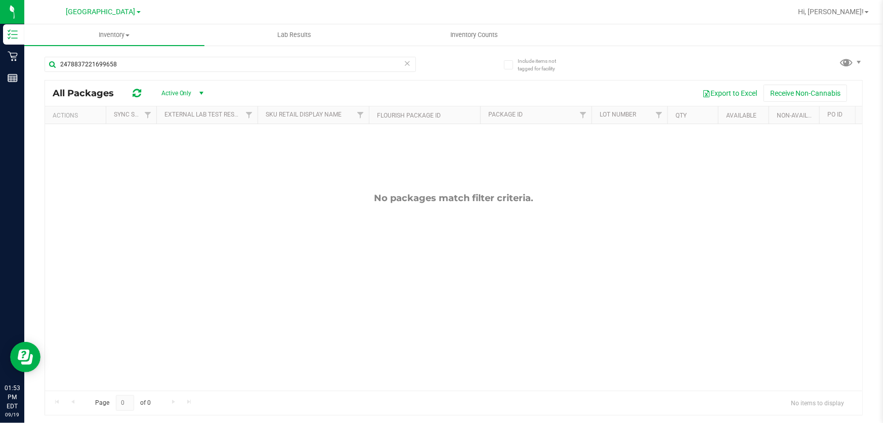
click at [408, 60] on icon at bounding box center [407, 63] width 7 height 12
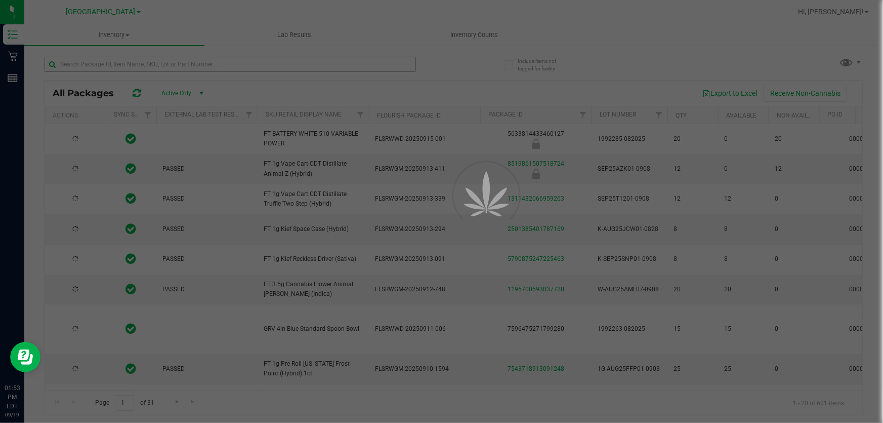
click at [346, 64] on div at bounding box center [441, 211] width 883 height 423
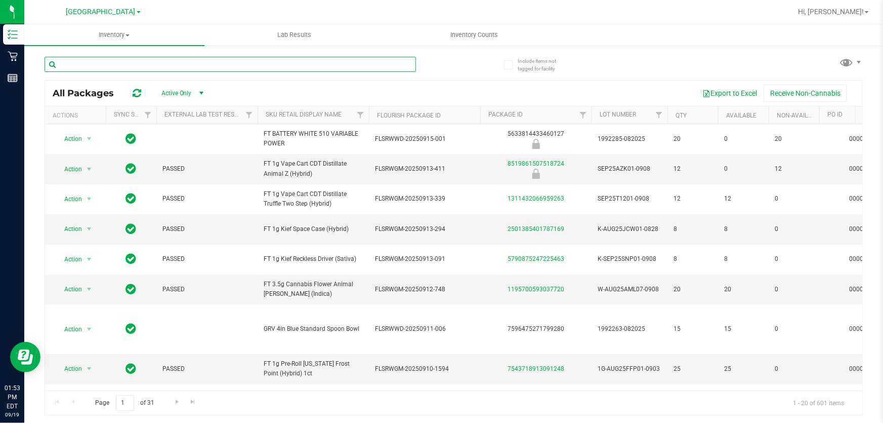
click at [335, 66] on input "text" at bounding box center [231, 64] width 372 height 15
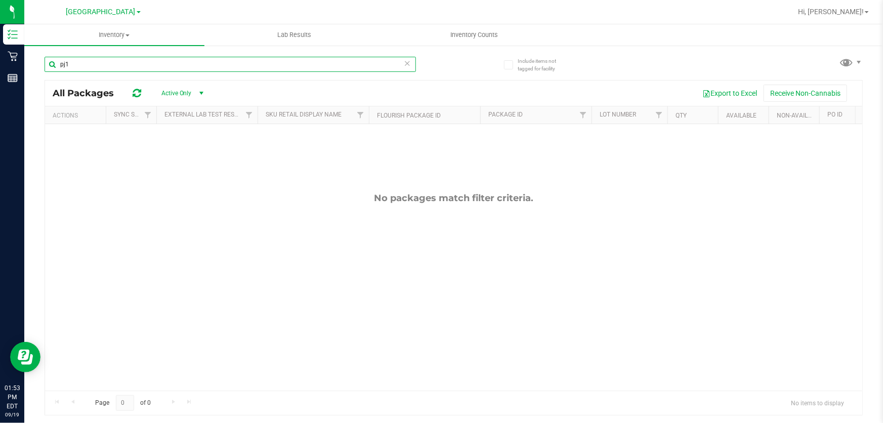
click at [415, 64] on input "pj1" at bounding box center [231, 64] width 372 height 15
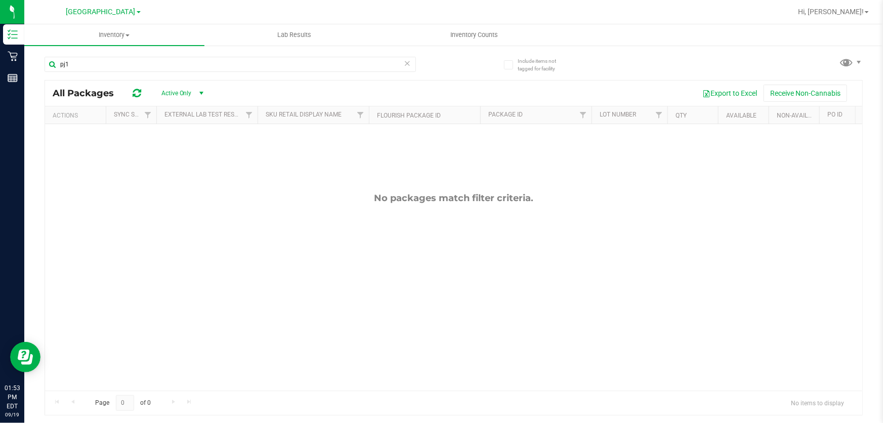
click at [288, 55] on div "pj1" at bounding box center [250, 64] width 410 height 32
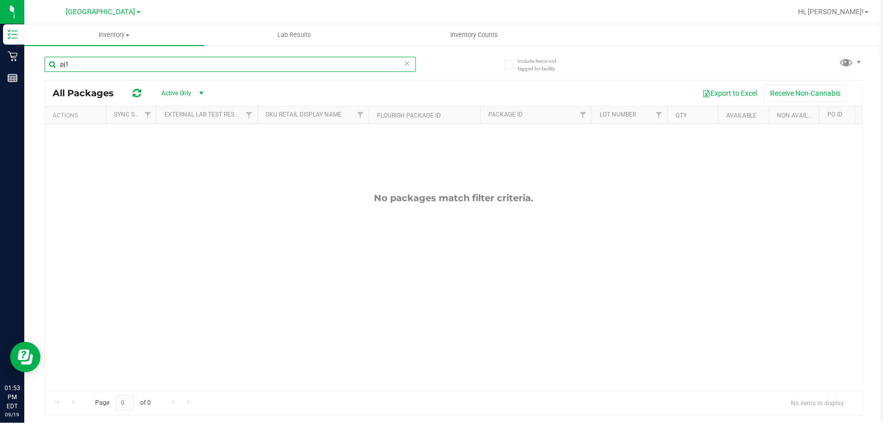
click at [287, 65] on input "pj1" at bounding box center [231, 64] width 372 height 15
type input "pj19334249090123413"
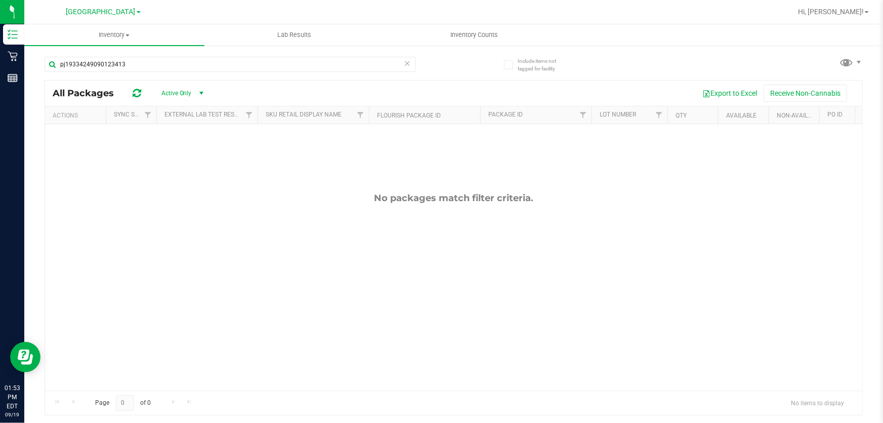
click at [406, 62] on icon at bounding box center [407, 63] width 7 height 12
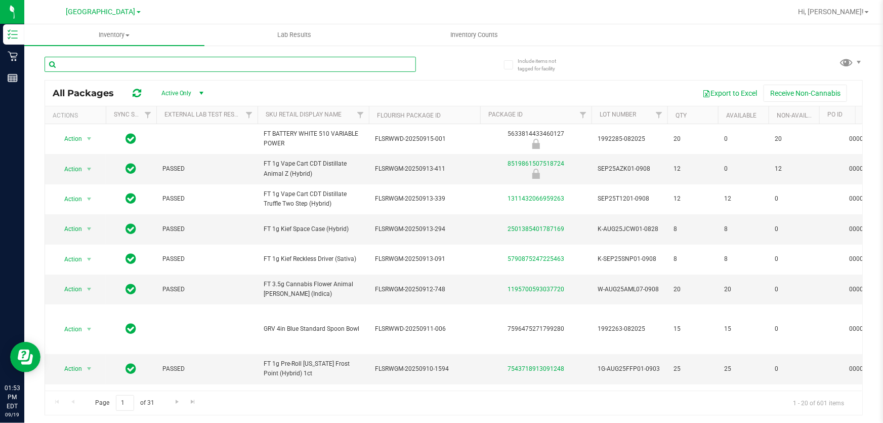
click at [309, 66] on input "text" at bounding box center [231, 64] width 372 height 15
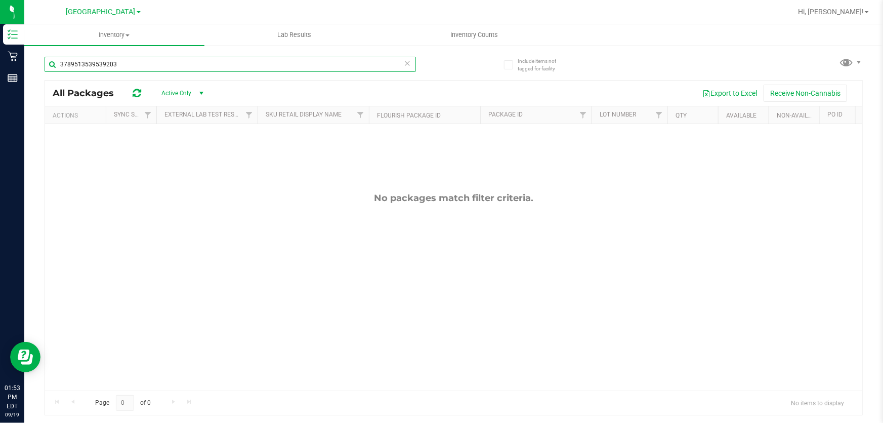
type input "3789513539539203"
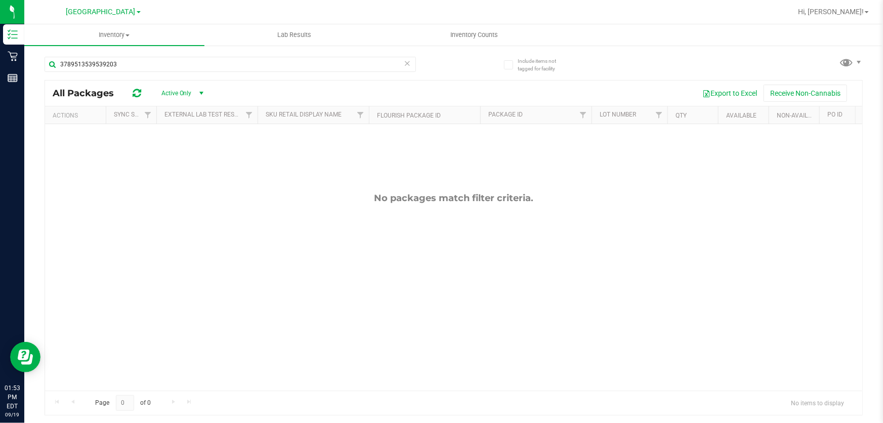
click at [411, 67] on icon at bounding box center [407, 63] width 7 height 12
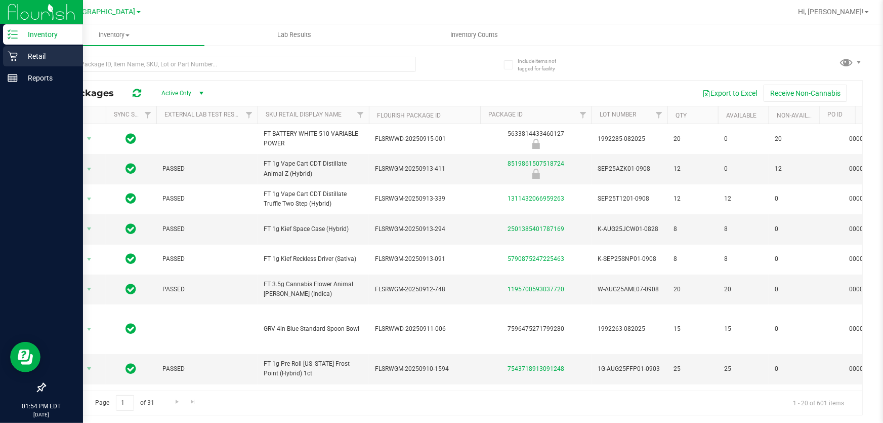
click at [24, 56] on p "Retail" at bounding box center [48, 56] width 61 height 12
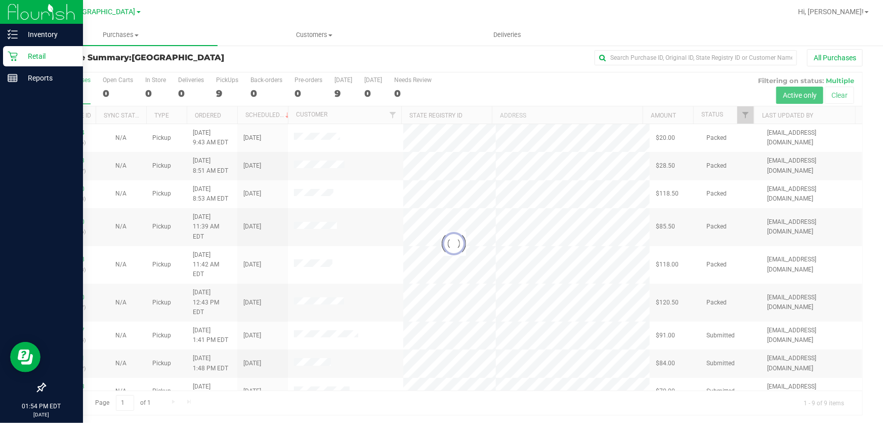
scroll to position [8, 0]
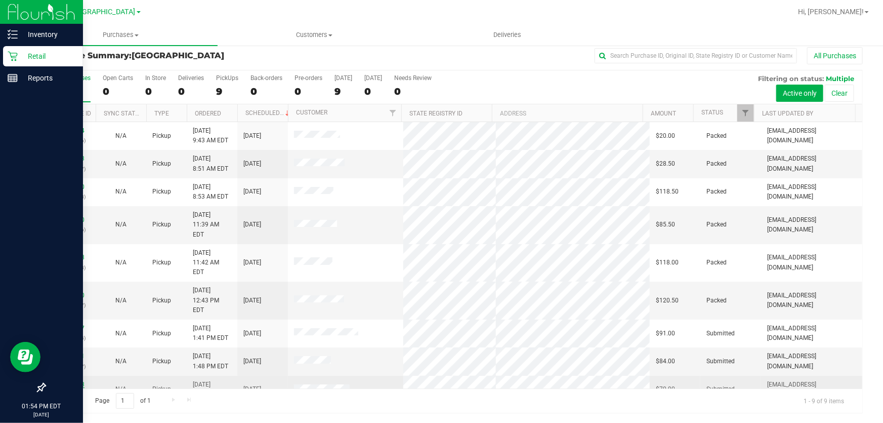
click at [68, 381] on link "11974463" at bounding box center [70, 384] width 28 height 7
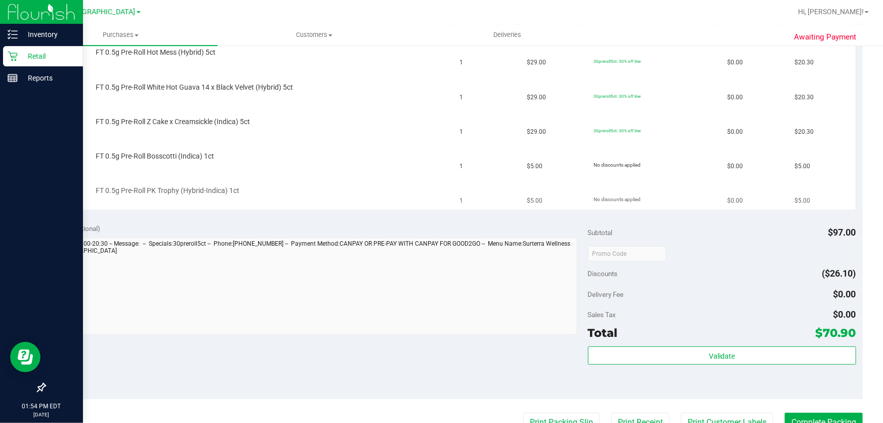
scroll to position [422, 0]
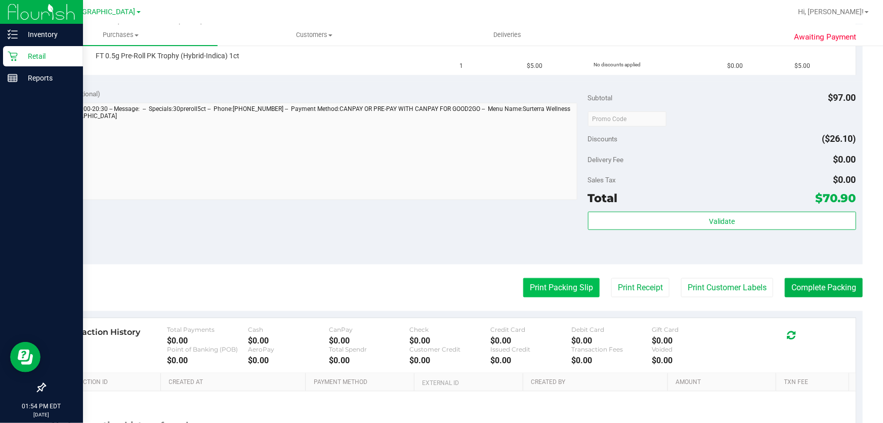
click at [564, 284] on button "Print Packing Slip" at bounding box center [561, 287] width 76 height 19
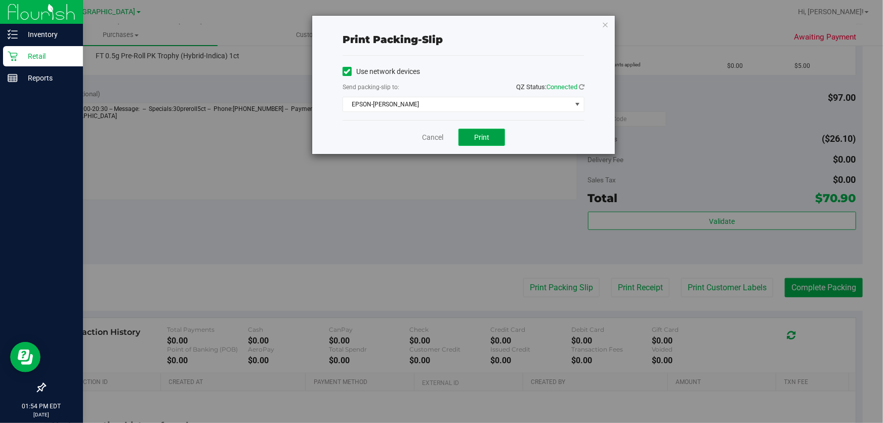
click at [481, 134] on span "Print" at bounding box center [481, 137] width 15 height 8
click at [432, 137] on link "Cancel" at bounding box center [432, 137] width 21 height 11
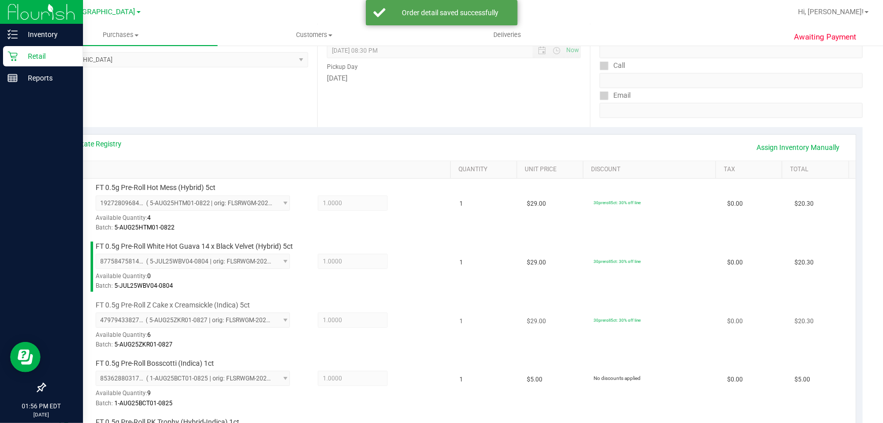
scroll to position [376, 0]
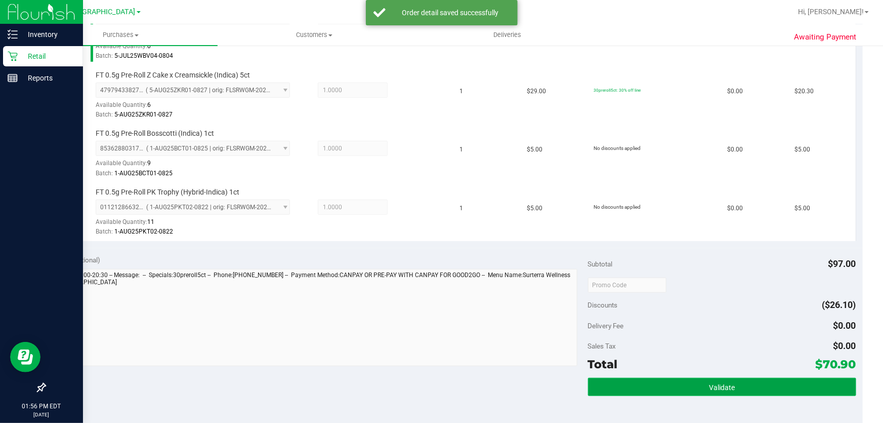
click at [721, 392] on button "Validate" at bounding box center [722, 387] width 268 height 18
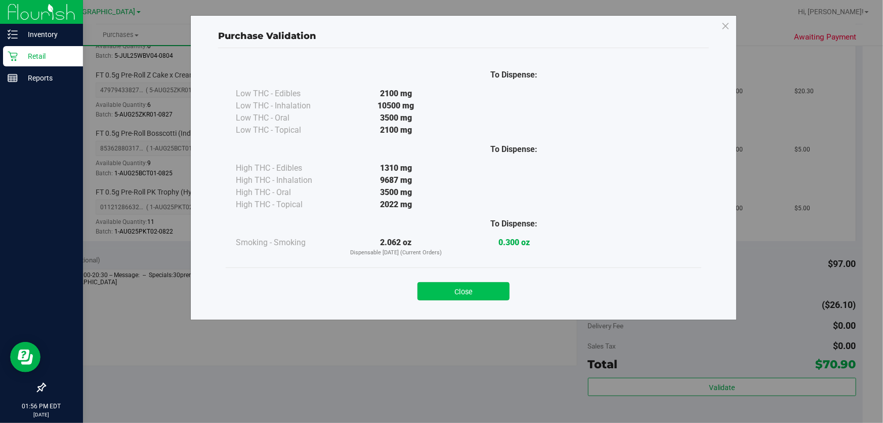
click at [475, 290] on button "Close" at bounding box center [464, 291] width 92 height 18
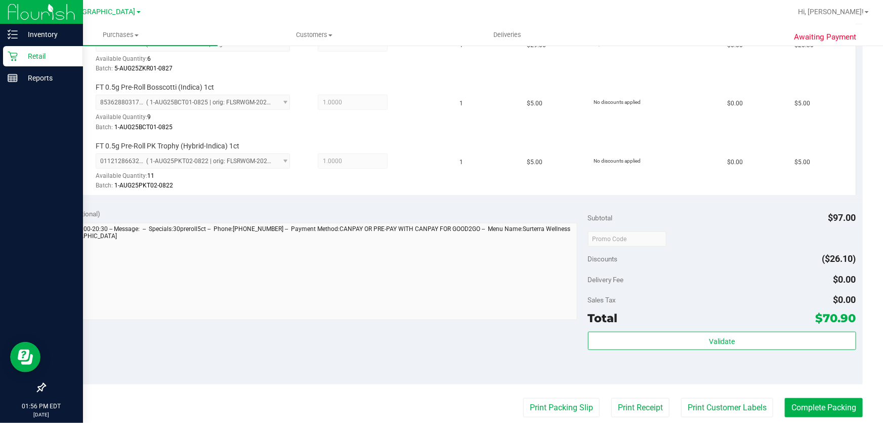
scroll to position [560, 0]
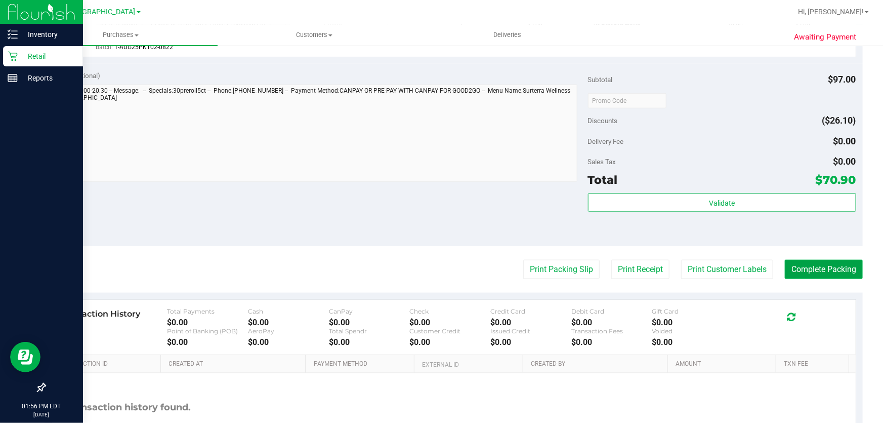
click at [828, 268] on button "Complete Packing" at bounding box center [824, 269] width 78 height 19
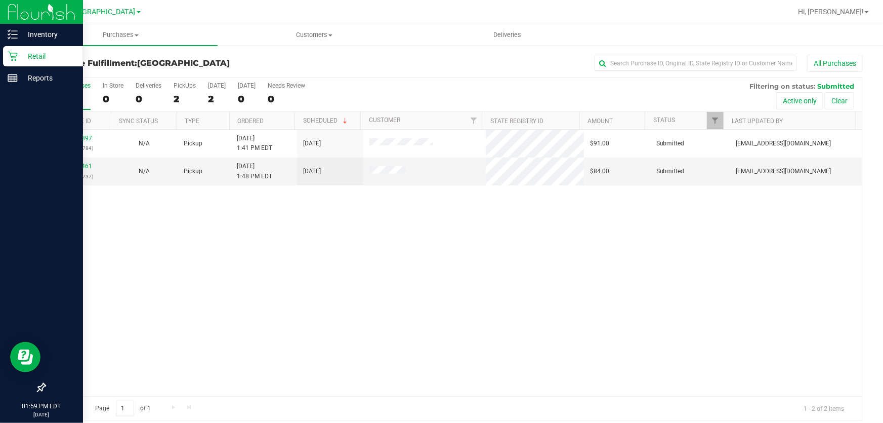
click at [212, 255] on div "11974397 (325713784) N/A Pickup 9/19/2025 1:41 PM EDT 9/19/2025 $91.00 Submitte…" at bounding box center [454, 263] width 818 height 266
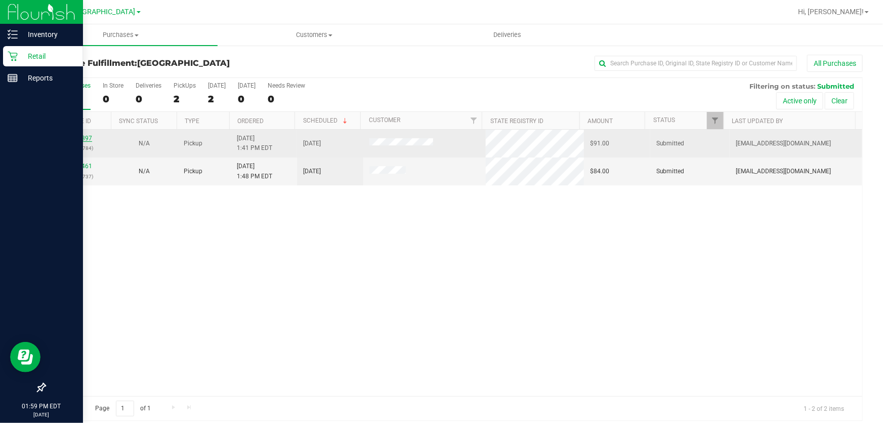
click at [74, 137] on link "11974397" at bounding box center [78, 138] width 28 height 7
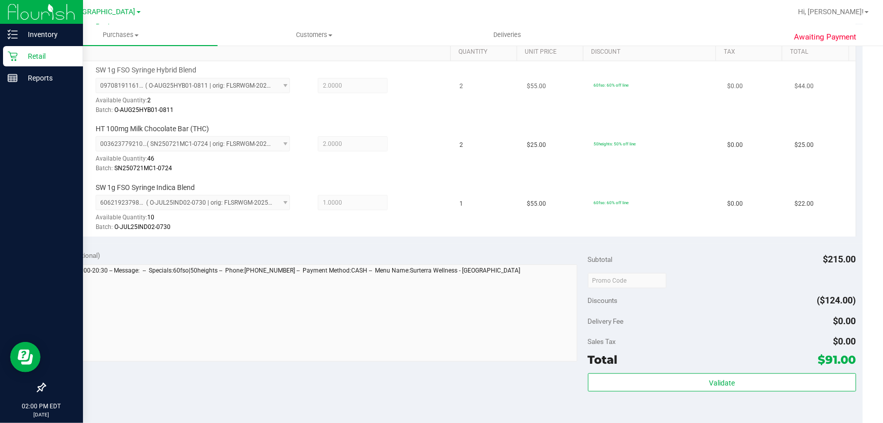
scroll to position [368, 0]
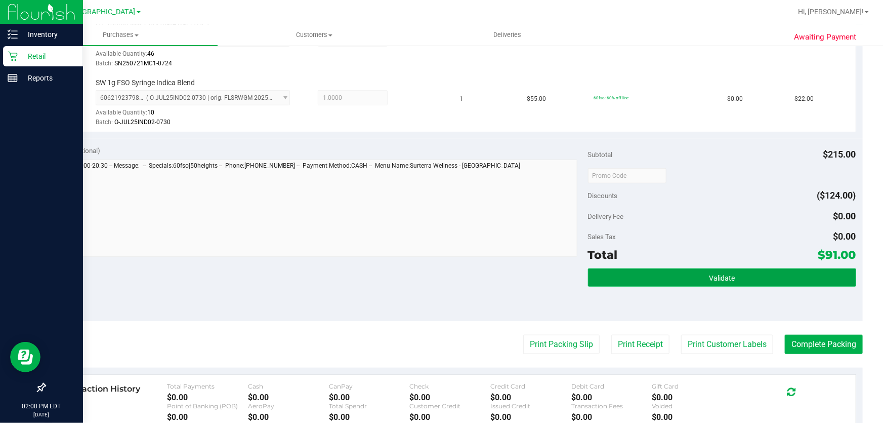
click at [686, 281] on button "Validate" at bounding box center [722, 277] width 268 height 18
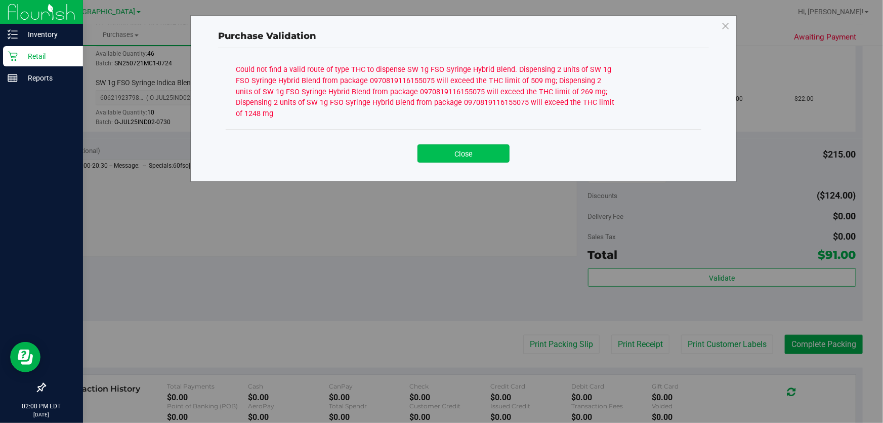
click at [455, 152] on button "Close" at bounding box center [464, 153] width 92 height 18
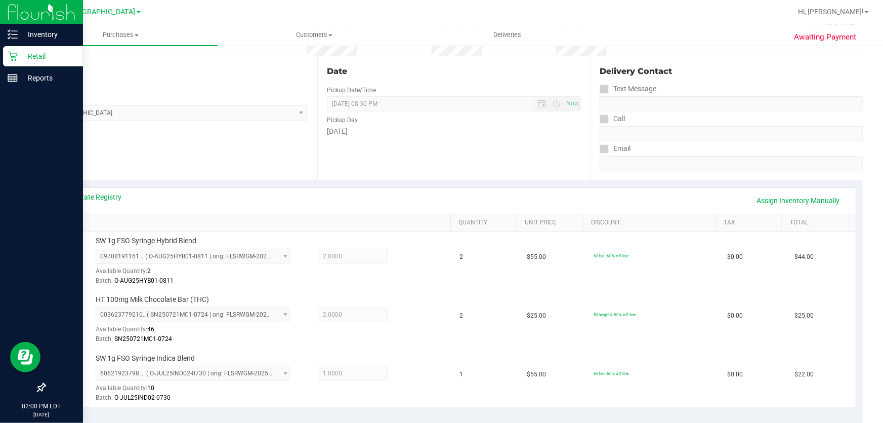
scroll to position [92, 0]
click at [115, 201] on link "View State Registry" at bounding box center [91, 198] width 61 height 10
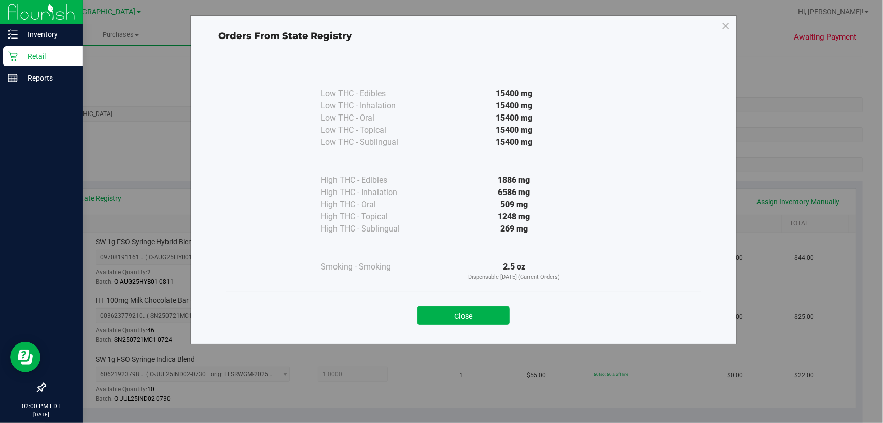
click at [692, 203] on div "Low THC - Edibles 15400 mg Low THC - Inhalation" at bounding box center [464, 177] width 476 height 230
click at [491, 317] on button "Close" at bounding box center [464, 315] width 92 height 18
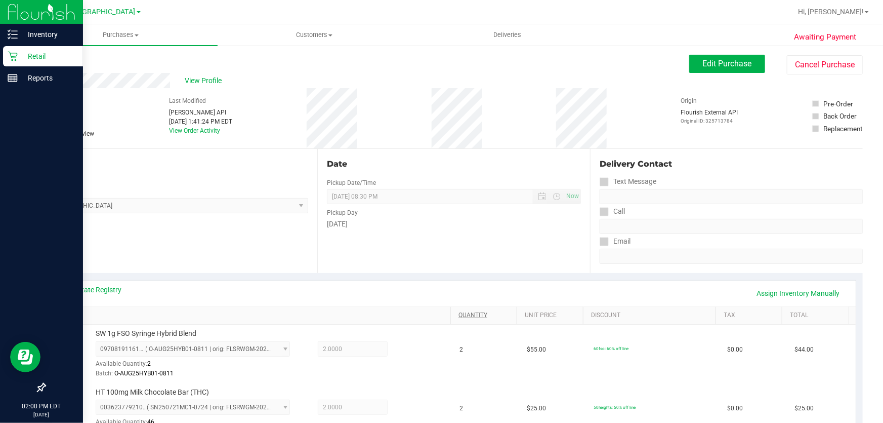
scroll to position [138, 0]
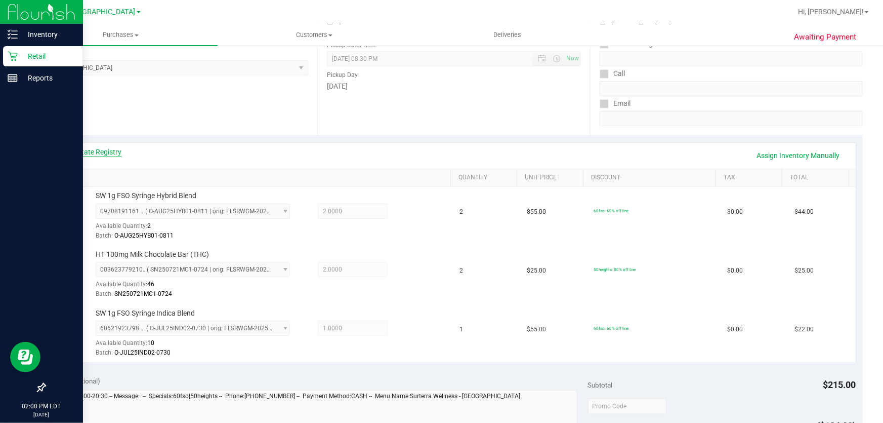
click at [110, 155] on link "View State Registry" at bounding box center [91, 152] width 61 height 10
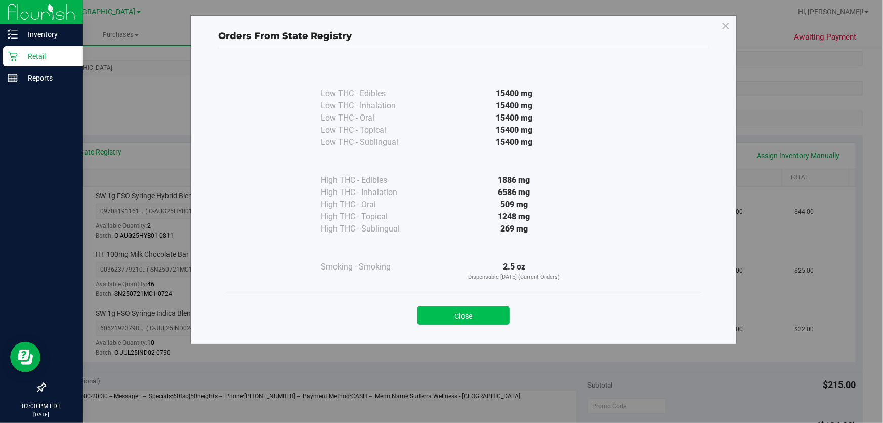
click at [472, 310] on button "Close" at bounding box center [464, 315] width 92 height 18
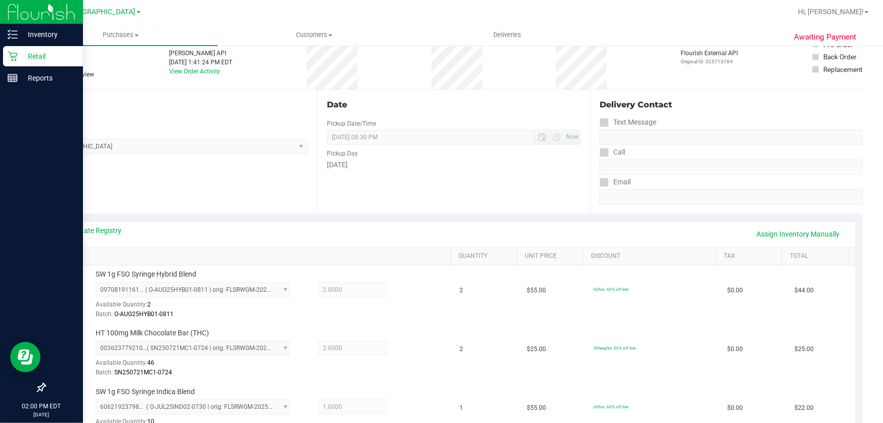
scroll to position [0, 0]
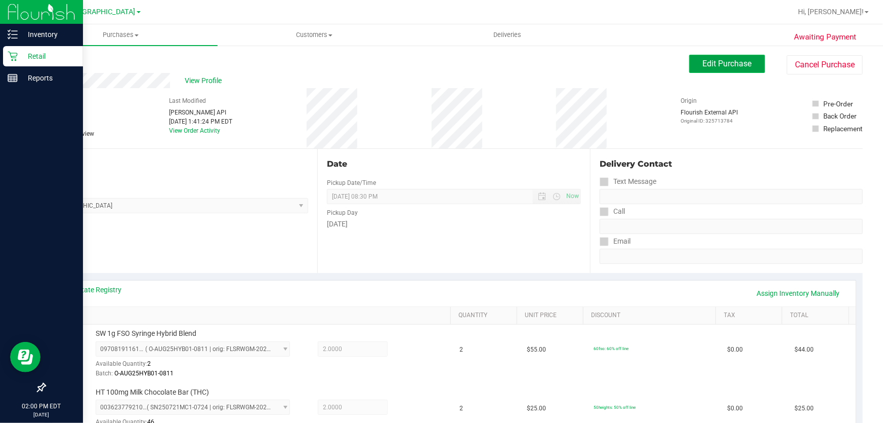
click at [725, 56] on button "Edit Purchase" at bounding box center [728, 64] width 76 height 18
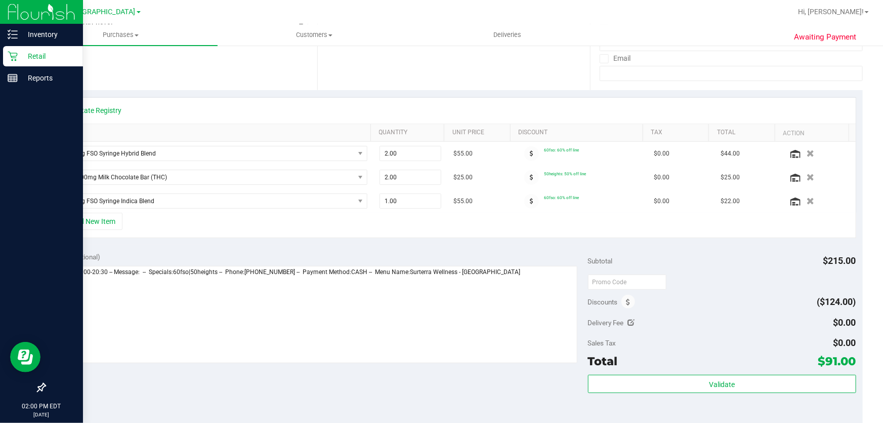
scroll to position [184, 0]
click at [806, 152] on icon "button" at bounding box center [810, 153] width 9 height 8
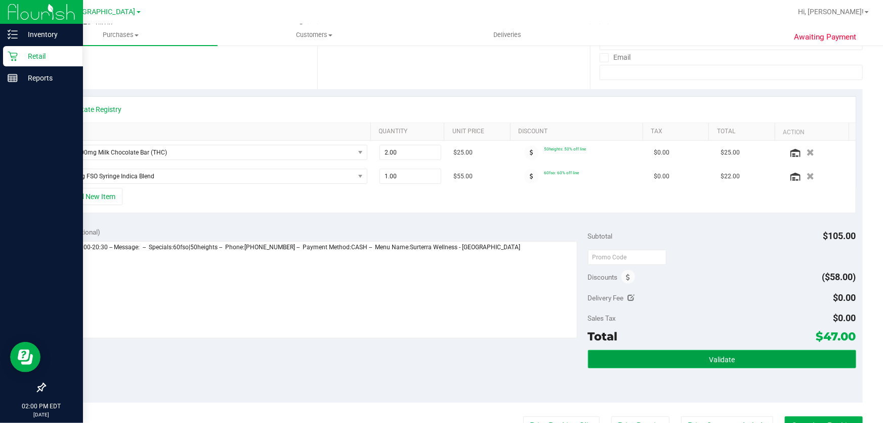
click at [745, 360] on button "Validate" at bounding box center [722, 359] width 268 height 18
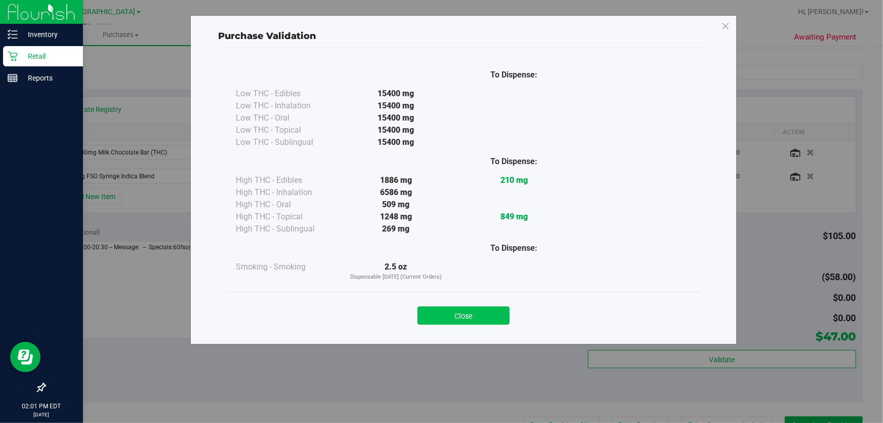
click at [473, 307] on button "Close" at bounding box center [464, 315] width 92 height 18
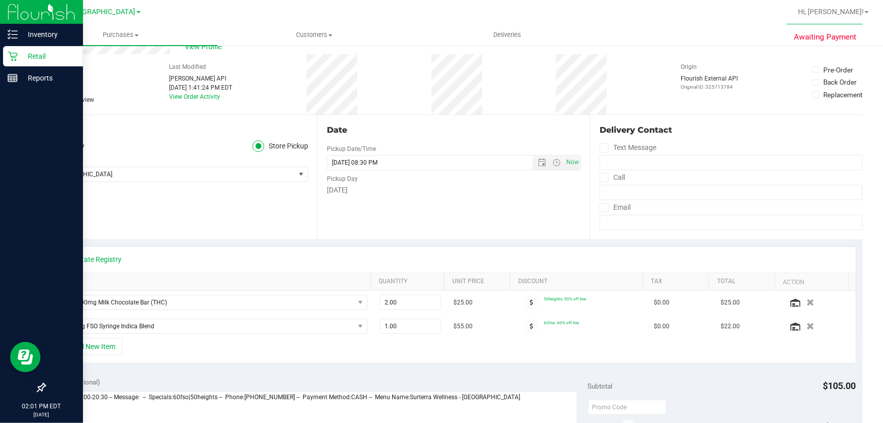
scroll to position [0, 0]
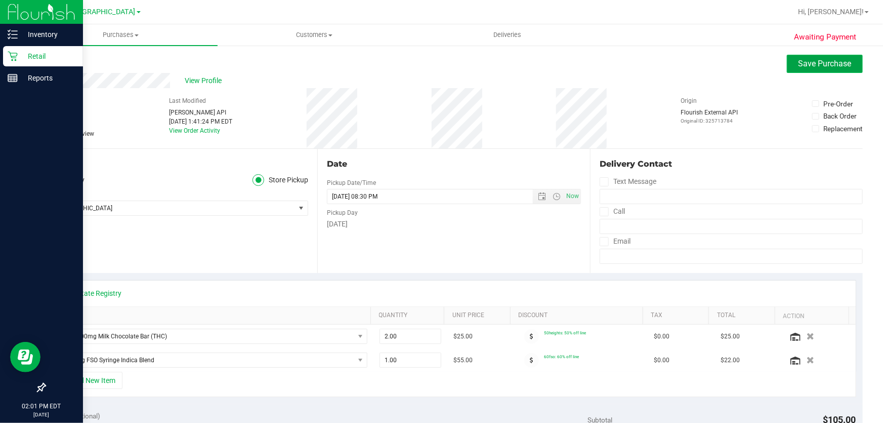
click at [801, 66] on span "Save Purchase" at bounding box center [825, 64] width 53 height 10
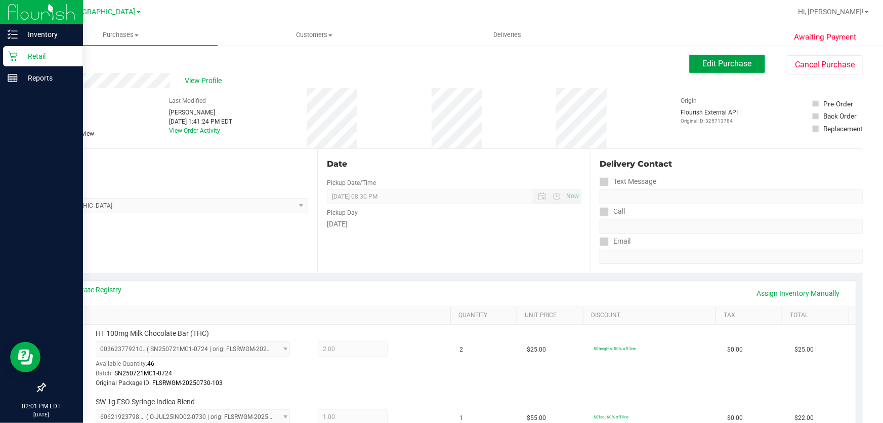
click at [690, 70] on button "Edit Purchase" at bounding box center [728, 64] width 76 height 18
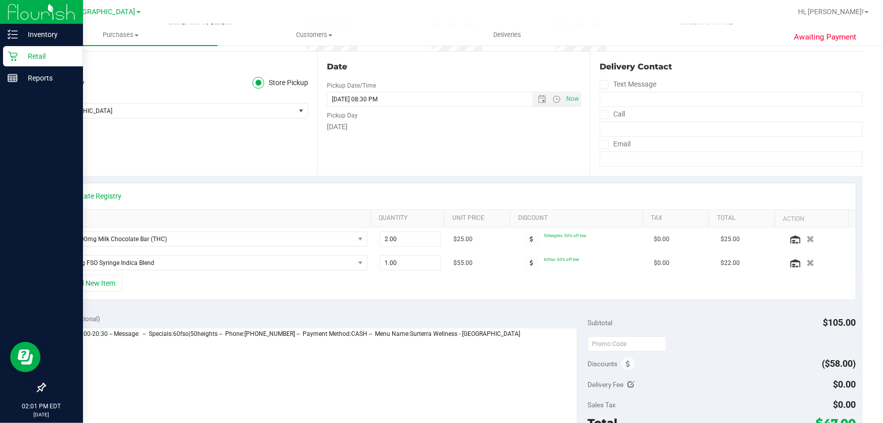
scroll to position [230, 0]
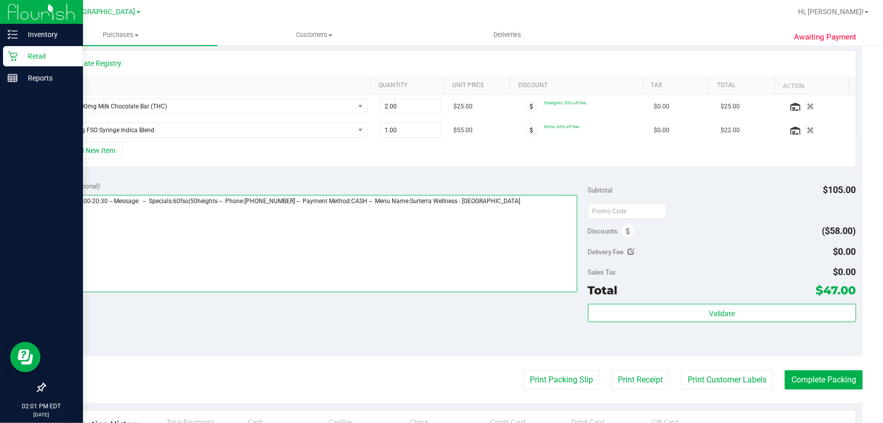
click at [195, 268] on textarea at bounding box center [315, 243] width 527 height 97
click at [519, 245] on textarea at bounding box center [315, 243] width 527 height 97
click at [549, 205] on textarea at bounding box center [315, 243] width 527 height 97
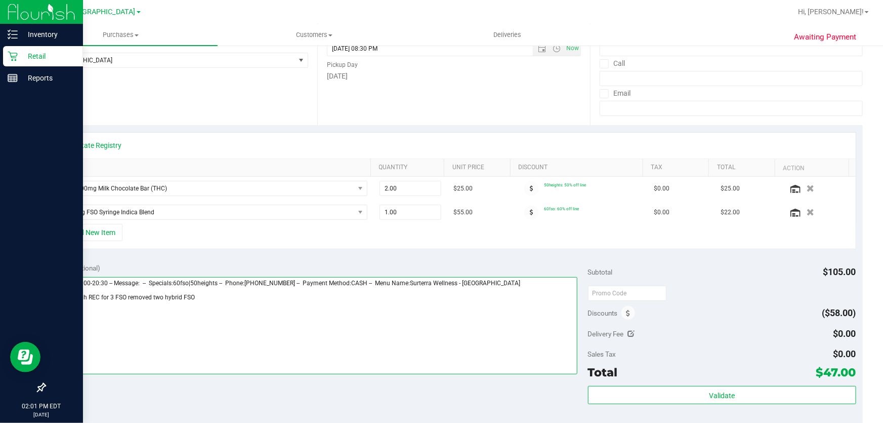
scroll to position [0, 0]
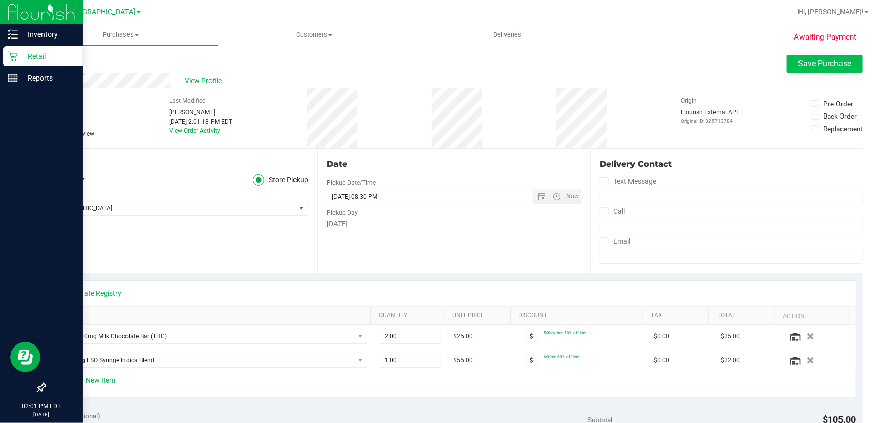
type textarea "Friday 09/19/2025 09:00-20:30 -- Message: -- Specials:60fso|50heights -- Phone:…"
click at [799, 64] on span "Save Purchase" at bounding box center [825, 64] width 53 height 10
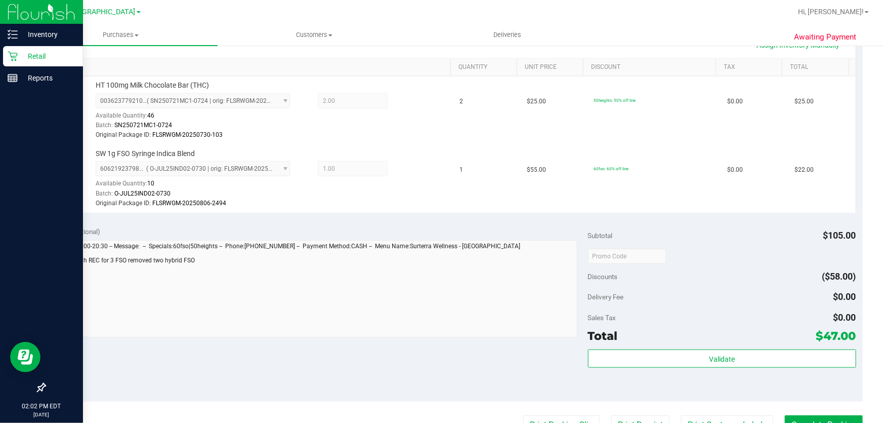
scroll to position [322, 0]
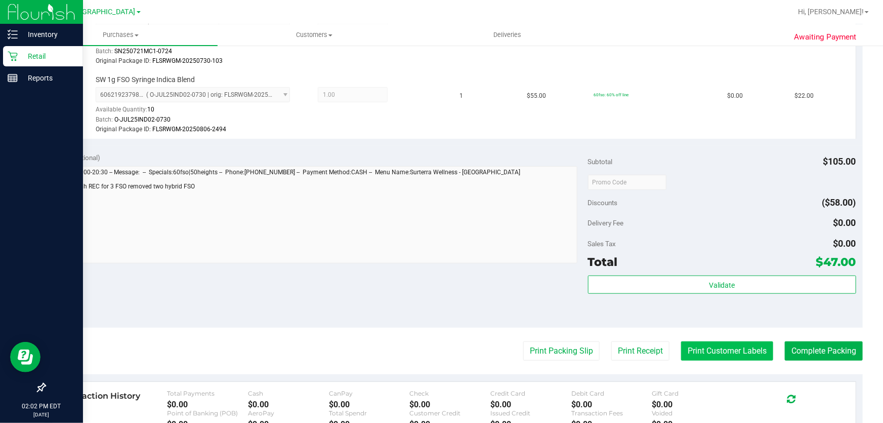
click at [725, 354] on button "Print Customer Labels" at bounding box center [727, 350] width 92 height 19
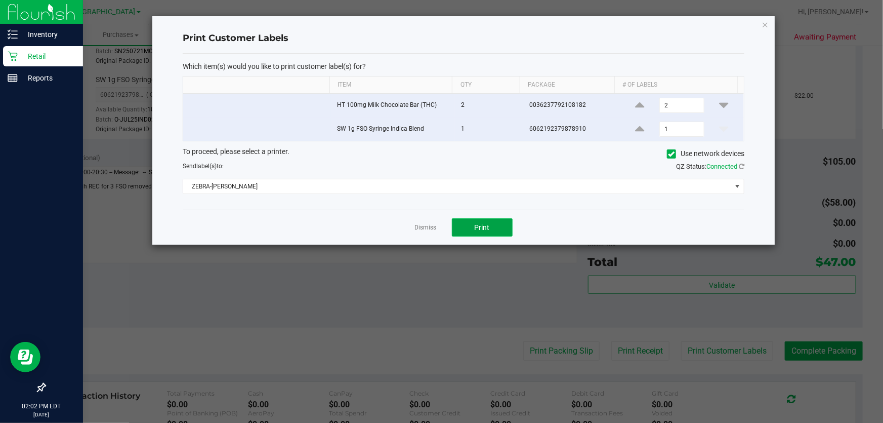
click at [476, 223] on span "Print" at bounding box center [482, 227] width 15 height 8
click at [429, 225] on link "Dismiss" at bounding box center [426, 227] width 22 height 9
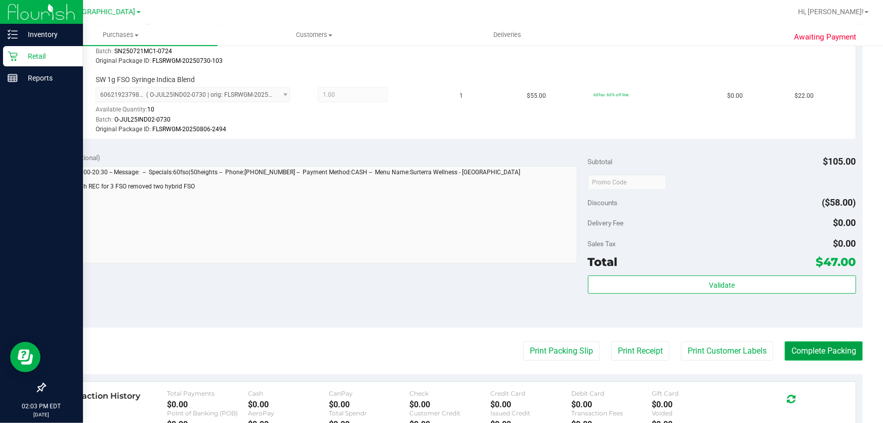
click at [823, 351] on button "Complete Packing" at bounding box center [824, 350] width 78 height 19
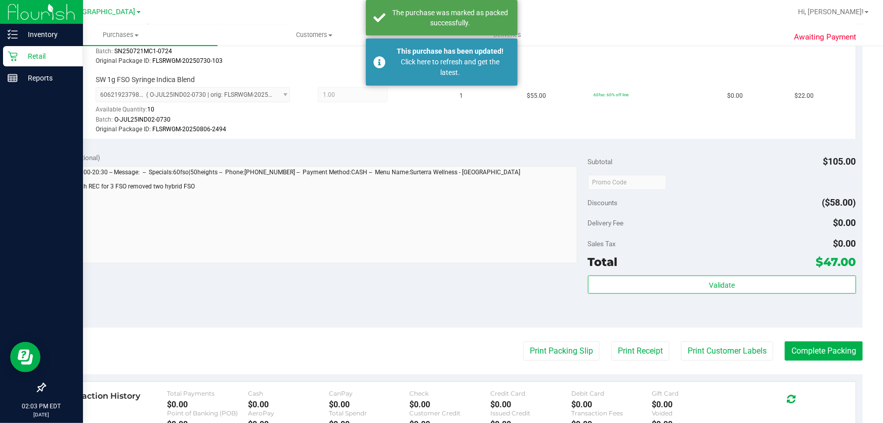
click at [18, 54] on p "Retail" at bounding box center [48, 56] width 61 height 12
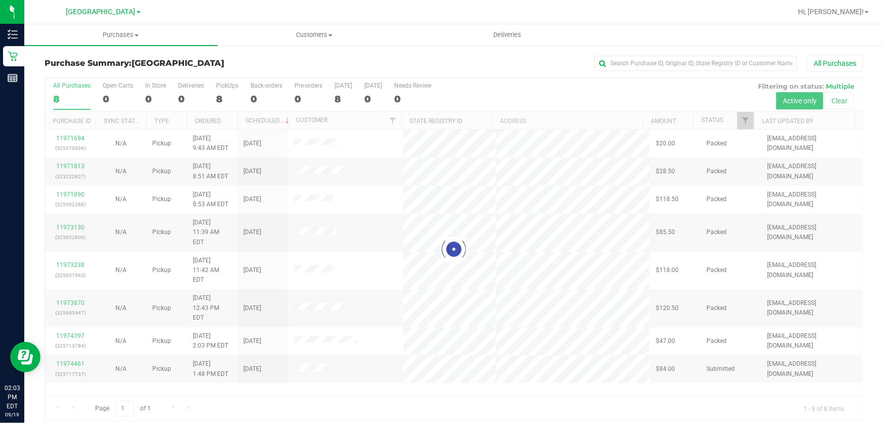
click at [355, 411] on div at bounding box center [454, 249] width 818 height 342
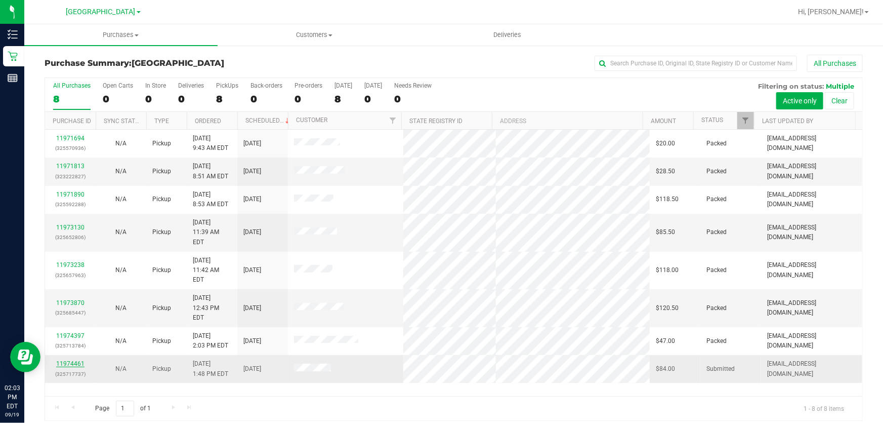
click at [81, 360] on link "11974461" at bounding box center [70, 363] width 28 height 7
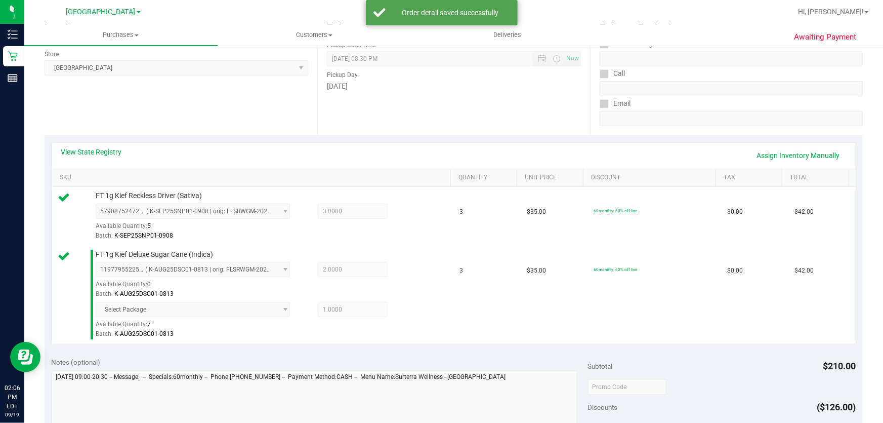
scroll to position [184, 0]
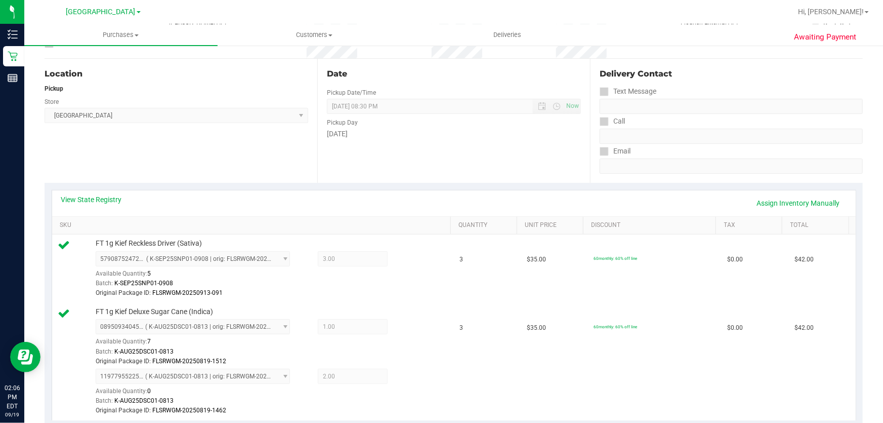
scroll to position [322, 0]
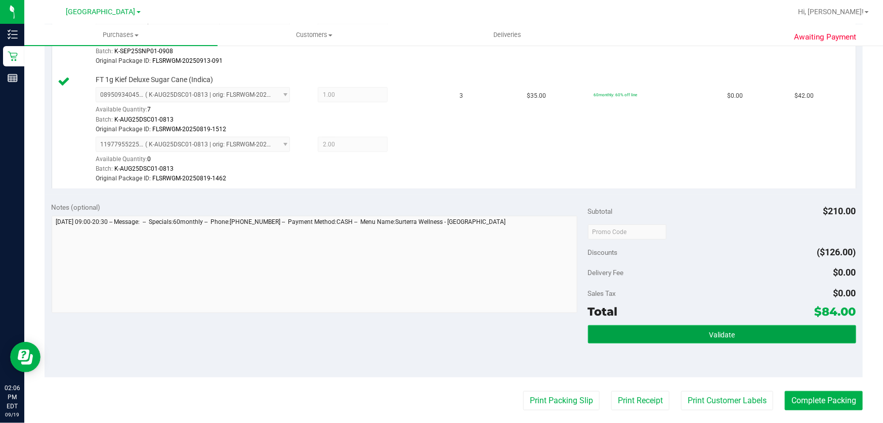
click at [724, 331] on span "Validate" at bounding box center [722, 335] width 26 height 8
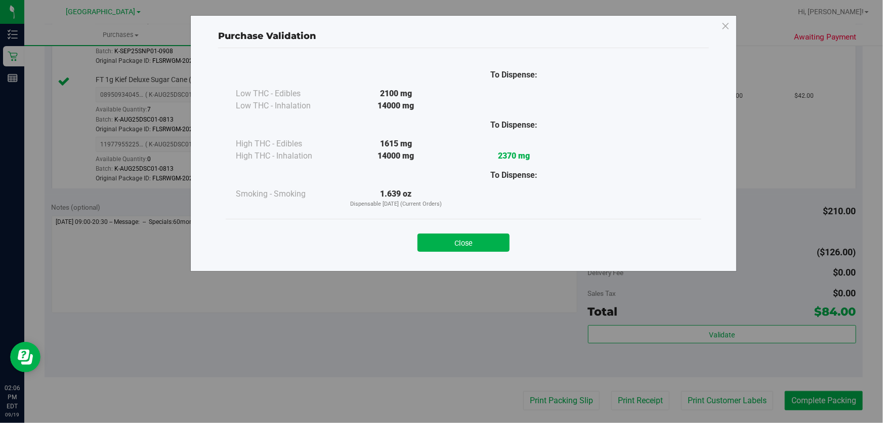
click at [470, 230] on div "Close" at bounding box center [463, 239] width 461 height 25
click at [470, 251] on button "Close" at bounding box center [464, 242] width 92 height 18
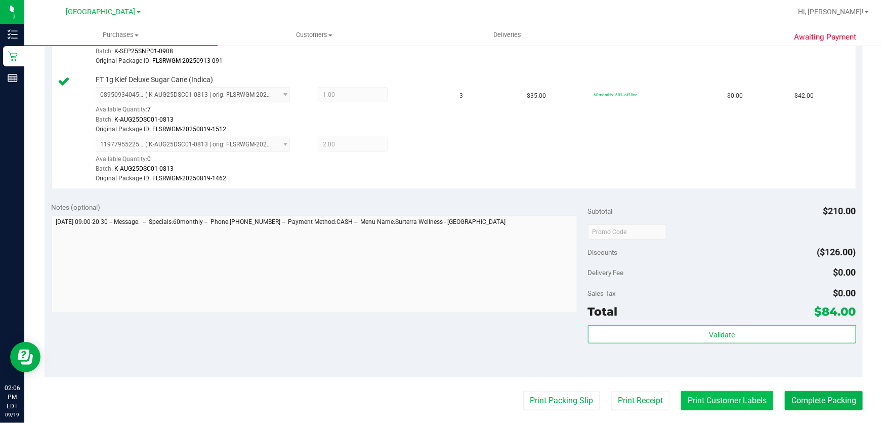
click at [716, 400] on button "Print Customer Labels" at bounding box center [727, 400] width 92 height 19
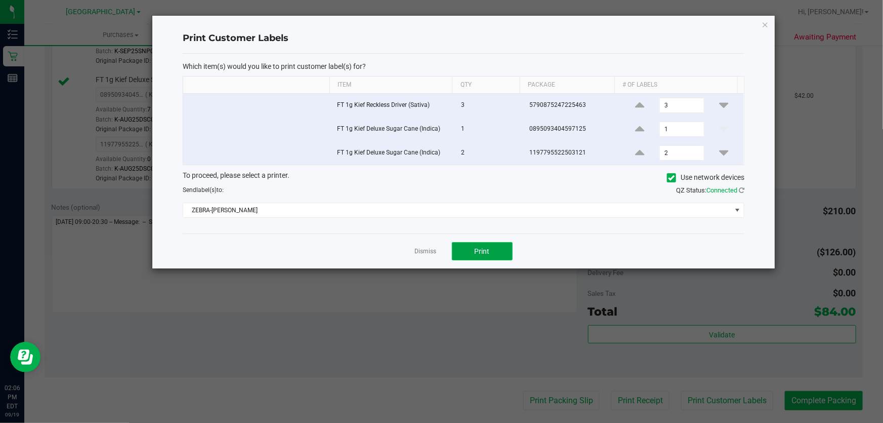
click at [493, 251] on button "Print" at bounding box center [482, 251] width 61 height 18
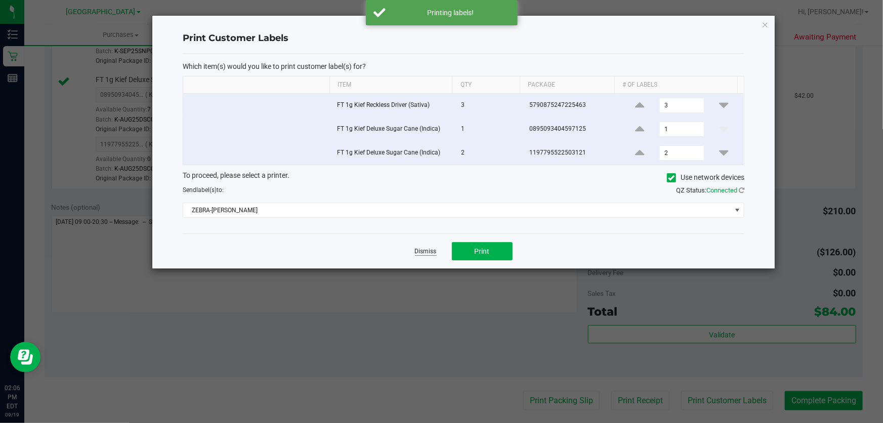
click at [431, 248] on link "Dismiss" at bounding box center [426, 251] width 22 height 9
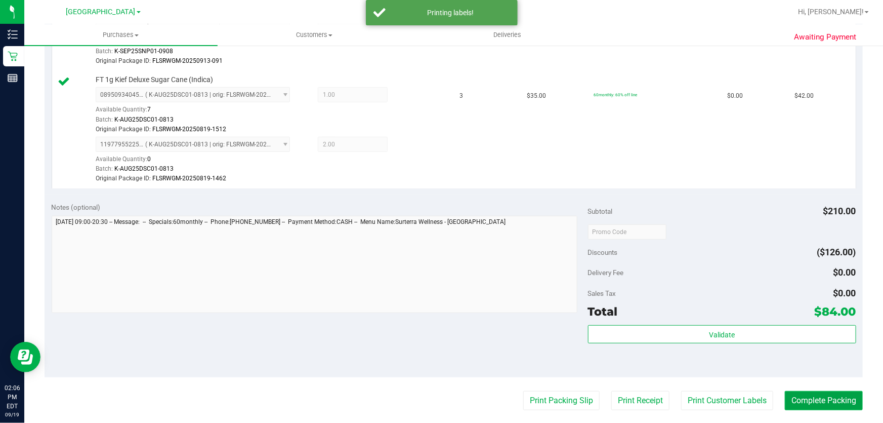
click at [845, 400] on button "Complete Packing" at bounding box center [824, 400] width 78 height 19
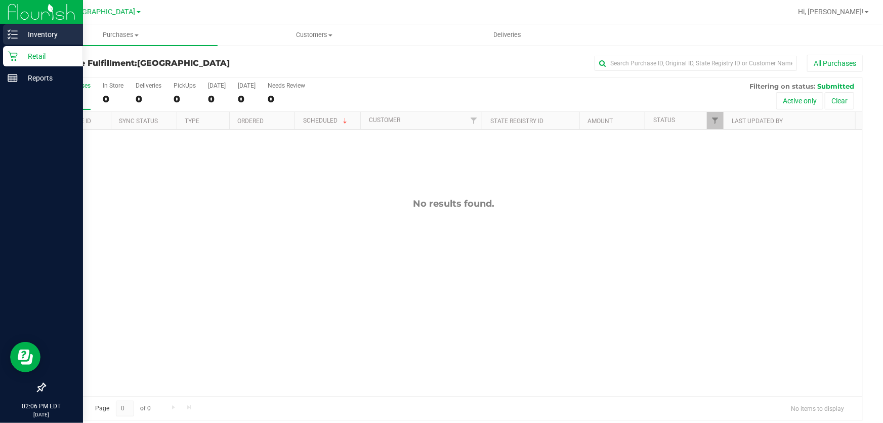
click at [19, 30] on p "Inventory" at bounding box center [48, 34] width 61 height 12
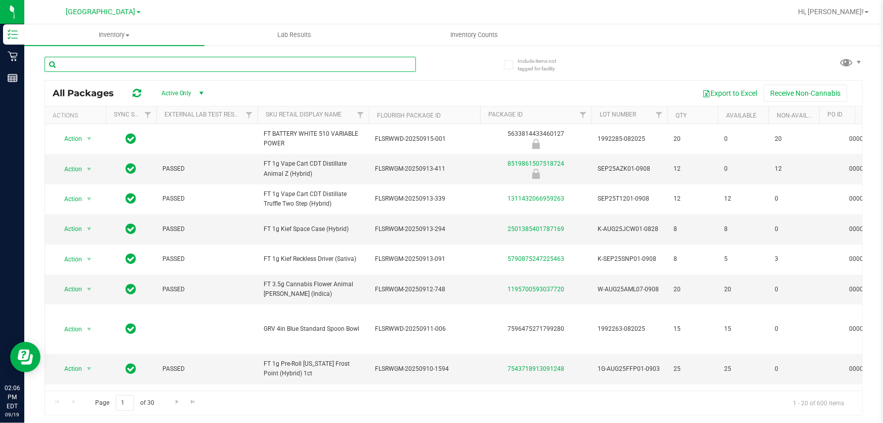
click at [138, 63] on input "text" at bounding box center [231, 64] width 372 height 15
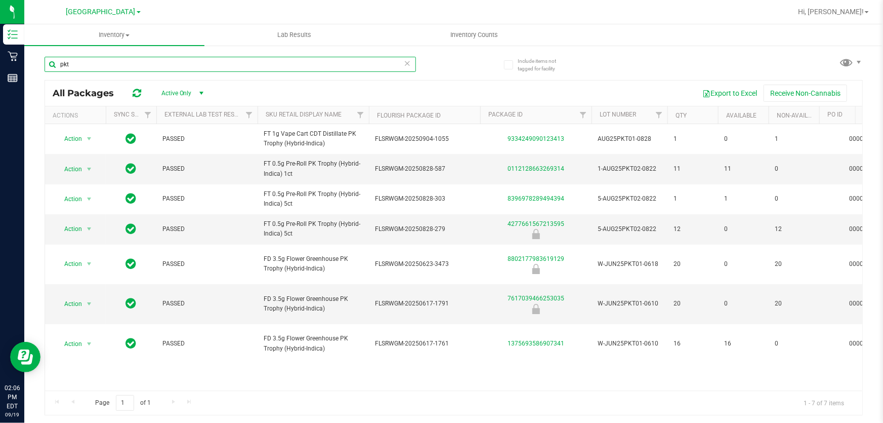
click at [382, 62] on input "pkt" at bounding box center [231, 64] width 372 height 15
click at [381, 62] on input "pkt" at bounding box center [231, 64] width 372 height 15
click at [338, 68] on input "pkt" at bounding box center [231, 64] width 372 height 15
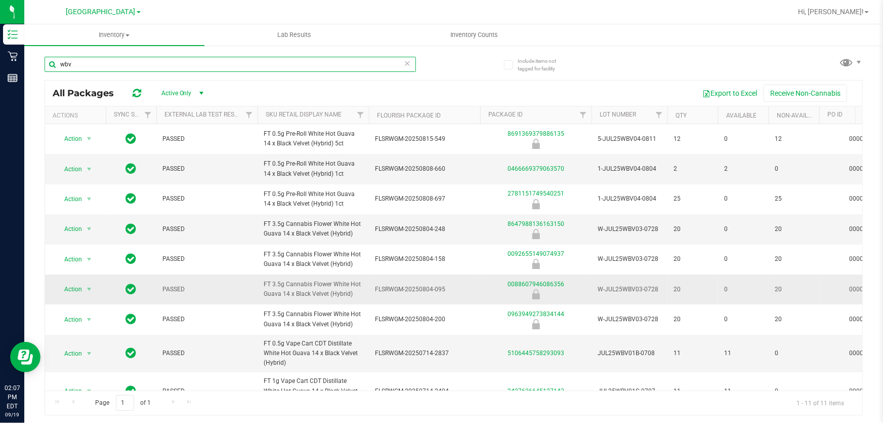
scroll to position [86, 0]
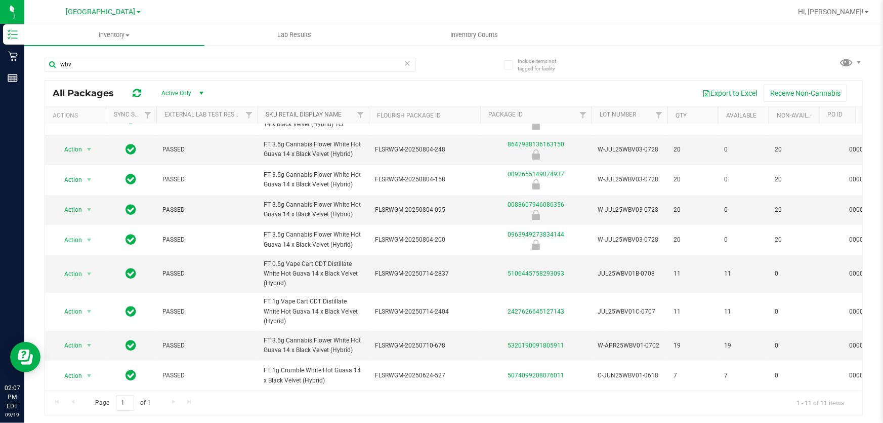
click at [293, 114] on link "Sku Retail Display Name" at bounding box center [304, 114] width 76 height 7
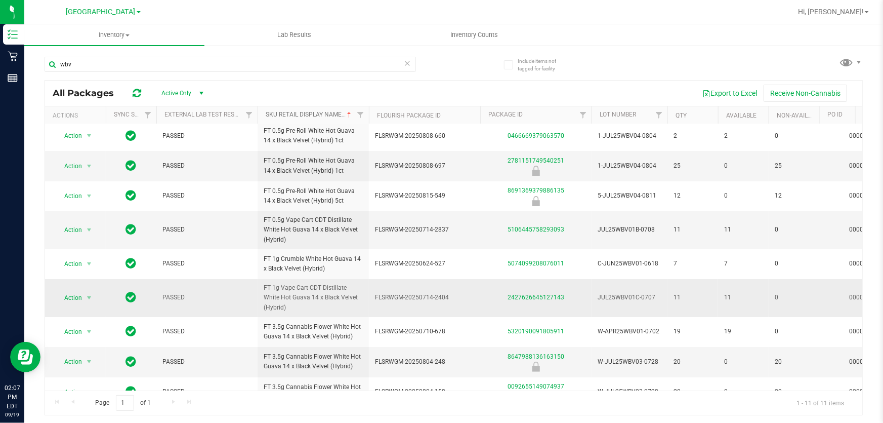
scroll to position [0, 0]
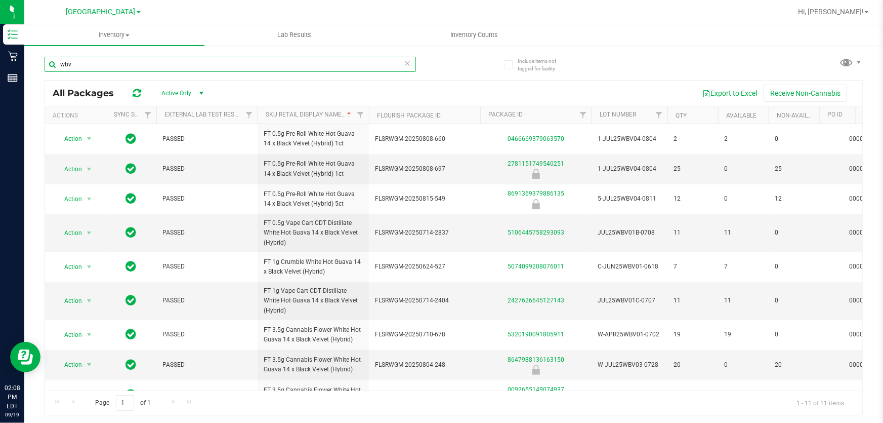
click at [210, 64] on input "wbv" at bounding box center [231, 64] width 372 height 15
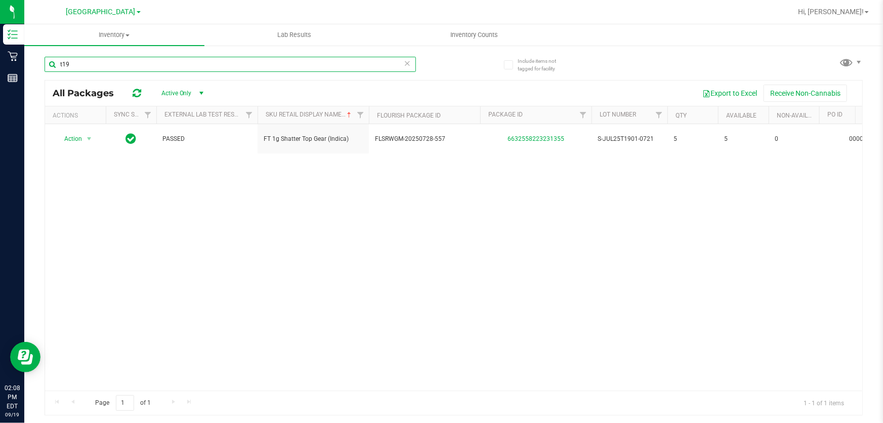
type input "t19"
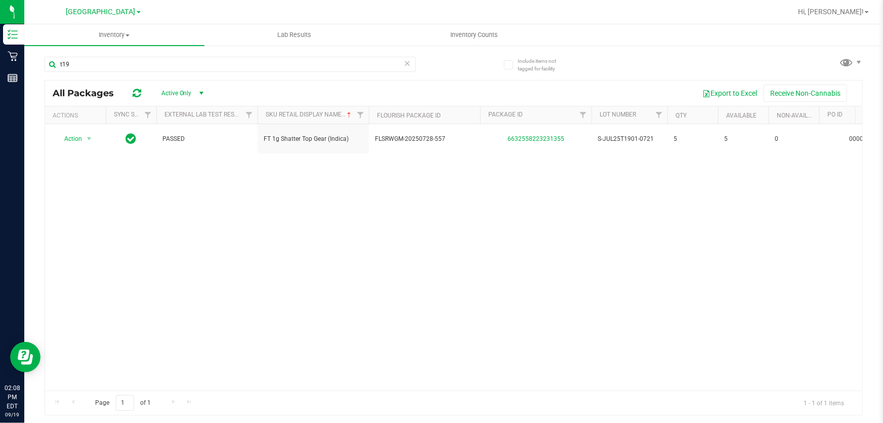
click at [407, 62] on icon at bounding box center [407, 63] width 7 height 12
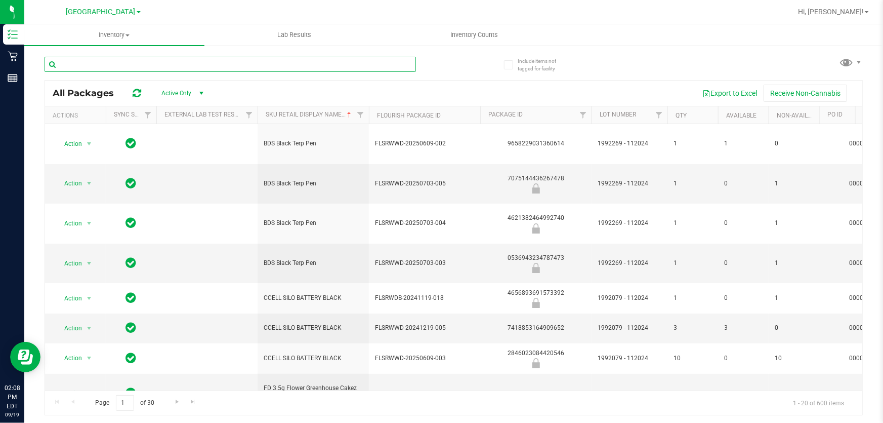
click at [327, 66] on input "text" at bounding box center [231, 64] width 372 height 15
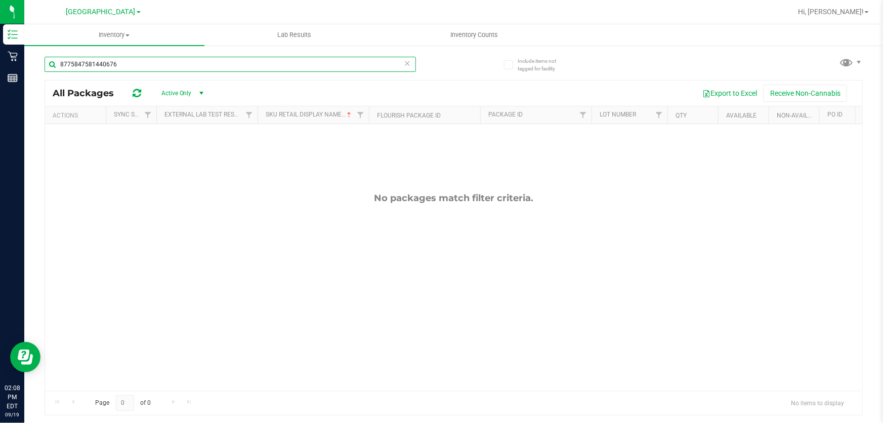
click at [411, 69] on input "8775847581440676" at bounding box center [231, 64] width 372 height 15
type input "8775847581440676"
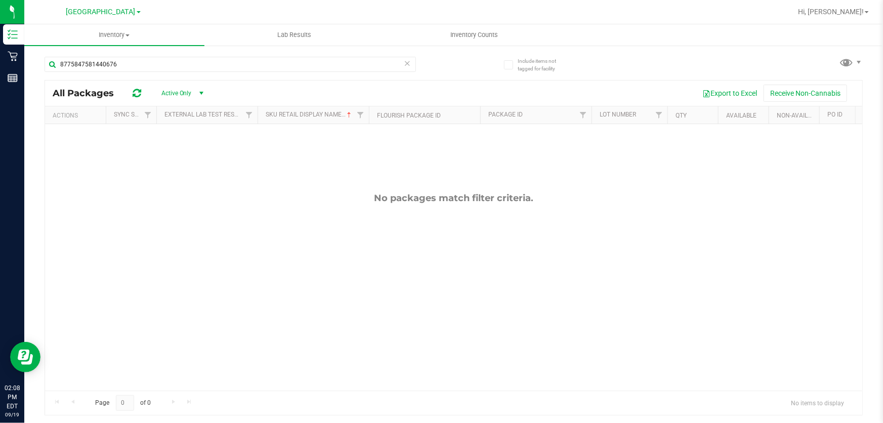
click at [404, 65] on icon at bounding box center [407, 63] width 7 height 12
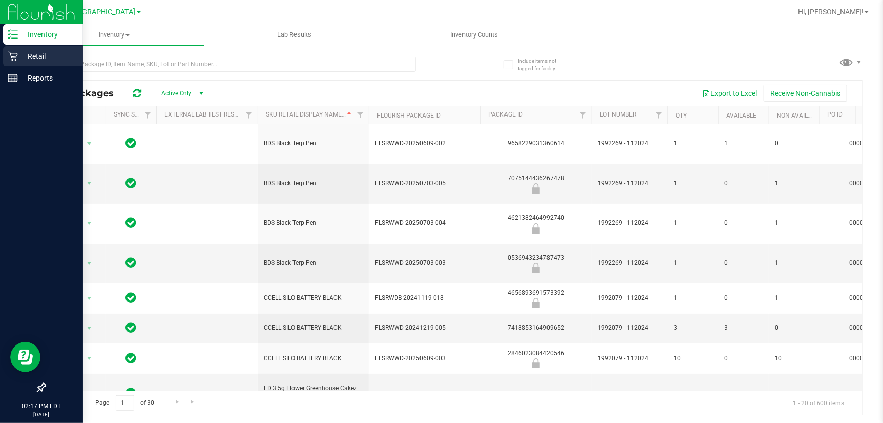
click at [35, 52] on p "Retail" at bounding box center [48, 56] width 61 height 12
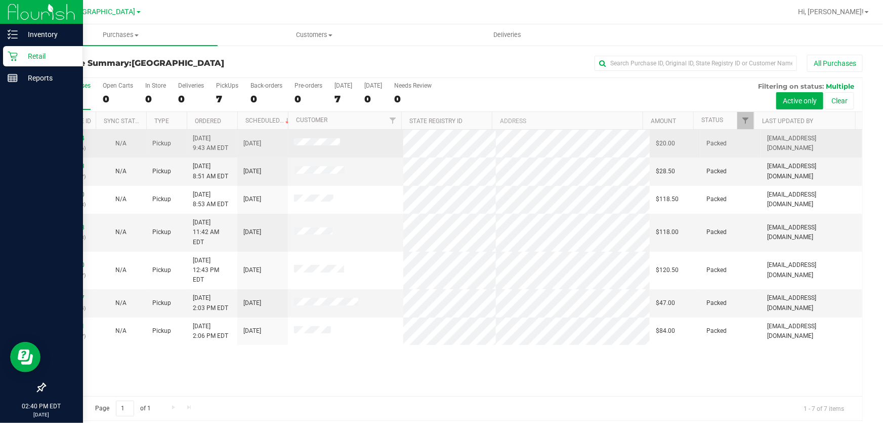
scroll to position [8, 0]
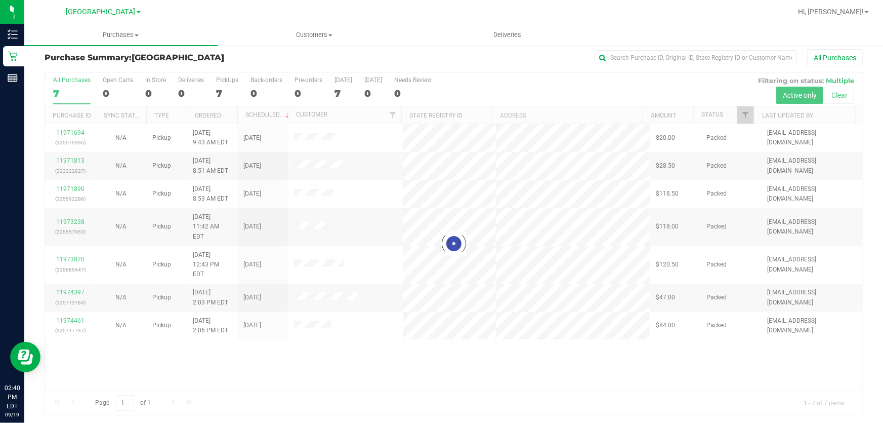
scroll to position [8, 0]
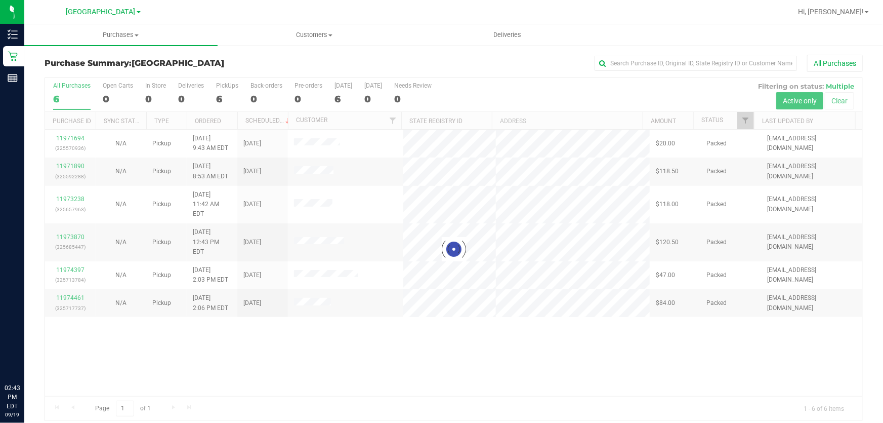
scroll to position [8, 0]
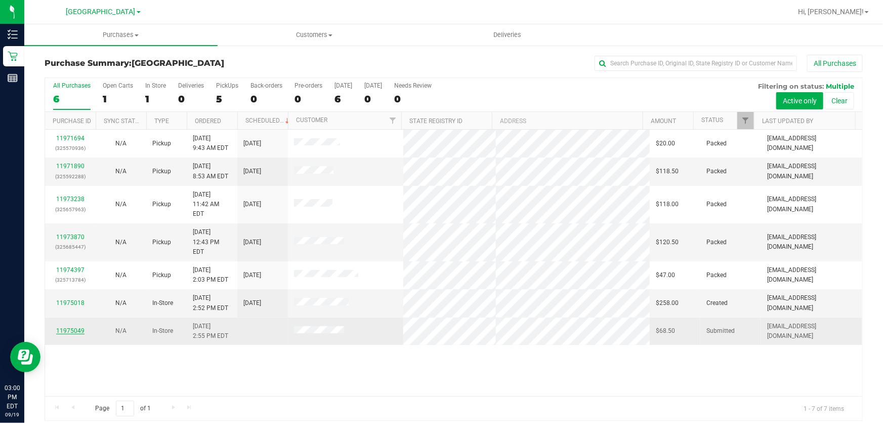
click at [71, 327] on link "11975049" at bounding box center [70, 330] width 28 height 7
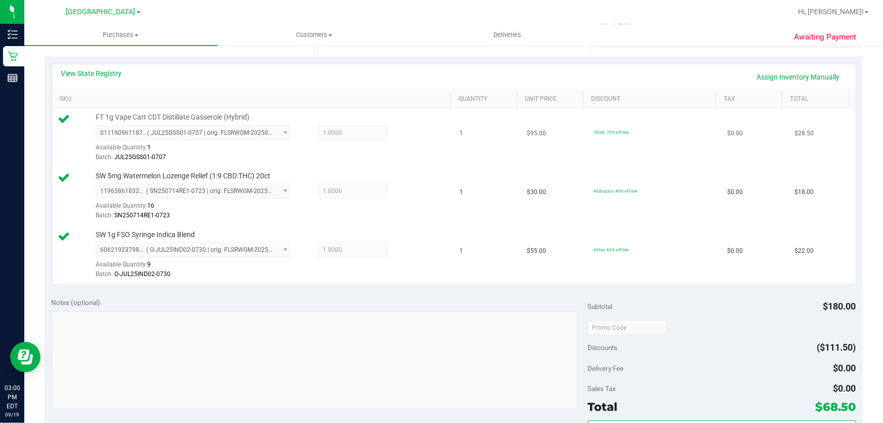
scroll to position [276, 0]
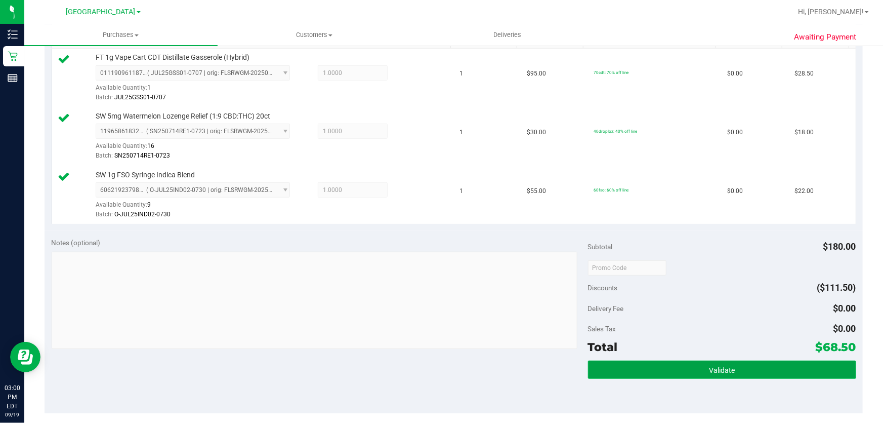
click at [734, 368] on button "Validate" at bounding box center [722, 369] width 268 height 18
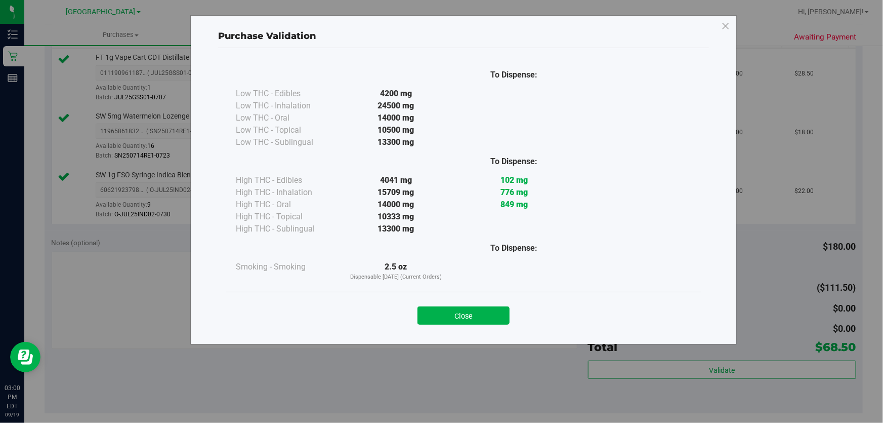
drag, startPoint x: 468, startPoint y: 309, endPoint x: 477, endPoint y: 309, distance: 9.1
click at [468, 309] on button "Close" at bounding box center [464, 315] width 92 height 18
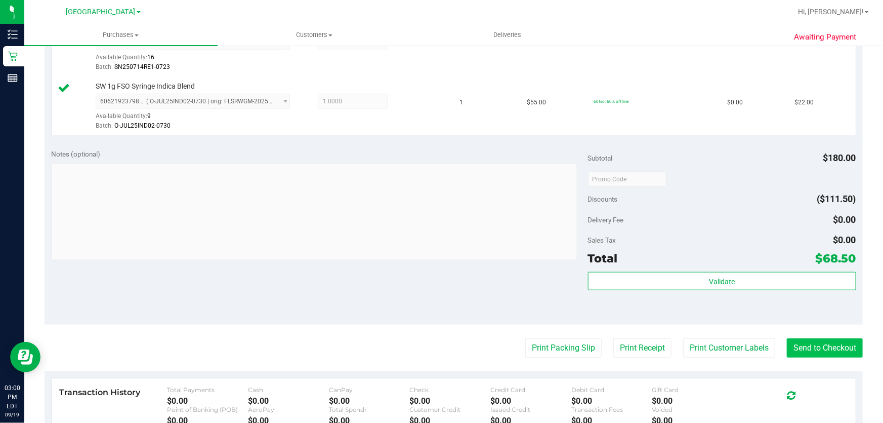
scroll to position [414, 0]
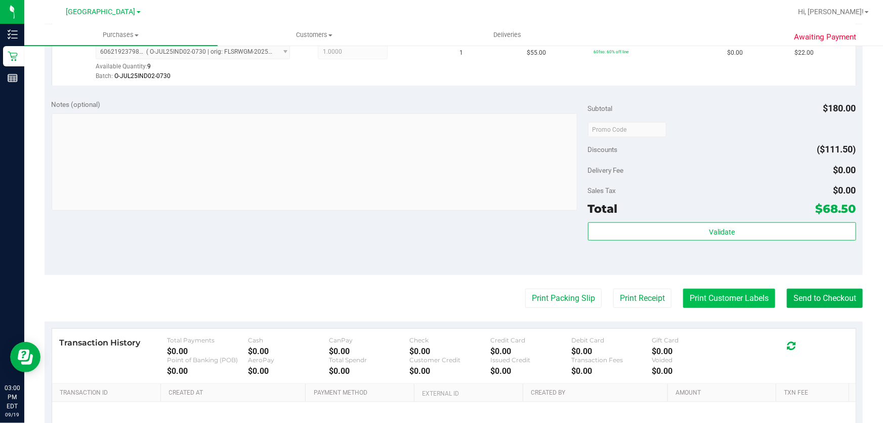
click at [726, 298] on button "Print Customer Labels" at bounding box center [729, 298] width 92 height 19
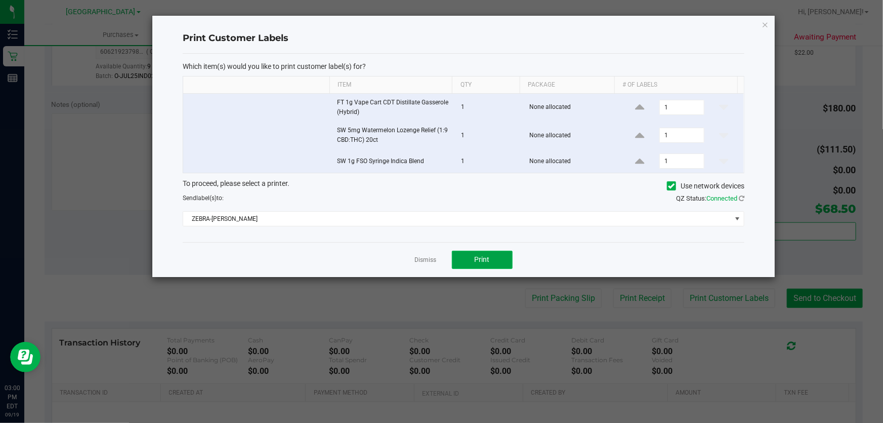
click at [471, 258] on button "Print" at bounding box center [482, 260] width 61 height 18
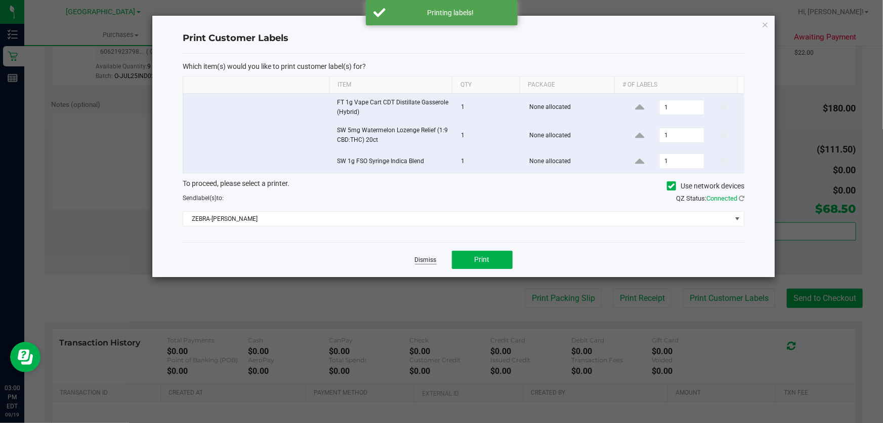
click at [430, 256] on link "Dismiss" at bounding box center [426, 260] width 22 height 9
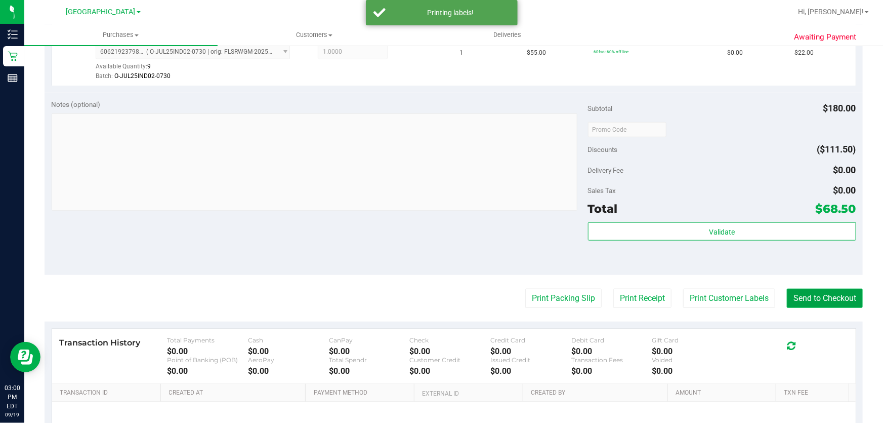
click at [817, 300] on button "Send to Checkout" at bounding box center [825, 298] width 76 height 19
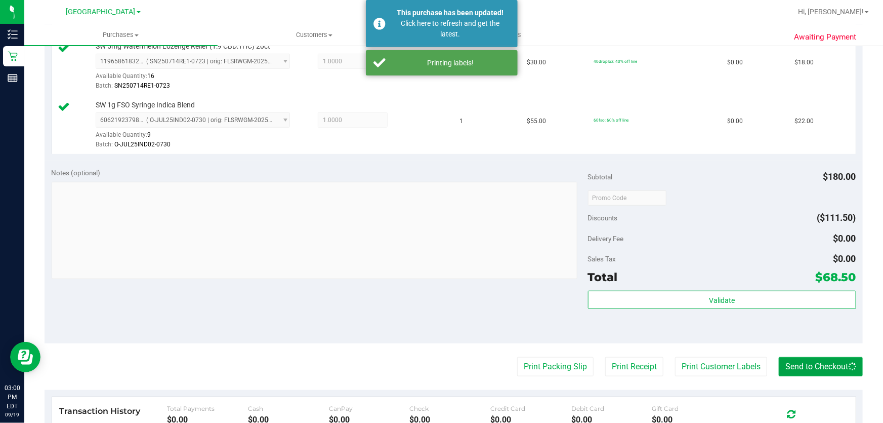
scroll to position [230, 0]
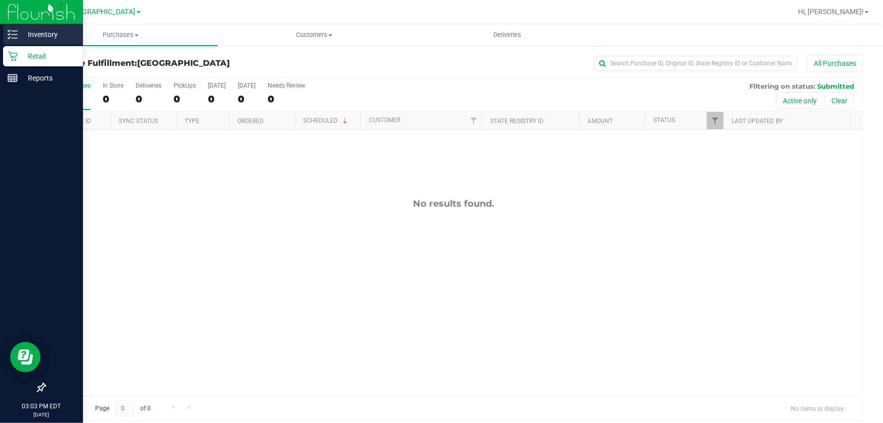
click at [21, 30] on p "Inventory" at bounding box center [48, 34] width 61 height 12
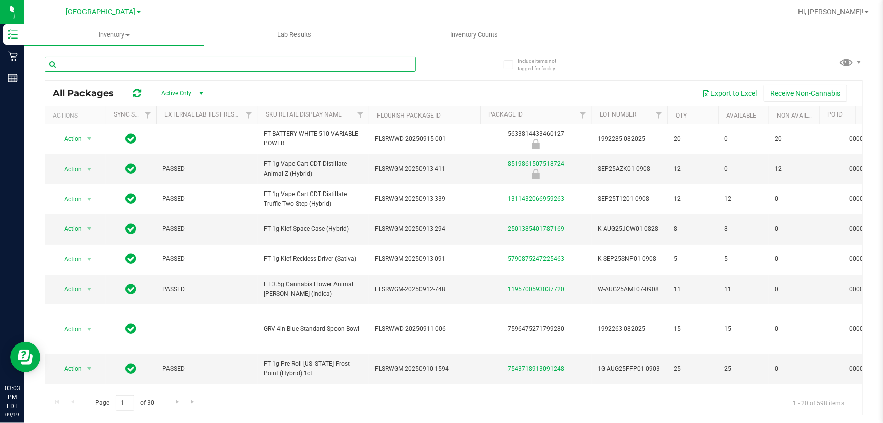
click at [100, 68] on input "text" at bounding box center [231, 64] width 372 height 15
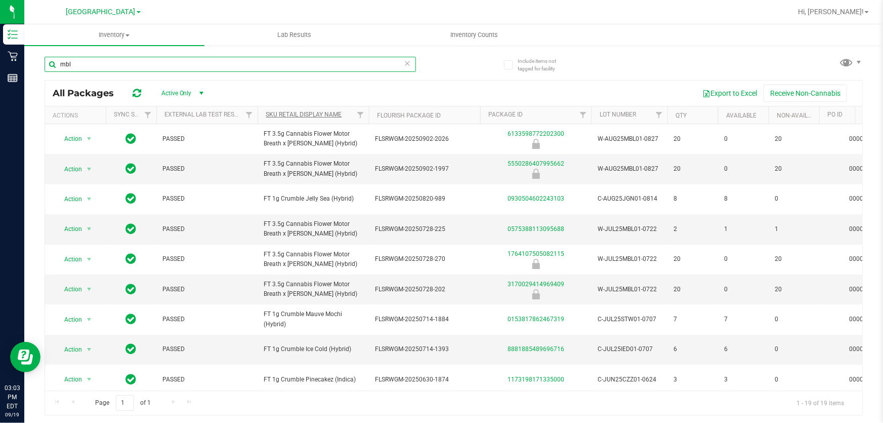
type input "mbl"
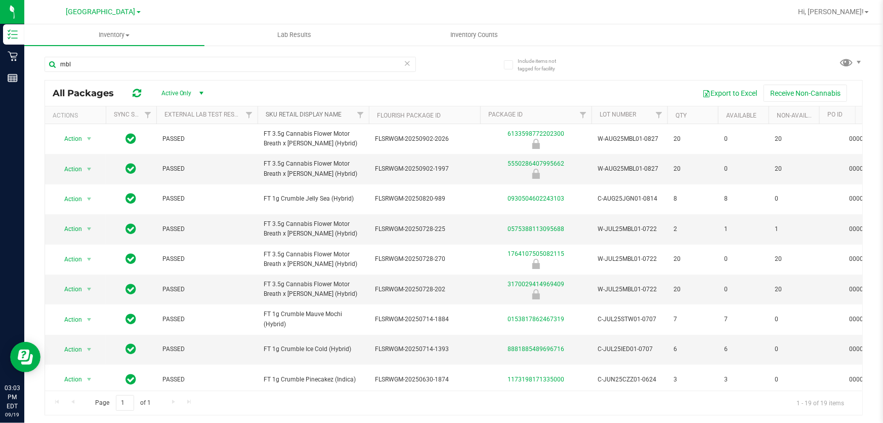
click at [314, 115] on link "Sku Retail Display Name" at bounding box center [304, 114] width 76 height 7
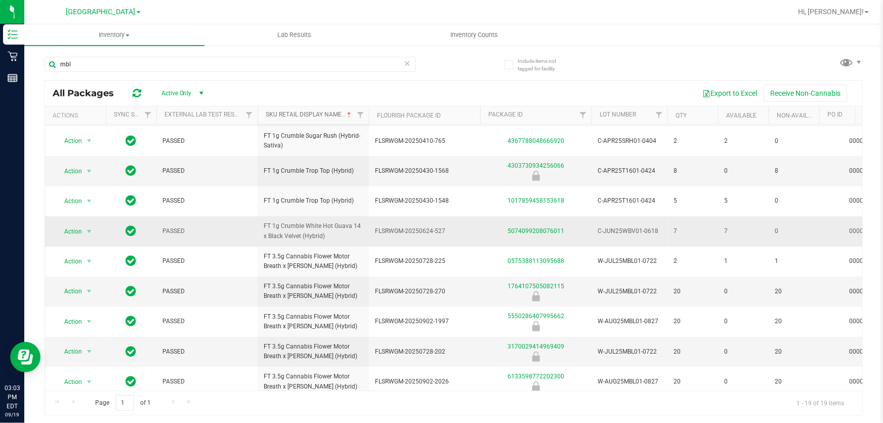
scroll to position [310, 0]
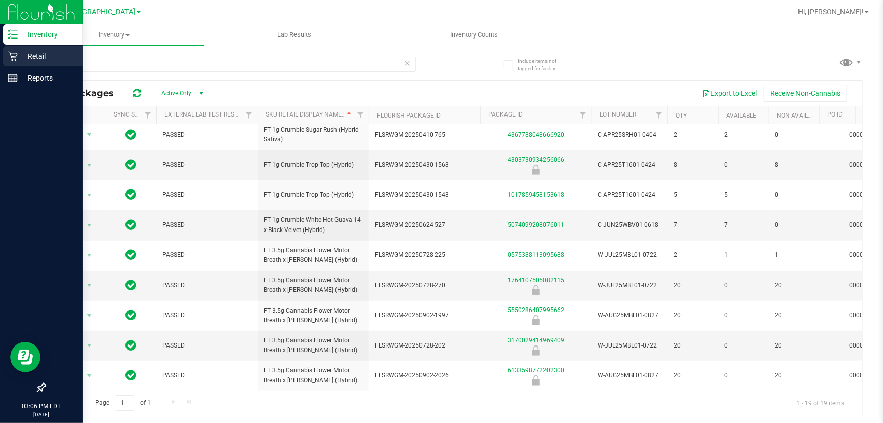
click at [20, 55] on p "Retail" at bounding box center [48, 56] width 61 height 12
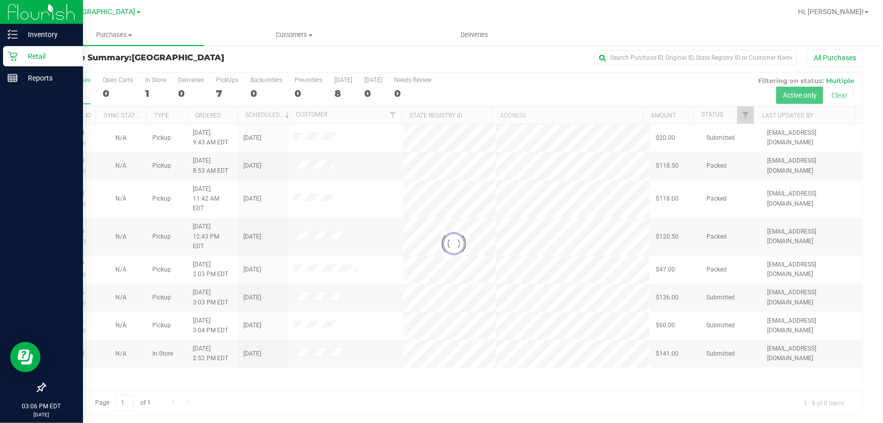
scroll to position [8, 0]
click at [321, 380] on div at bounding box center [454, 241] width 818 height 342
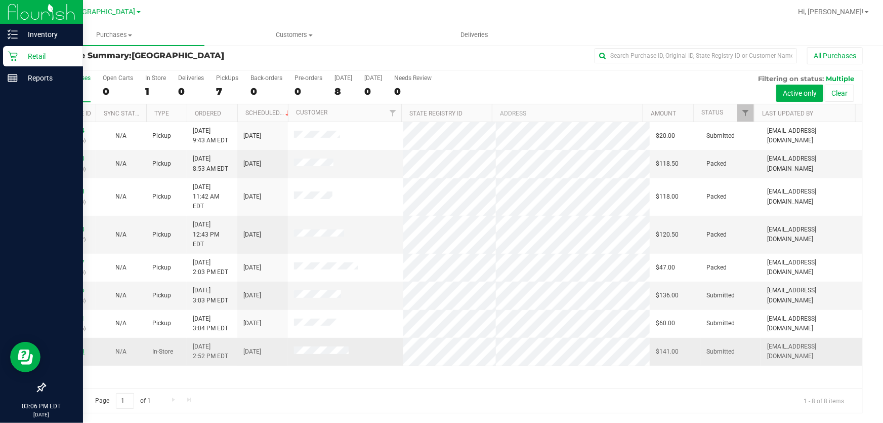
click at [78, 348] on link "11975018" at bounding box center [70, 351] width 28 height 7
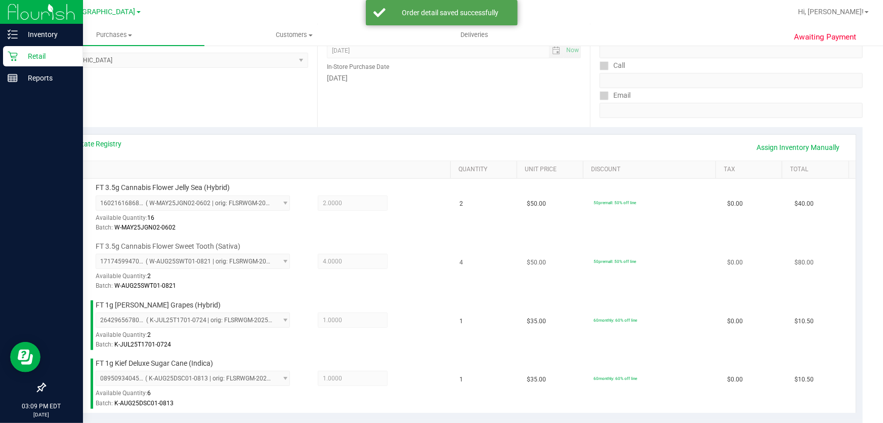
scroll to position [376, 0]
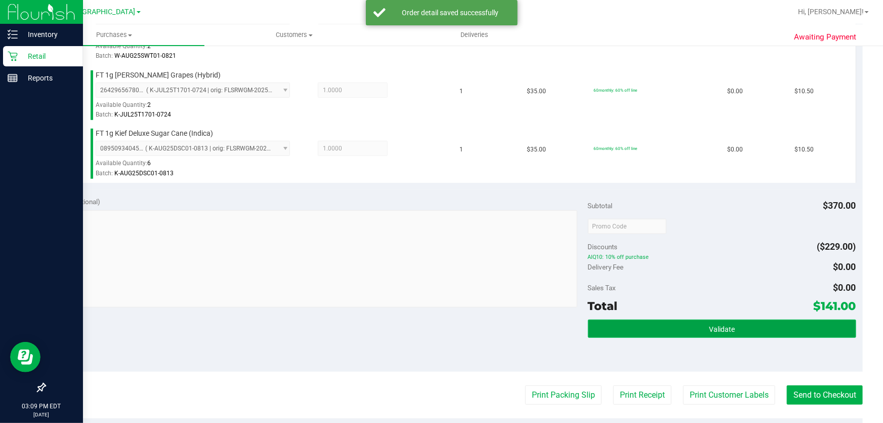
click at [665, 319] on button "Validate" at bounding box center [722, 328] width 268 height 18
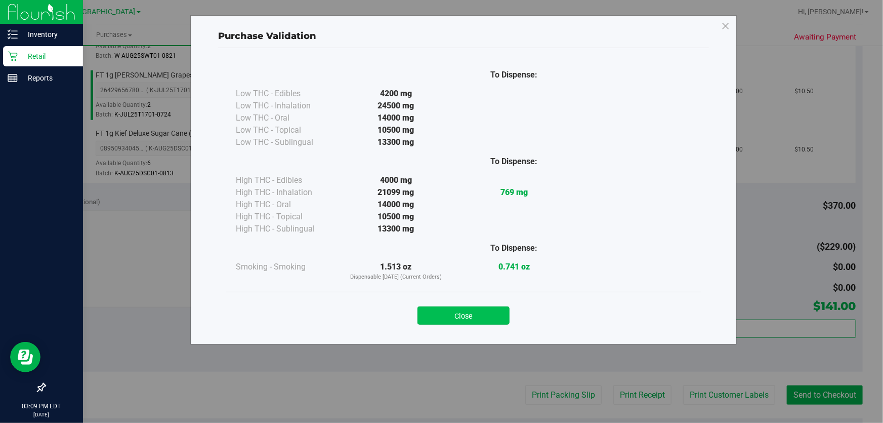
click at [467, 316] on button "Close" at bounding box center [464, 315] width 92 height 18
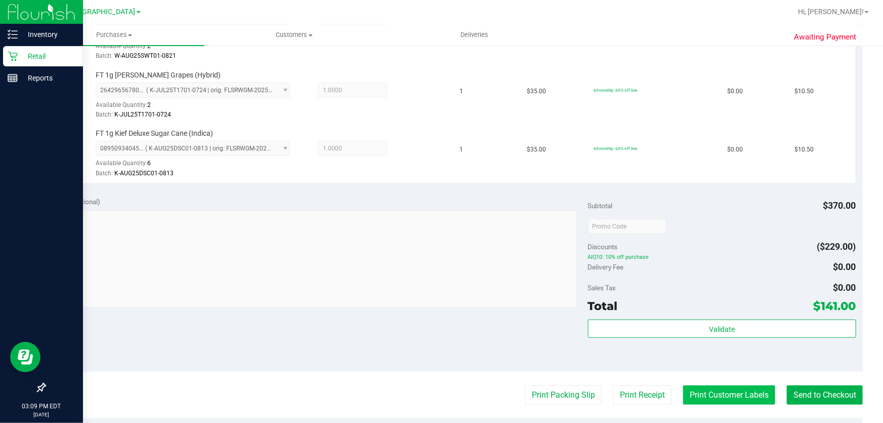
click at [734, 392] on button "Print Customer Labels" at bounding box center [729, 394] width 92 height 19
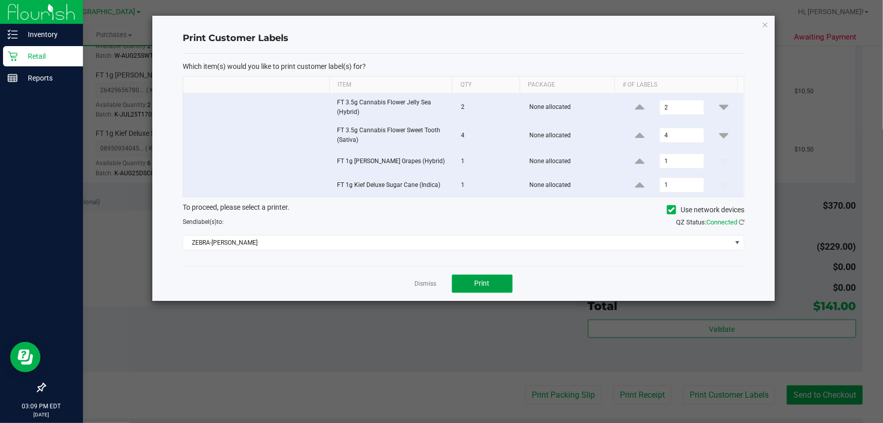
click at [489, 281] on span "Print" at bounding box center [482, 283] width 15 height 8
click at [430, 279] on link "Dismiss" at bounding box center [426, 283] width 22 height 9
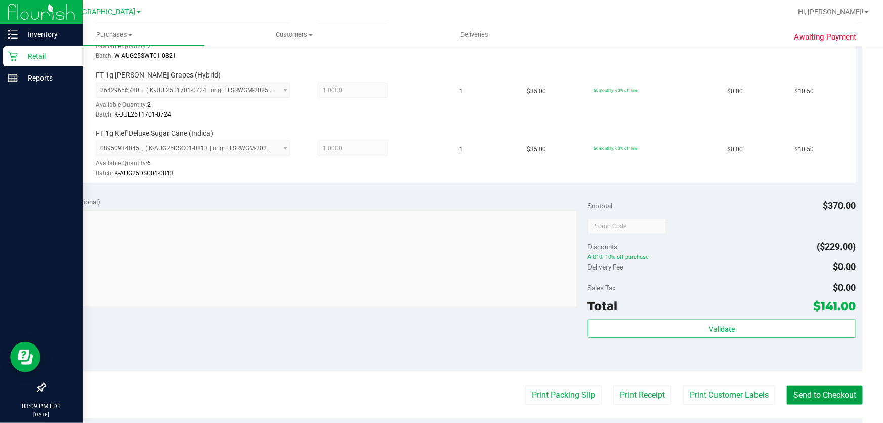
click at [814, 395] on button "Send to Checkout" at bounding box center [825, 394] width 76 height 19
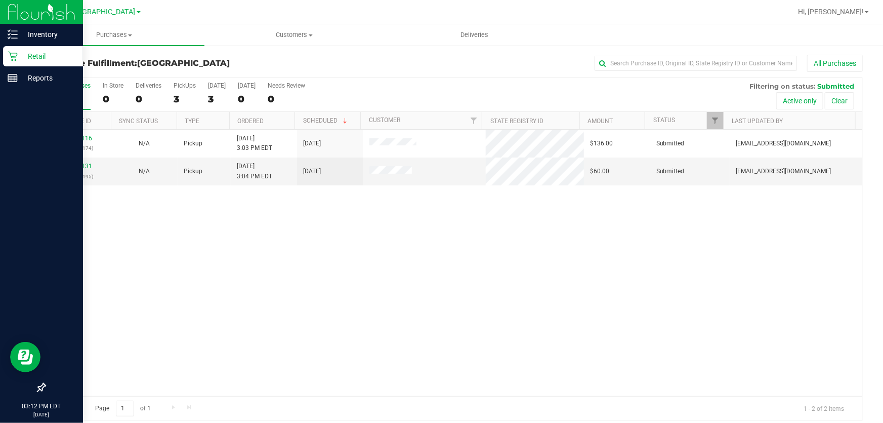
click at [355, 252] on div "11975116 (325749174) N/A Pickup 9/19/2025 3:03 PM EDT 9/19/2025 $136.00 Submitt…" at bounding box center [454, 263] width 818 height 266
click at [17, 31] on line at bounding box center [15, 31] width 6 height 0
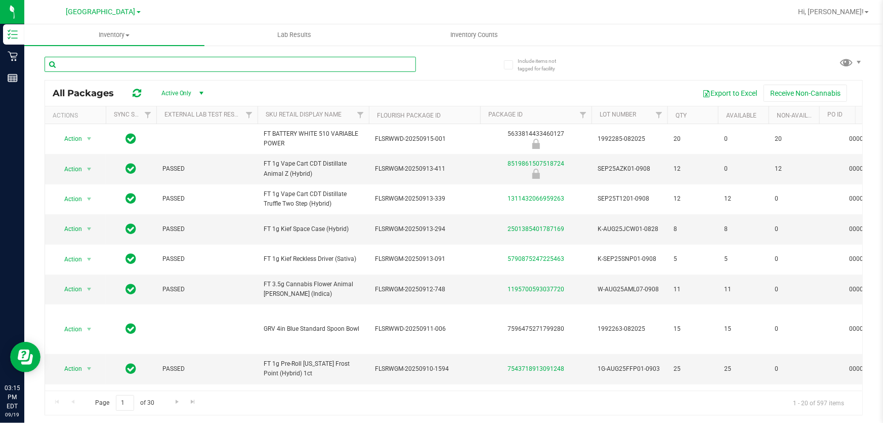
click at [156, 67] on input "text" at bounding box center [231, 64] width 372 height 15
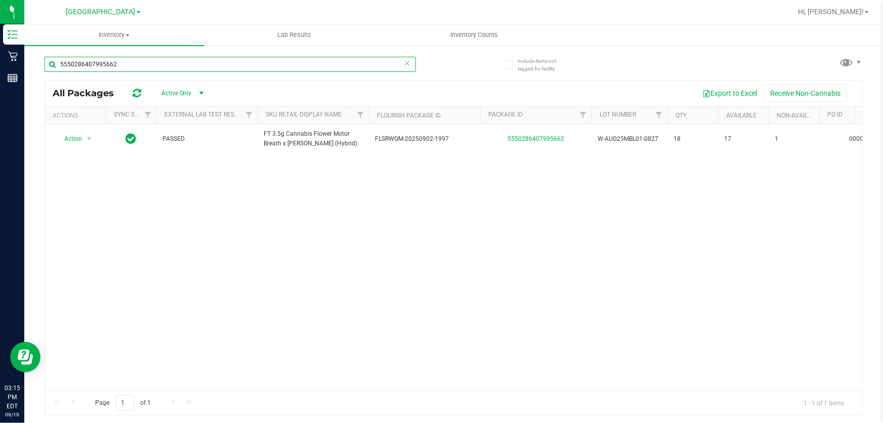
type input "5550286407995662"
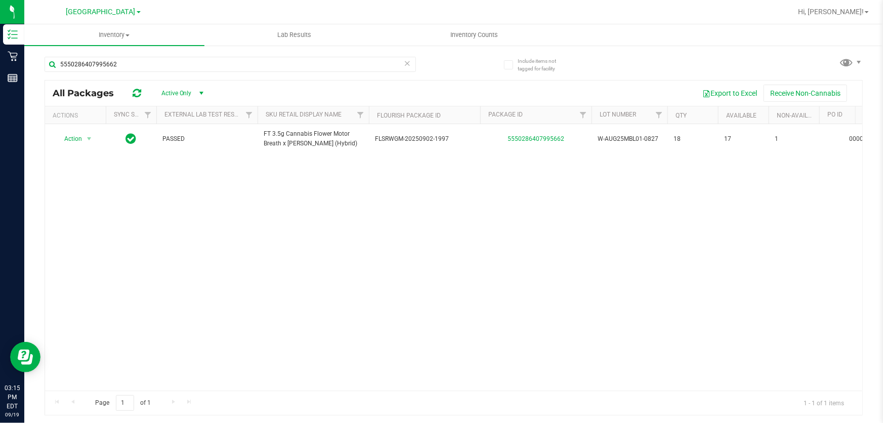
click at [407, 64] on icon at bounding box center [407, 63] width 7 height 12
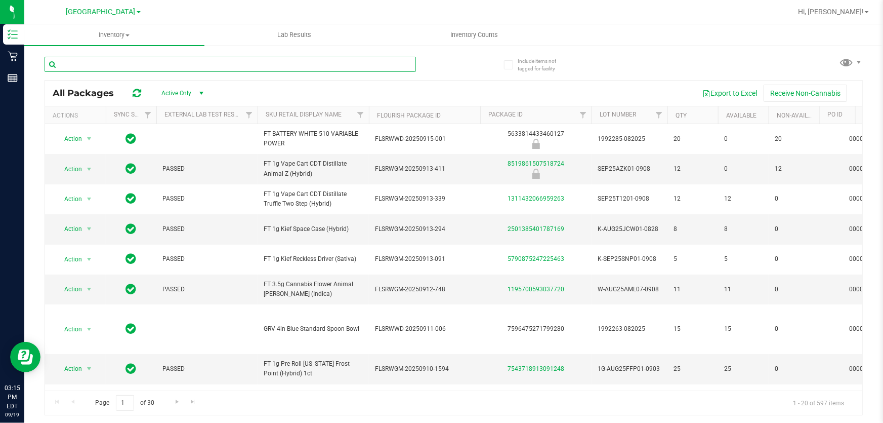
click at [210, 67] on input "text" at bounding box center [231, 64] width 372 height 15
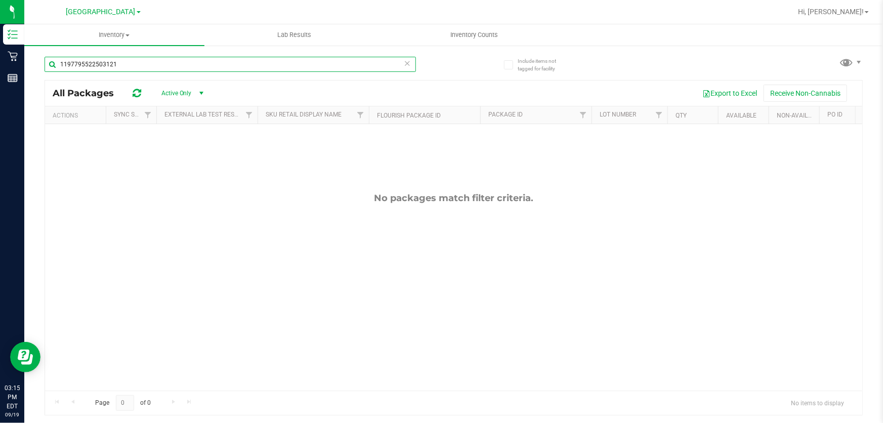
type input "1197795522503121"
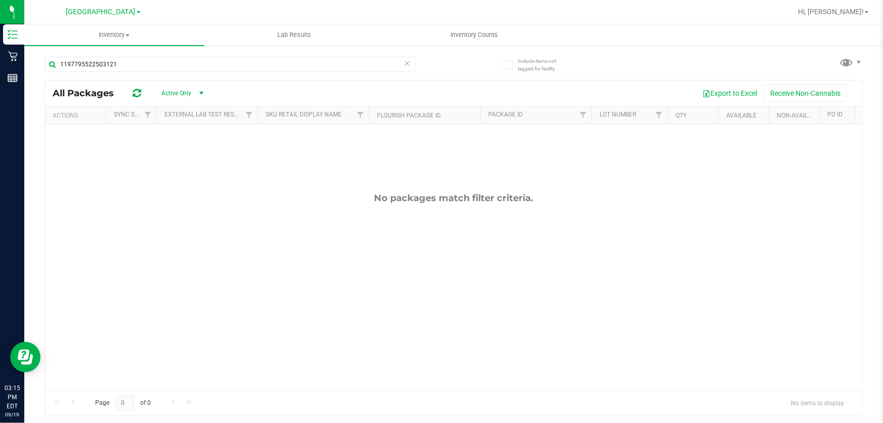
click at [408, 58] on icon at bounding box center [407, 63] width 7 height 12
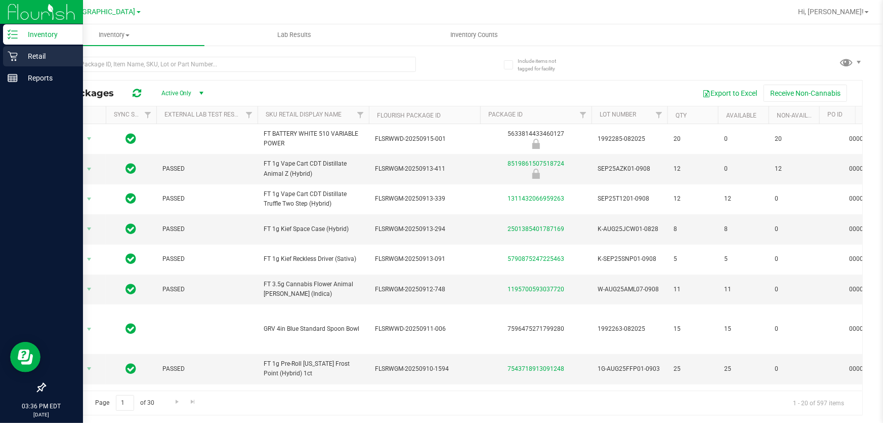
click at [23, 55] on p "Retail" at bounding box center [48, 56] width 61 height 12
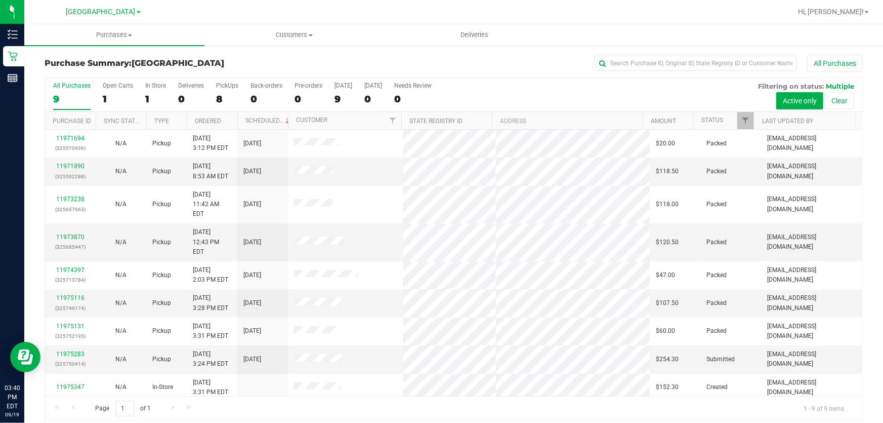
scroll to position [8, 0]
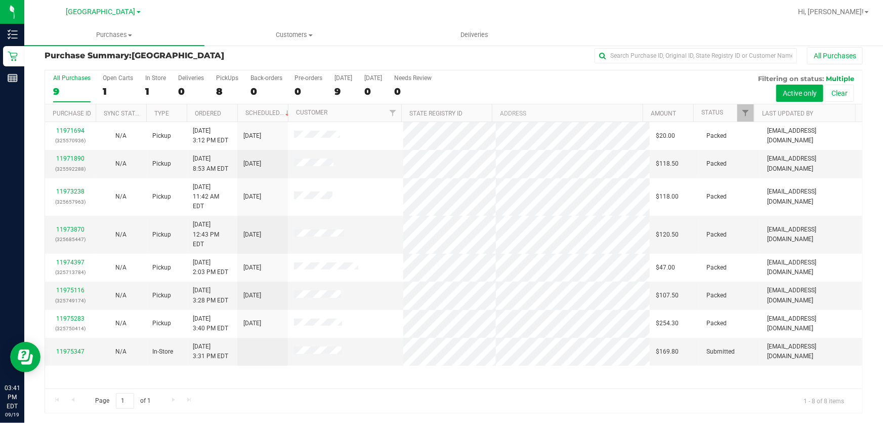
click at [479, 374] on div "11971694 (325570936) N/A Pickup 9/19/2025 3:12 PM EDT 9/19/2025 $20.00 Packed j…" at bounding box center [454, 255] width 818 height 266
click at [91, 363] on div "11971694 (325570936) N/A Pickup 9/19/2025 3:12 PM EDT 9/19/2025 $20.00 Packed j…" at bounding box center [454, 255] width 818 height 266
click at [76, 348] on link "11975347" at bounding box center [70, 351] width 28 height 7
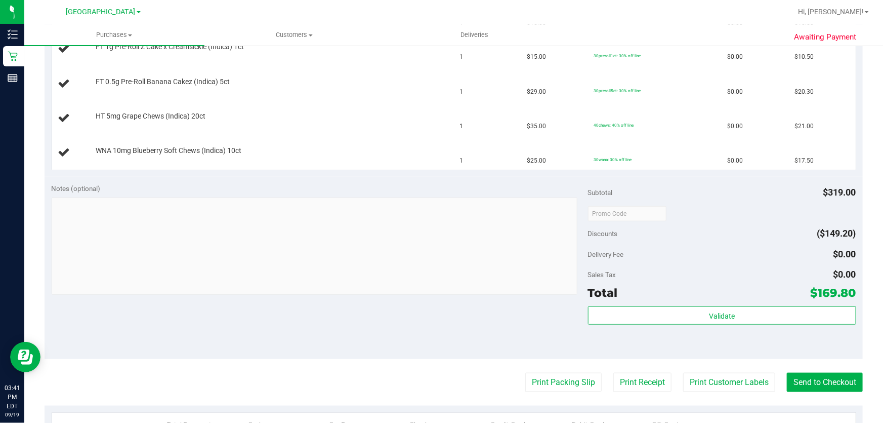
scroll to position [606, 0]
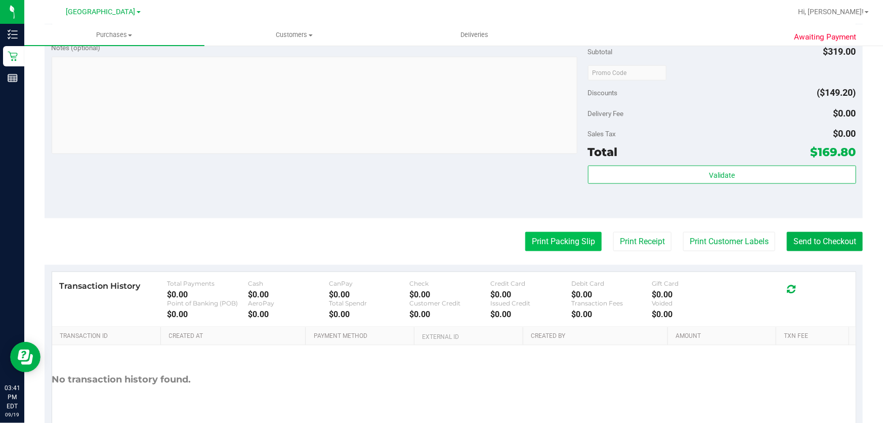
click at [555, 245] on button "Print Packing Slip" at bounding box center [563, 241] width 76 height 19
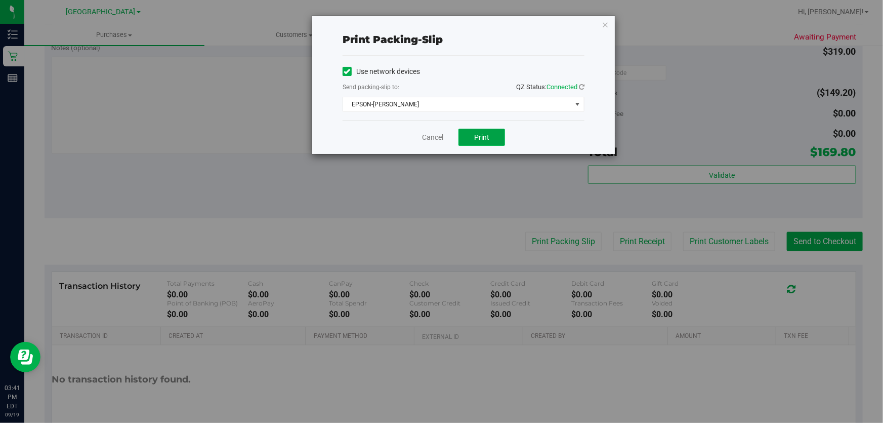
click at [492, 130] on button "Print" at bounding box center [482, 137] width 47 height 17
drag, startPoint x: 434, startPoint y: 136, endPoint x: 454, endPoint y: 198, distance: 65.3
click at [434, 136] on link "Cancel" at bounding box center [432, 137] width 21 height 11
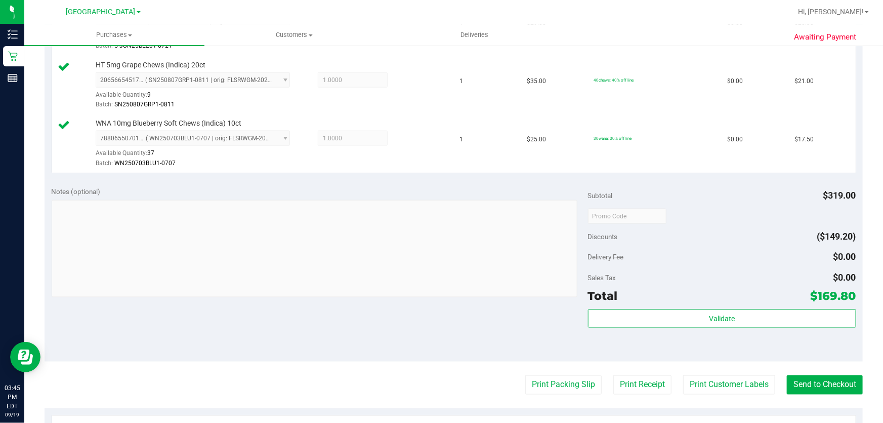
scroll to position [790, 0]
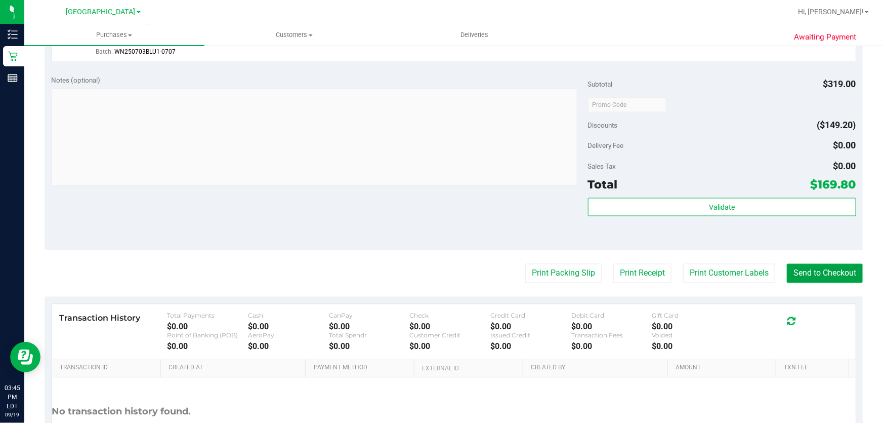
click at [810, 277] on button "Send to Checkout" at bounding box center [825, 273] width 76 height 19
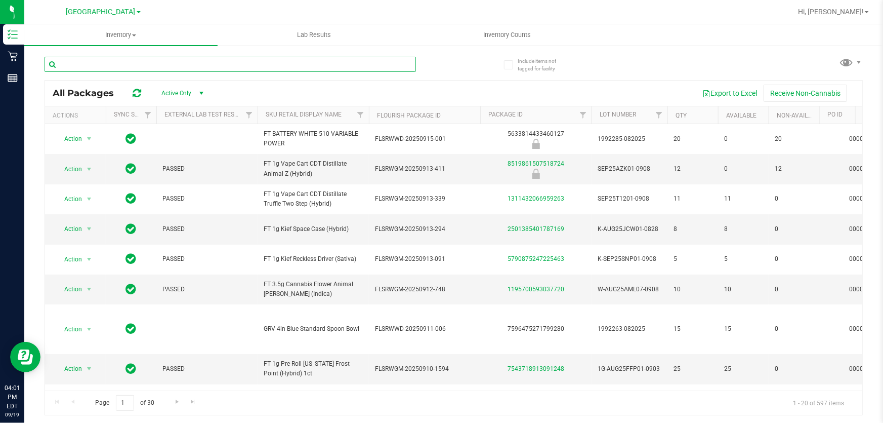
click at [217, 63] on input "text" at bounding box center [231, 64] width 372 height 15
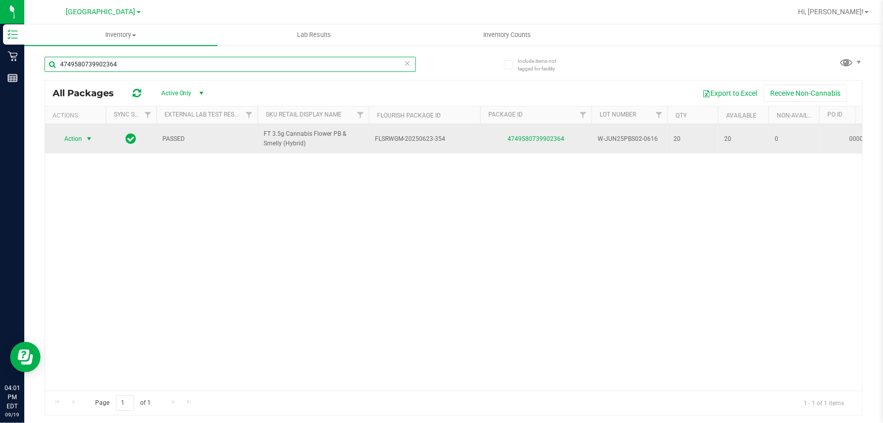
type input "4749580739902364"
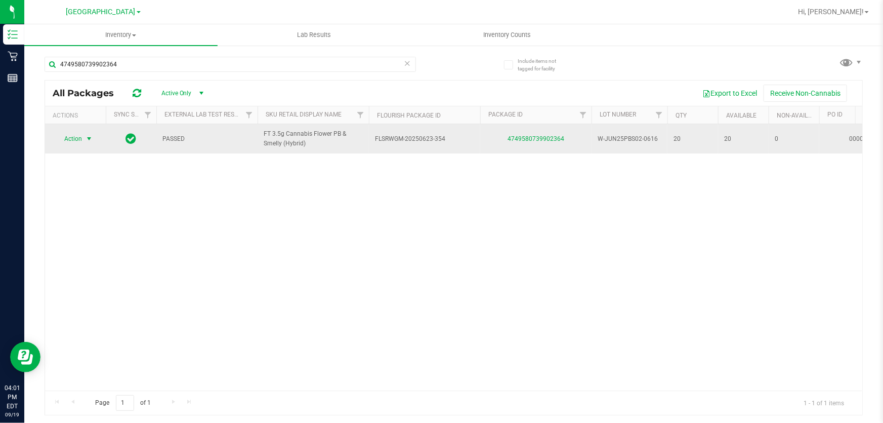
click at [83, 139] on span "select" at bounding box center [89, 139] width 13 height 14
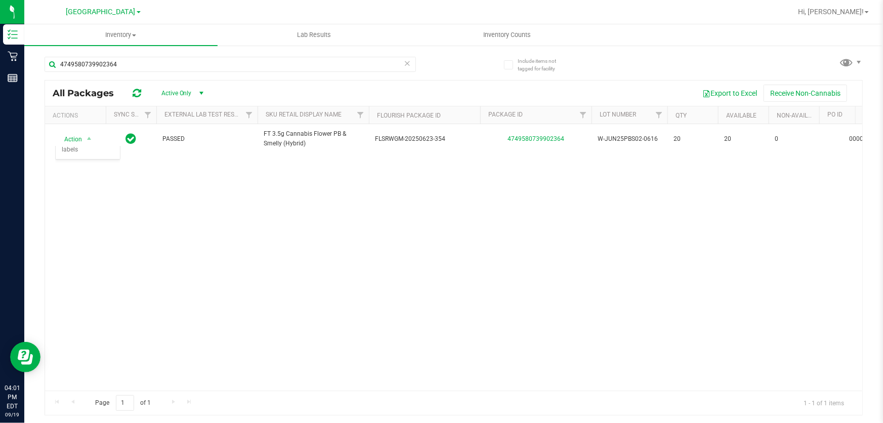
click at [344, 304] on div "Action Action Global inventory Package audit log Print package label Print prod…" at bounding box center [454, 257] width 818 height 266
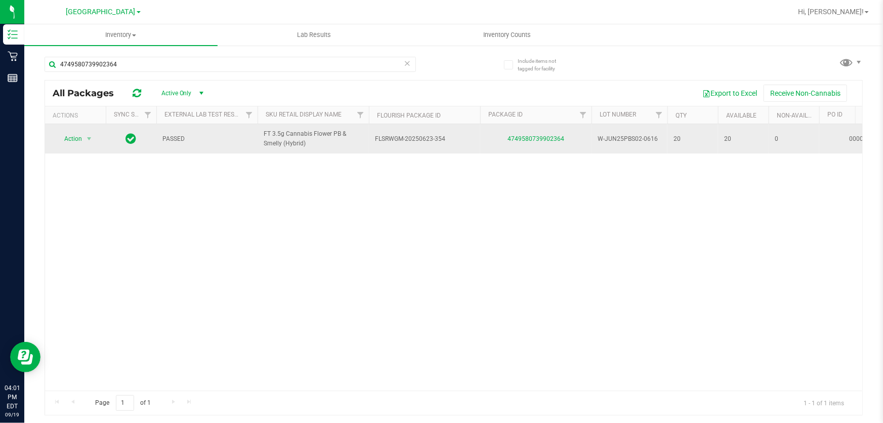
drag, startPoint x: 470, startPoint y: 144, endPoint x: 765, endPoint y: 145, distance: 294.6
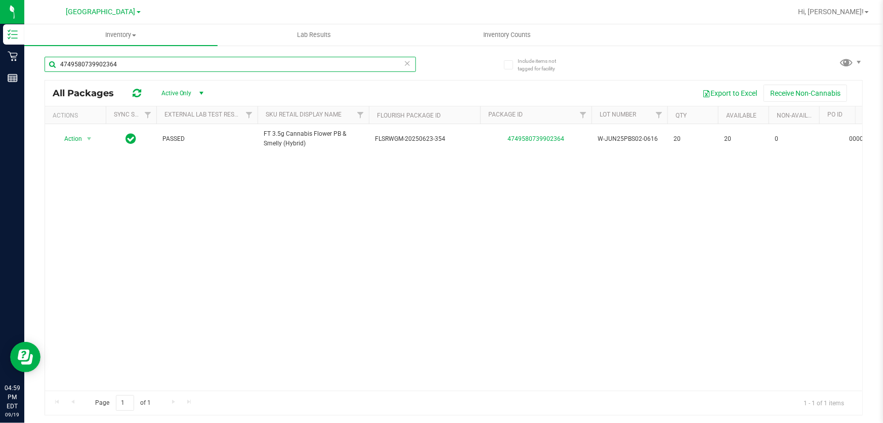
click at [228, 66] on input "4749580739902364" at bounding box center [231, 64] width 372 height 15
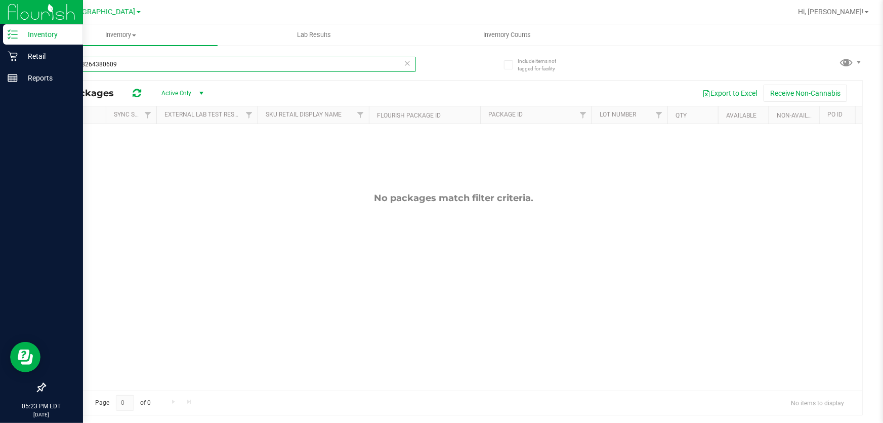
type input "8540648264380609"
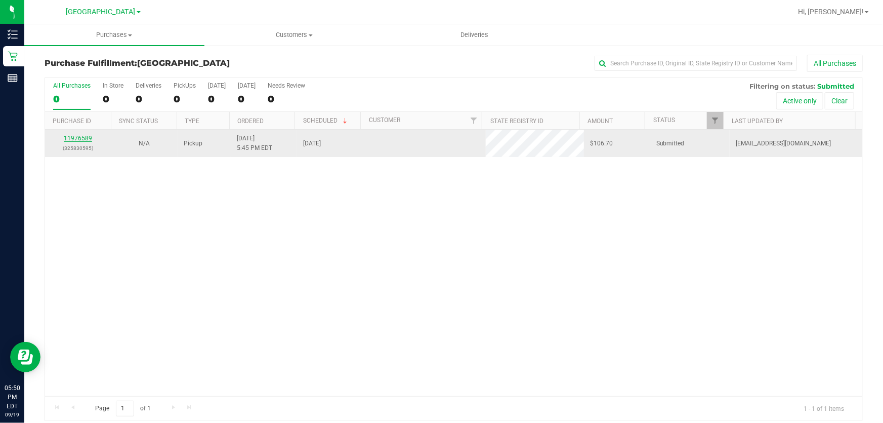
click at [74, 141] on link "11976589" at bounding box center [78, 138] width 28 height 7
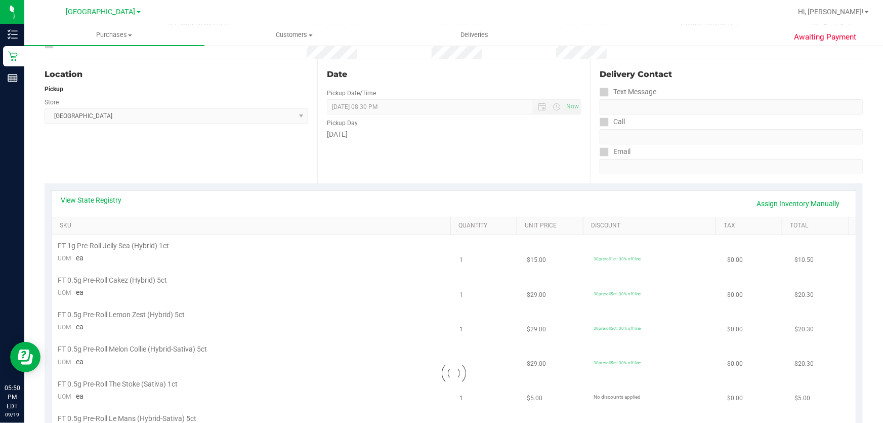
scroll to position [92, 0]
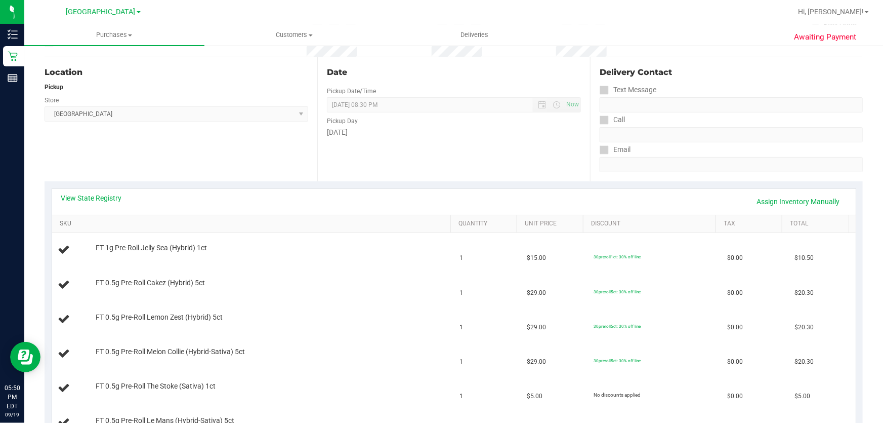
click at [62, 223] on link "SKU" at bounding box center [253, 224] width 387 height 8
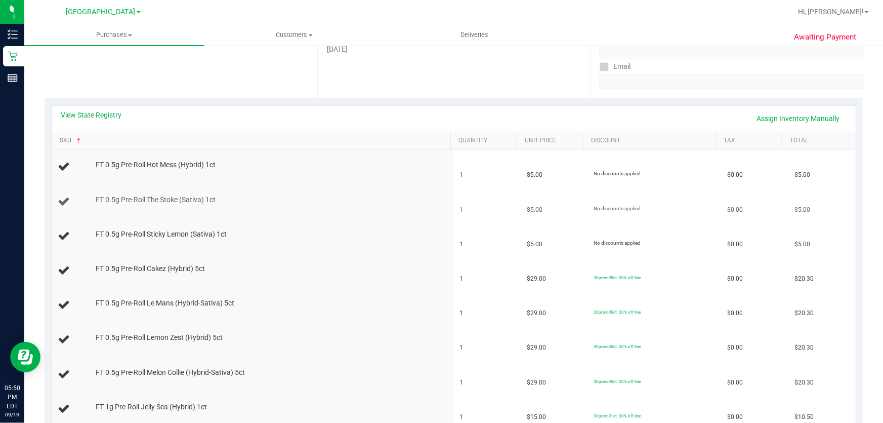
scroll to position [184, 0]
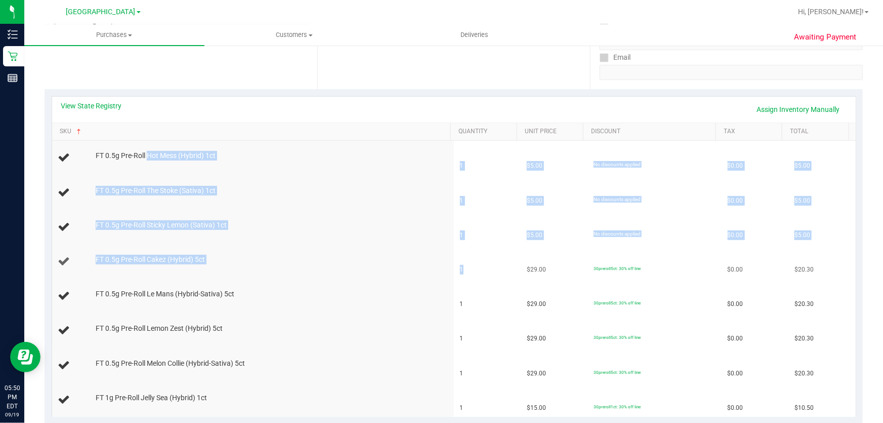
drag, startPoint x: 146, startPoint y: 156, endPoint x: 485, endPoint y: 264, distance: 355.6
click at [485, 264] on tbody "FT 0.5g Pre-Roll Hot Mess (Hybrid) 1ct 1 $5.00 No discounts applied $0.00 $5.00…" at bounding box center [454, 279] width 804 height 276
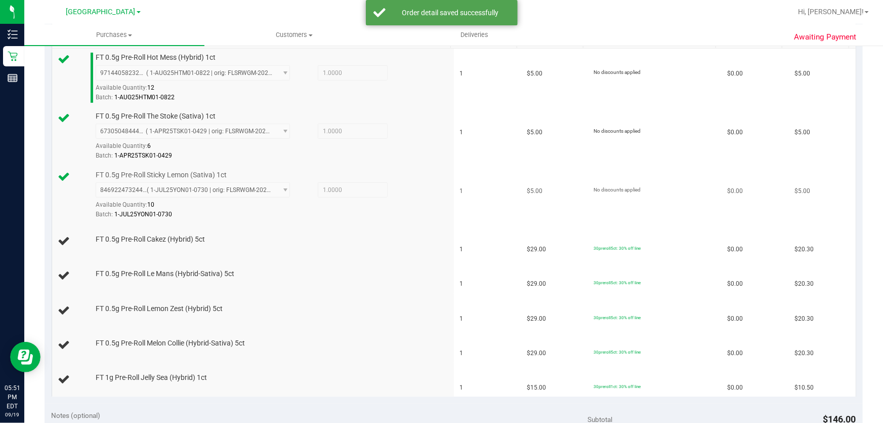
scroll to position [322, 0]
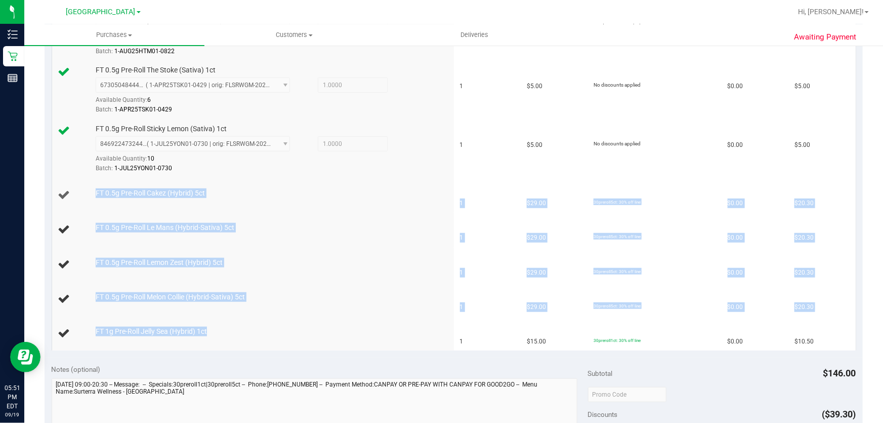
drag, startPoint x: 223, startPoint y: 335, endPoint x: 62, endPoint y: 185, distance: 220.3
click at [62, 185] on tbody "FT 0.5g Pre-Roll Hot Mess (Hybrid) 1ct 9714405823261978 ( 1-AUG25HTM01-0822 | o…" at bounding box center [454, 177] width 804 height 348
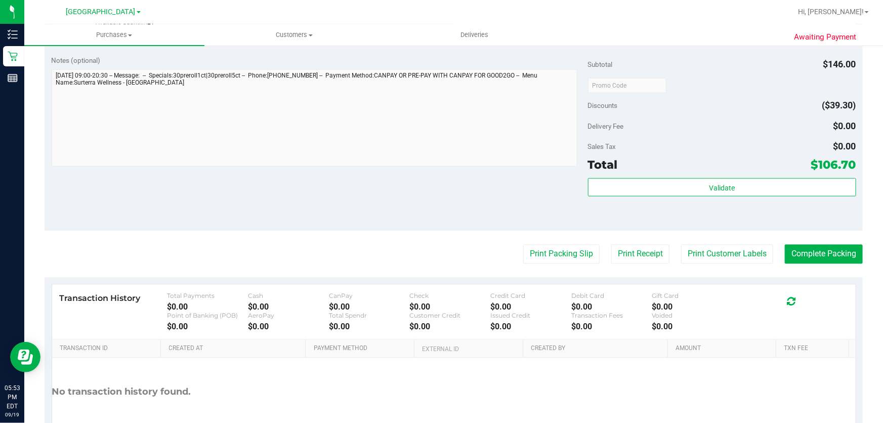
scroll to position [782, 0]
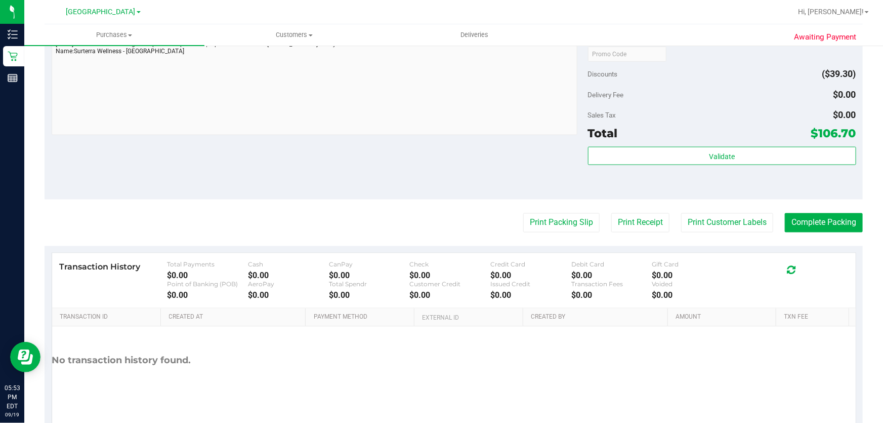
click at [745, 141] on div "Subtotal $146.00 Discounts ($39.30) Delivery Fee $0.00 Sales Tax $0.00 Total $1…" at bounding box center [722, 108] width 268 height 169
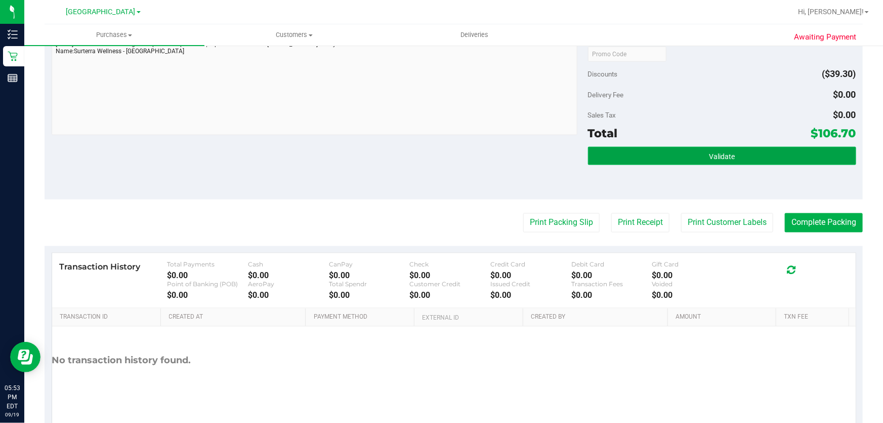
click at [729, 152] on span "Validate" at bounding box center [722, 156] width 26 height 8
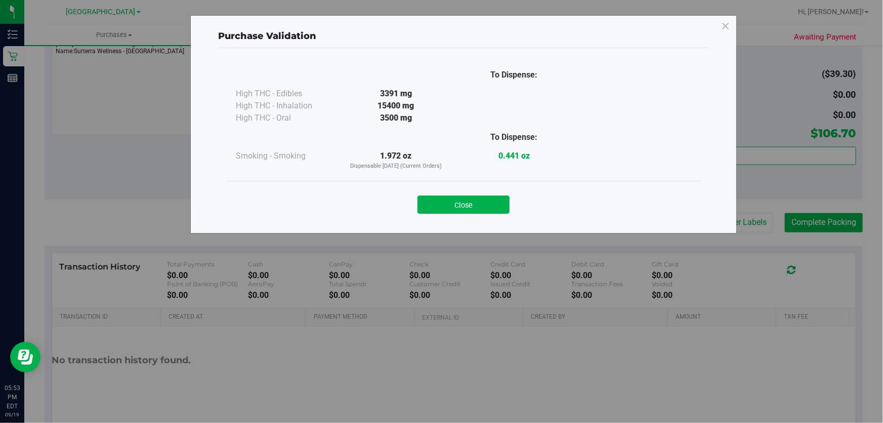
click at [684, 231] on div "Purchase Validation To Dispense: High THC - Edibles 3391 mg" at bounding box center [445, 211] width 891 height 423
click at [450, 213] on button "Close" at bounding box center [464, 204] width 92 height 18
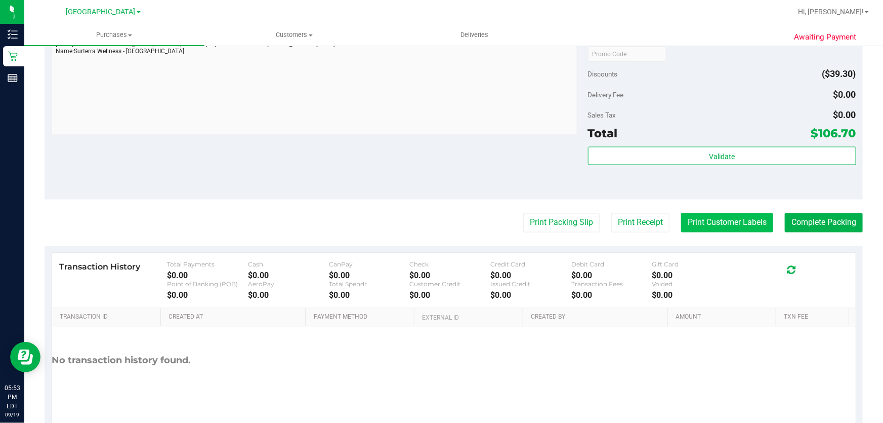
click at [738, 217] on button "Print Customer Labels" at bounding box center [727, 222] width 92 height 19
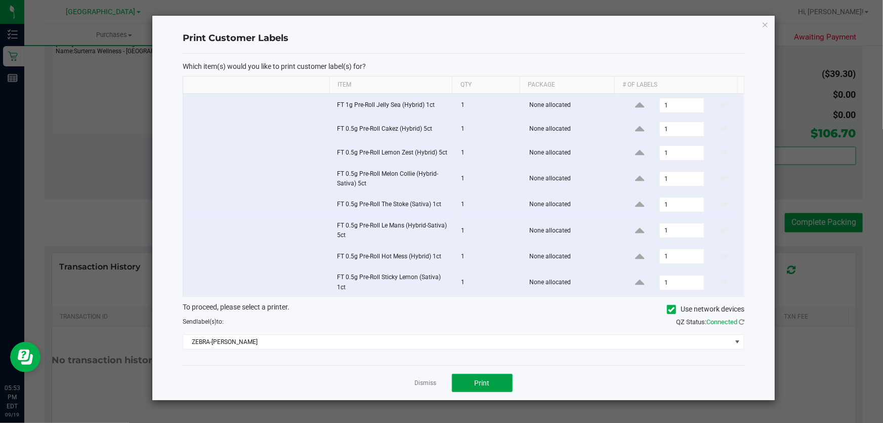
click at [481, 381] on span "Print" at bounding box center [482, 383] width 15 height 8
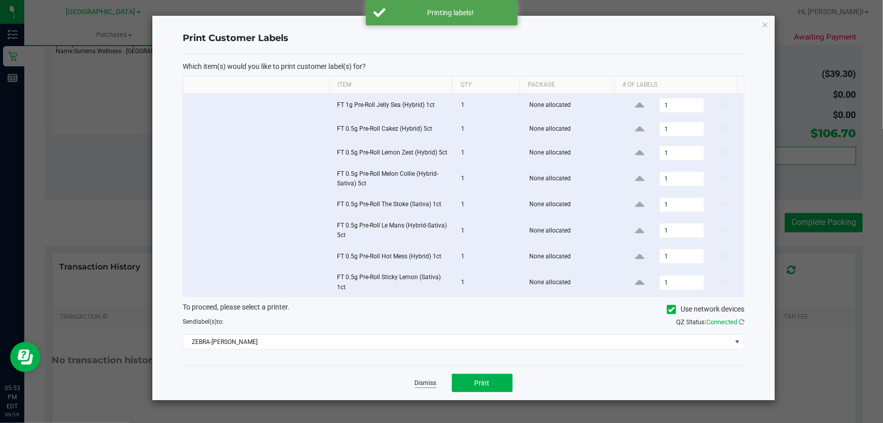
click at [430, 381] on link "Dismiss" at bounding box center [426, 383] width 22 height 9
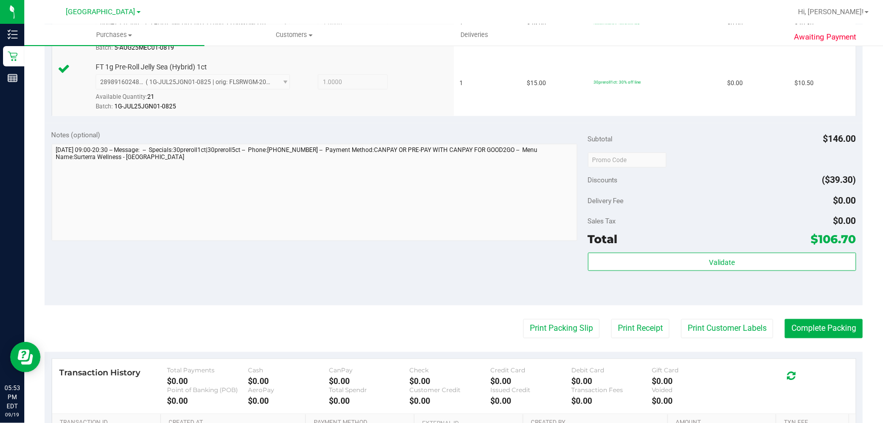
scroll to position [644, 0]
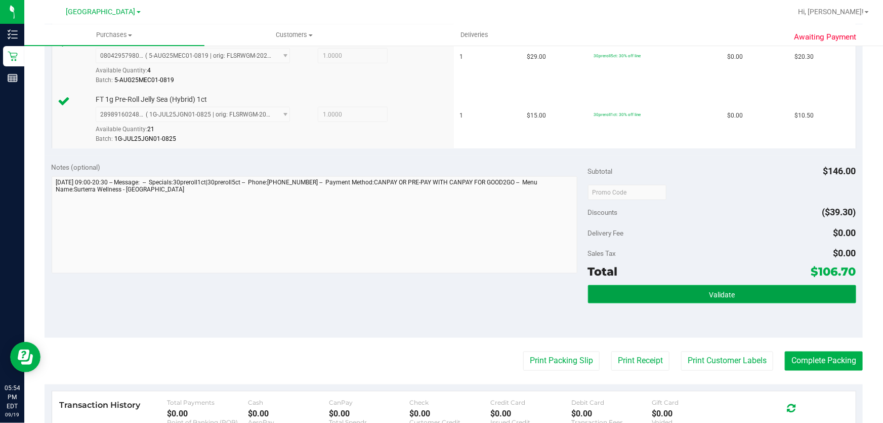
click at [725, 285] on button "Validate" at bounding box center [722, 294] width 268 height 18
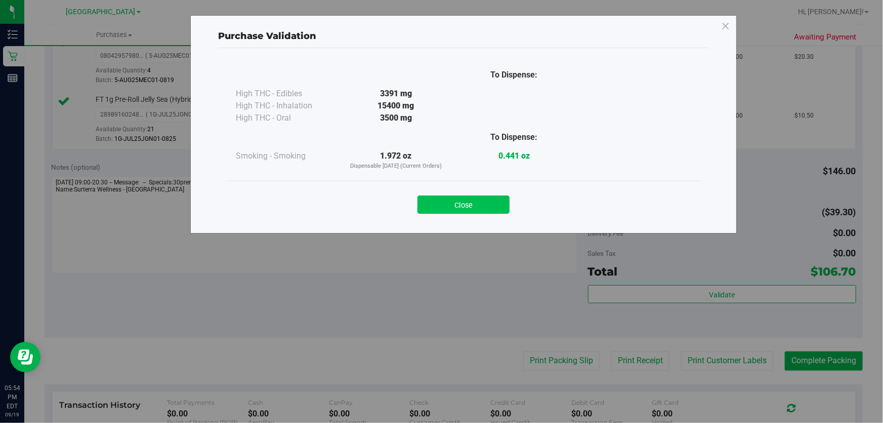
click at [490, 211] on button "Close" at bounding box center [464, 204] width 92 height 18
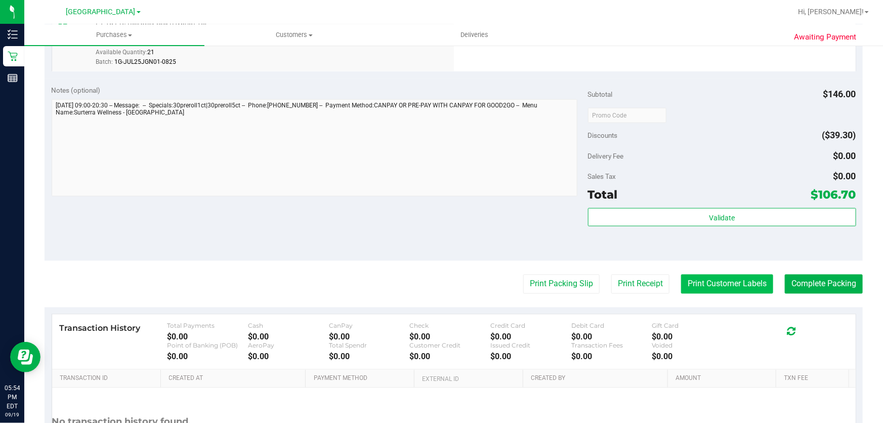
scroll to position [720, 0]
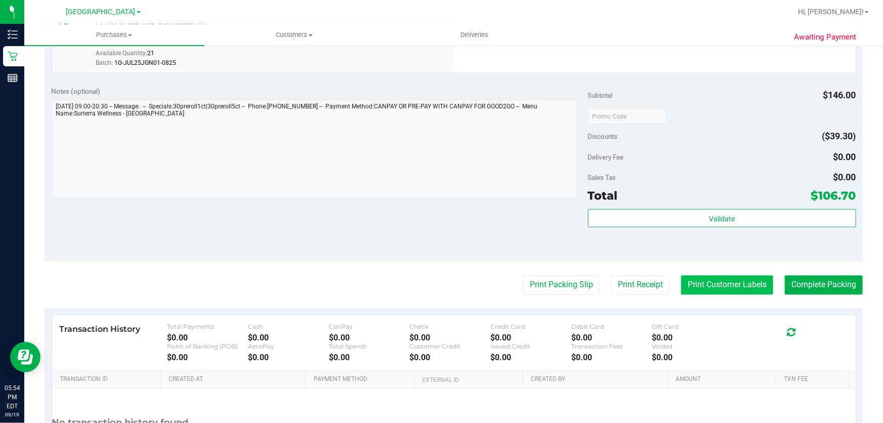
click at [720, 287] on button "Print Customer Labels" at bounding box center [727, 284] width 92 height 19
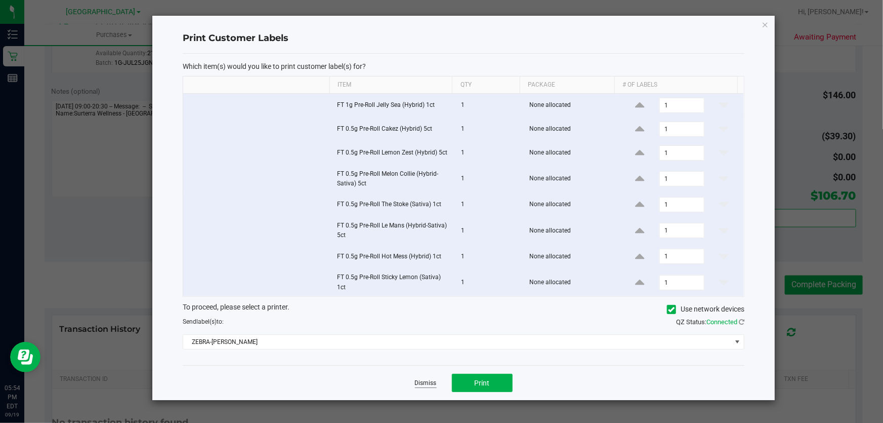
click at [423, 385] on link "Dismiss" at bounding box center [426, 383] width 22 height 9
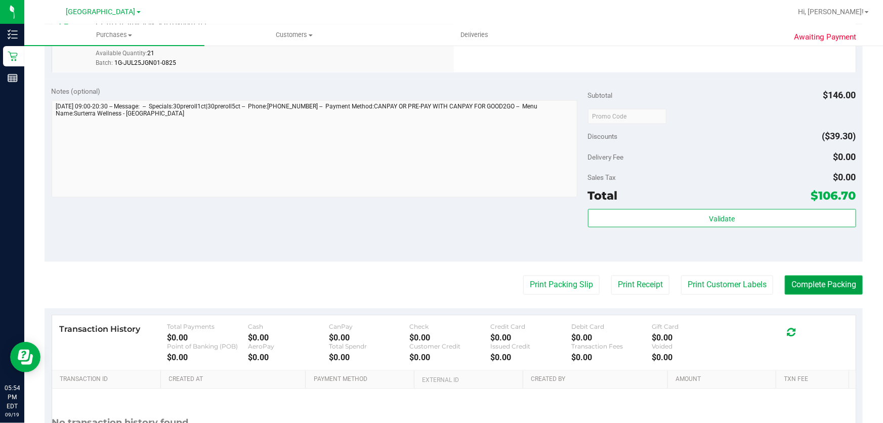
click at [813, 279] on button "Complete Packing" at bounding box center [824, 284] width 78 height 19
